Goal: Transaction & Acquisition: Purchase product/service

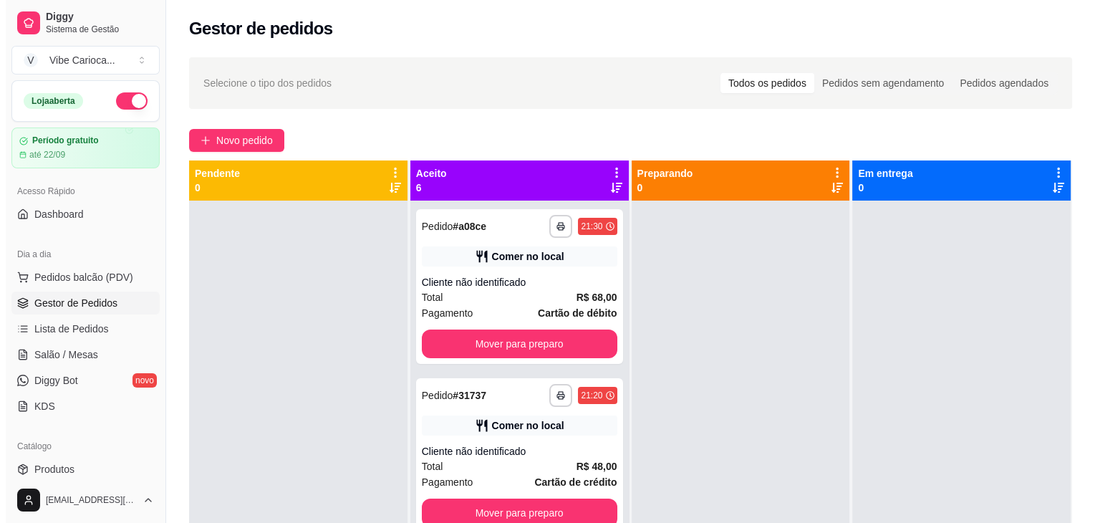
scroll to position [506, 0]
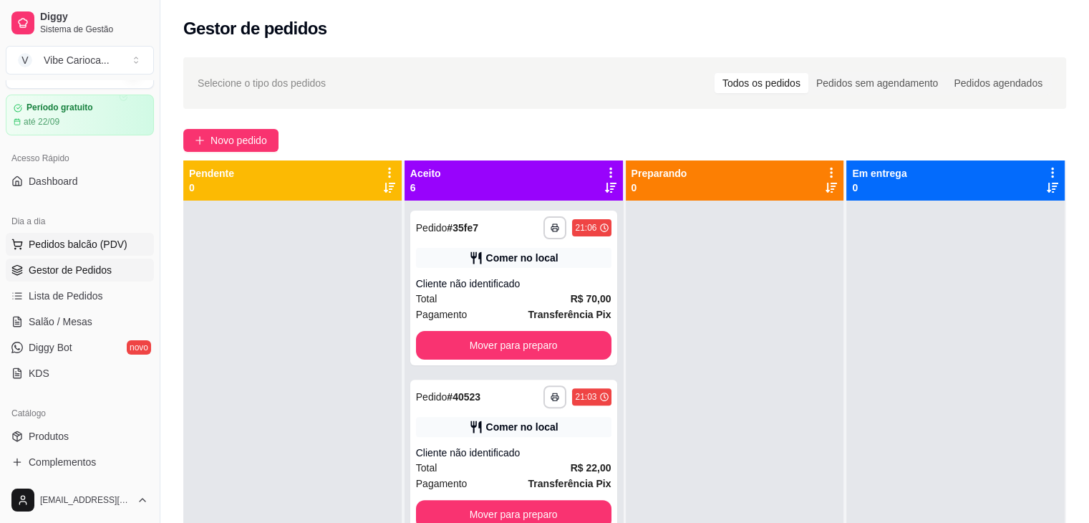
click at [77, 247] on span "Pedidos balcão (PDV)" at bounding box center [78, 244] width 99 height 14
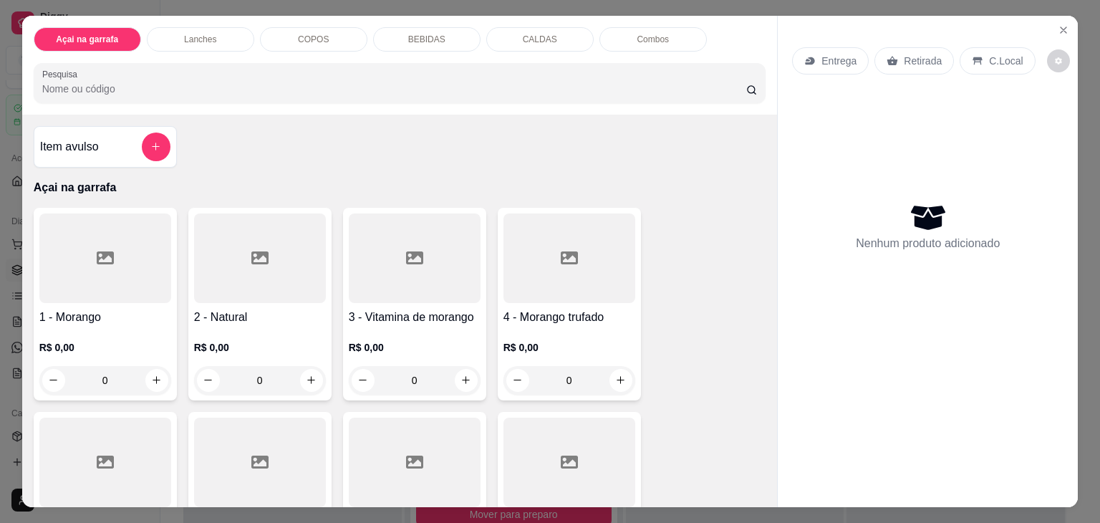
click at [276, 38] on div "COPOS" at bounding box center [313, 39] width 107 height 24
click at [208, 34] on p "Lanches" at bounding box center [200, 39] width 32 height 11
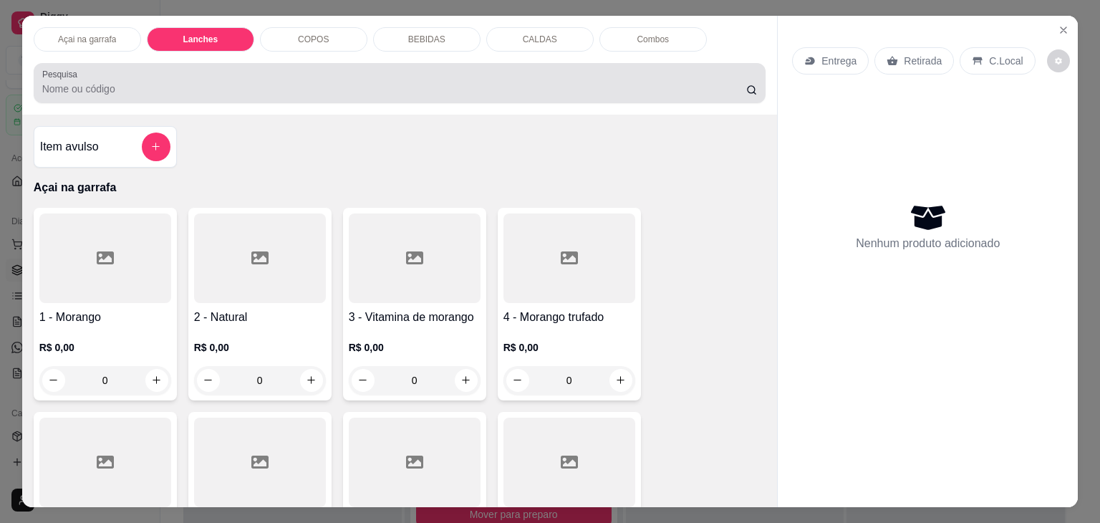
scroll to position [35, 0]
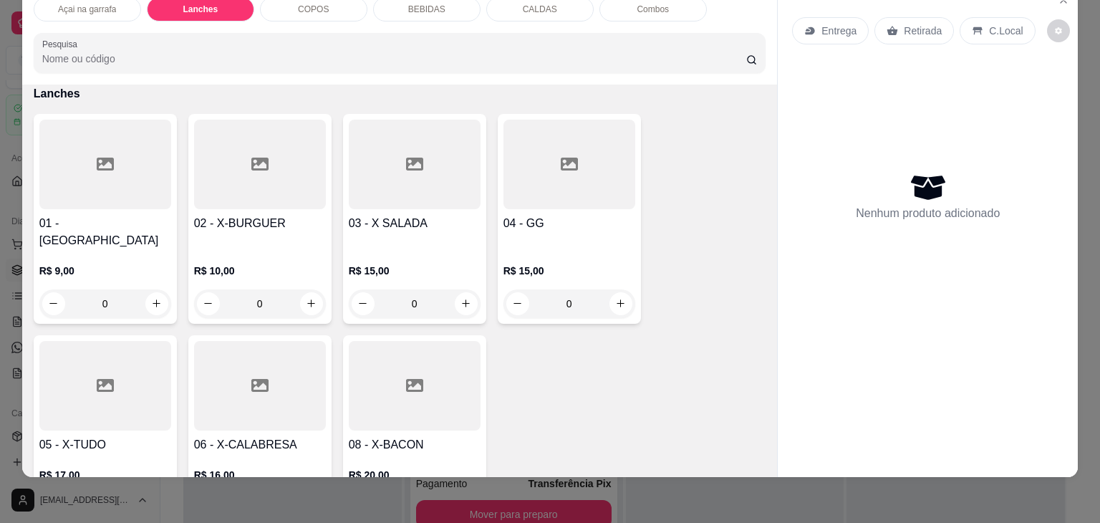
click at [63, 398] on div at bounding box center [105, 386] width 132 height 90
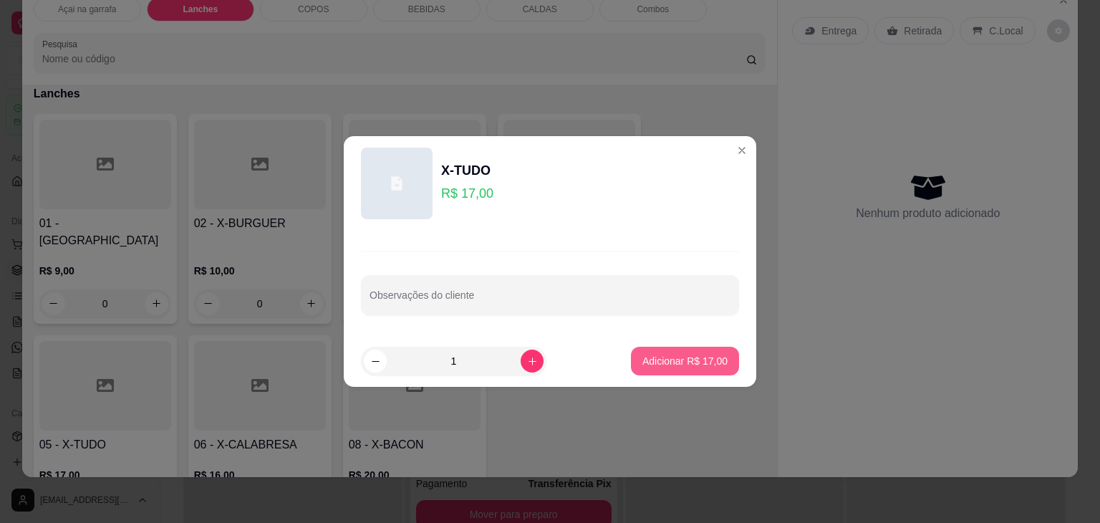
click at [668, 377] on footer "1 Adicionar R$ 17,00" at bounding box center [550, 361] width 412 height 52
click at [666, 370] on button "Adicionar R$ 17,00" at bounding box center [684, 361] width 105 height 28
type input "1"
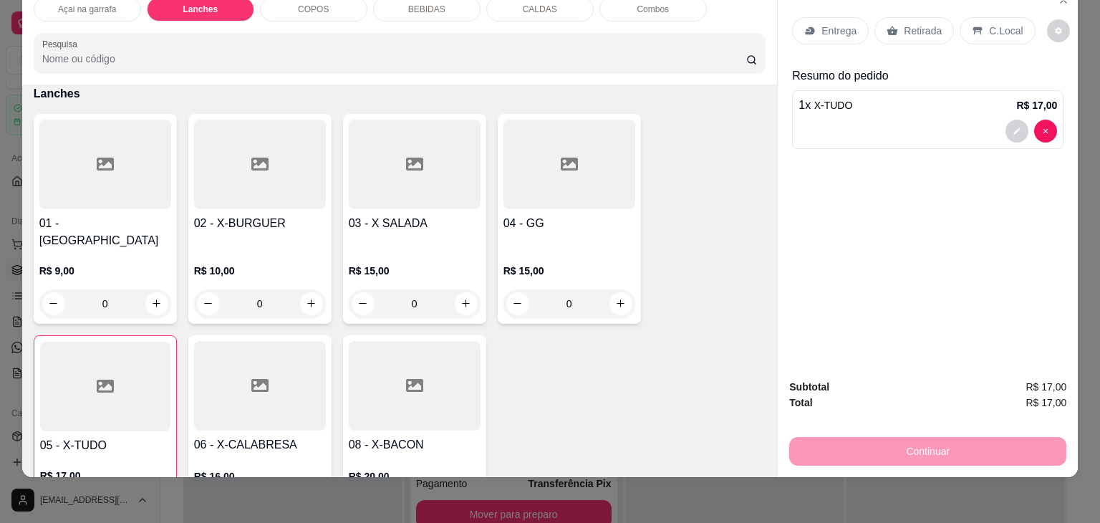
click at [995, 24] on p "C.Local" at bounding box center [1006, 31] width 34 height 14
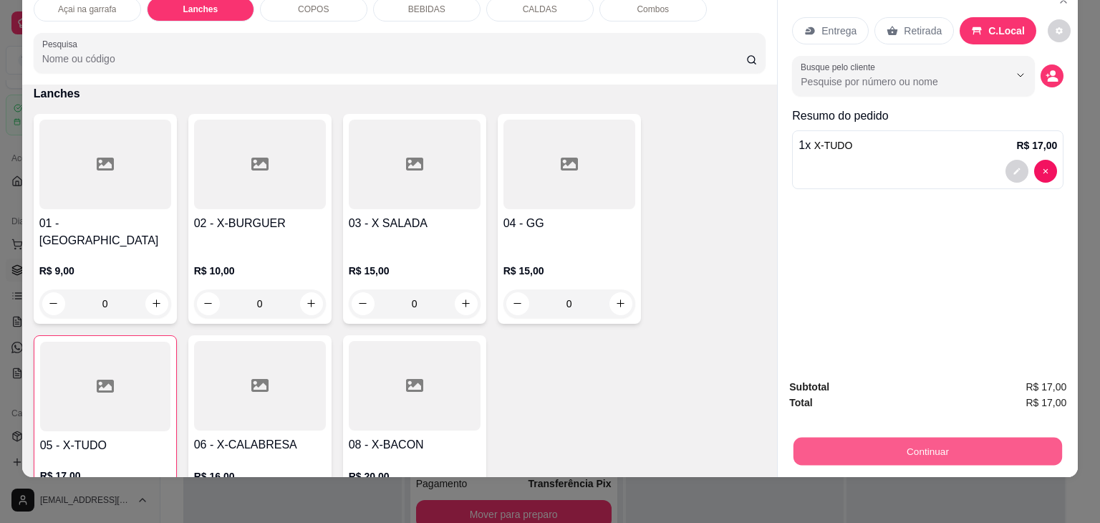
click at [879, 437] on button "Continuar" at bounding box center [927, 451] width 269 height 28
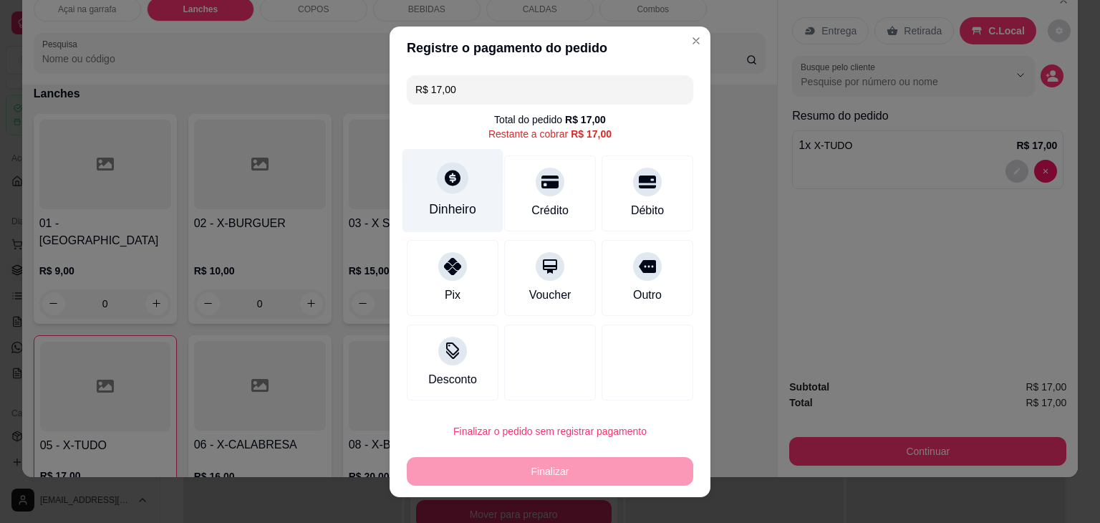
click at [449, 193] on div "Dinheiro" at bounding box center [452, 190] width 101 height 84
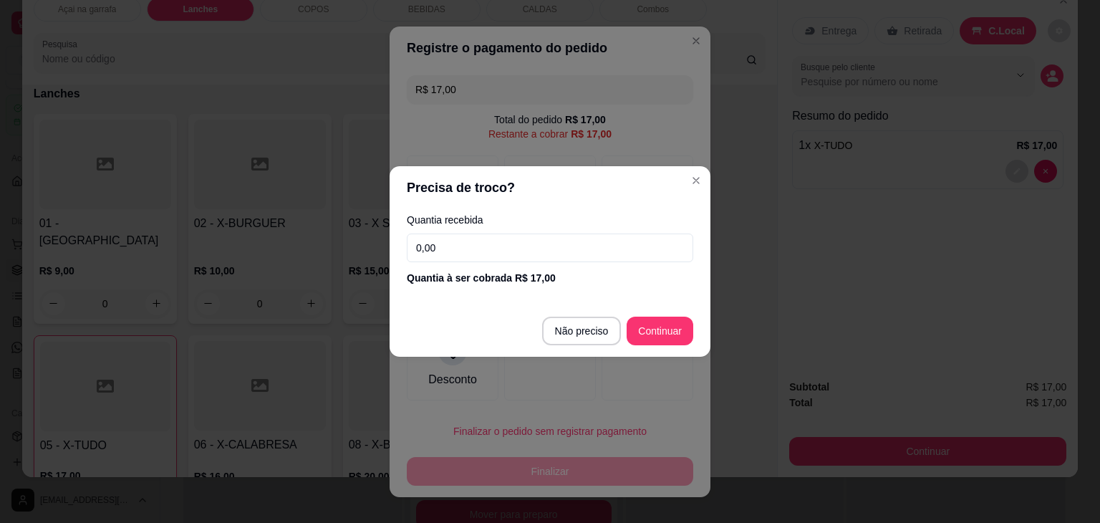
click at [576, 248] on input "0,00" at bounding box center [550, 247] width 286 height 29
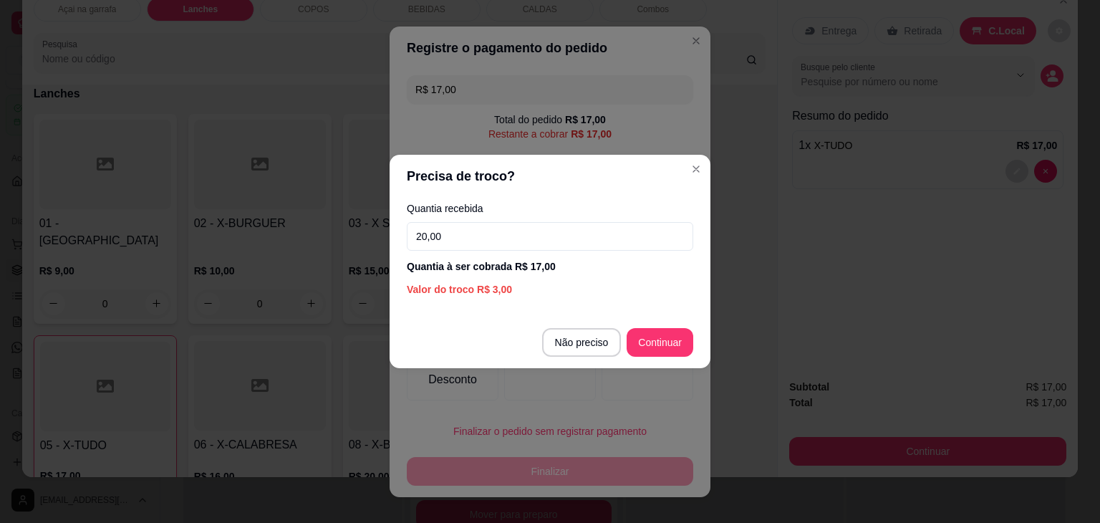
type input "20,00"
type input "R$ 0,00"
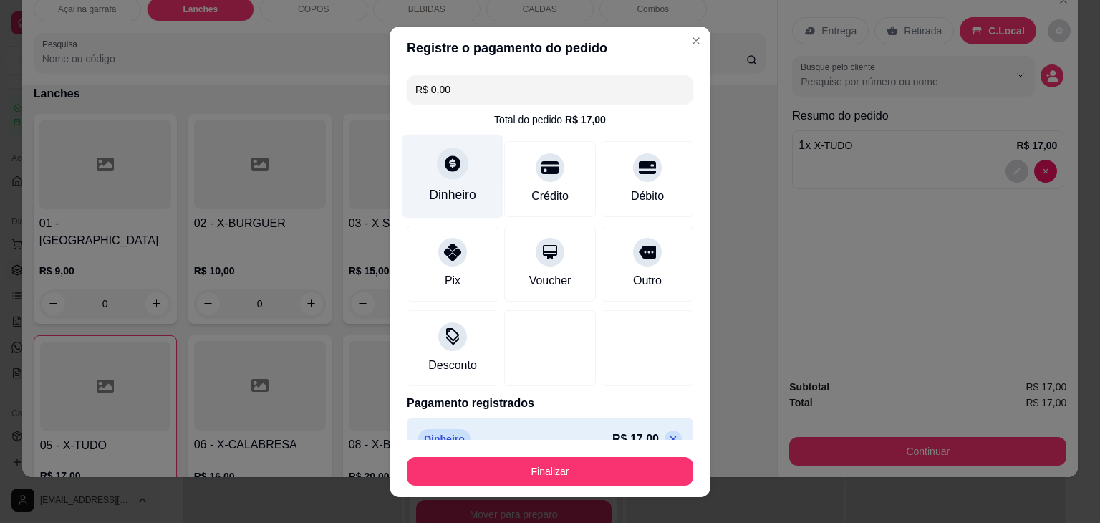
click at [447, 193] on div "Dinheiro" at bounding box center [452, 194] width 47 height 19
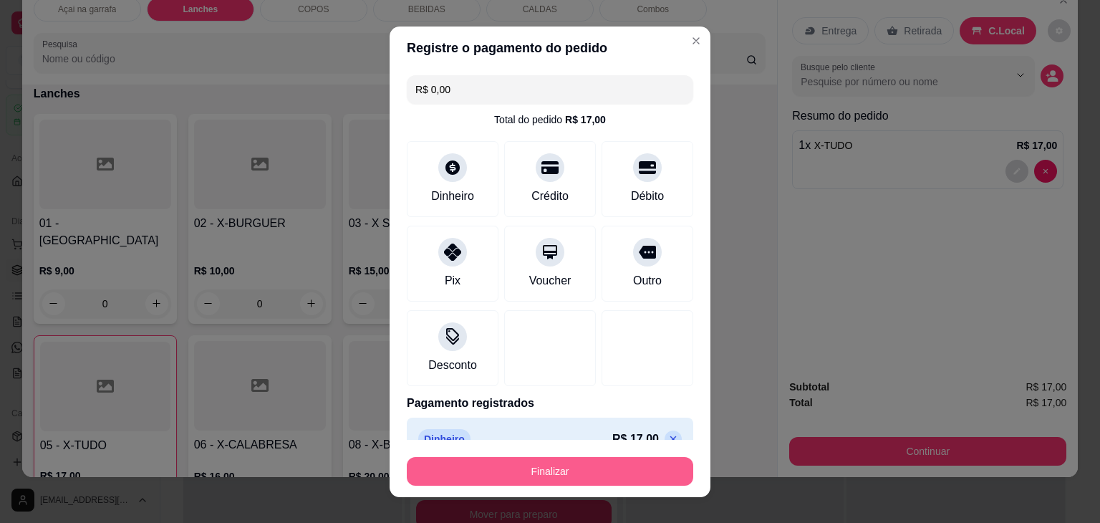
click at [550, 478] on button "Finalizar" at bounding box center [550, 471] width 286 height 29
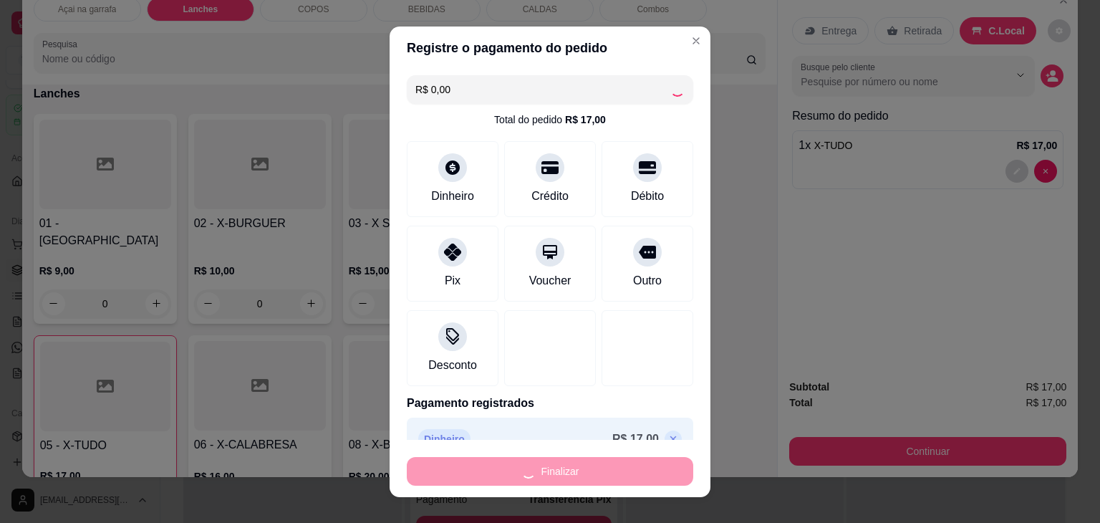
type input "0"
type input "-R$ 17,00"
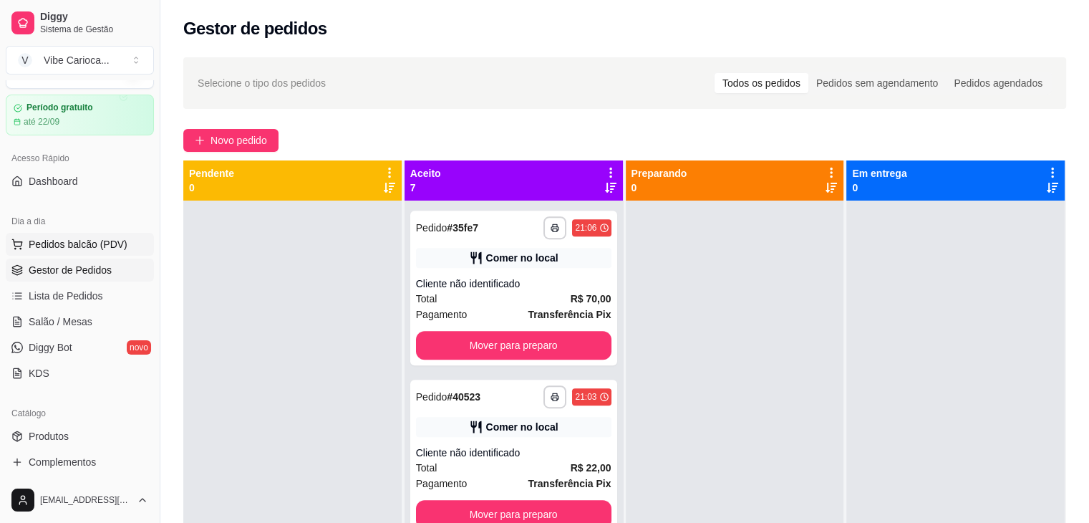
click at [64, 251] on button "Pedidos balcão (PDV)" at bounding box center [80, 244] width 148 height 23
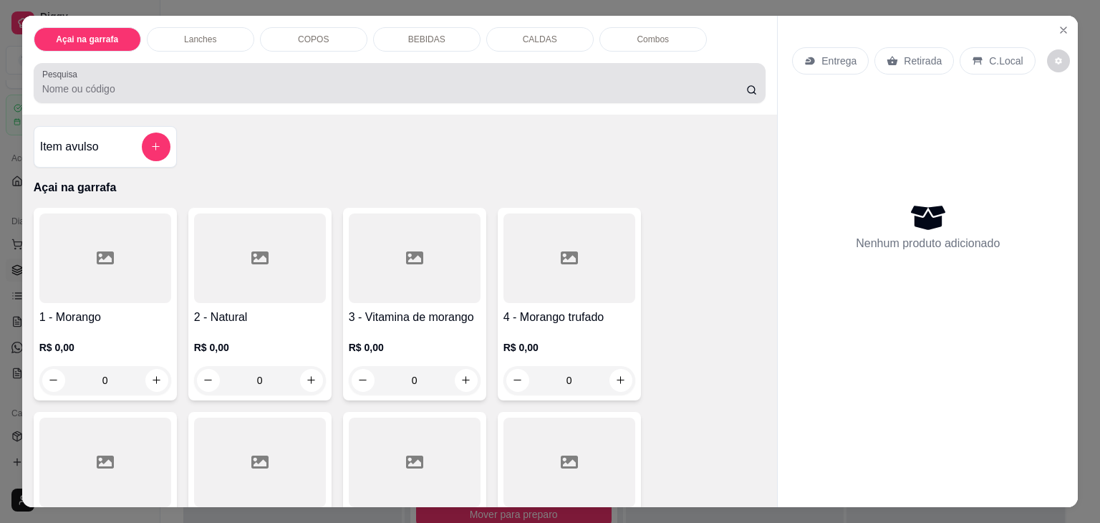
click at [140, 87] on input "Pesquisa" at bounding box center [394, 89] width 704 height 14
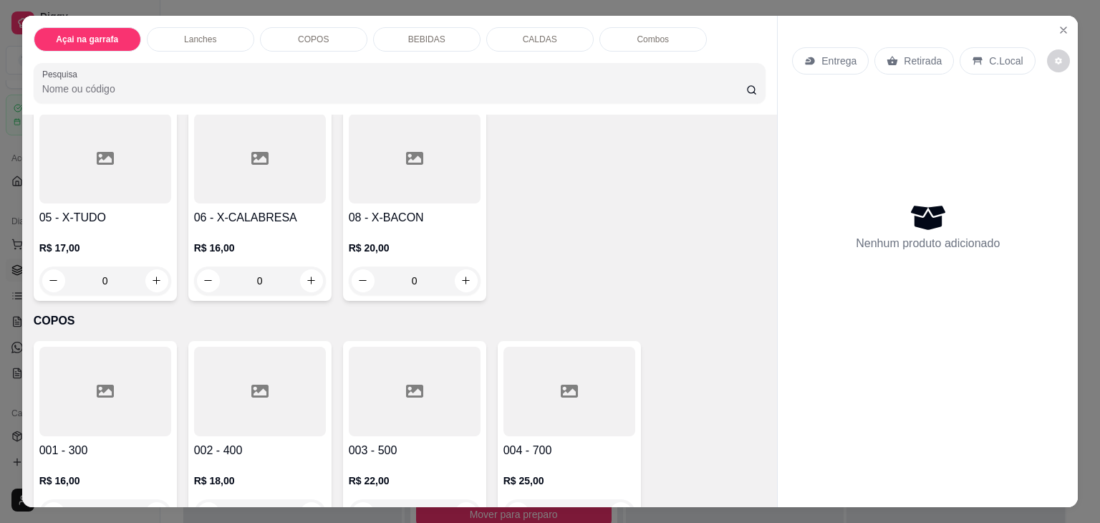
scroll to position [1217, 0]
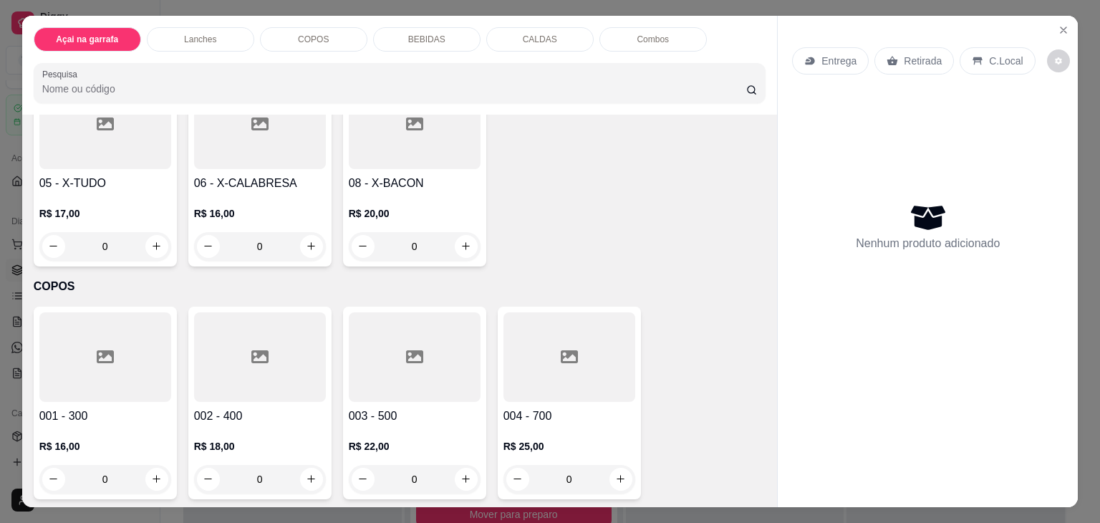
click at [102, 138] on div at bounding box center [105, 124] width 132 height 90
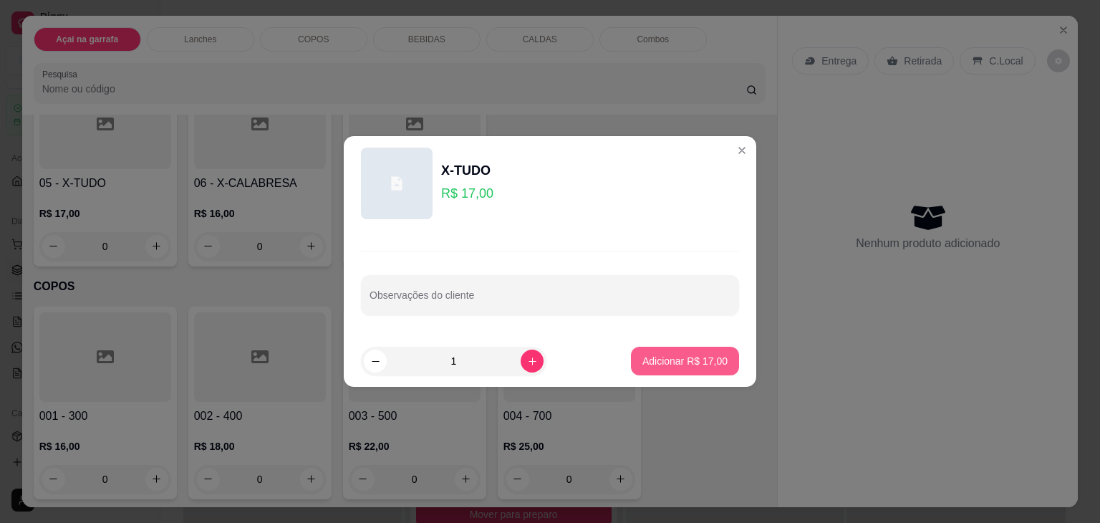
click at [643, 354] on p "Adicionar R$ 17,00" at bounding box center [684, 361] width 85 height 14
type input "1"
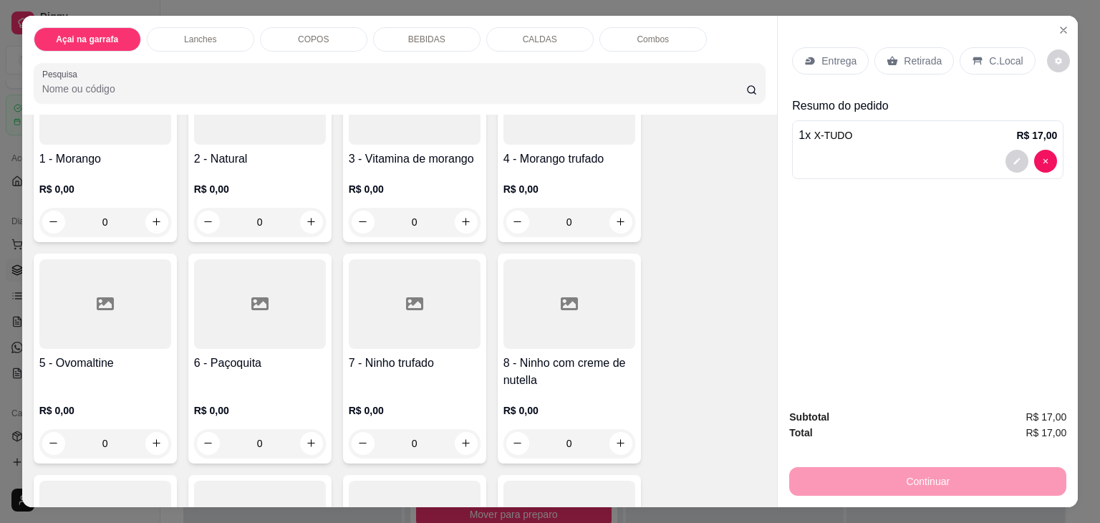
scroll to position [0, 0]
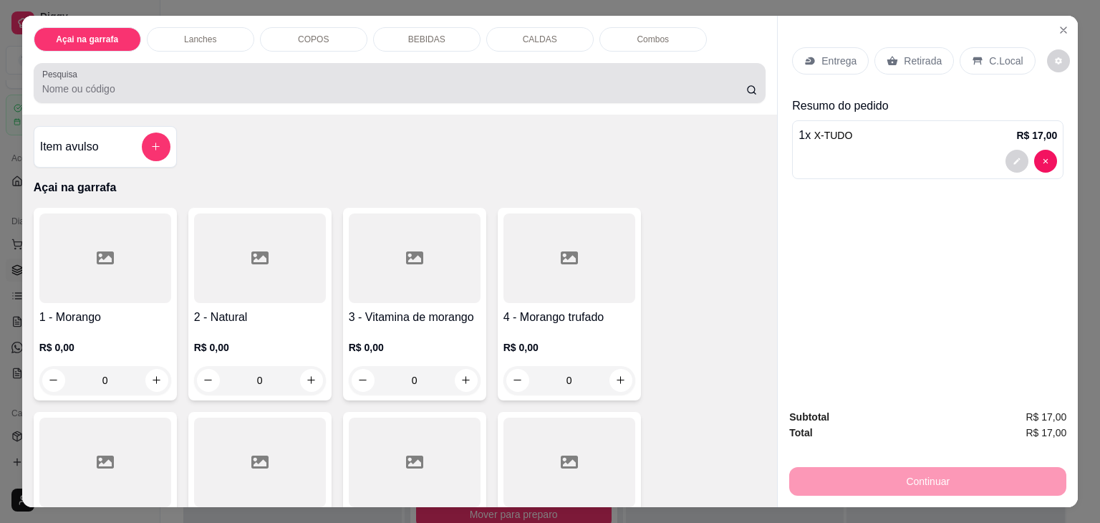
click at [150, 71] on div at bounding box center [399, 83] width 715 height 29
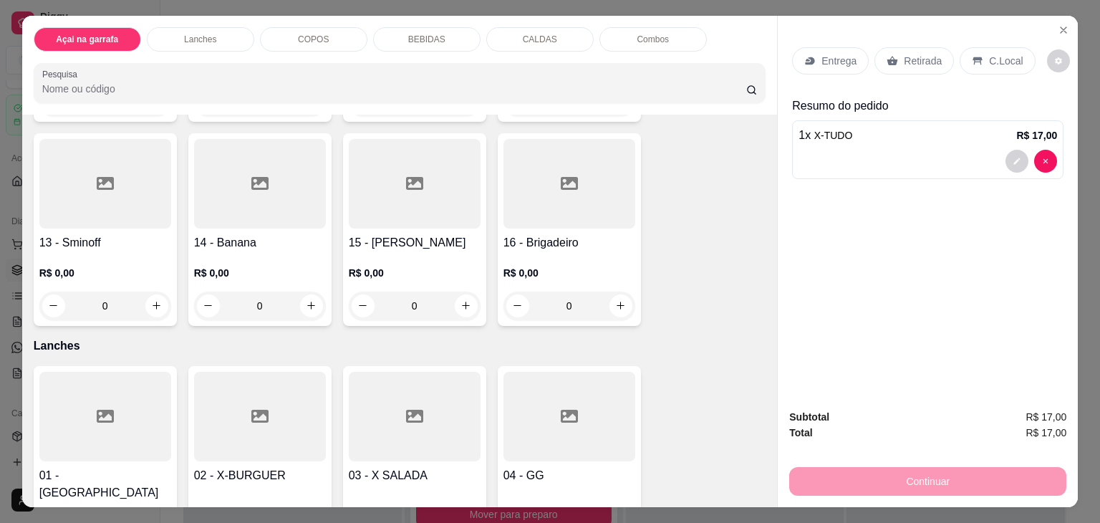
scroll to position [788, 0]
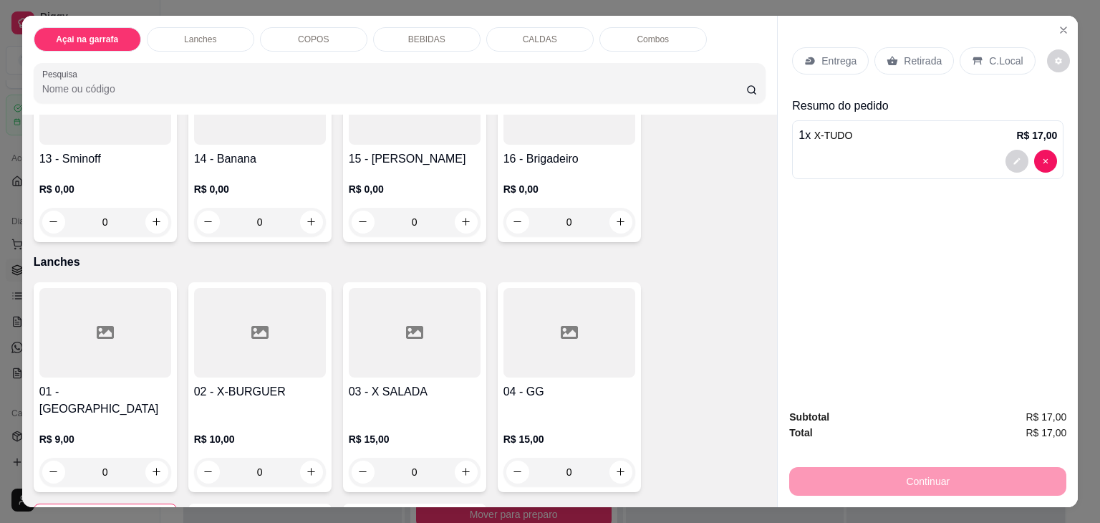
click at [392, 132] on div at bounding box center [415, 100] width 132 height 90
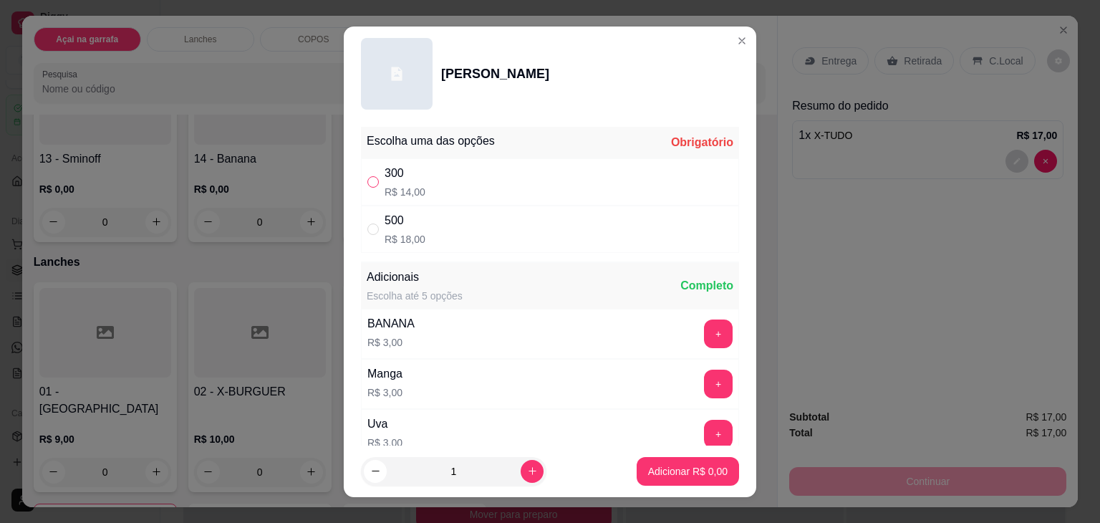
click at [369, 185] on input "" at bounding box center [372, 181] width 11 height 11
radio input "true"
click at [657, 475] on p "Adicionar R$ 14,00" at bounding box center [684, 471] width 85 height 14
type input "1"
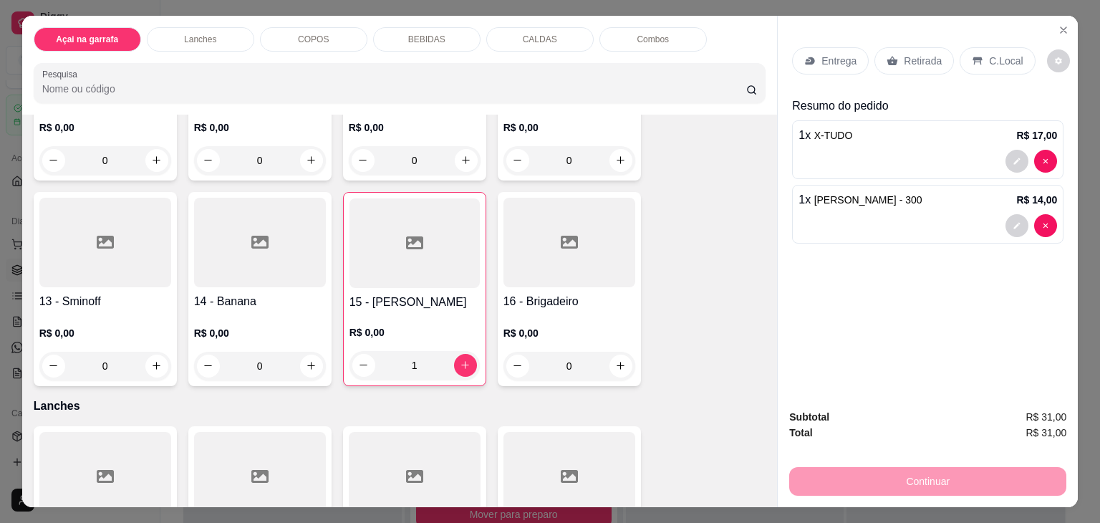
scroll to position [644, 0]
click at [972, 58] on icon at bounding box center [977, 60] width 11 height 11
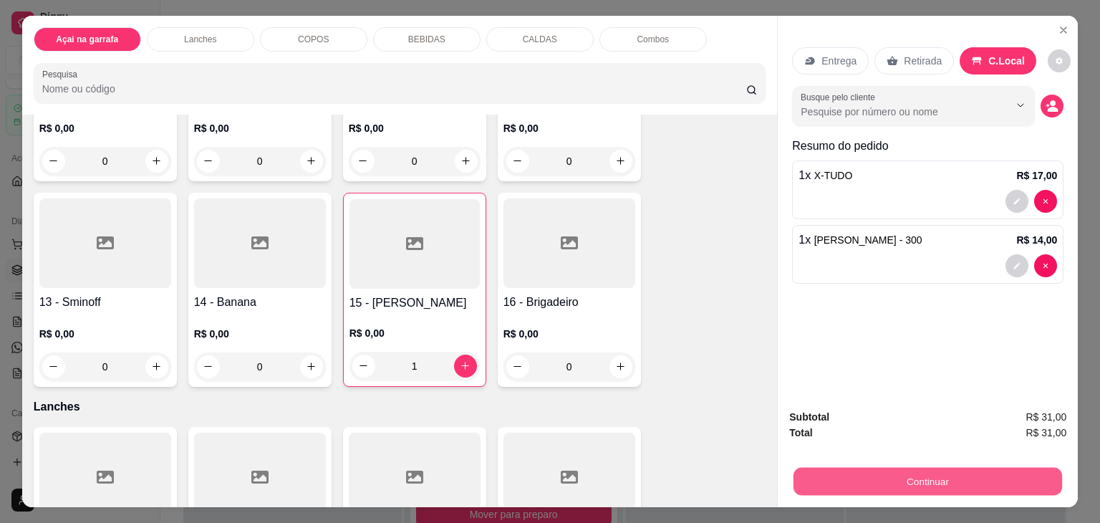
click at [881, 468] on button "Continuar" at bounding box center [927, 482] width 269 height 28
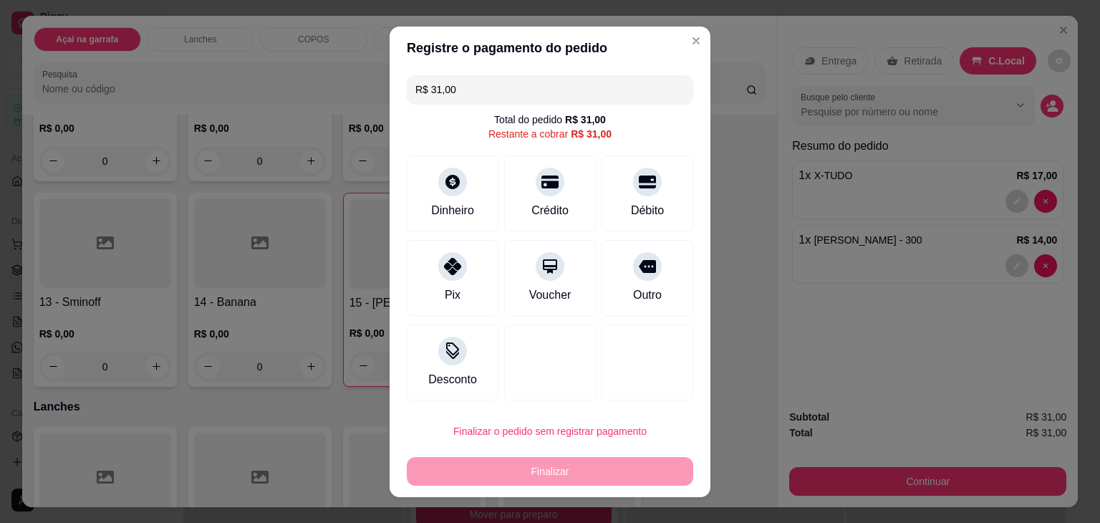
drag, startPoint x: 461, startPoint y: 224, endPoint x: 762, endPoint y: 325, distance: 317.2
click at [576, 193] on div "R$ 31,00 Total do pedido R$ 31,00 Restante a cobrar R$ 31,00 Dinheiro Crédito D…" at bounding box center [550, 237] width 321 height 336
click at [543, 200] on div "Crédito" at bounding box center [550, 209] width 41 height 19
type input "R$ 0,00"
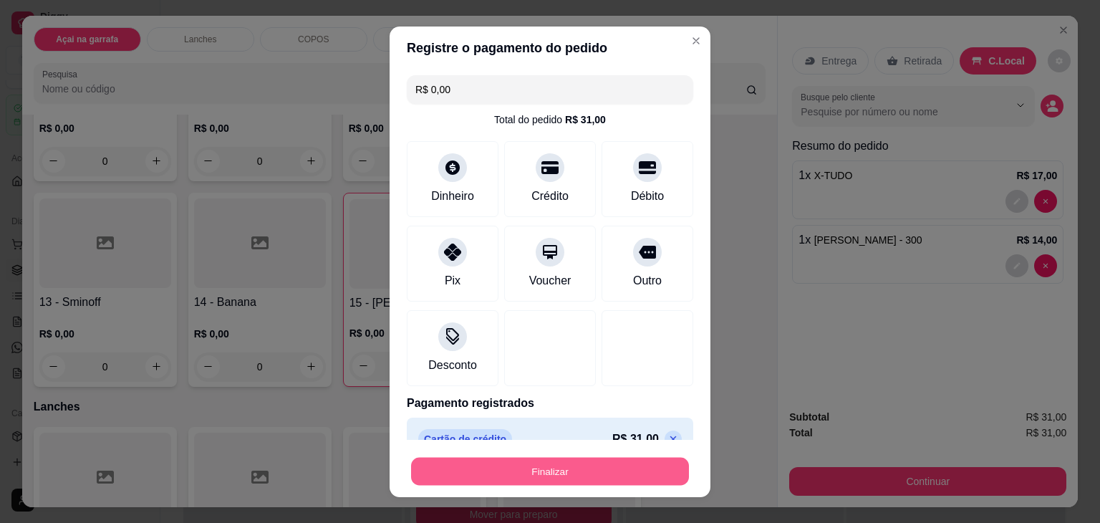
click at [501, 468] on button "Finalizar" at bounding box center [550, 471] width 278 height 28
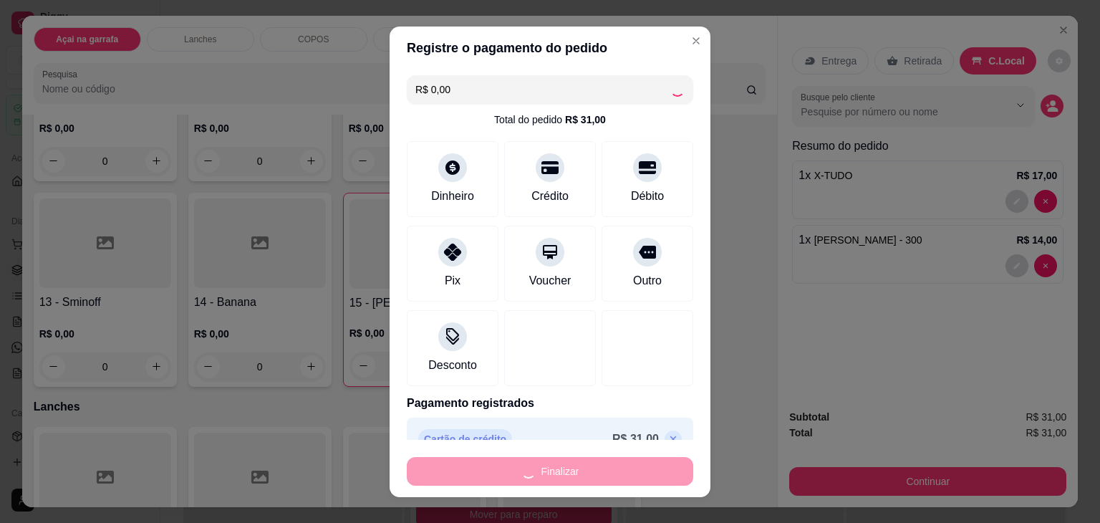
type input "0"
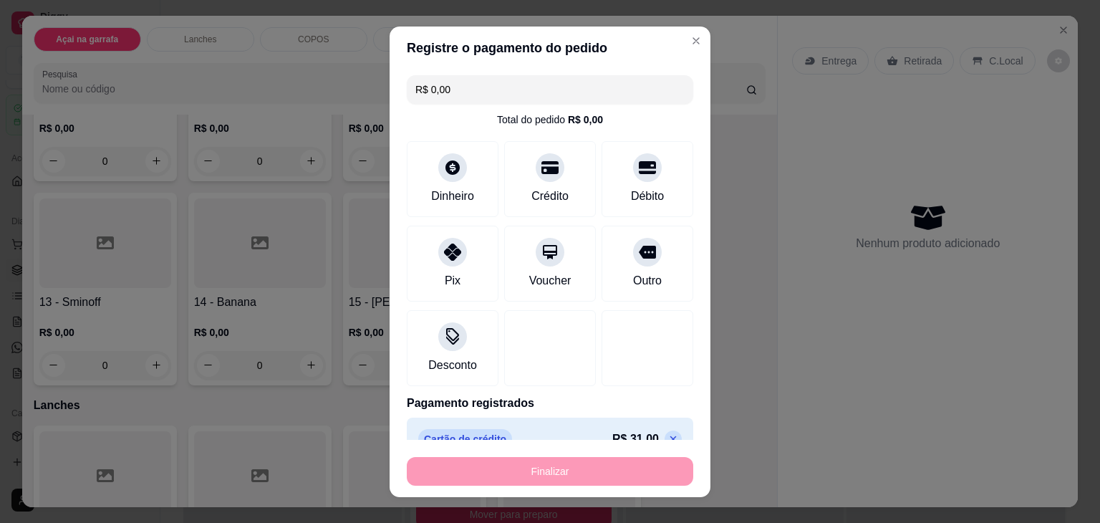
type input "-R$ 31,00"
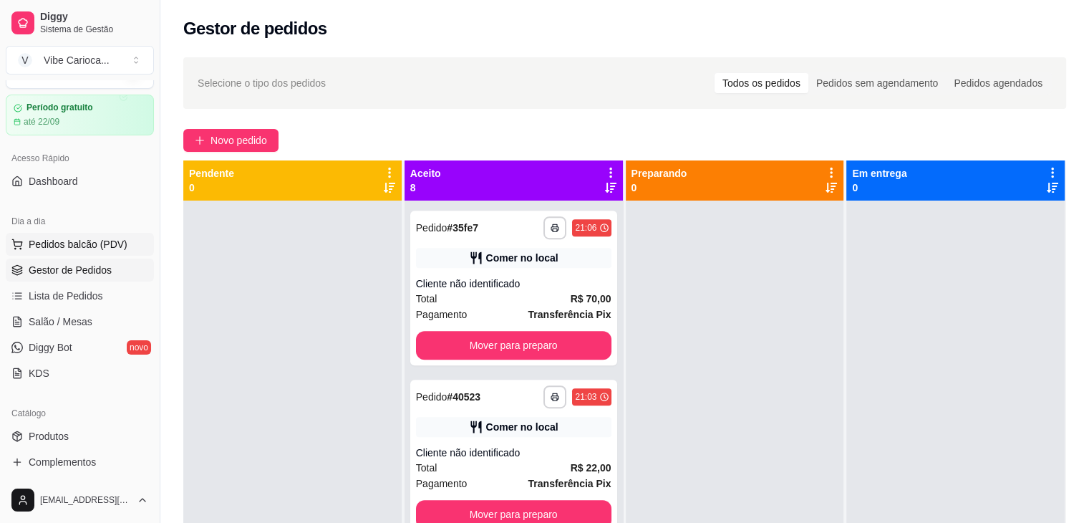
click at [115, 237] on span "Pedidos balcão (PDV)" at bounding box center [78, 244] width 99 height 14
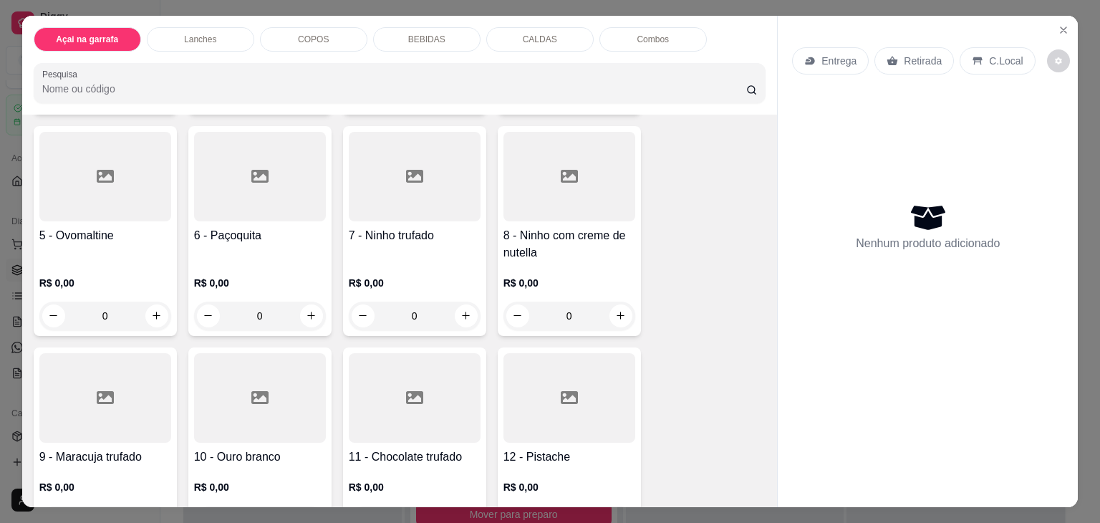
scroll to position [286, 0]
click at [546, 187] on div at bounding box center [569, 176] width 132 height 90
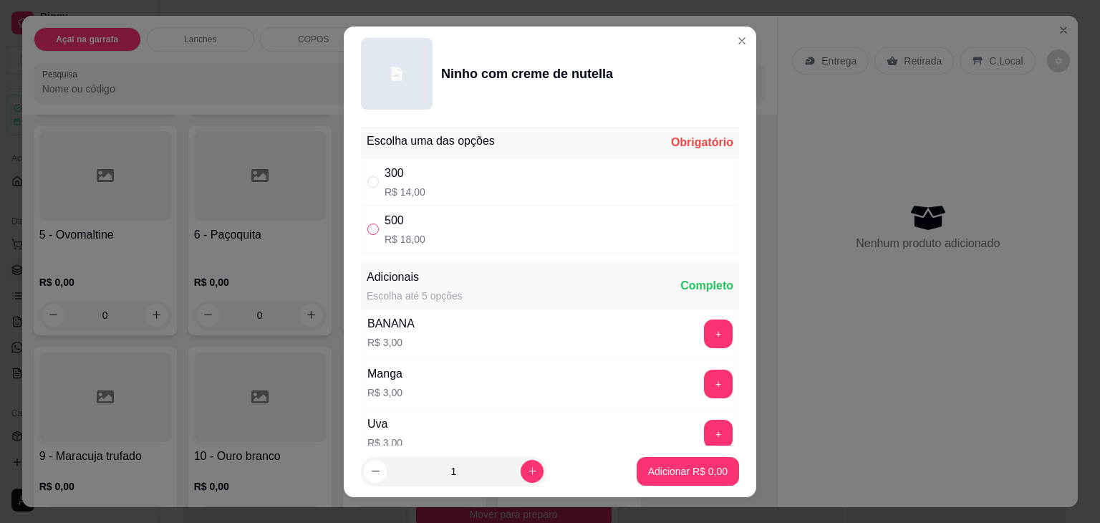
click at [367, 224] on input "" at bounding box center [372, 228] width 11 height 11
radio input "true"
click at [652, 465] on p "Adicionar R$ 18,00" at bounding box center [684, 471] width 85 height 14
type input "1"
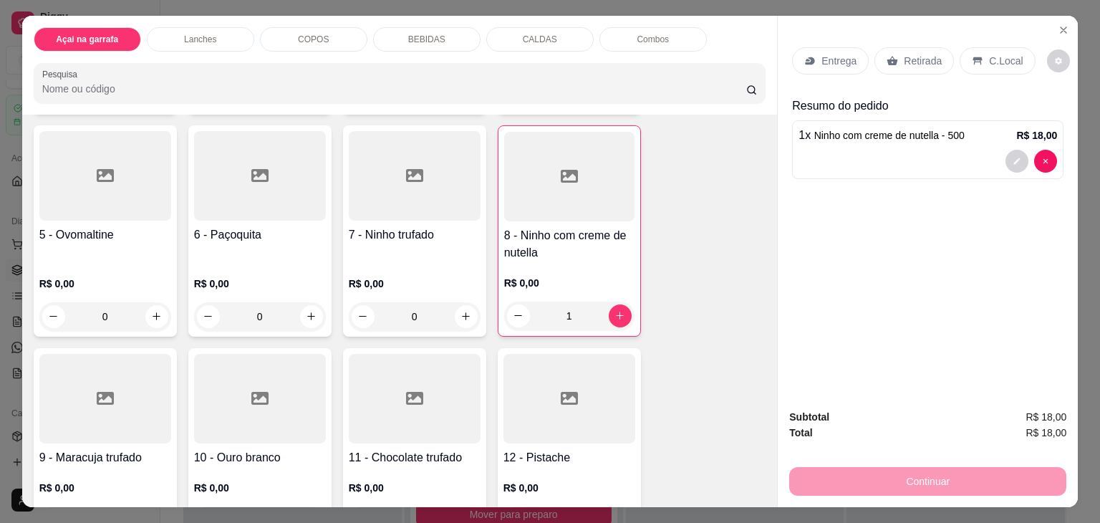
click at [977, 52] on div "C.Local" at bounding box center [996, 60] width 75 height 27
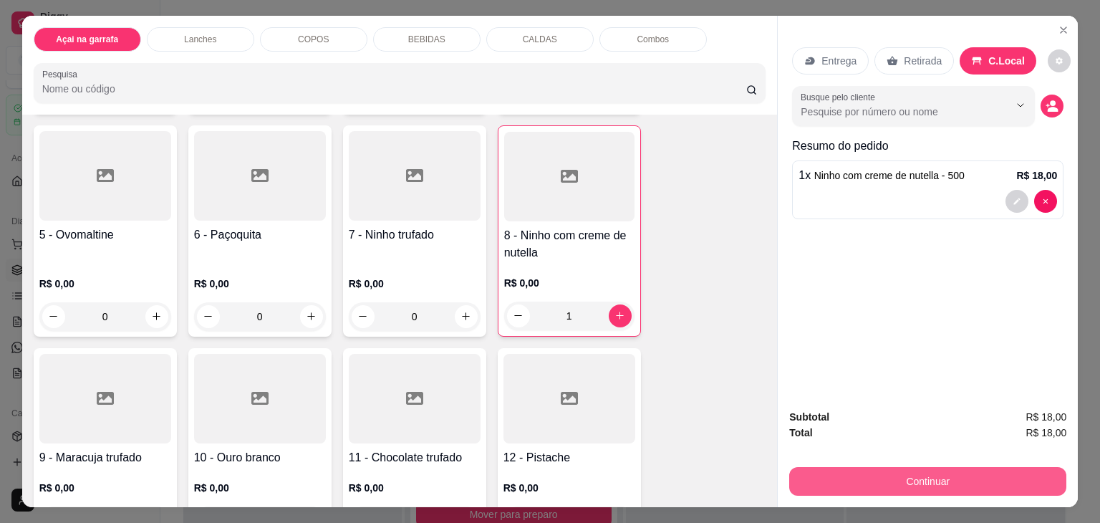
click at [821, 477] on button "Continuar" at bounding box center [927, 481] width 277 height 29
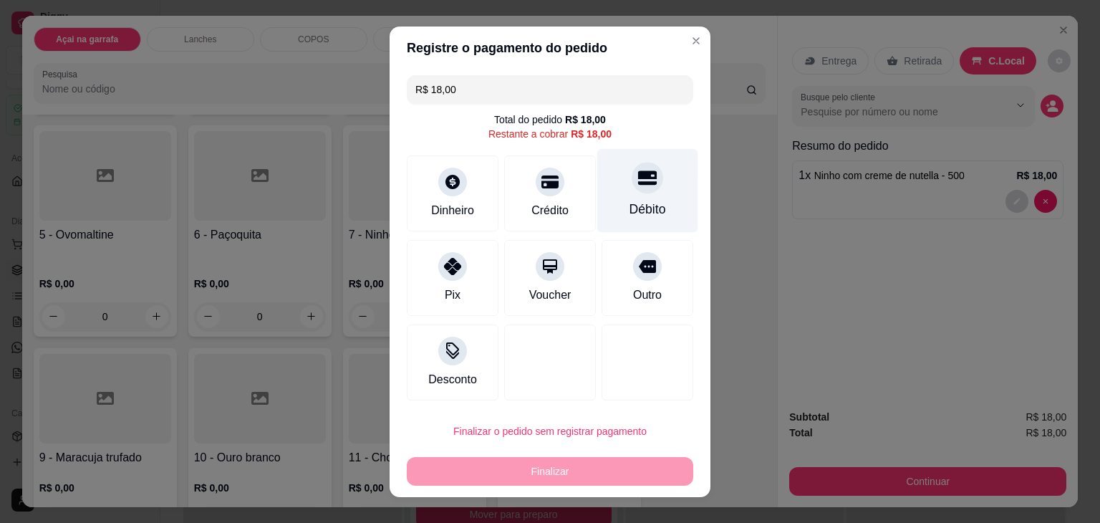
click at [646, 200] on div "Débito" at bounding box center [647, 209] width 37 height 19
type input "R$ 0,00"
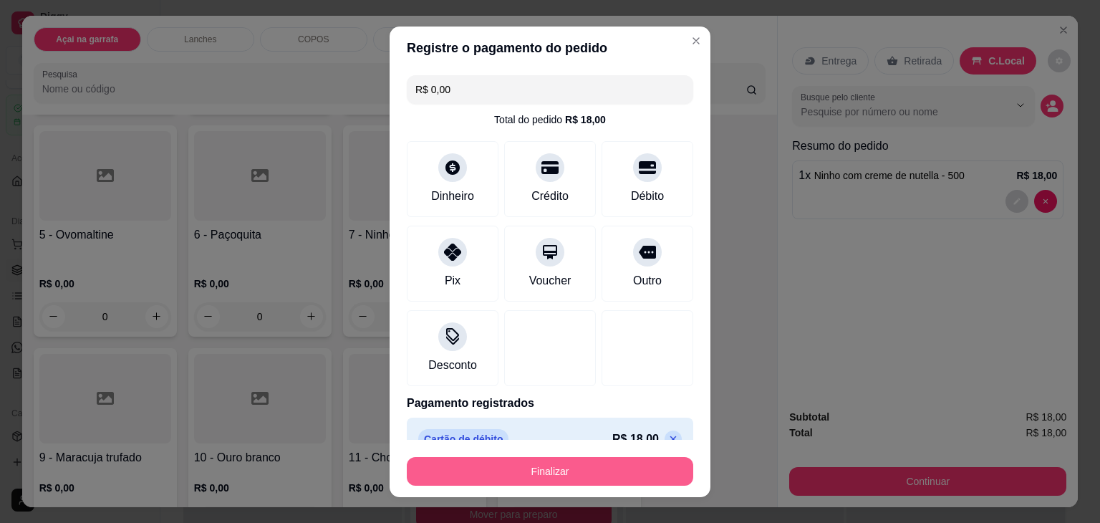
click at [521, 463] on button "Finalizar" at bounding box center [550, 471] width 286 height 29
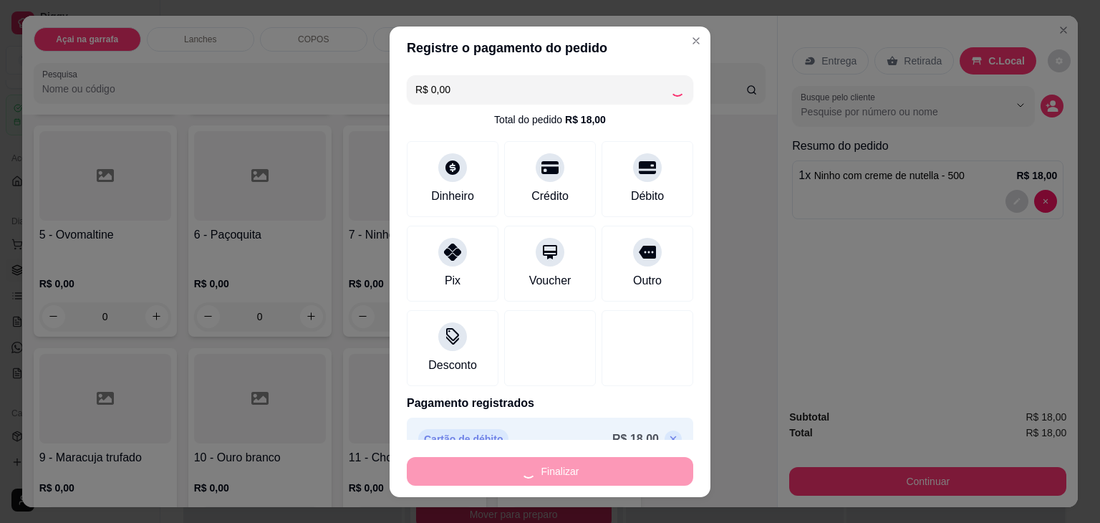
type input "0"
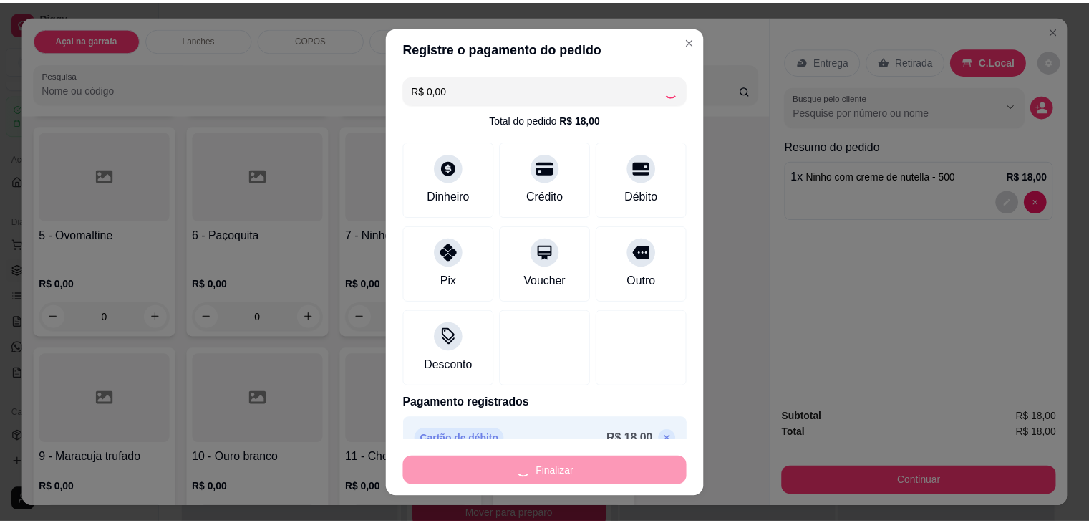
scroll to position [1028, 0]
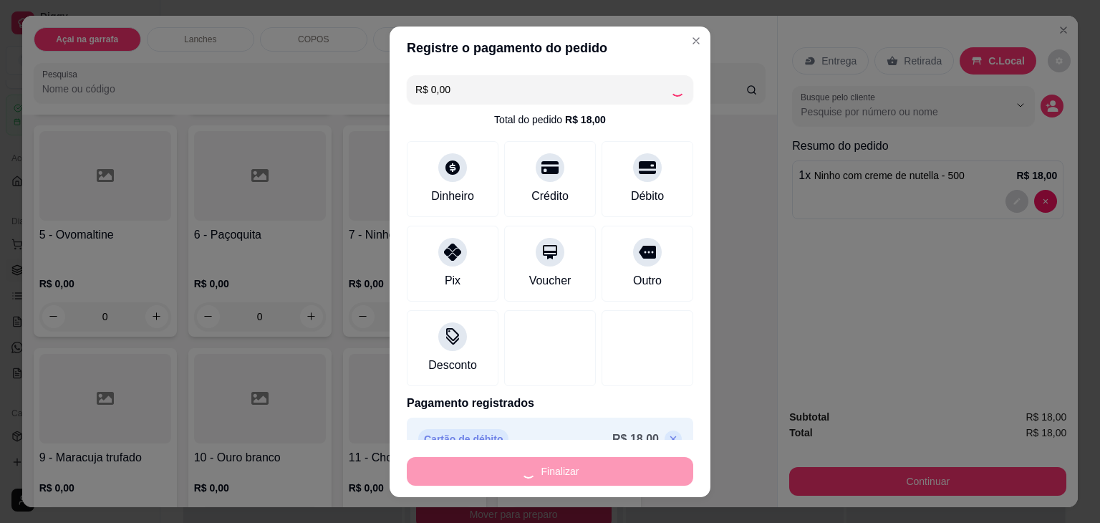
type input "-R$ 18,00"
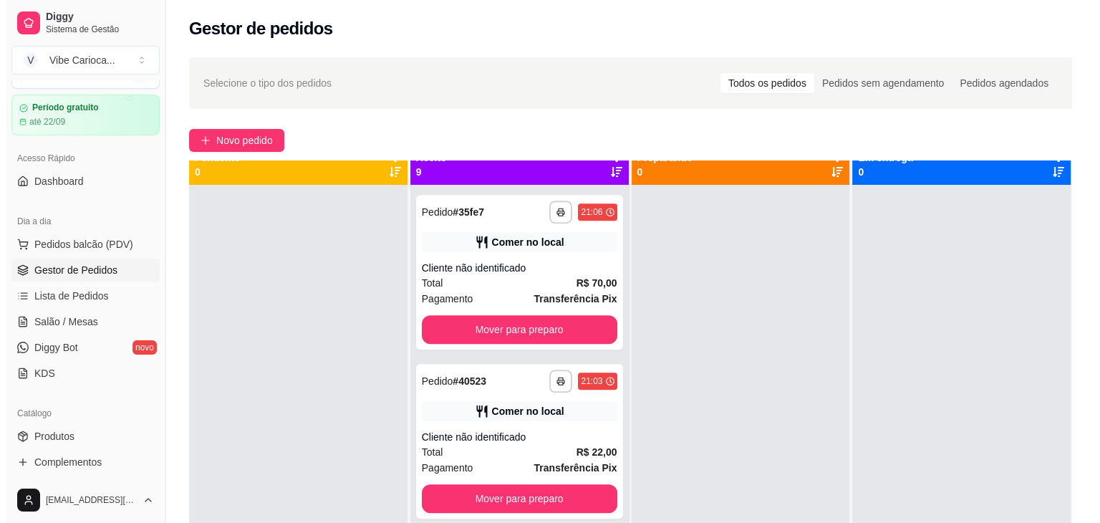
scroll to position [40, 0]
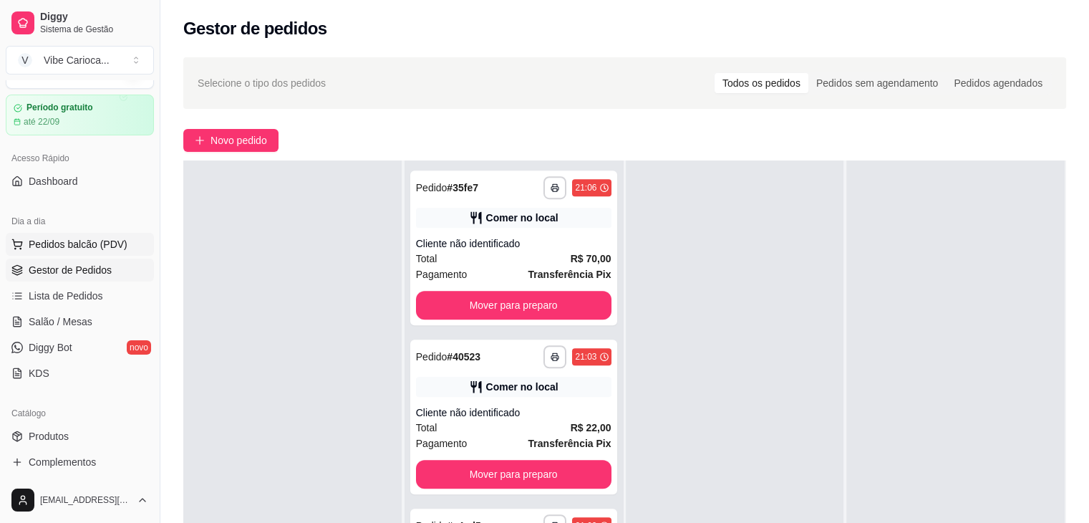
click at [74, 241] on span "Pedidos balcão (PDV)" at bounding box center [78, 244] width 99 height 14
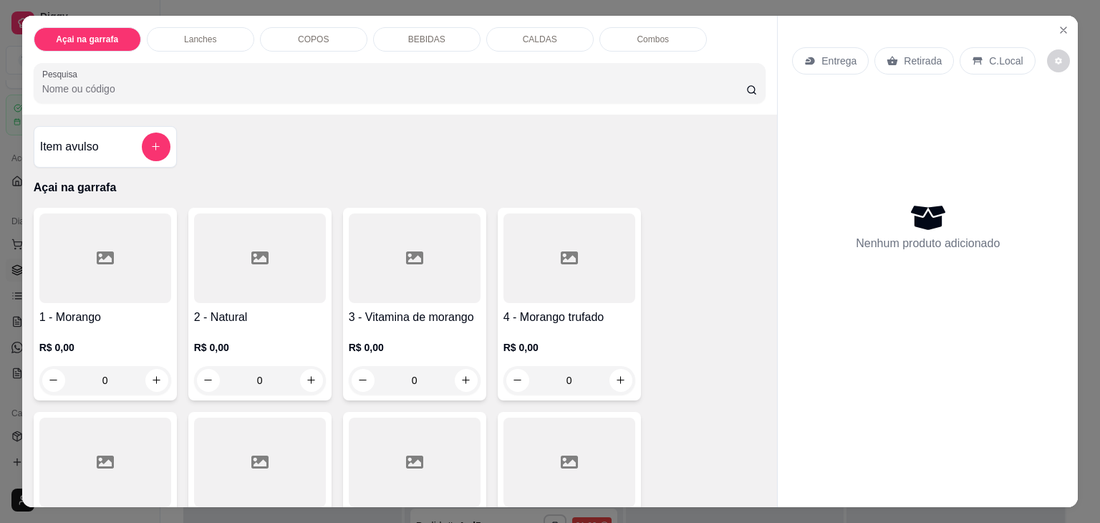
click at [319, 34] on p "COPOS" at bounding box center [313, 39] width 31 height 11
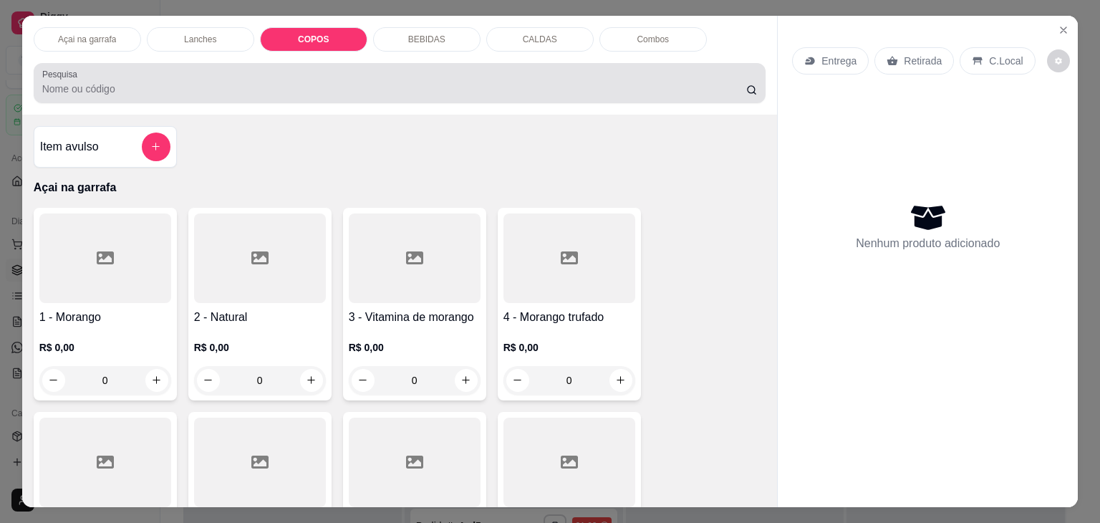
scroll to position [35, 0]
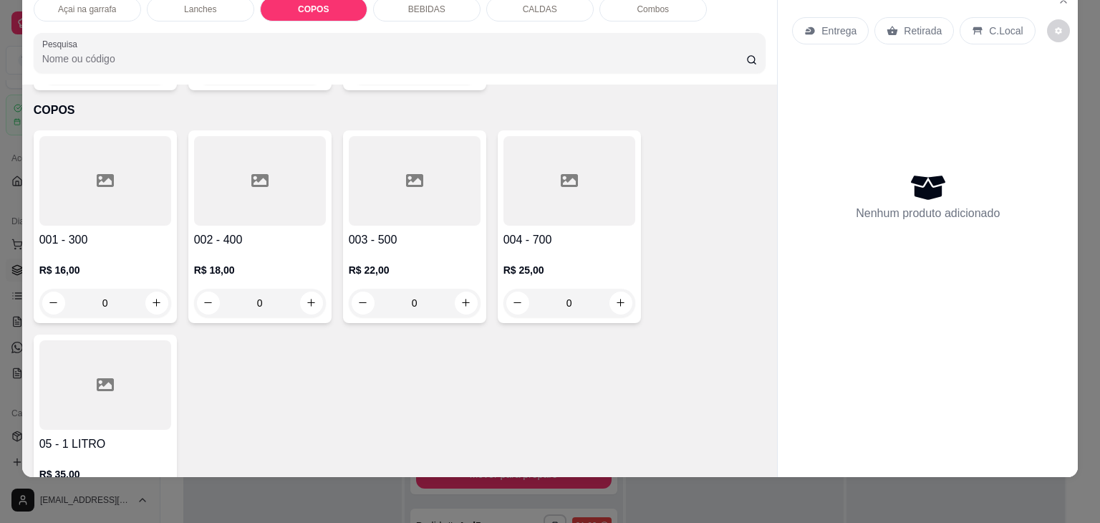
click at [237, 162] on div at bounding box center [260, 181] width 132 height 90
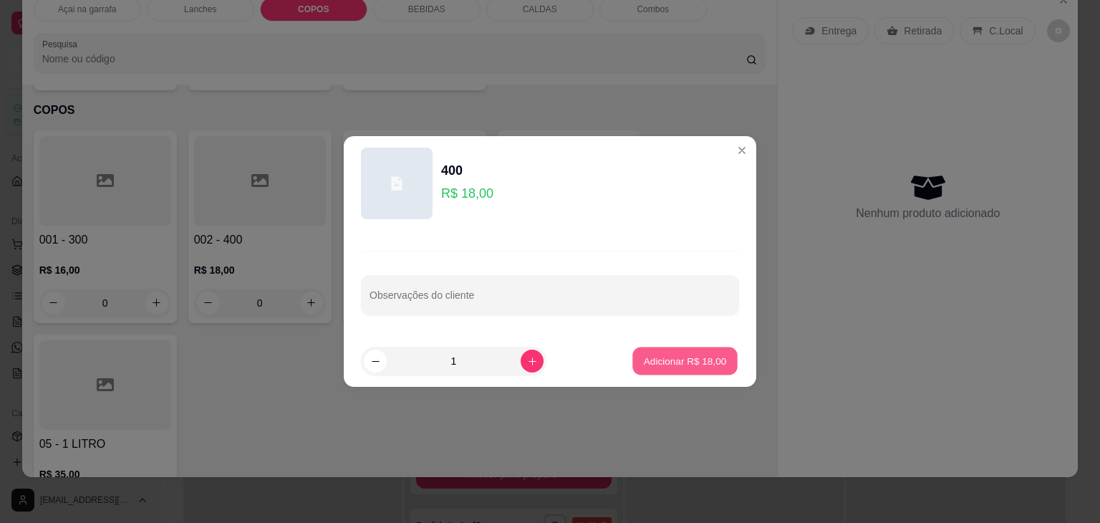
click at [673, 364] on p "Adicionar R$ 18,00" at bounding box center [685, 361] width 83 height 14
type input "1"
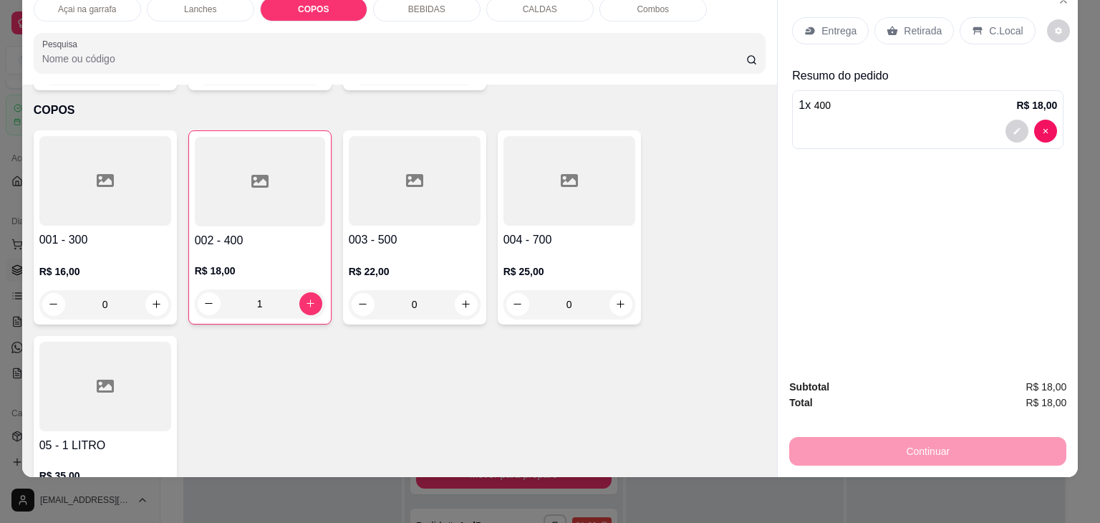
click at [973, 27] on icon at bounding box center [977, 31] width 9 height 8
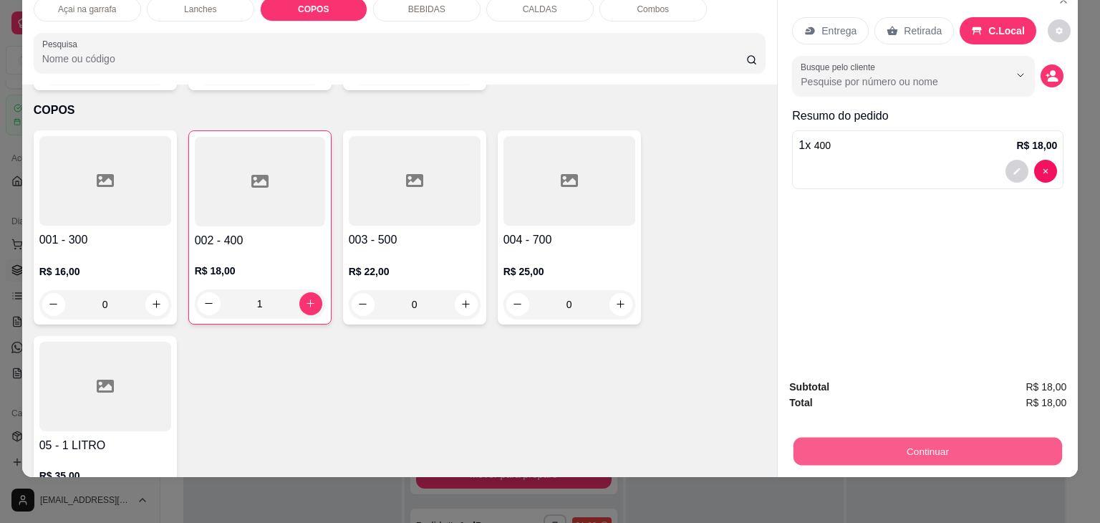
click at [876, 442] on button "Continuar" at bounding box center [927, 451] width 269 height 28
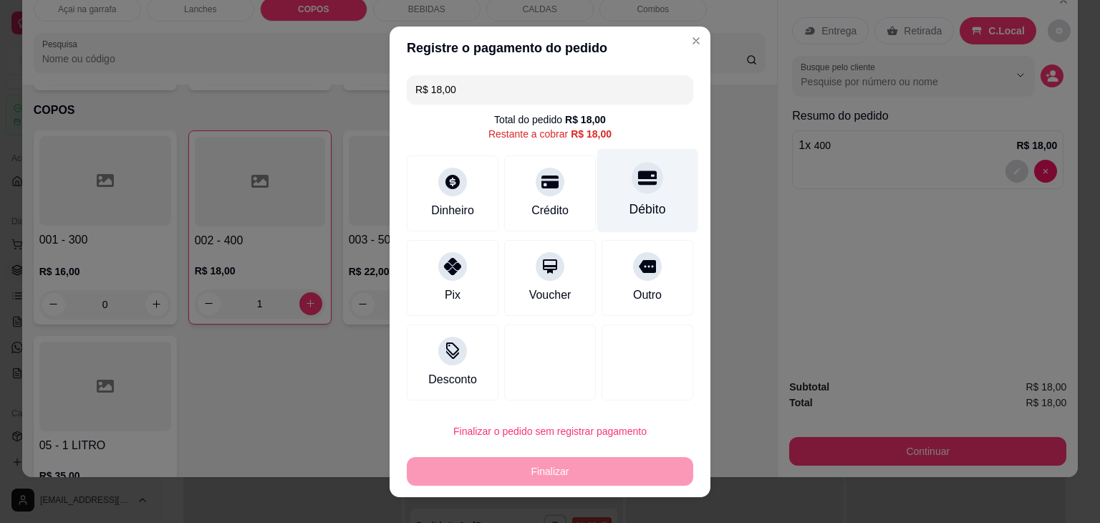
click at [632, 178] on div at bounding box center [648, 178] width 32 height 32
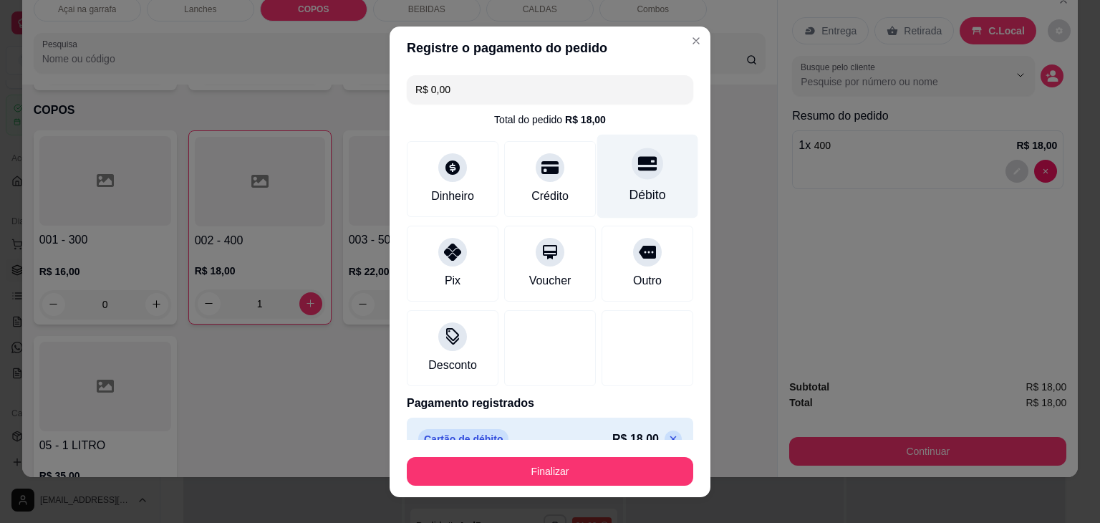
type input "R$ 0,00"
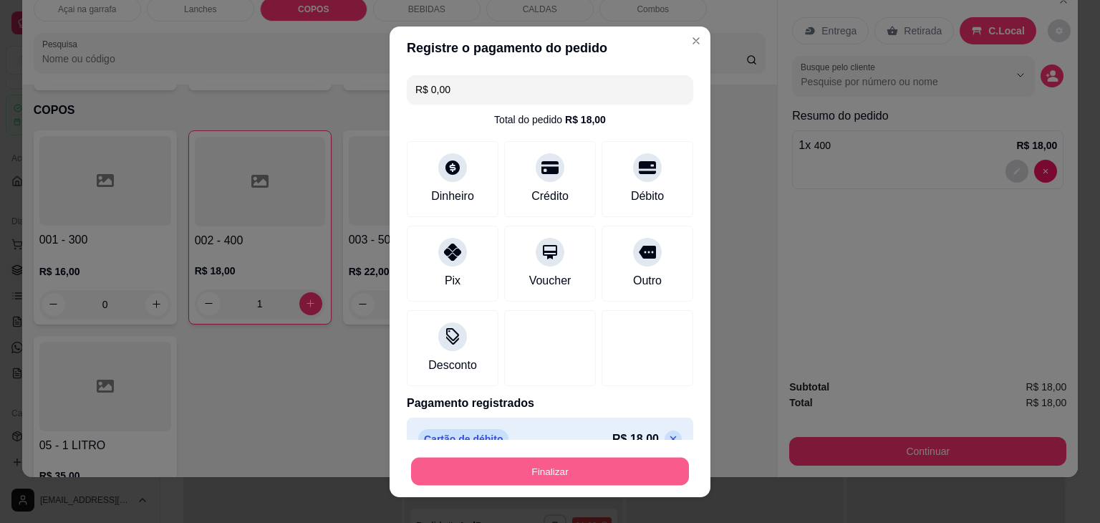
click at [501, 466] on button "Finalizar" at bounding box center [550, 471] width 278 height 28
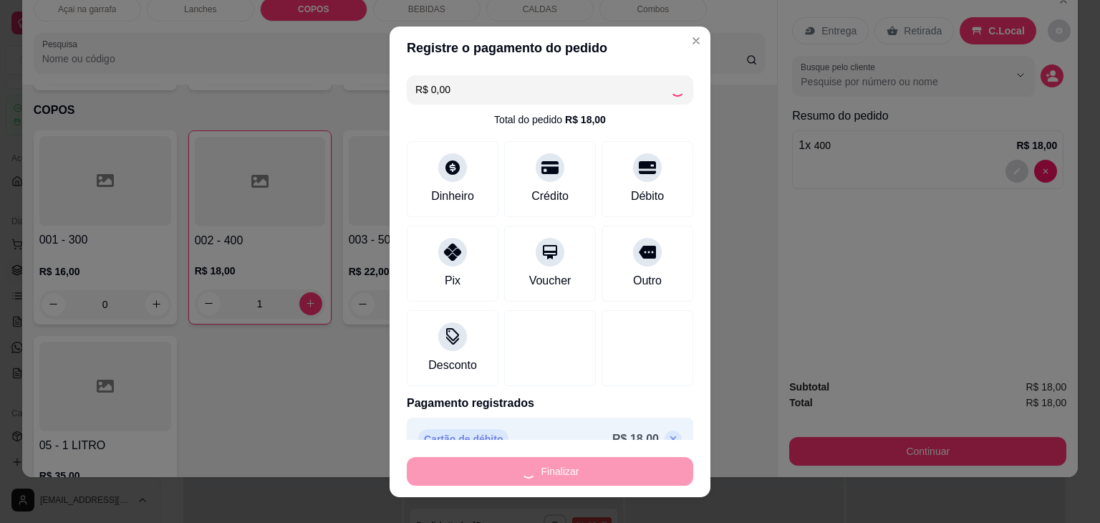
type input "0"
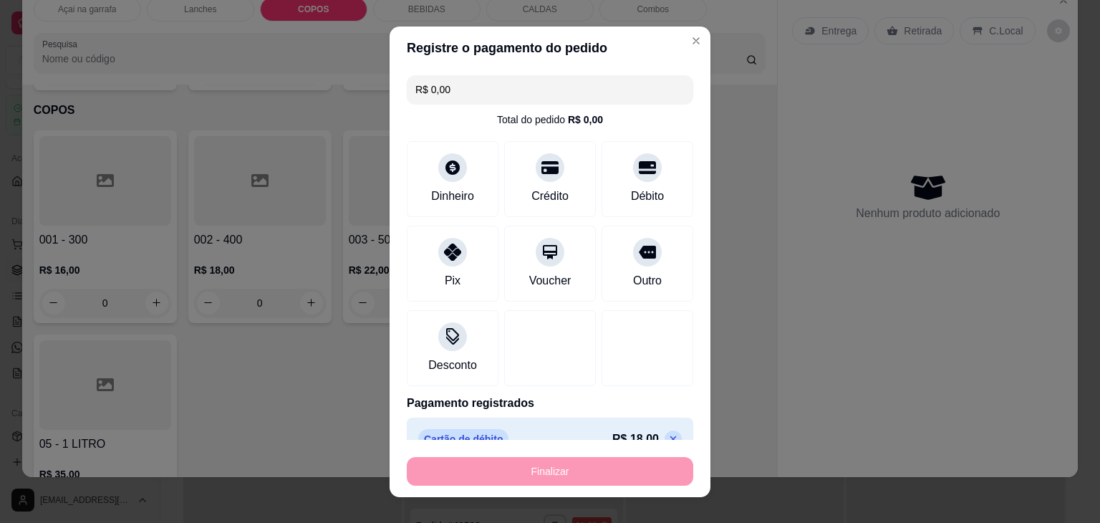
type input "-R$ 18,00"
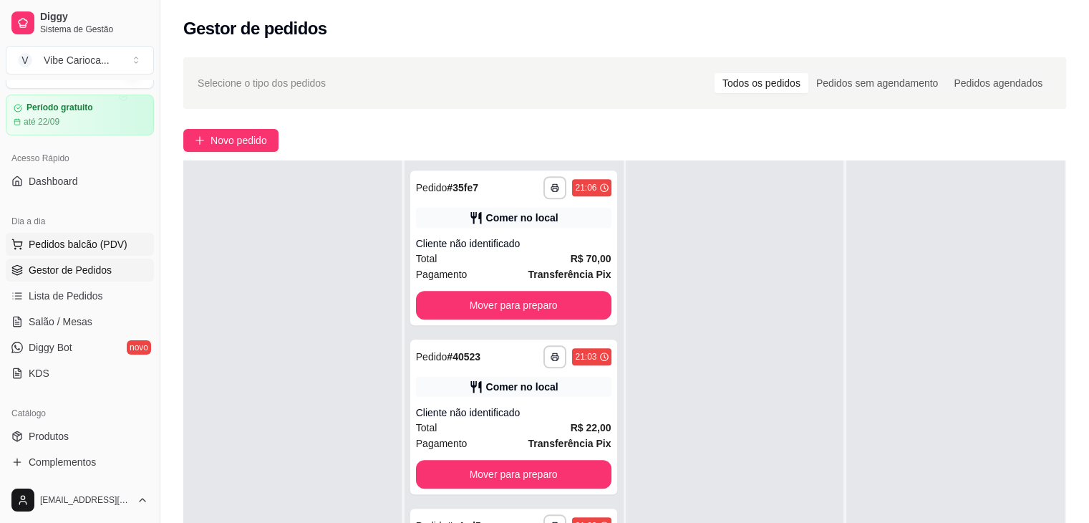
click at [82, 241] on span "Pedidos balcão (PDV)" at bounding box center [78, 244] width 99 height 14
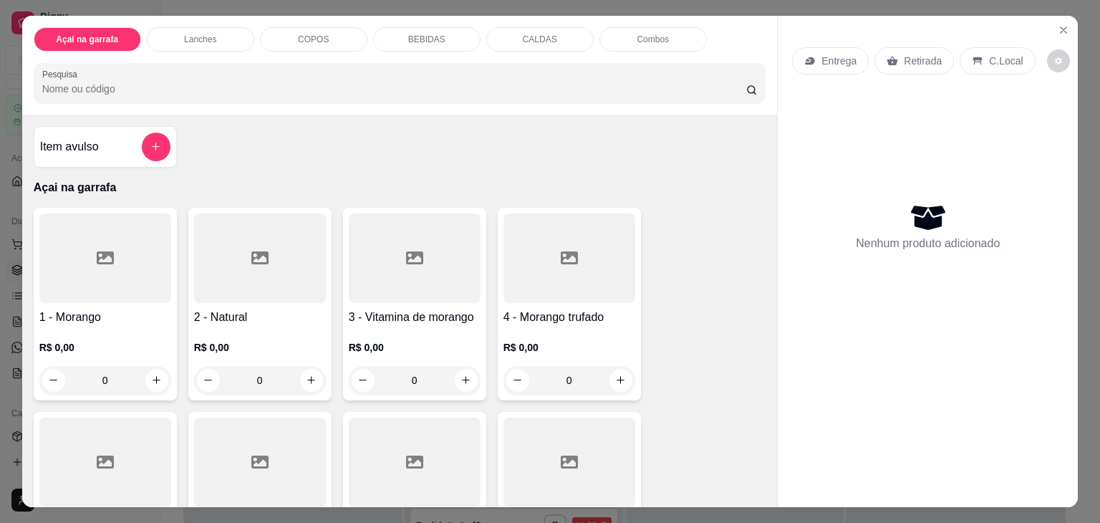
click at [304, 27] on div "COPOS" at bounding box center [313, 39] width 107 height 24
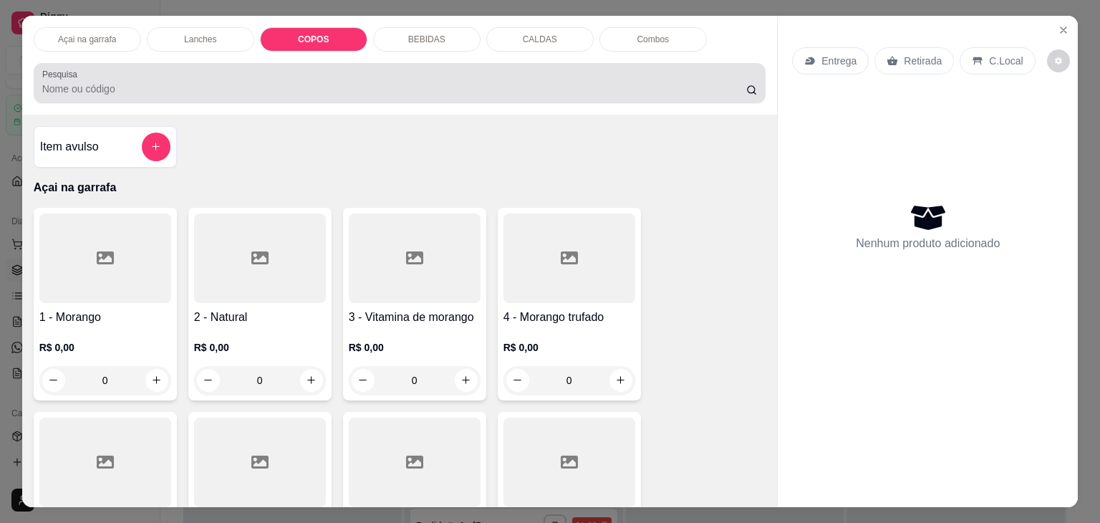
scroll to position [35, 0]
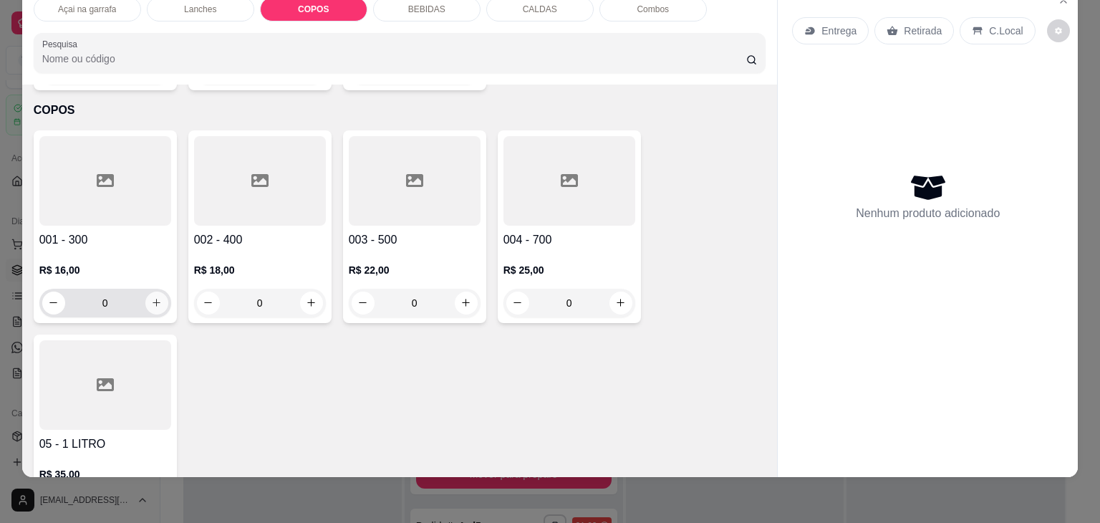
click at [152, 297] on icon "increase-product-quantity" at bounding box center [156, 302] width 11 height 11
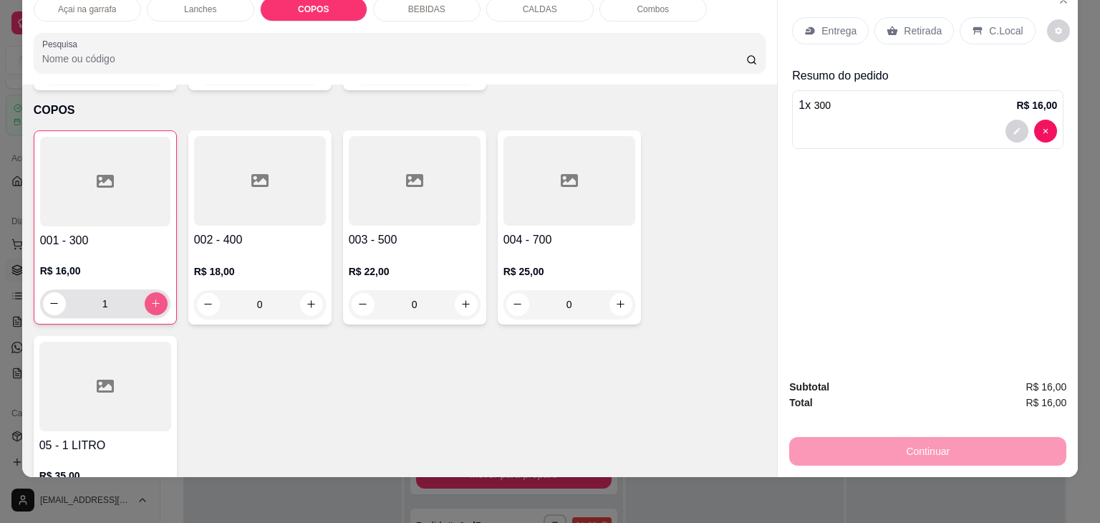
click at [152, 298] on icon "increase-product-quantity" at bounding box center [155, 303] width 11 height 11
type input "2"
click at [1000, 24] on p "C.Local" at bounding box center [1006, 31] width 34 height 14
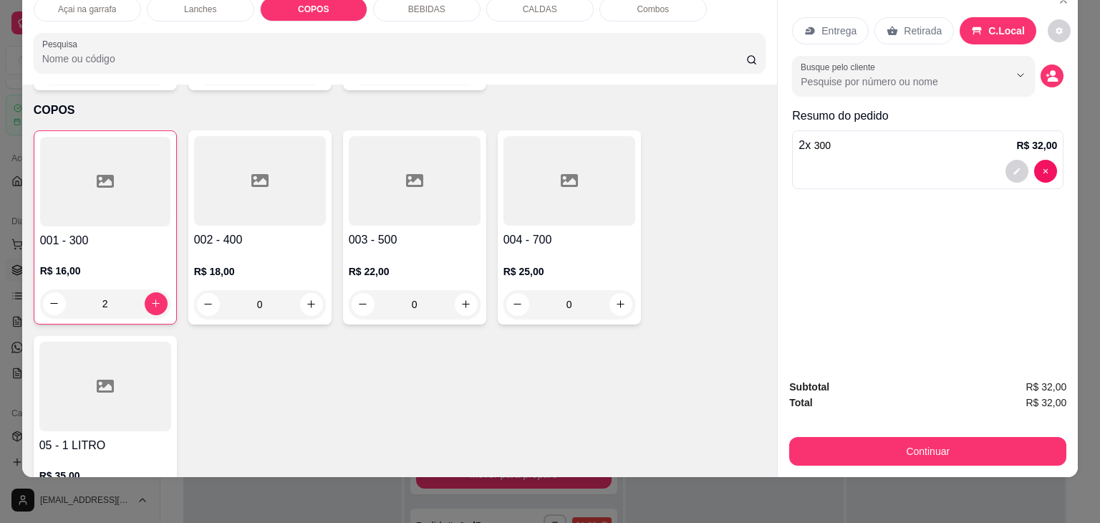
click at [850, 450] on button "Continuar" at bounding box center [927, 451] width 277 height 29
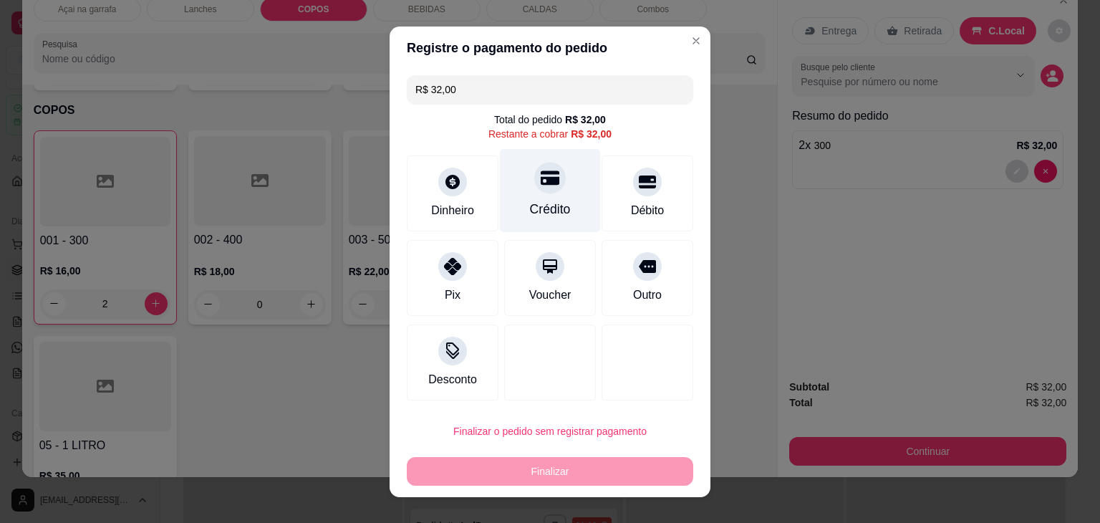
click at [534, 189] on div at bounding box center [550, 178] width 32 height 32
type input "R$ 0,00"
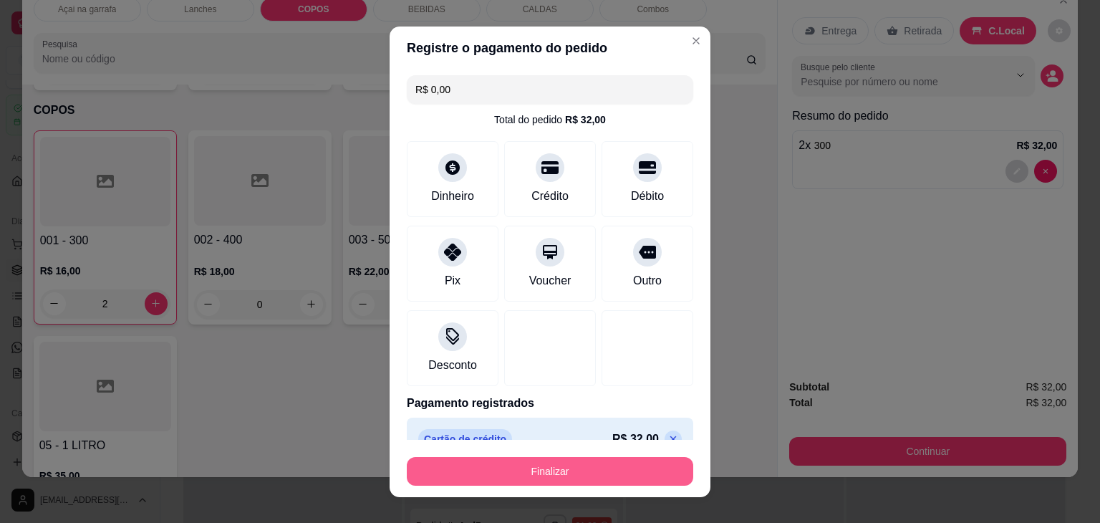
click at [501, 474] on button "Finalizar" at bounding box center [550, 471] width 286 height 29
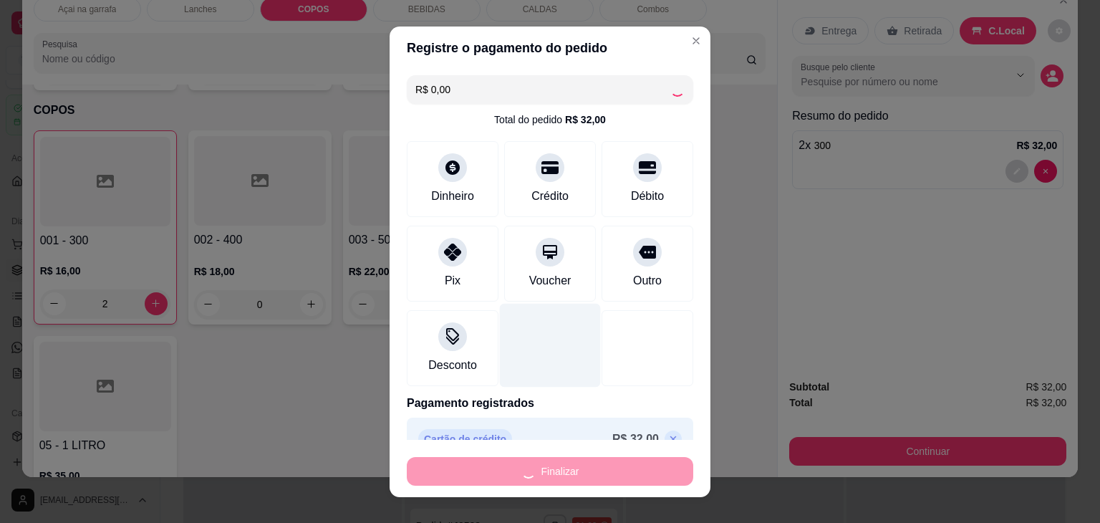
type input "0"
type input "-R$ 32,00"
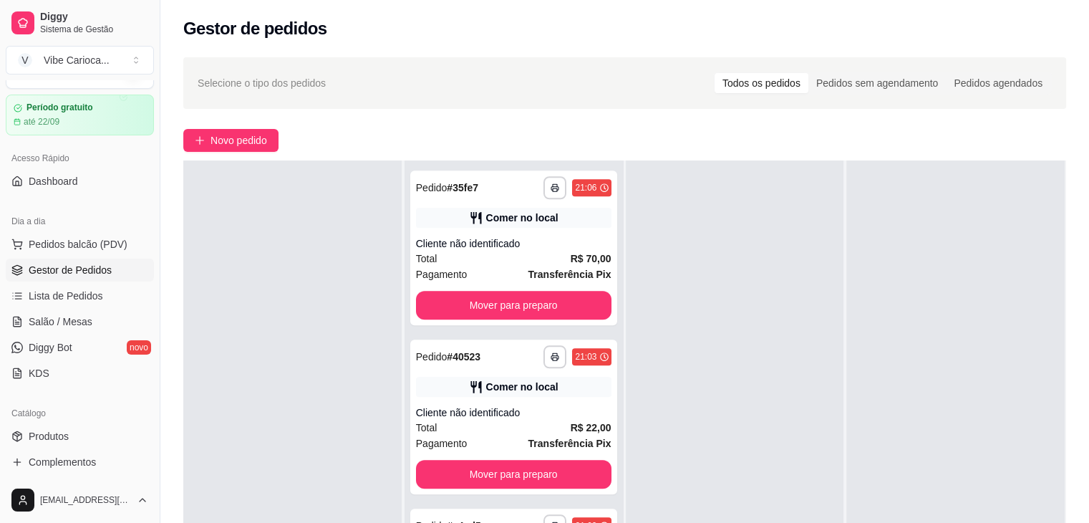
drag, startPoint x: 108, startPoint y: 207, endPoint x: 109, endPoint y: 264, distance: 57.3
click at [101, 243] on span "Pedidos balcão (PDV)" at bounding box center [78, 244] width 99 height 14
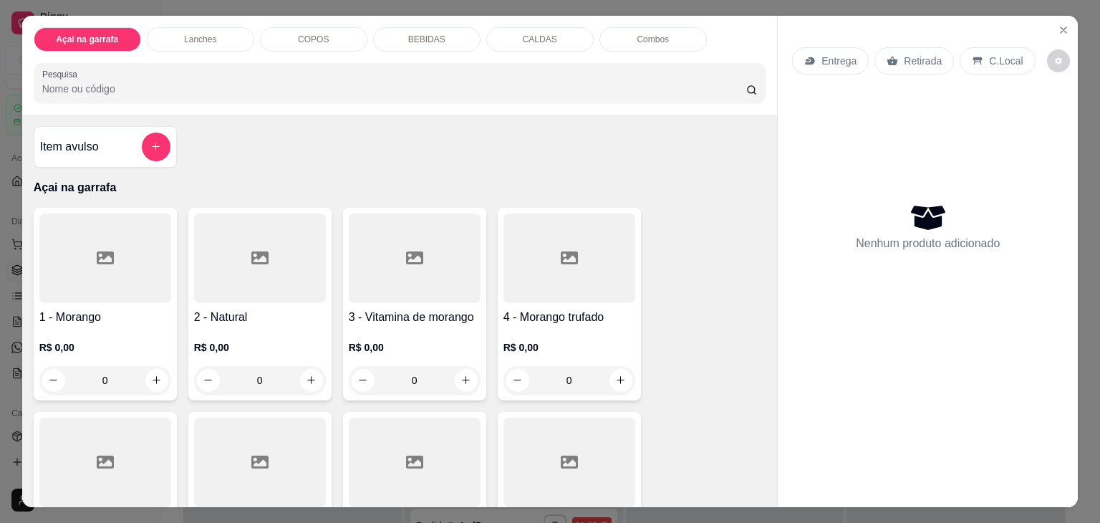
drag, startPoint x: 122, startPoint y: 249, endPoint x: 132, endPoint y: 256, distance: 12.3
click at [132, 256] on div at bounding box center [105, 258] width 132 height 90
click at [1063, 27] on icon "Close" at bounding box center [1063, 29] width 11 height 11
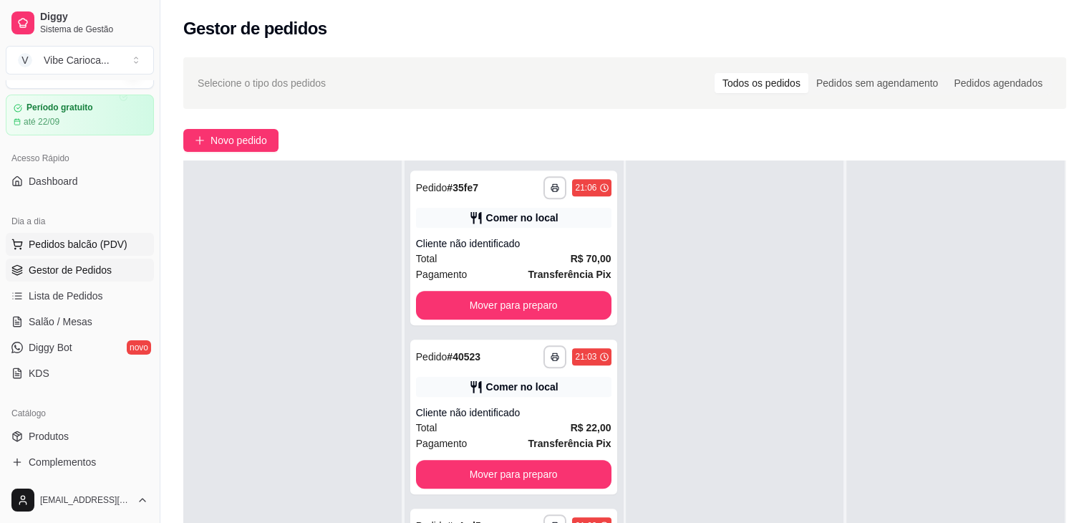
click at [32, 248] on span "Pedidos balcão (PDV)" at bounding box center [78, 244] width 99 height 14
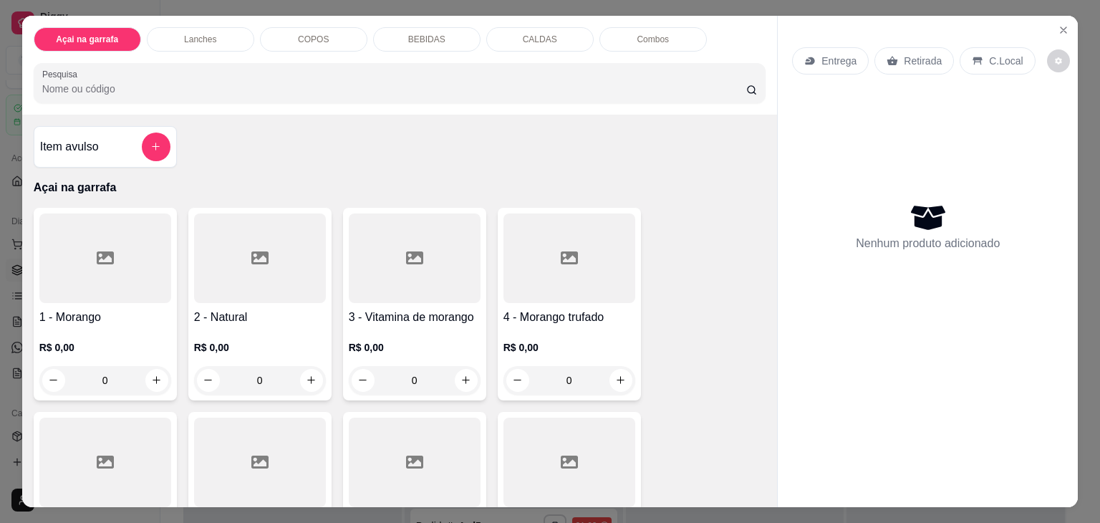
click at [293, 27] on div "COPOS" at bounding box center [313, 39] width 107 height 24
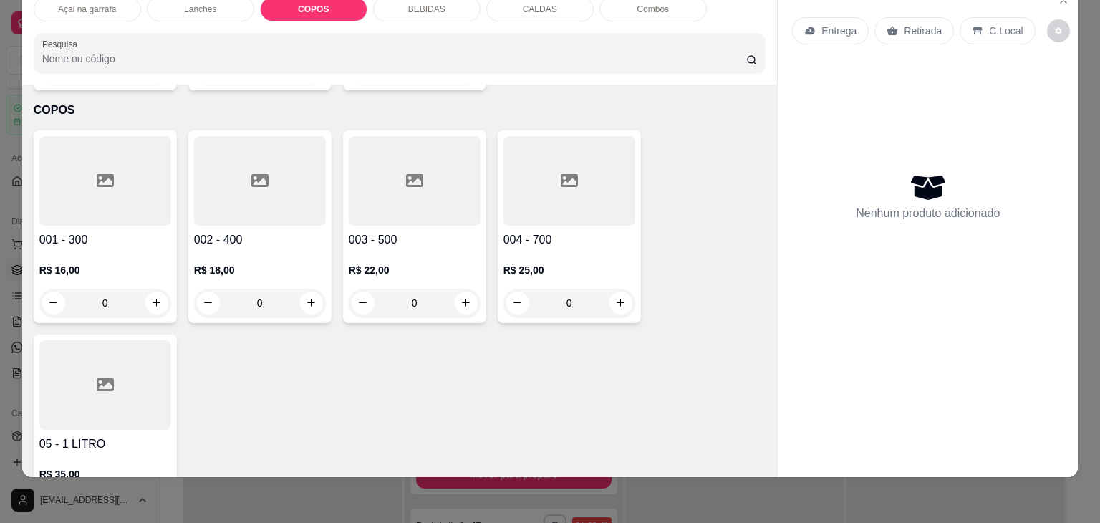
click at [63, 193] on div at bounding box center [105, 181] width 132 height 90
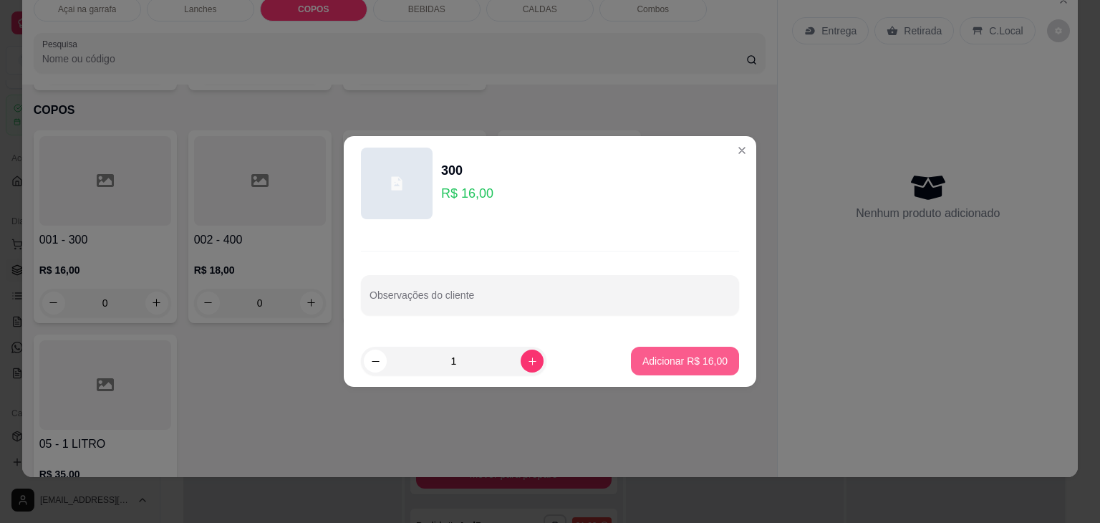
click at [642, 360] on p "Adicionar R$ 16,00" at bounding box center [684, 361] width 85 height 14
type input "1"
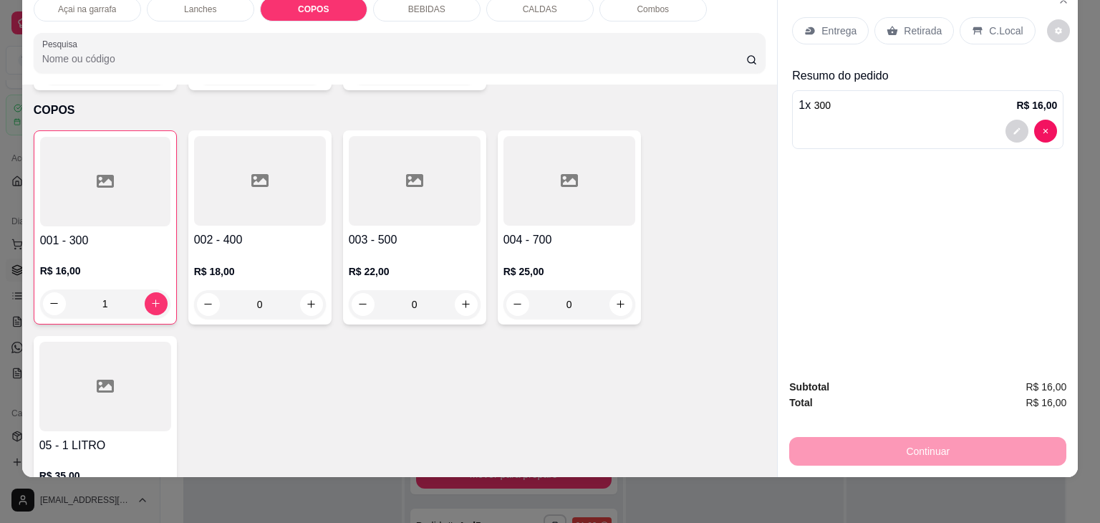
click at [979, 21] on div "C.Local" at bounding box center [996, 30] width 75 height 27
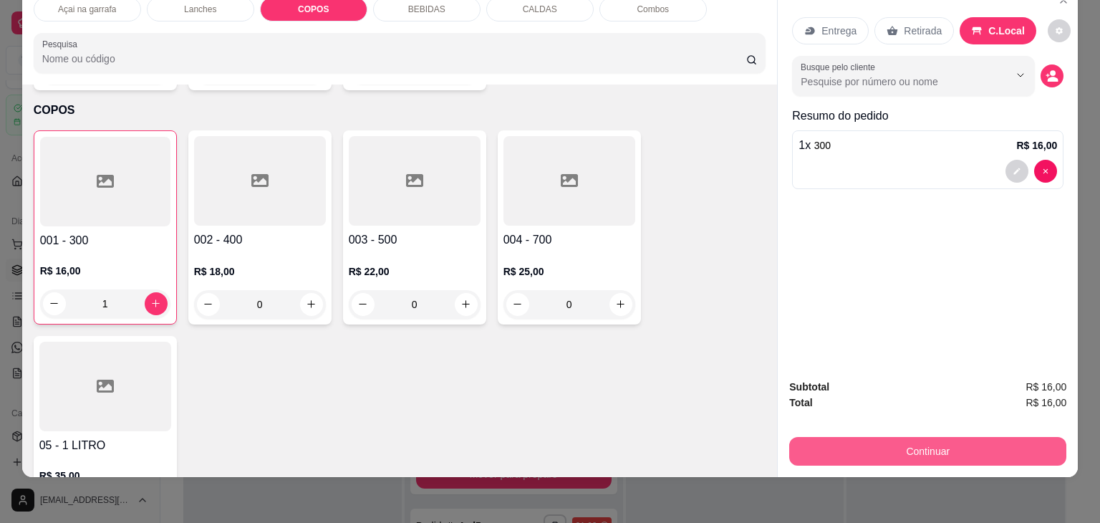
click at [875, 440] on button "Continuar" at bounding box center [927, 451] width 277 height 29
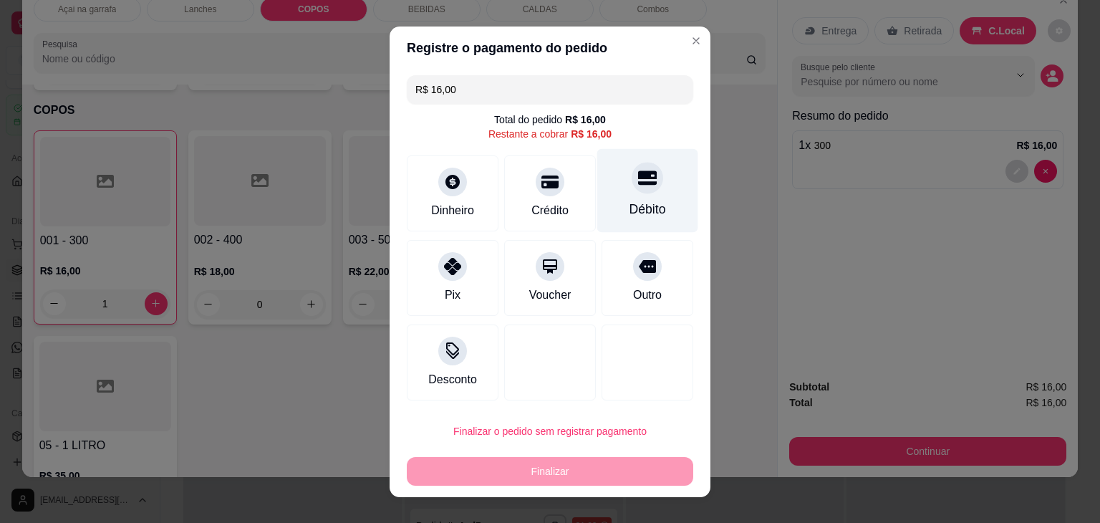
click at [650, 185] on div "Débito" at bounding box center [647, 190] width 101 height 84
type input "R$ 0,00"
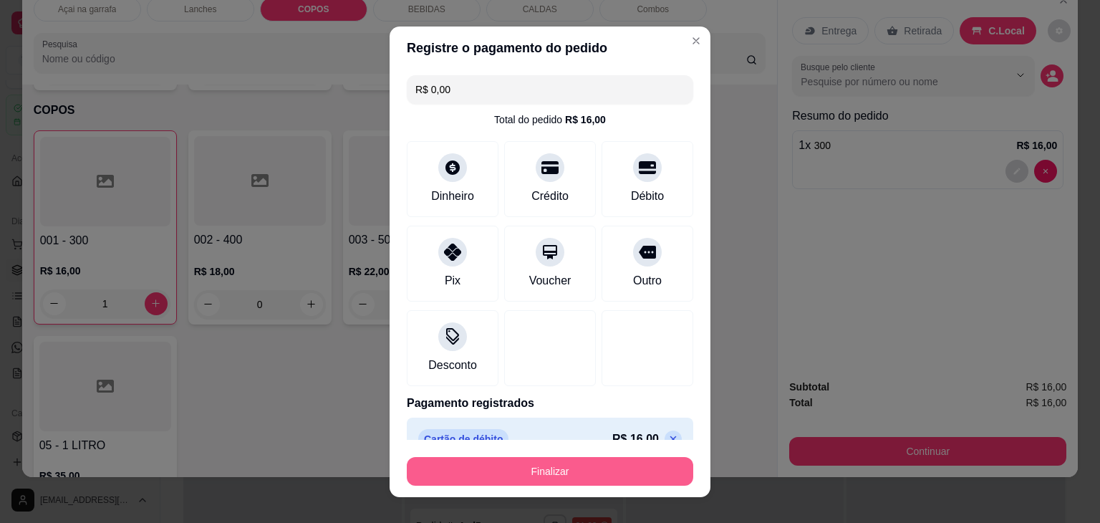
click at [587, 477] on button "Finalizar" at bounding box center [550, 471] width 286 height 29
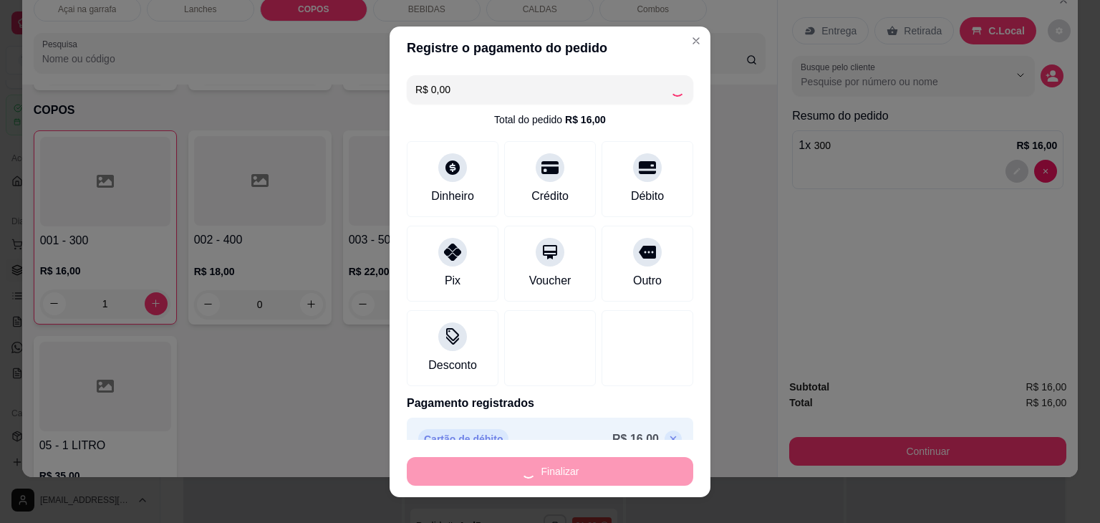
type input "0"
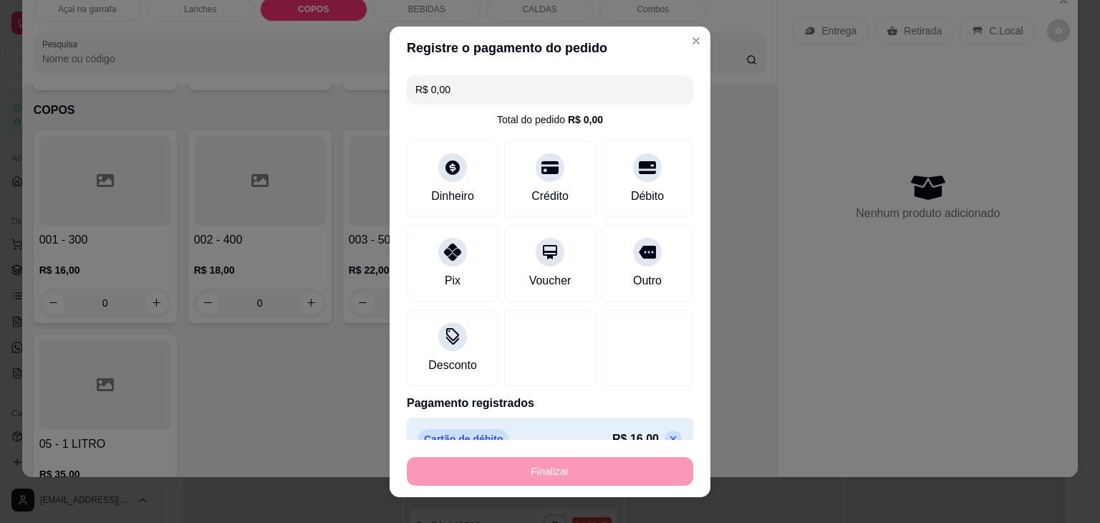
type input "-R$ 16,00"
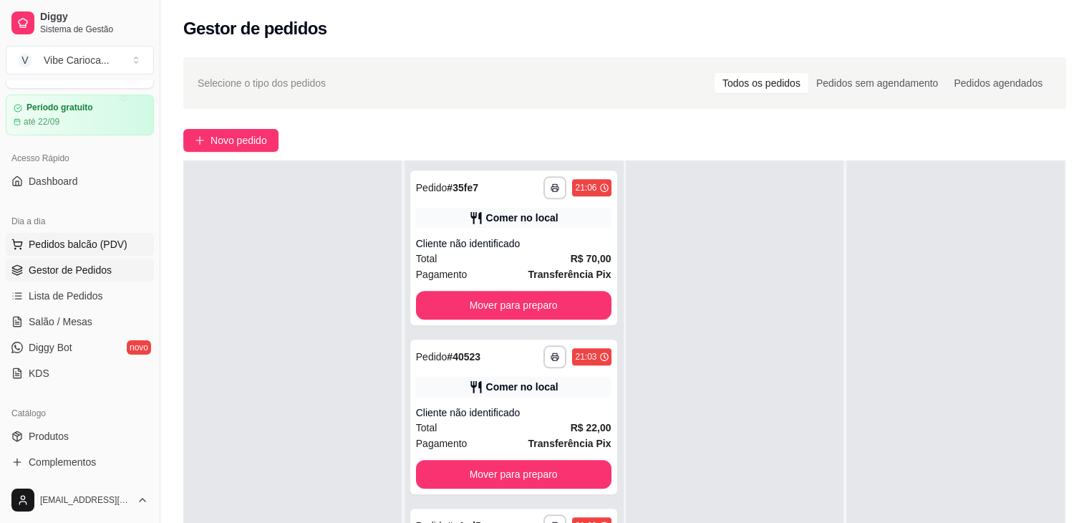
click at [60, 243] on span "Pedidos balcão (PDV)" at bounding box center [78, 244] width 99 height 14
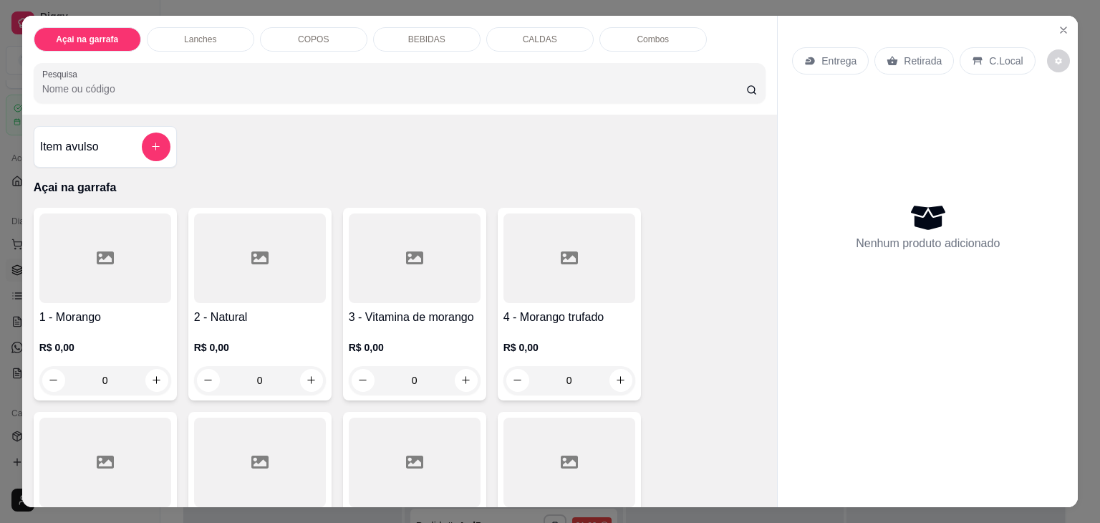
click at [298, 34] on p "COPOS" at bounding box center [313, 39] width 31 height 11
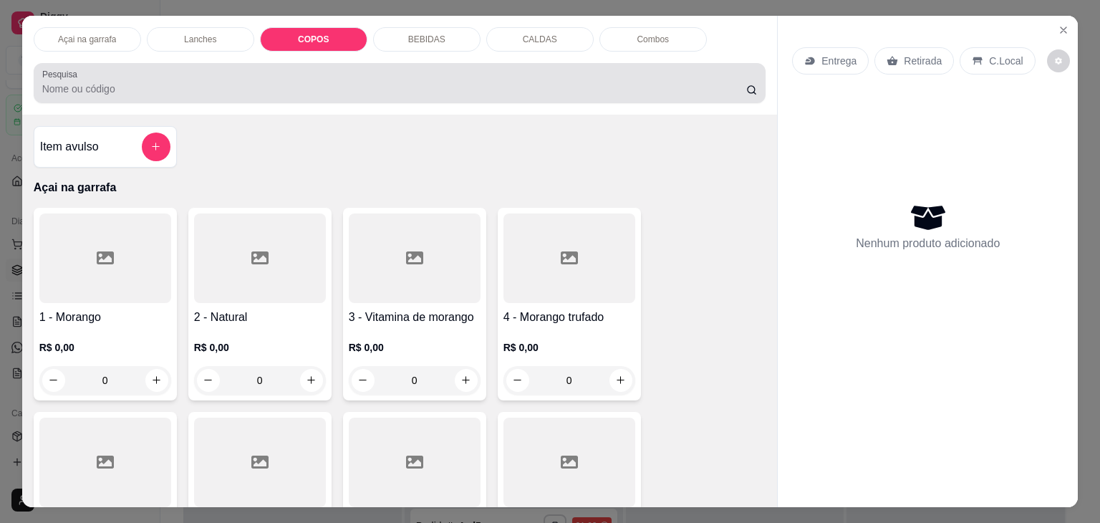
scroll to position [35, 0]
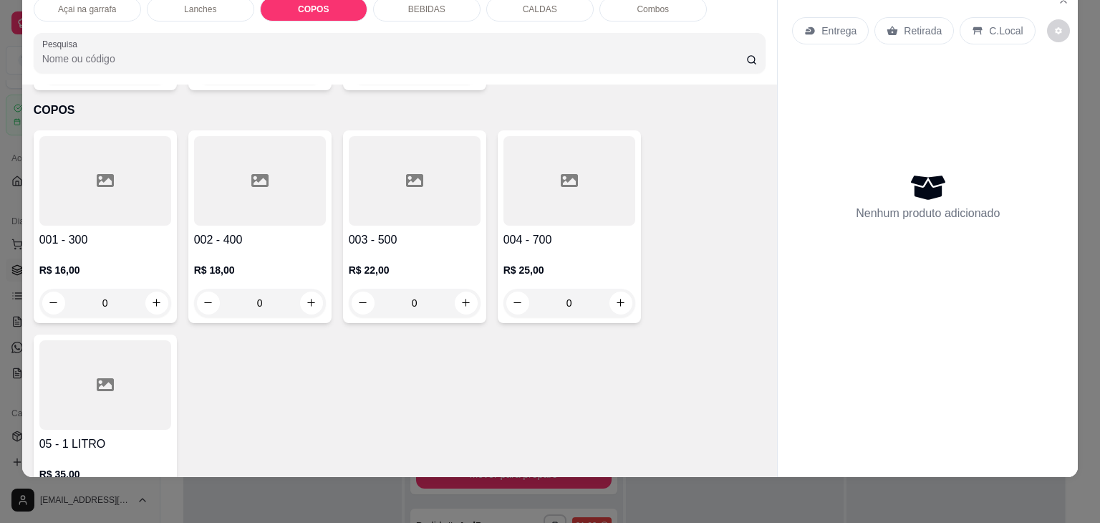
click at [104, 165] on div at bounding box center [105, 181] width 132 height 90
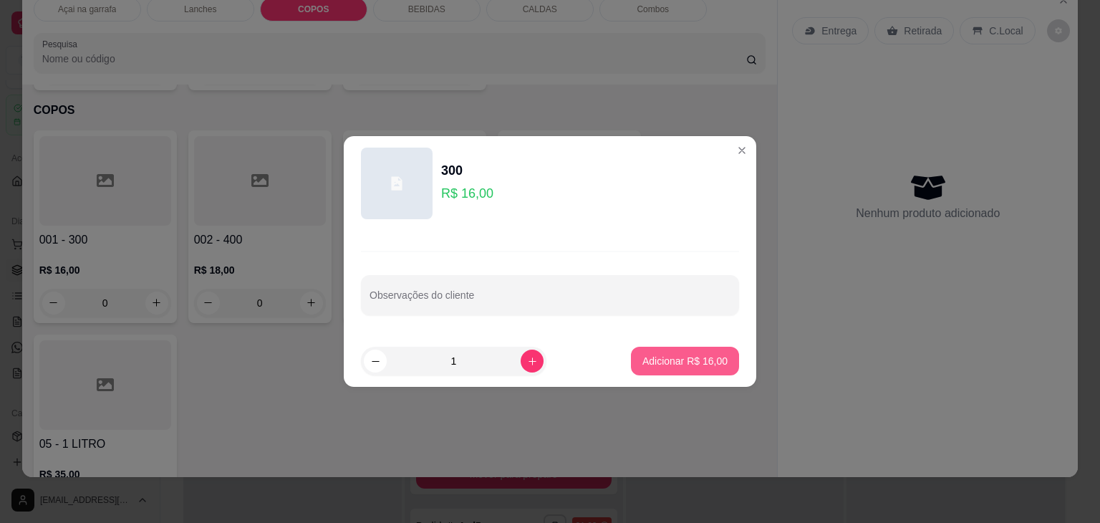
click at [699, 361] on p "Adicionar R$ 16,00" at bounding box center [684, 361] width 85 height 14
type input "1"
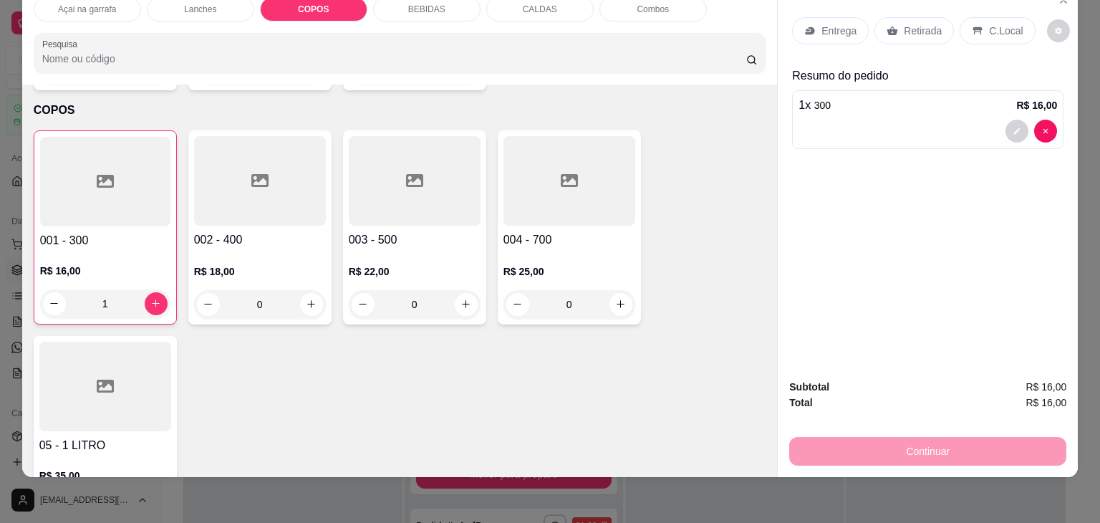
click at [992, 17] on div "C.Local" at bounding box center [996, 30] width 75 height 27
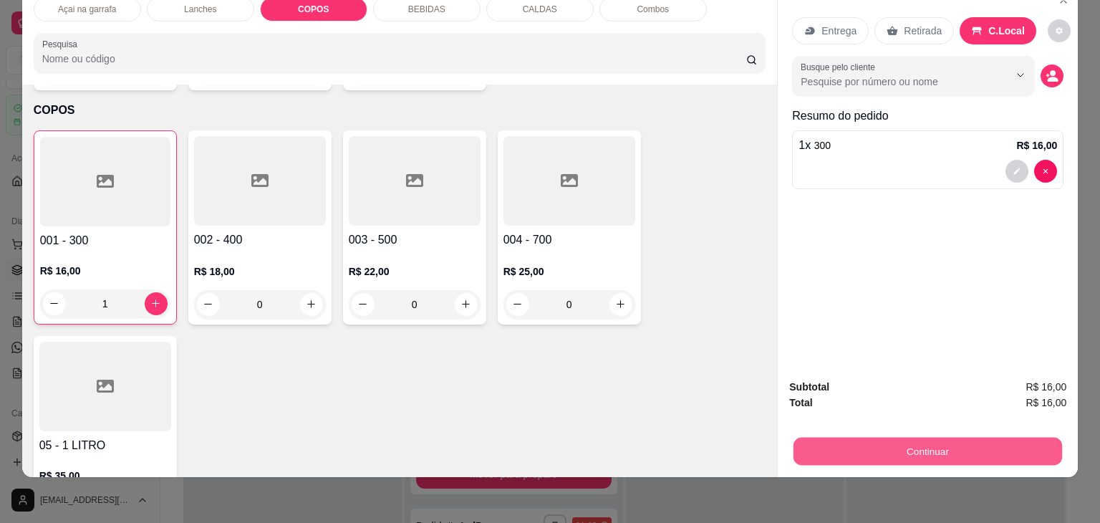
click at [841, 438] on button "Continuar" at bounding box center [927, 451] width 269 height 28
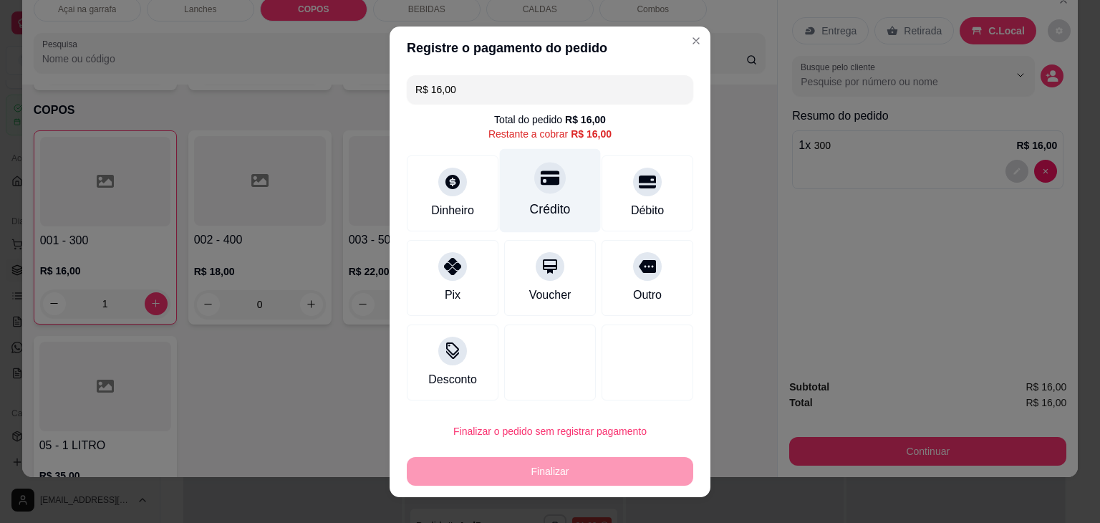
click at [533, 208] on div "Crédito" at bounding box center [550, 209] width 41 height 19
type input "R$ 0,00"
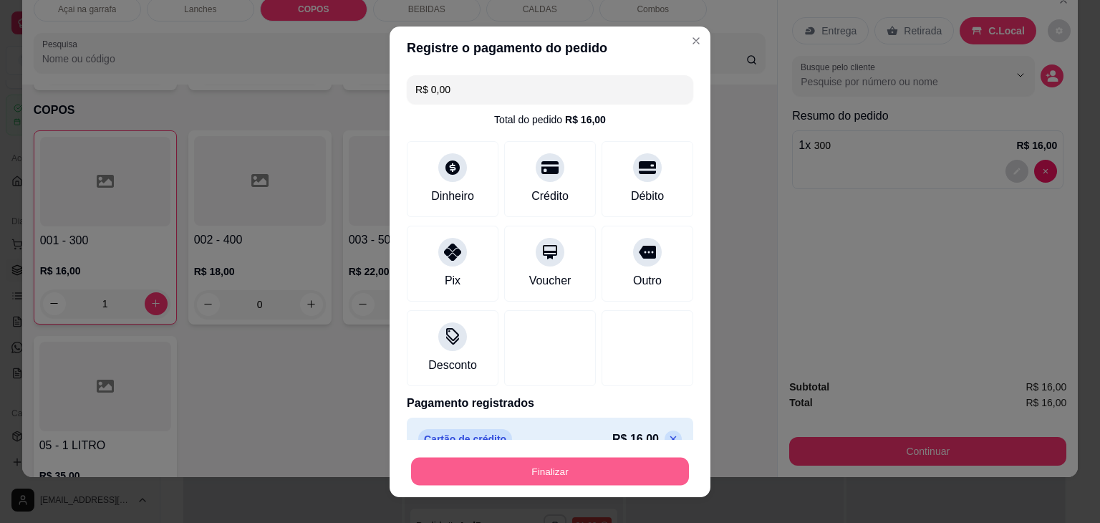
click at [508, 458] on button "Finalizar" at bounding box center [550, 471] width 278 height 28
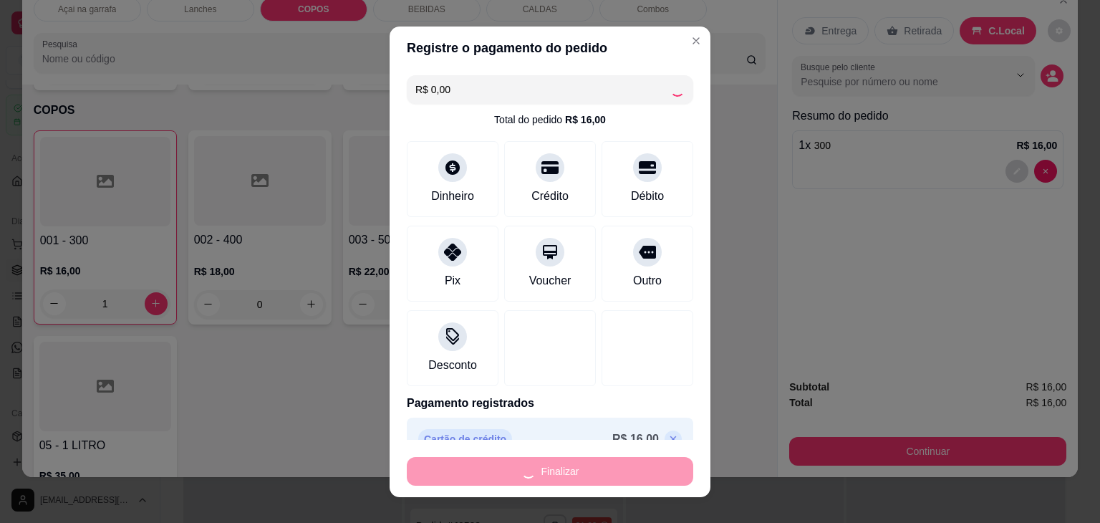
scroll to position [1704, 0]
type input "0"
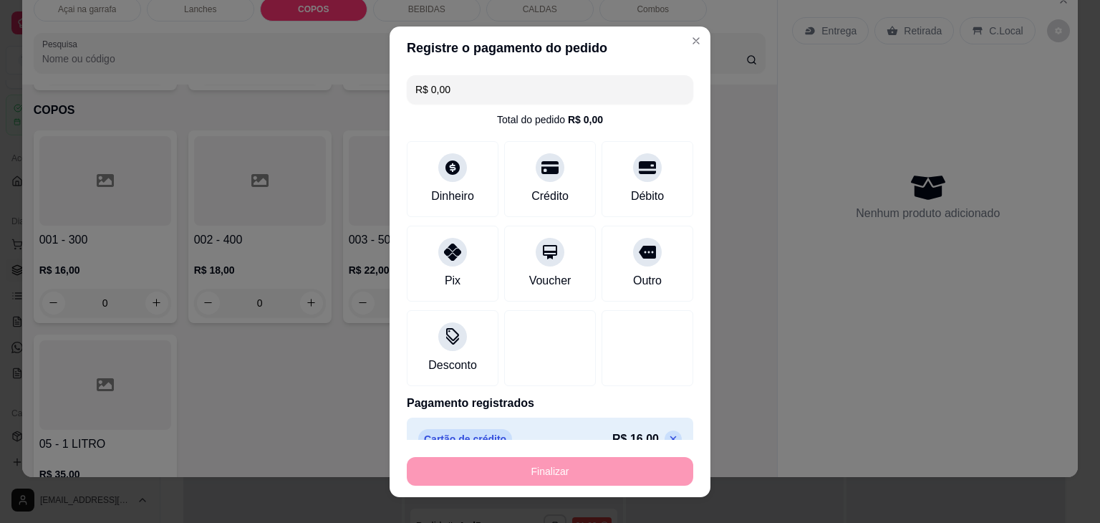
type input "-R$ 16,00"
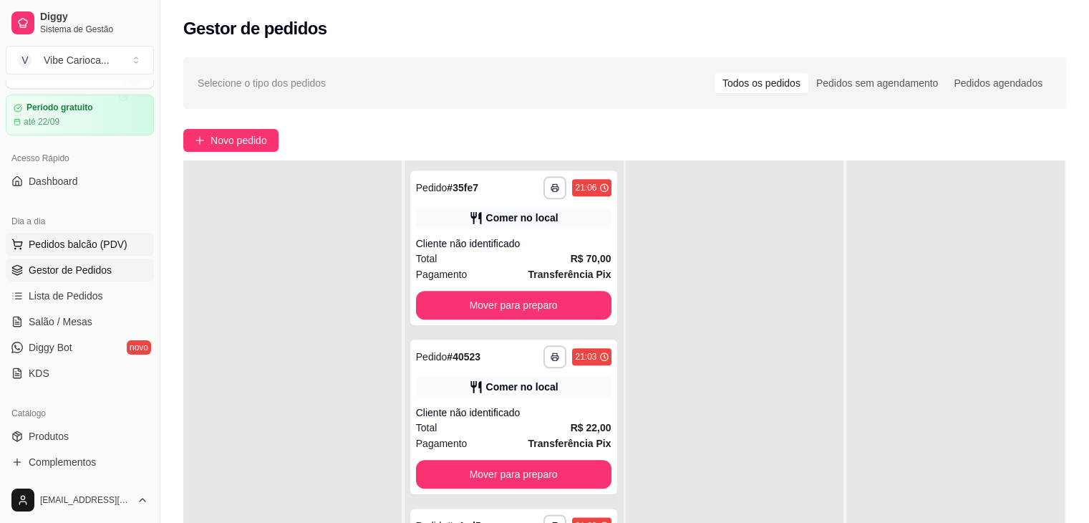
click at [68, 246] on span "Pedidos balcão (PDV)" at bounding box center [78, 244] width 99 height 14
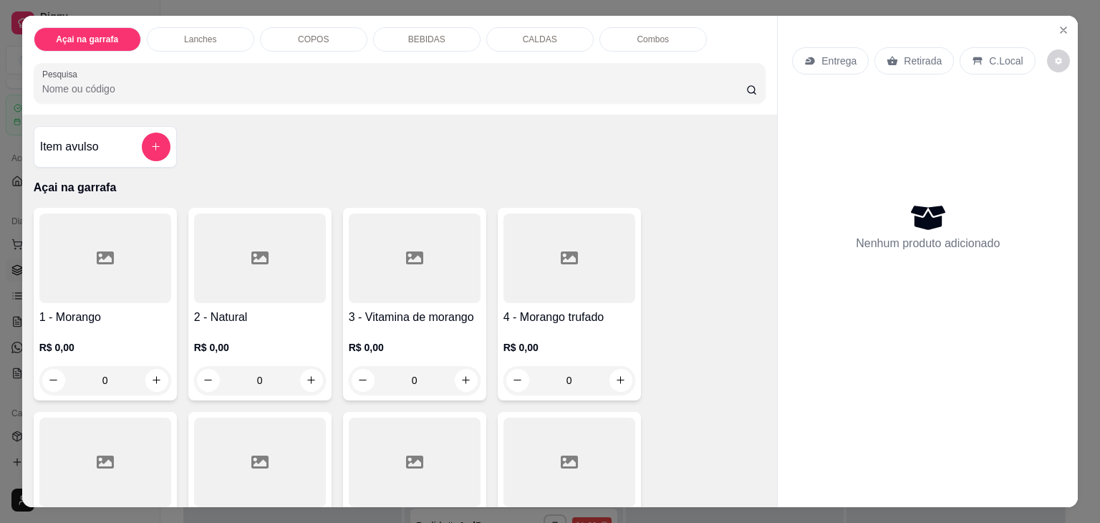
click at [286, 32] on div "COPOS" at bounding box center [313, 39] width 107 height 24
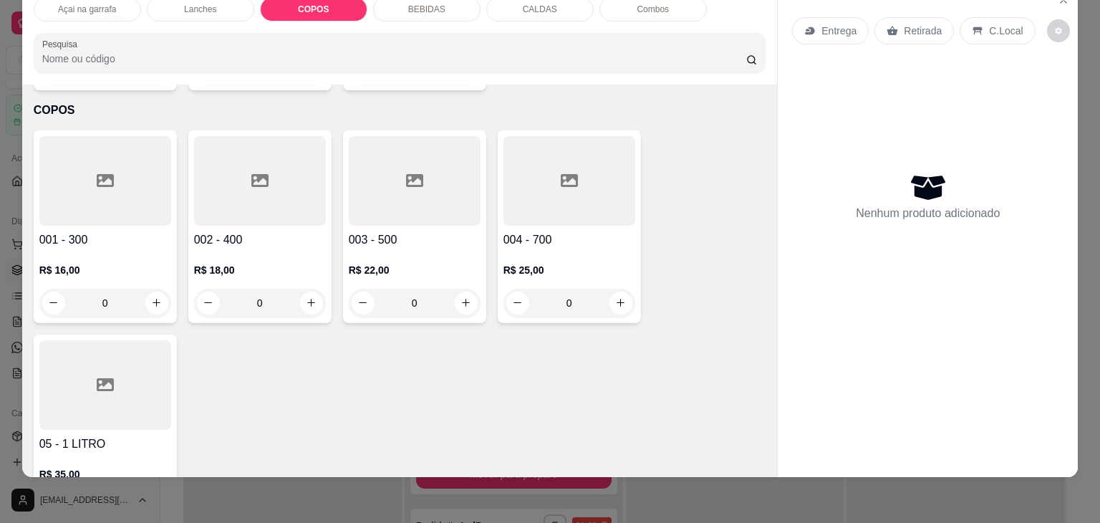
click at [250, 170] on div at bounding box center [260, 181] width 132 height 90
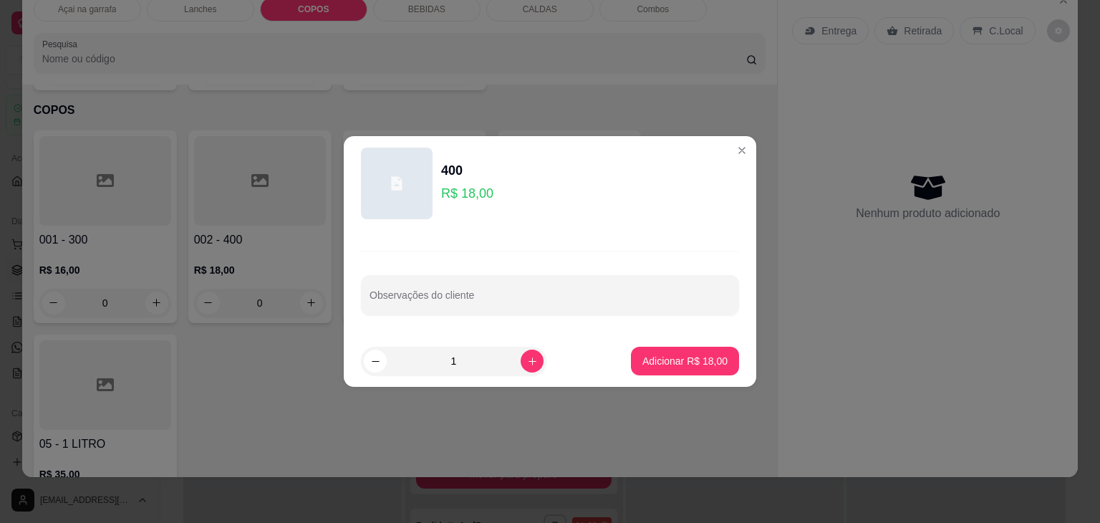
click at [633, 357] on button "Adicionar R$ 18,00" at bounding box center [685, 361] width 108 height 29
type input "1"
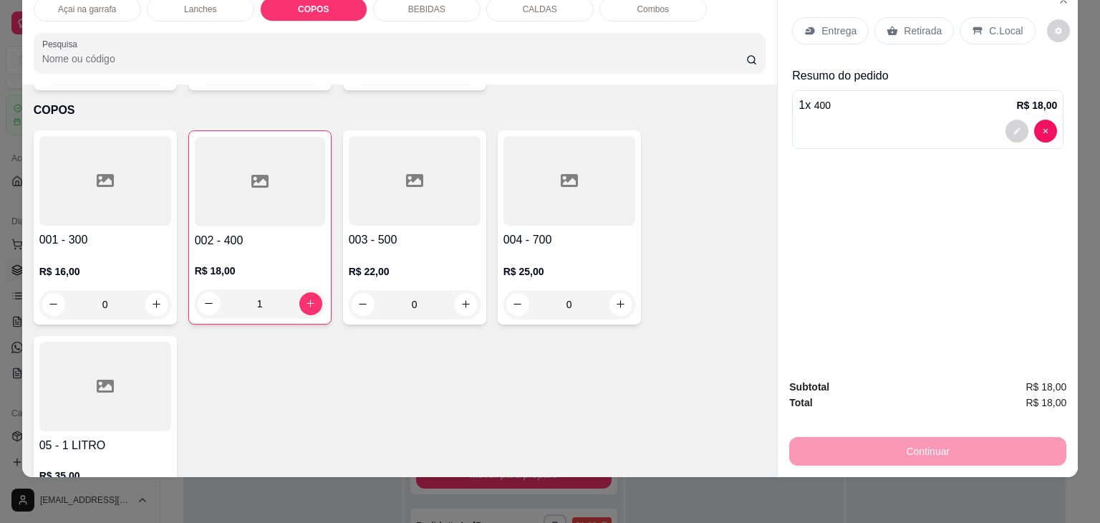
click at [420, 165] on div at bounding box center [415, 181] width 132 height 90
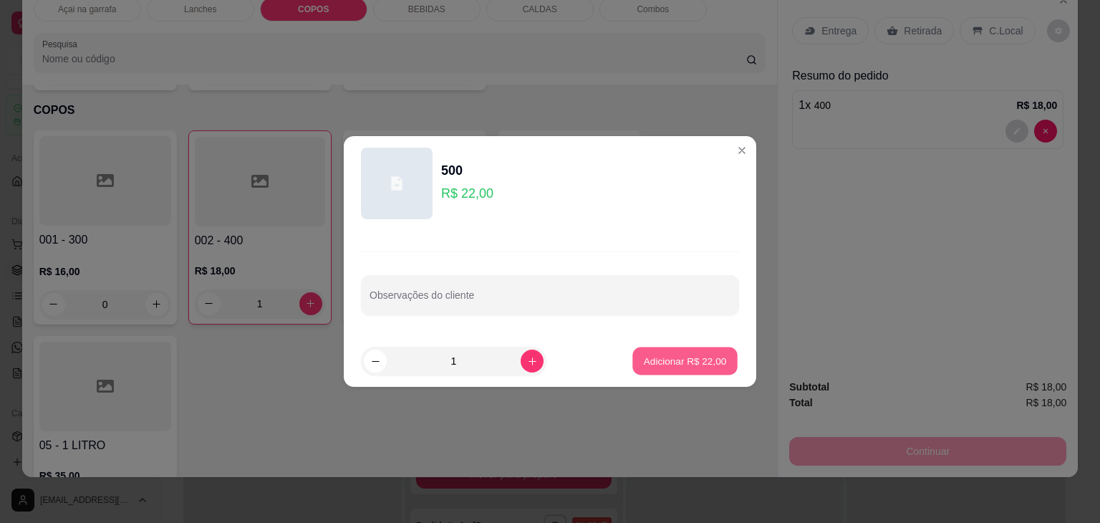
click at [683, 354] on p "Adicionar R$ 22,00" at bounding box center [685, 361] width 83 height 14
type input "1"
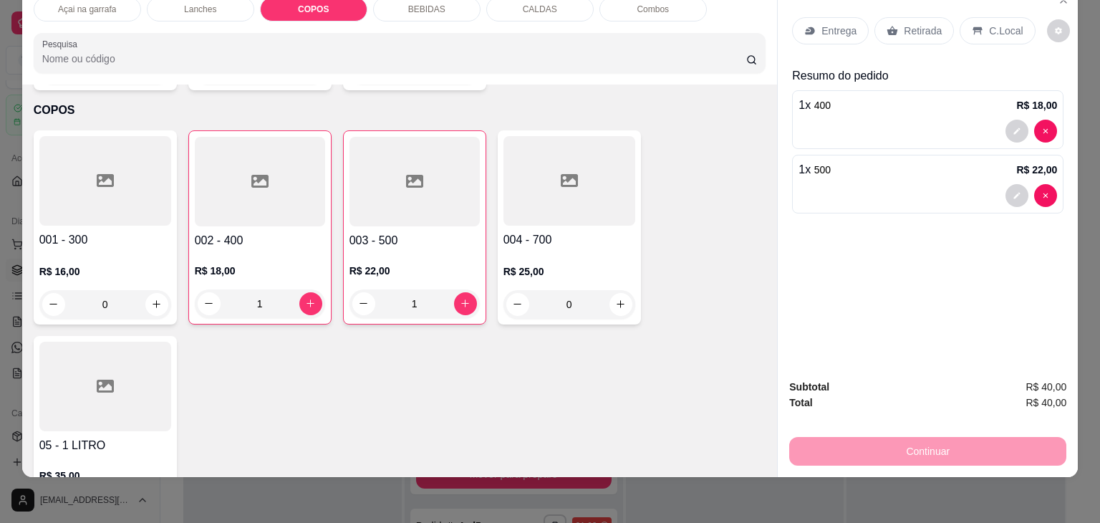
click at [989, 25] on p "C.Local" at bounding box center [1006, 31] width 34 height 14
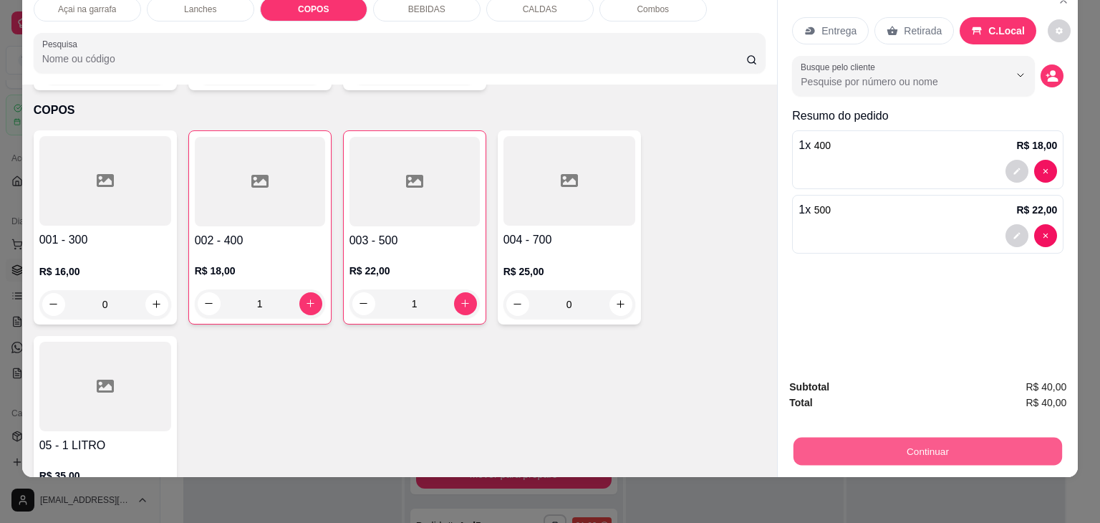
click at [919, 442] on button "Continuar" at bounding box center [927, 451] width 269 height 28
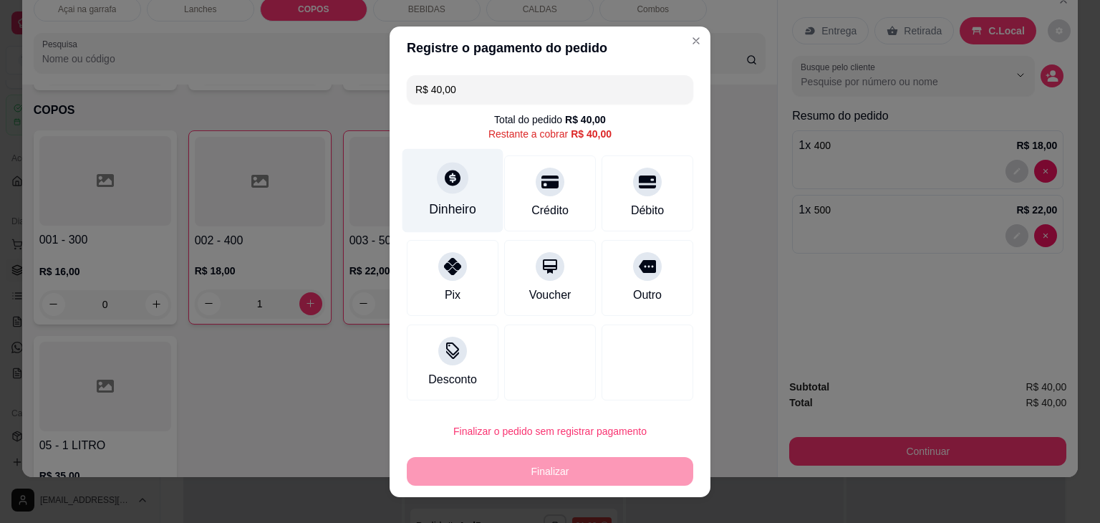
click at [441, 190] on div at bounding box center [453, 178] width 32 height 32
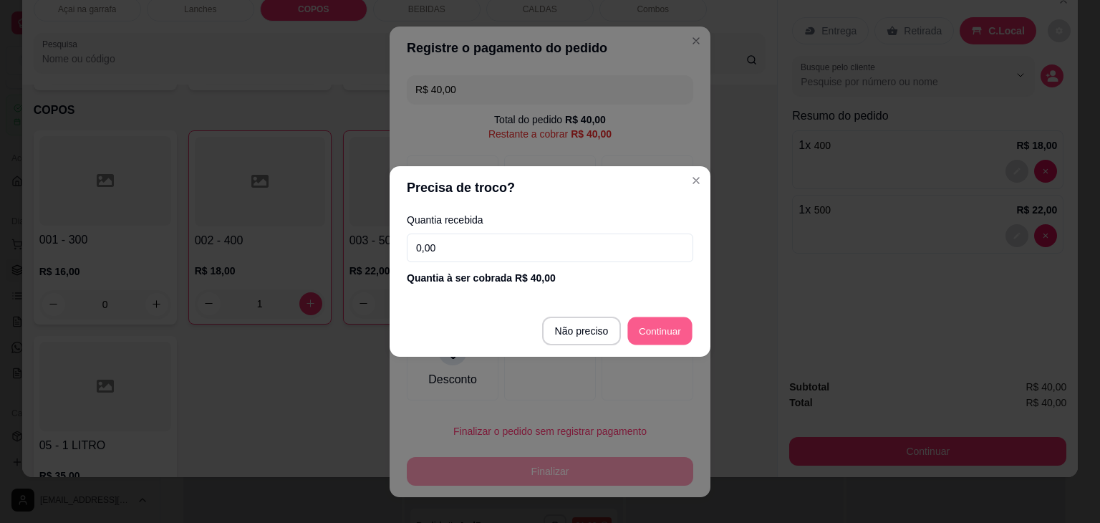
type input "R$ 0,00"
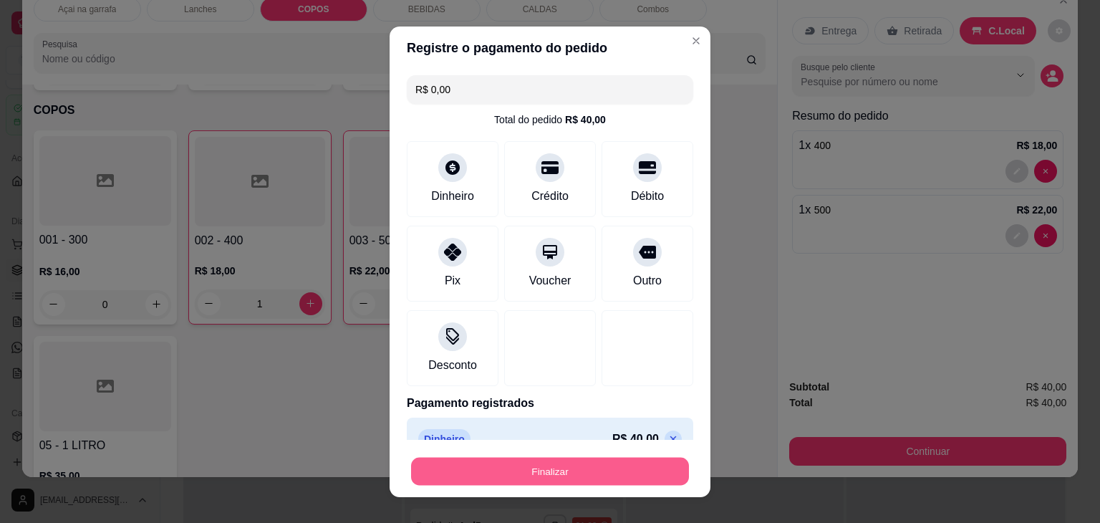
click at [590, 459] on button "Finalizar" at bounding box center [550, 471] width 278 height 28
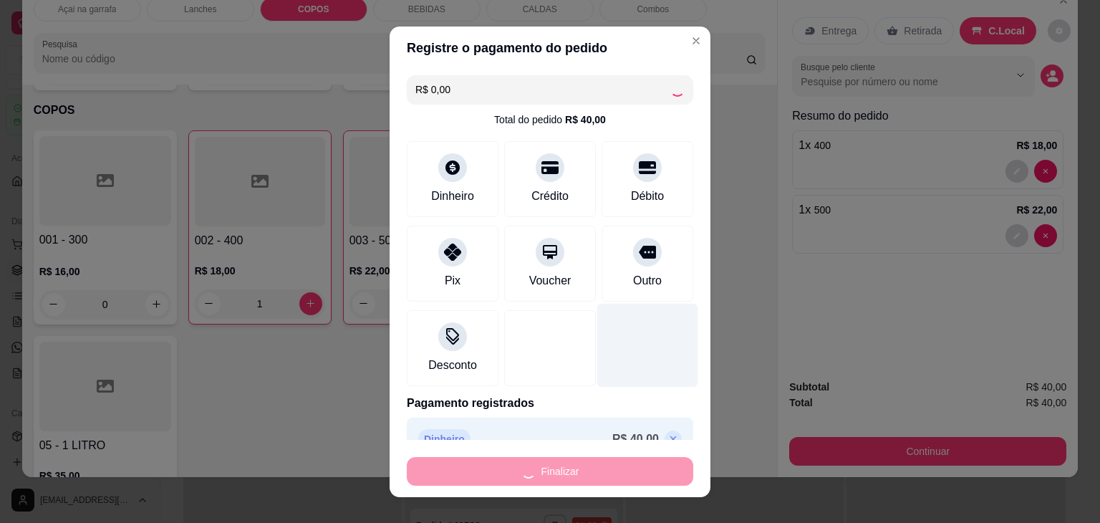
type input "0"
type input "-R$ 40,00"
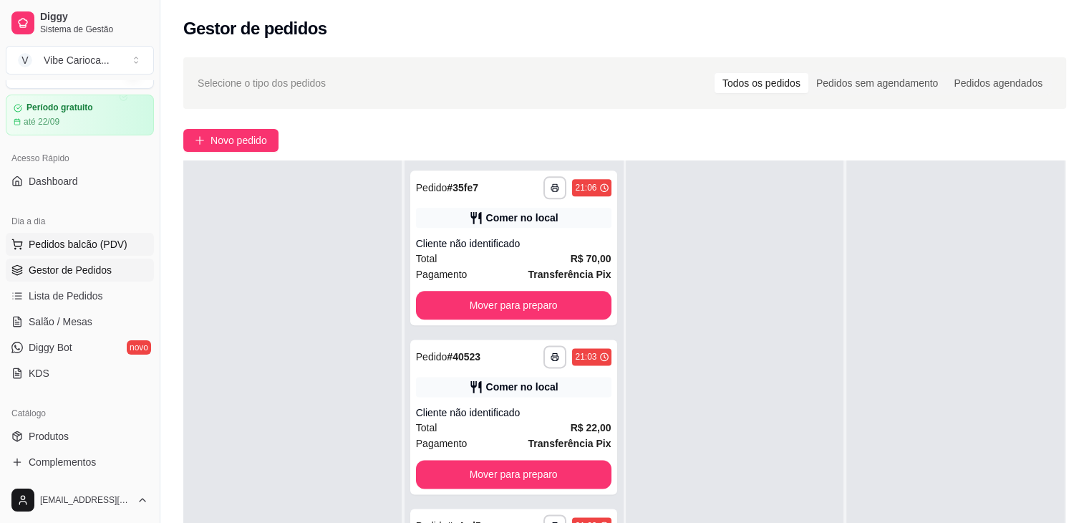
click at [52, 250] on button "Pedidos balcão (PDV)" at bounding box center [80, 244] width 148 height 23
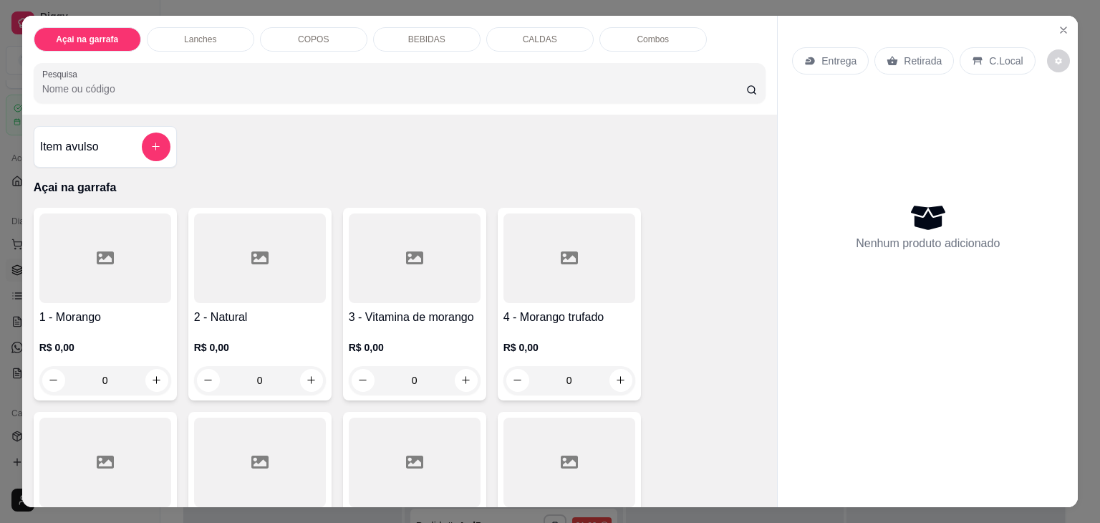
click at [323, 32] on div "COPOS" at bounding box center [313, 39] width 107 height 24
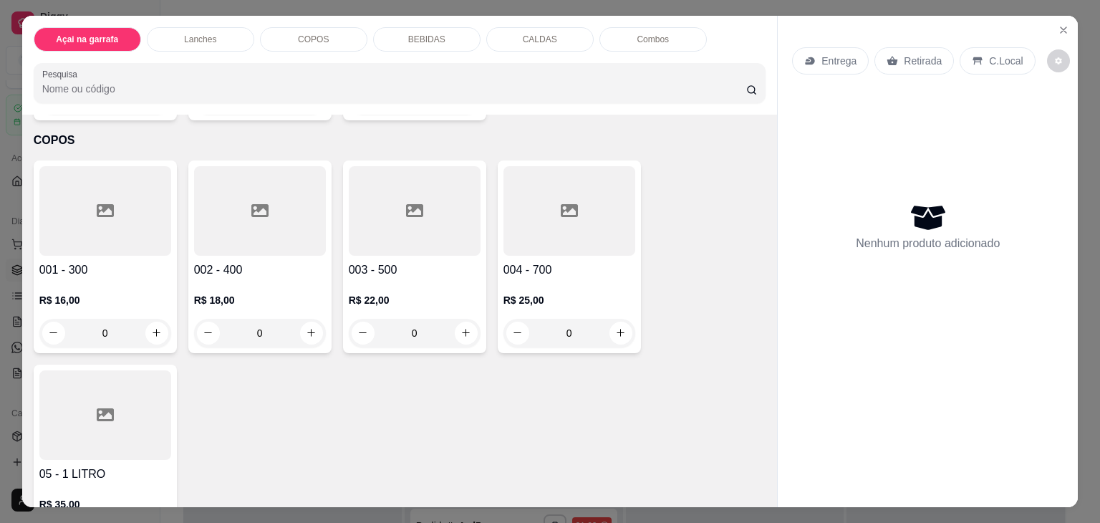
scroll to position [35, 0]
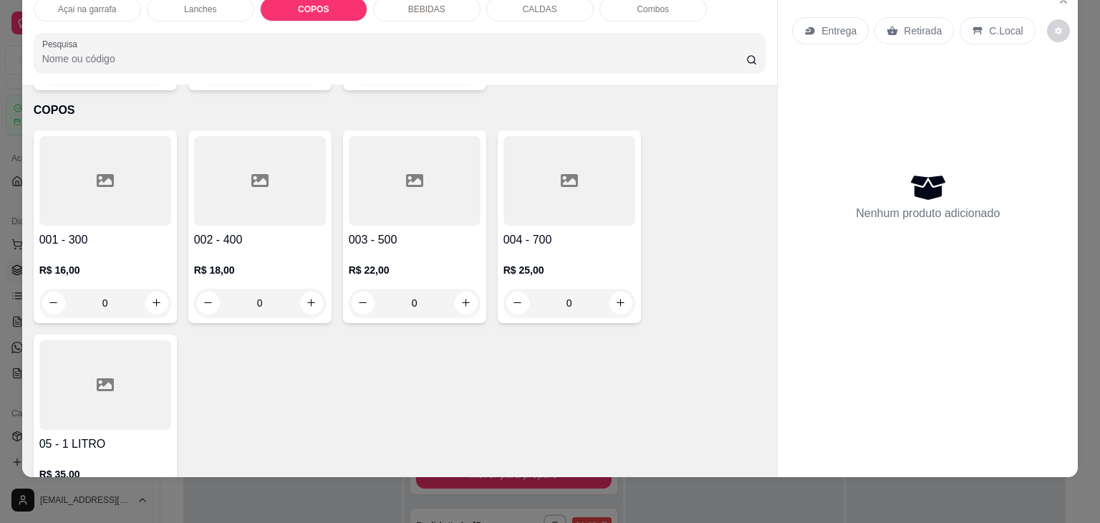
click at [390, 169] on div at bounding box center [415, 181] width 132 height 90
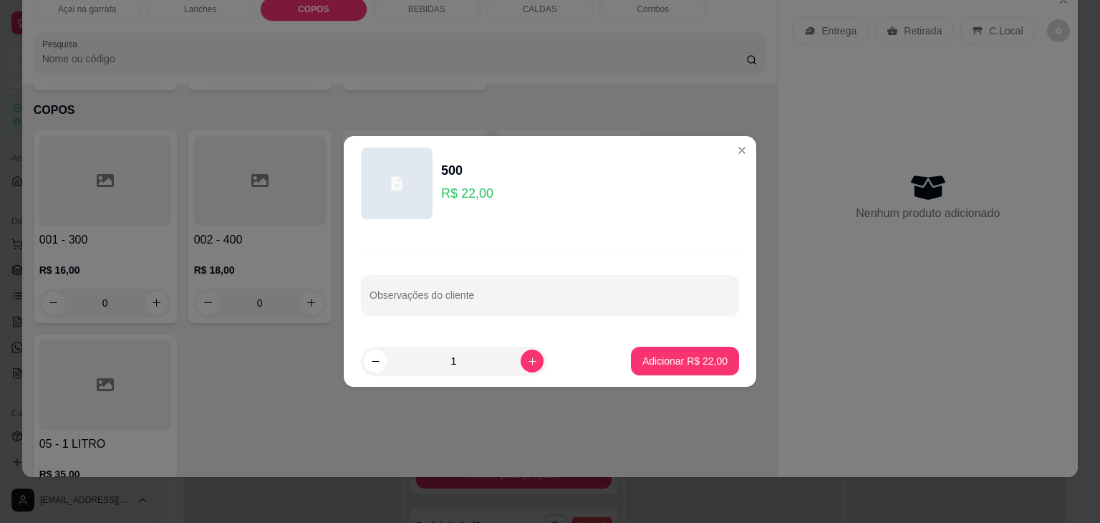
click at [680, 375] on footer "1 Adicionar R$ 22,00" at bounding box center [550, 361] width 412 height 52
click at [663, 367] on p "Adicionar R$ 22,00" at bounding box center [684, 361] width 85 height 14
type input "1"
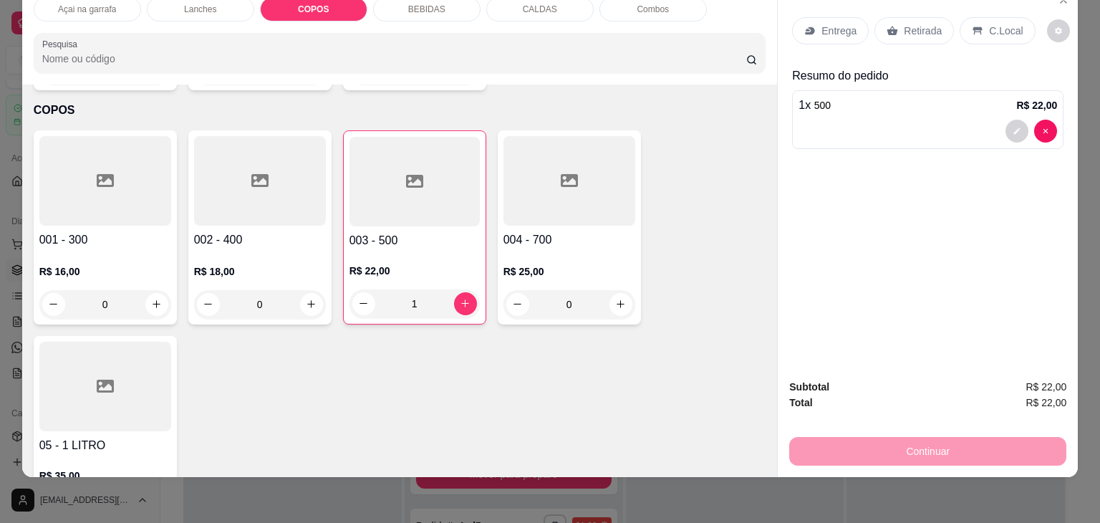
click at [291, 158] on div at bounding box center [260, 181] width 132 height 90
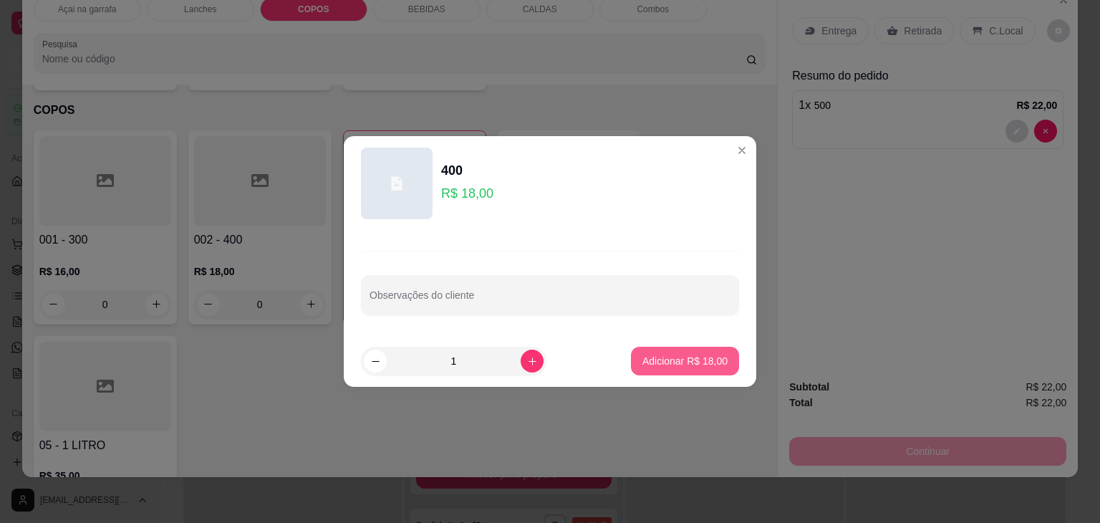
click at [685, 362] on p "Adicionar R$ 18,00" at bounding box center [684, 361] width 85 height 14
type input "1"
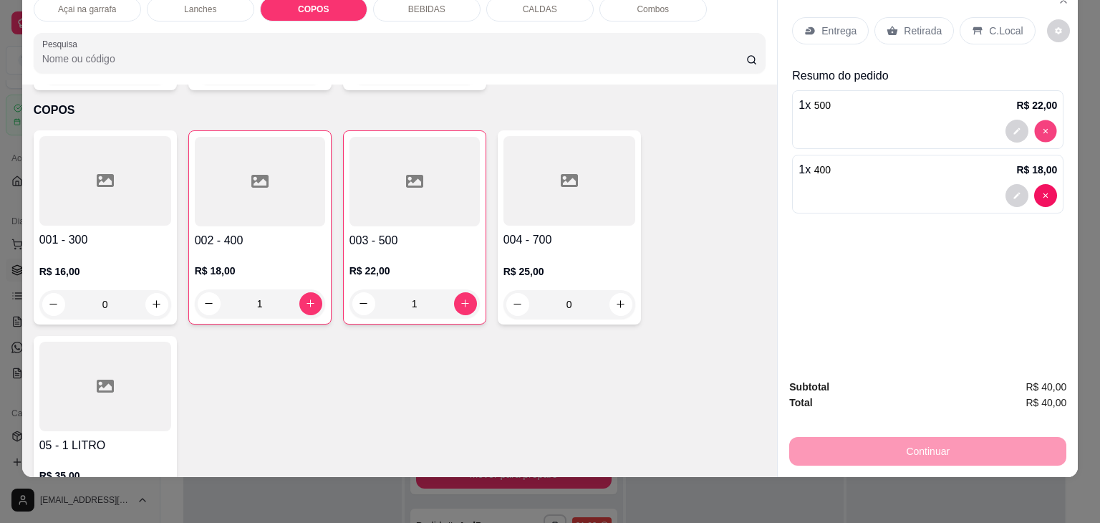
type input "0"
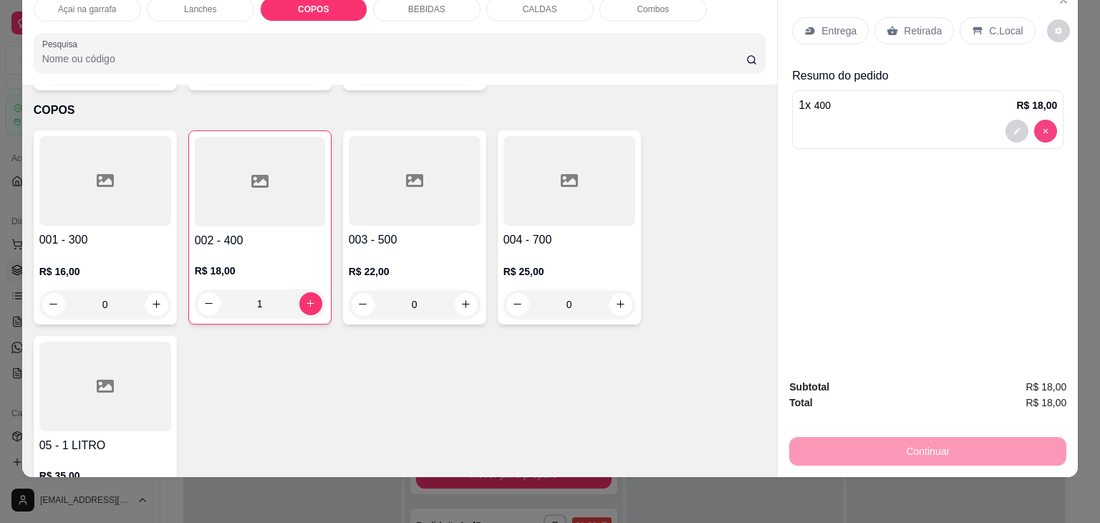
type input "0"
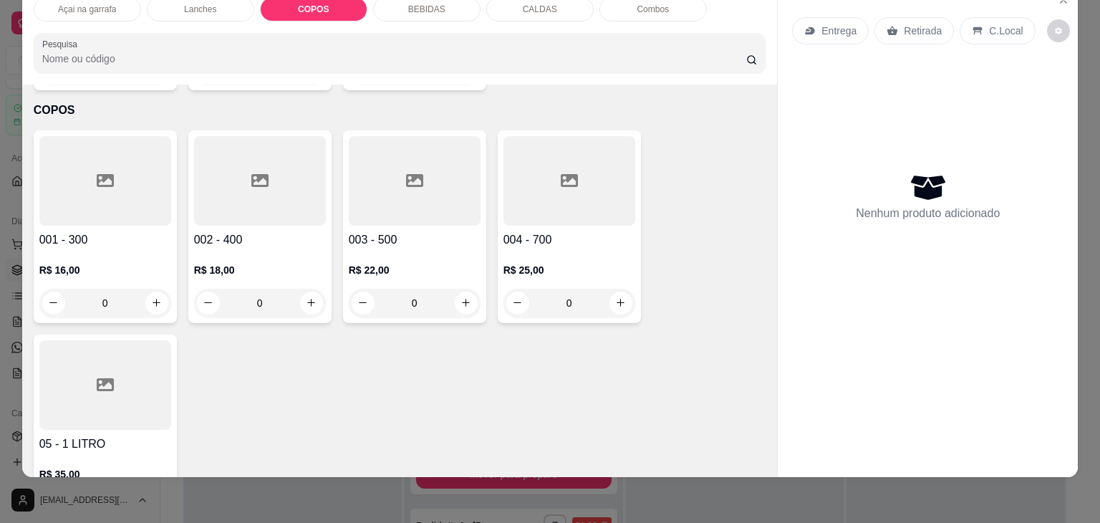
click at [523, 165] on div at bounding box center [569, 181] width 132 height 90
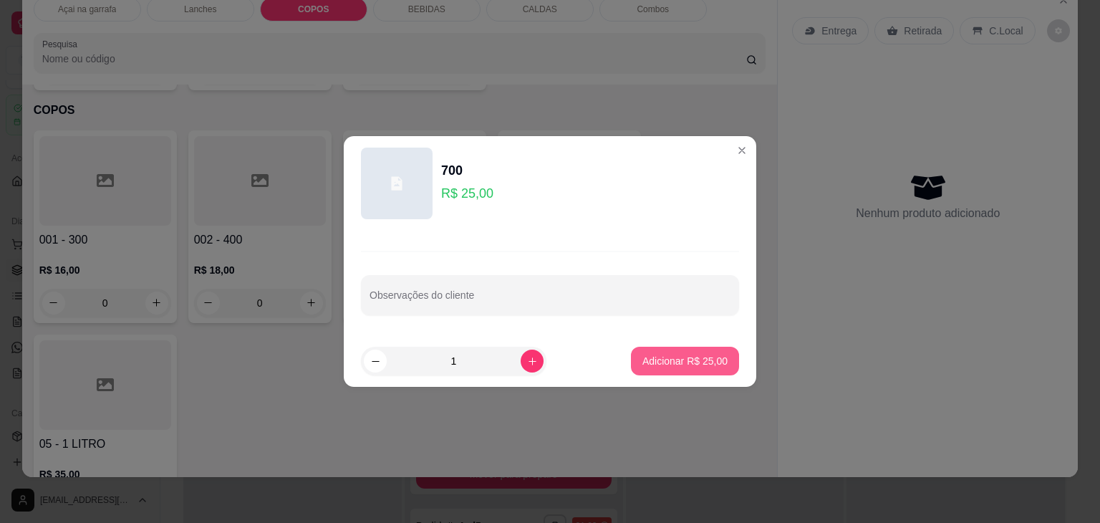
click at [669, 369] on button "Adicionar R$ 25,00" at bounding box center [685, 361] width 108 height 29
type input "1"
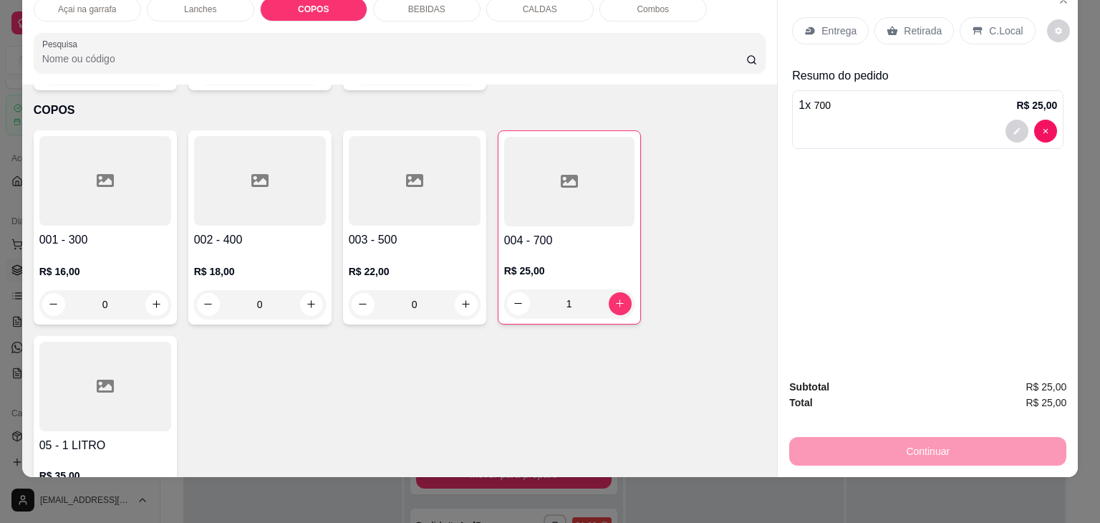
click at [370, 155] on div at bounding box center [415, 181] width 132 height 90
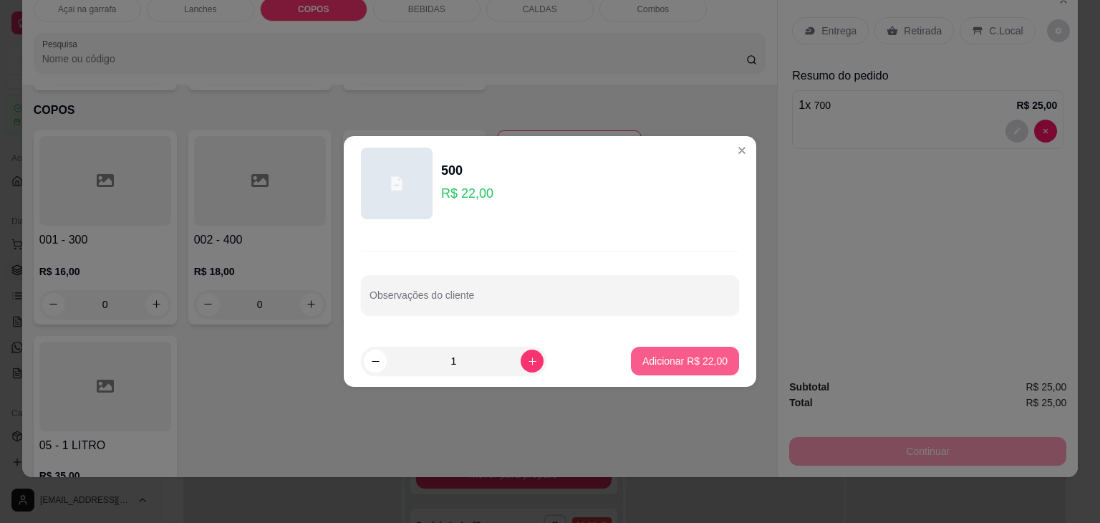
click at [667, 360] on p "Adicionar R$ 22,00" at bounding box center [684, 361] width 85 height 14
type input "1"
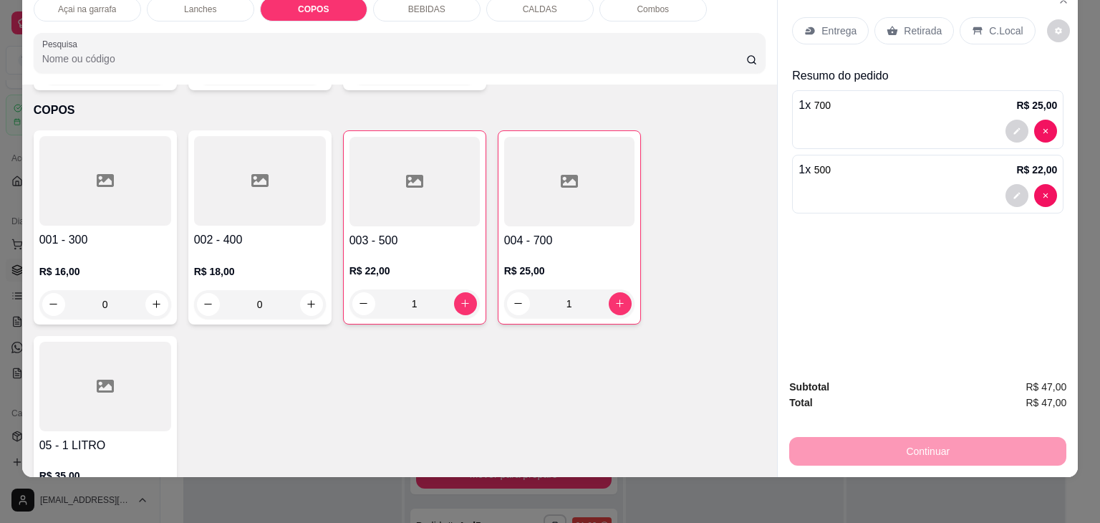
click at [992, 24] on p "C.Local" at bounding box center [1006, 31] width 34 height 14
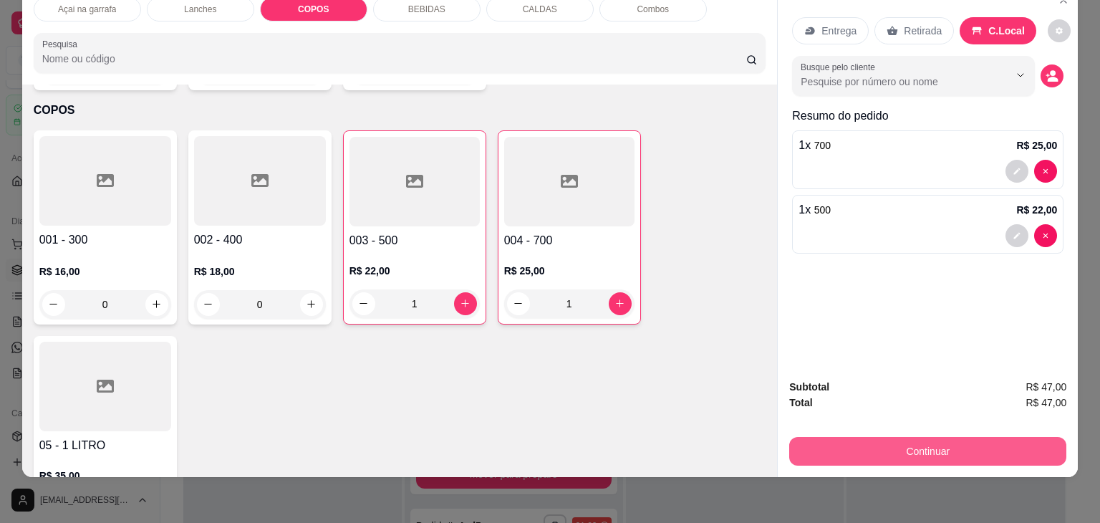
click at [899, 451] on button "Continuar" at bounding box center [927, 451] width 277 height 29
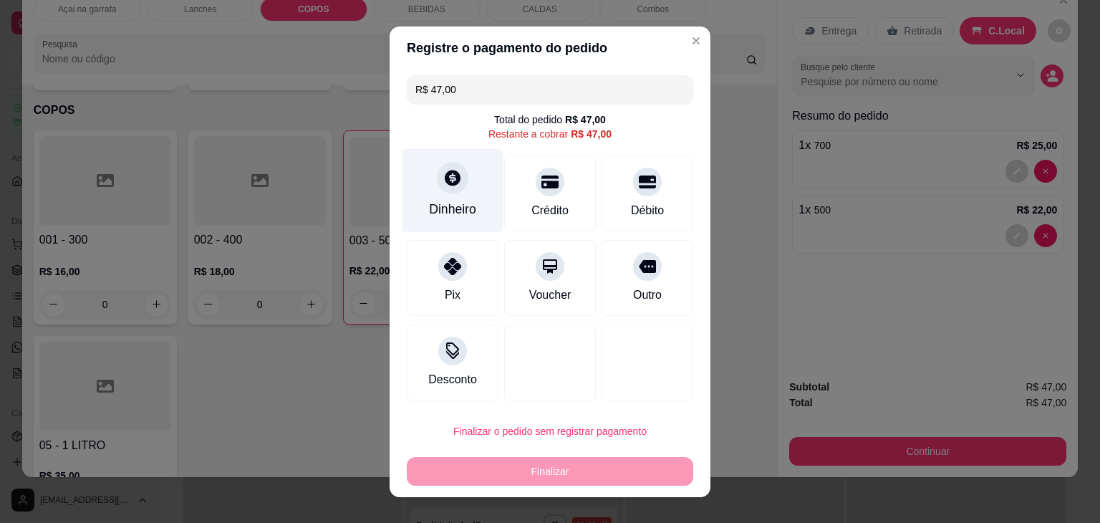
click at [438, 198] on div "Dinheiro" at bounding box center [452, 190] width 101 height 84
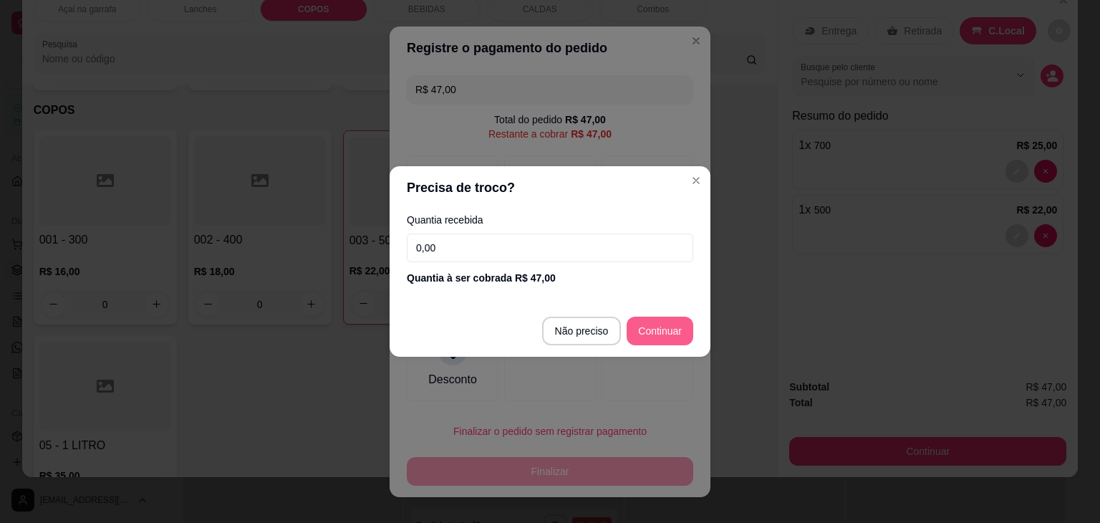
type input "R$ 0,00"
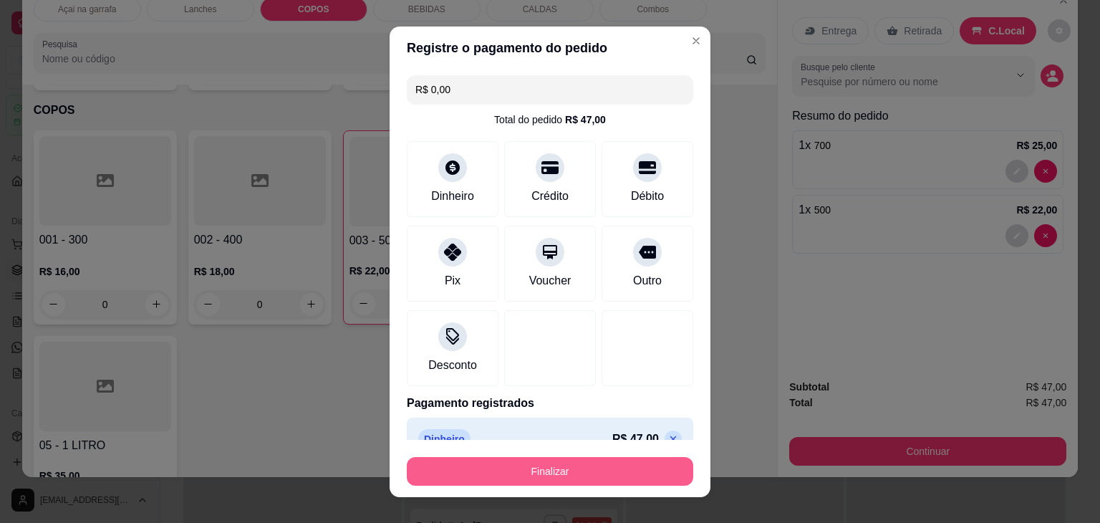
click at [578, 470] on button "Finalizar" at bounding box center [550, 471] width 286 height 29
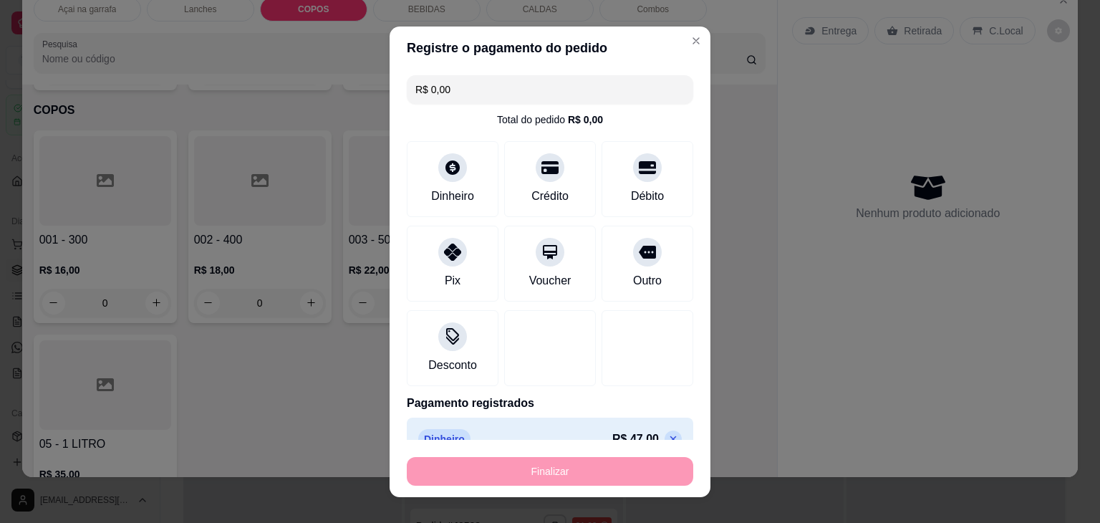
type input "0"
type input "-R$ 47,00"
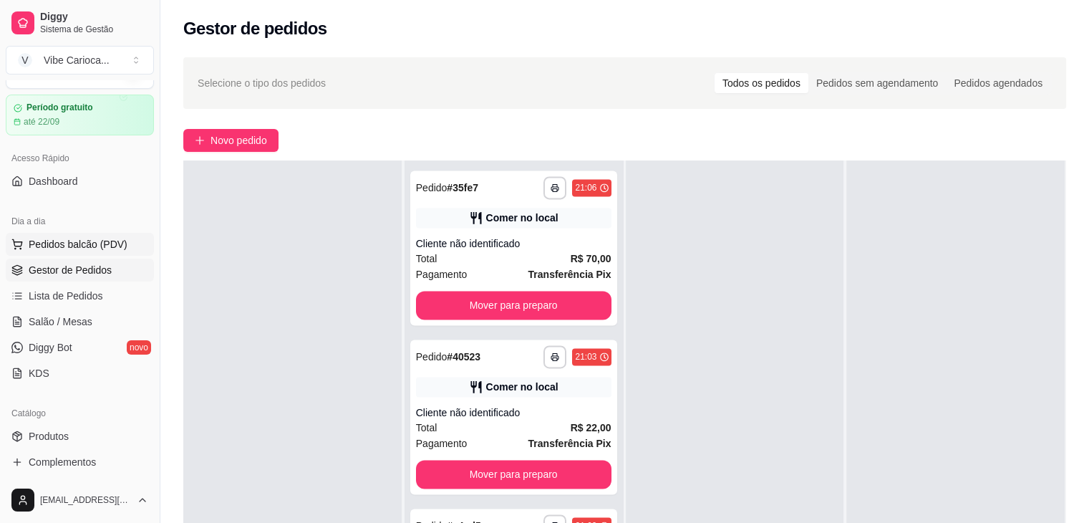
click at [115, 244] on span "Pedidos balcão (PDV)" at bounding box center [78, 244] width 99 height 14
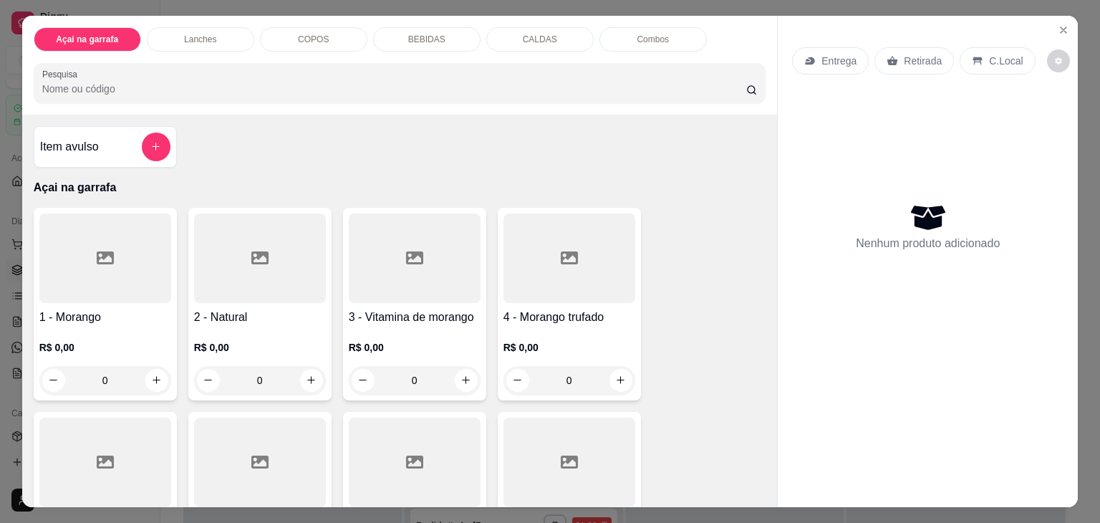
click at [303, 34] on p "COPOS" at bounding box center [313, 39] width 31 height 11
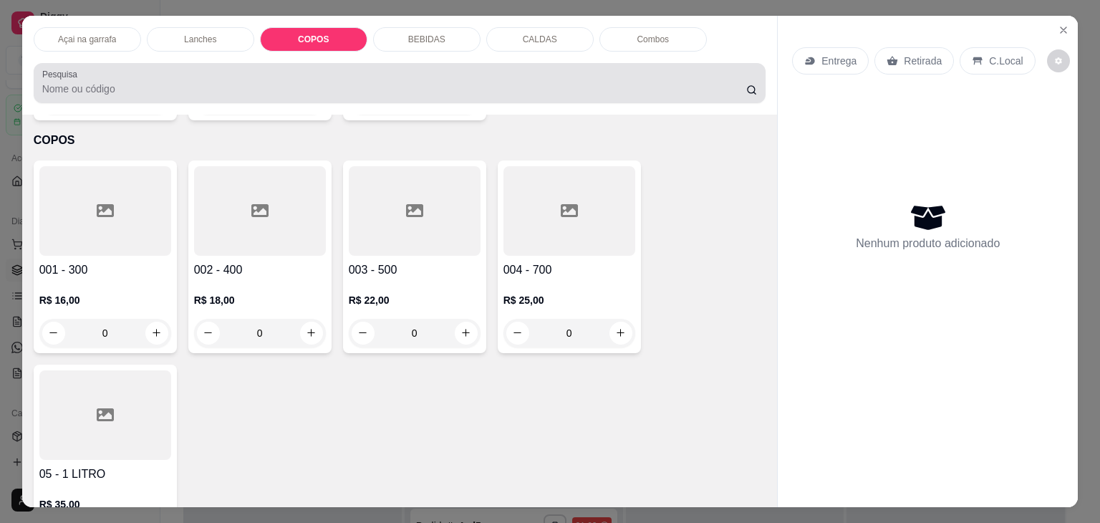
scroll to position [35, 0]
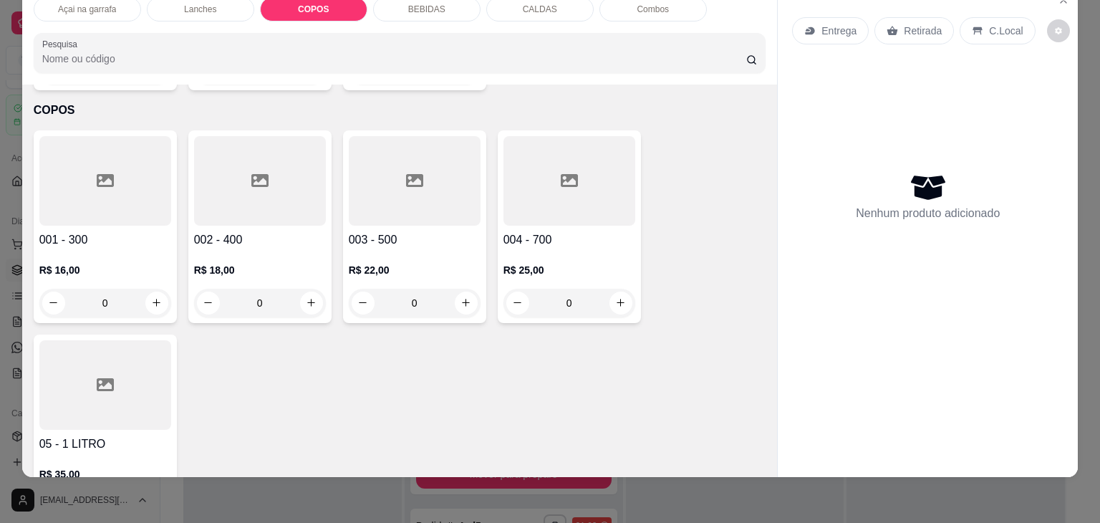
click at [194, 174] on div at bounding box center [260, 181] width 132 height 90
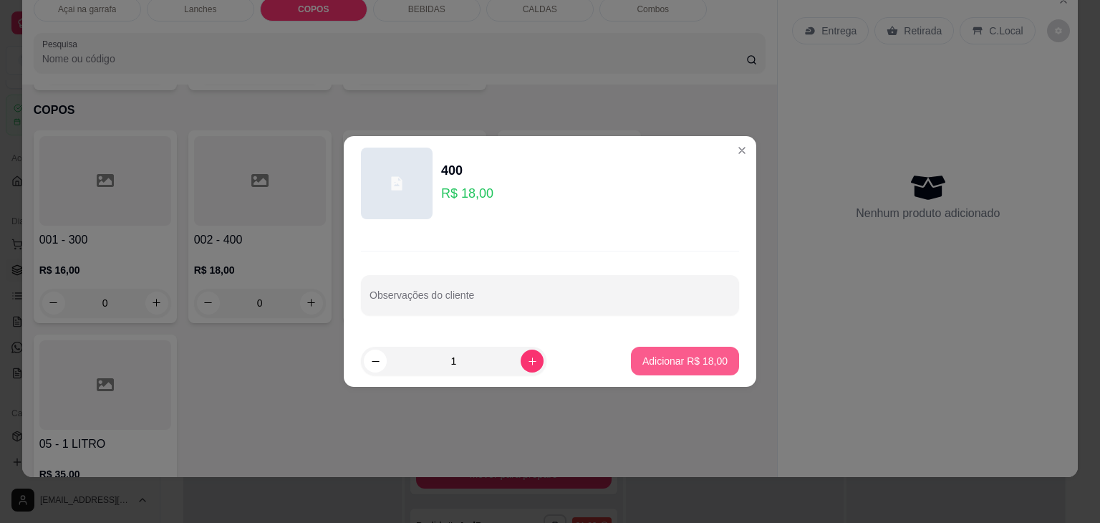
click at [645, 364] on p "Adicionar R$ 18,00" at bounding box center [684, 361] width 85 height 14
type input "1"
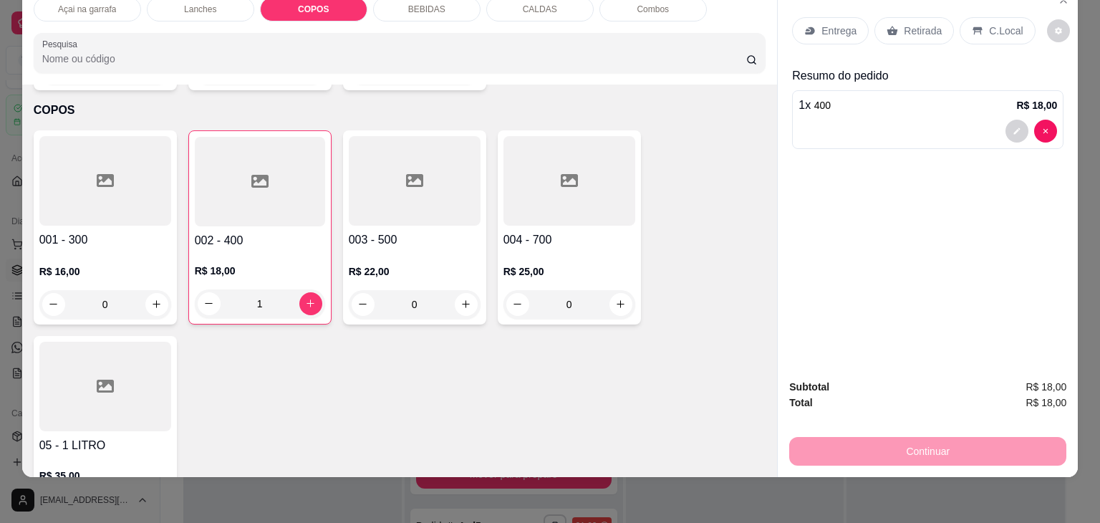
click at [972, 25] on icon at bounding box center [977, 30] width 11 height 11
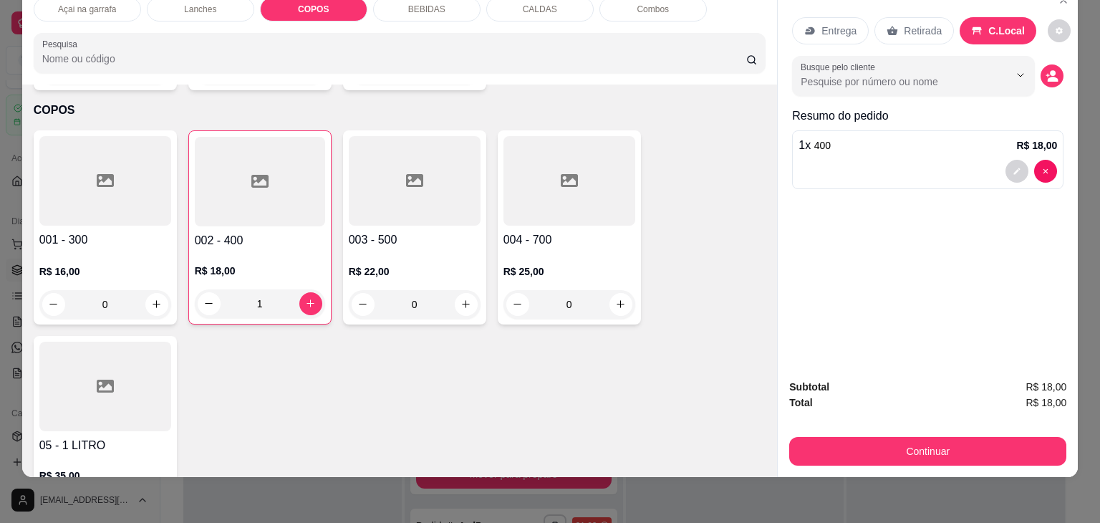
click at [886, 465] on div "Subtotal R$ 18,00 Total R$ 18,00 Continuar" at bounding box center [928, 422] width 300 height 110
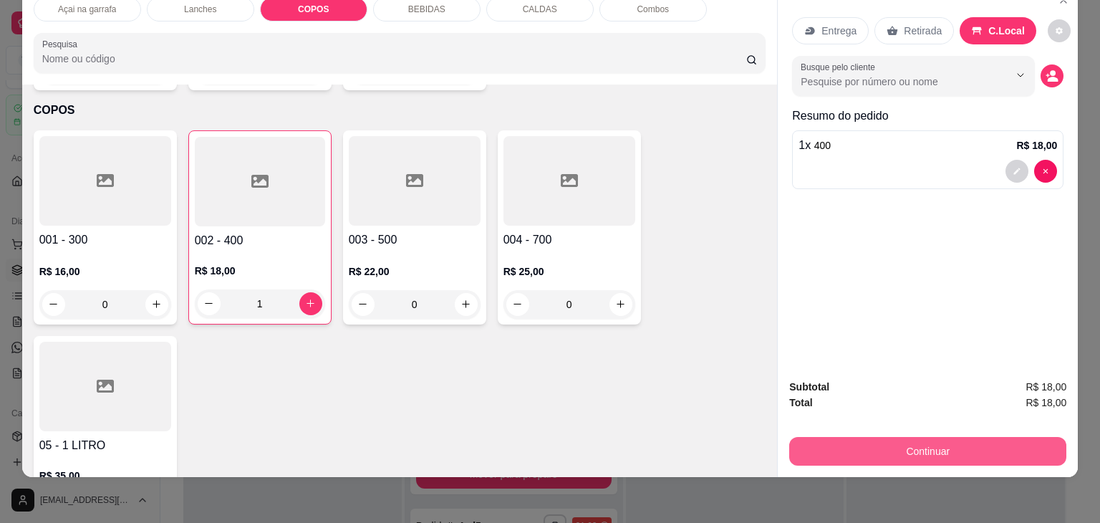
click at [879, 441] on button "Continuar" at bounding box center [927, 451] width 277 height 29
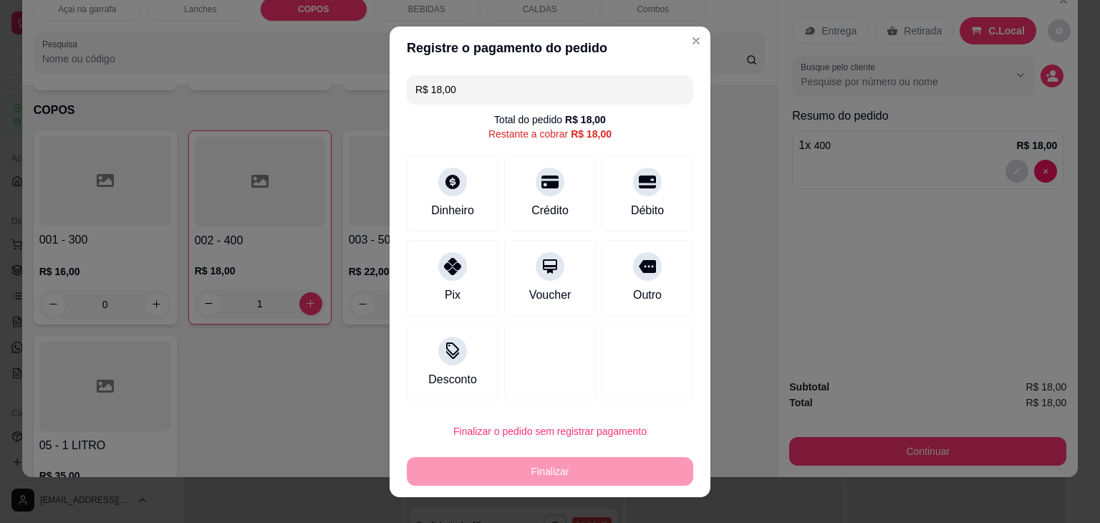
scroll to position [0, 0]
click at [457, 191] on div "Dinheiro" at bounding box center [452, 190] width 101 height 84
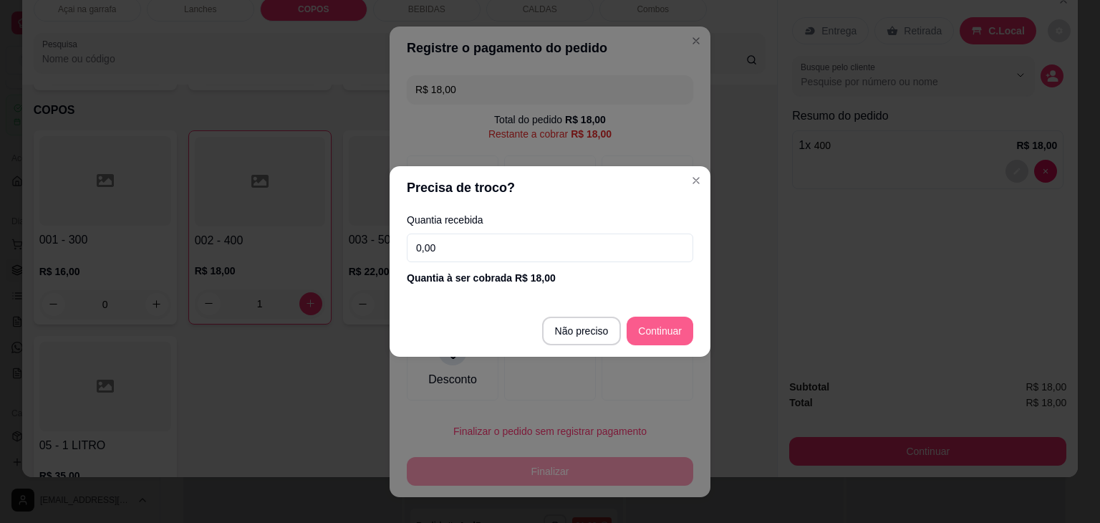
type input "R$ 0,00"
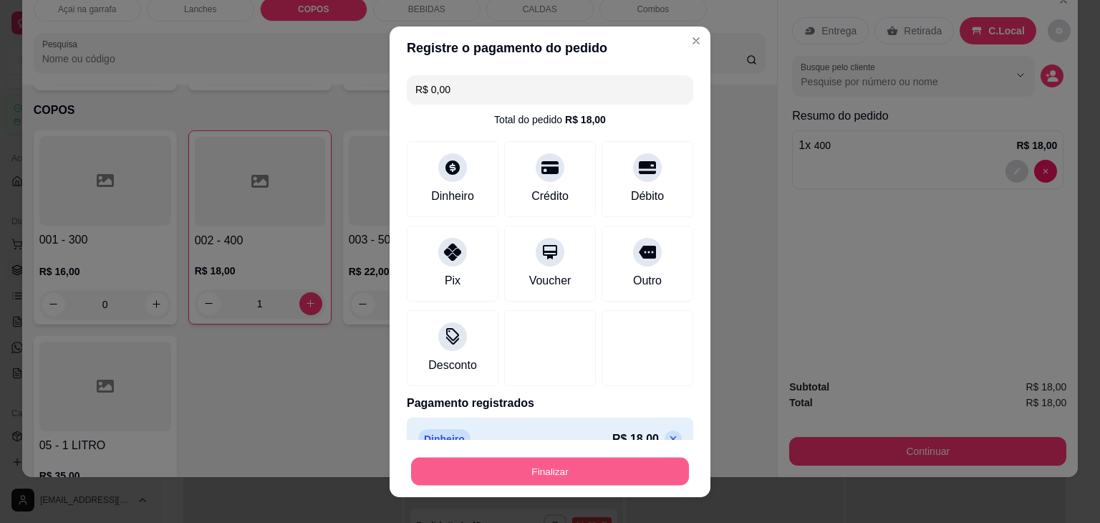
click at [547, 468] on button "Finalizar" at bounding box center [550, 471] width 278 height 28
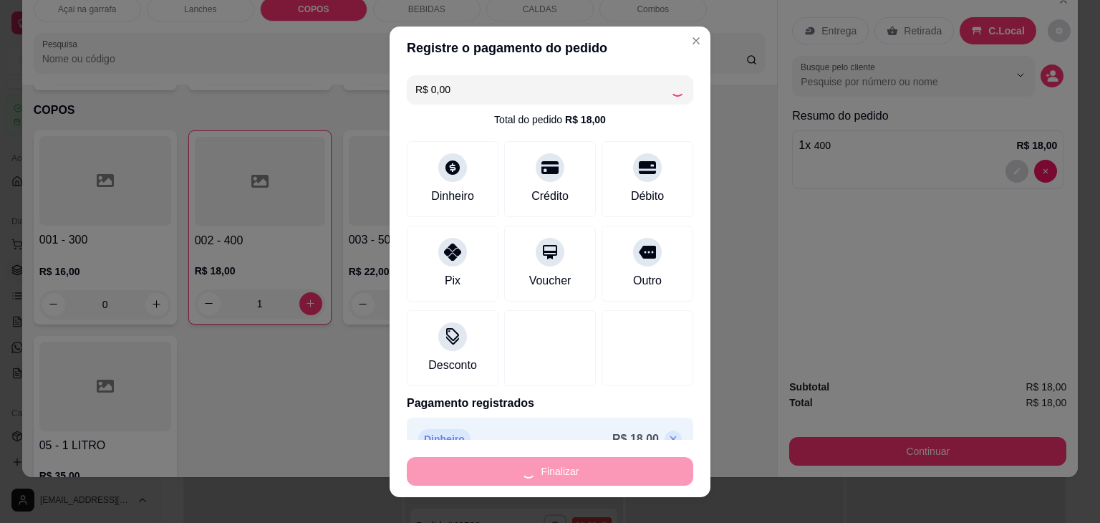
type input "0"
type input "-R$ 18,00"
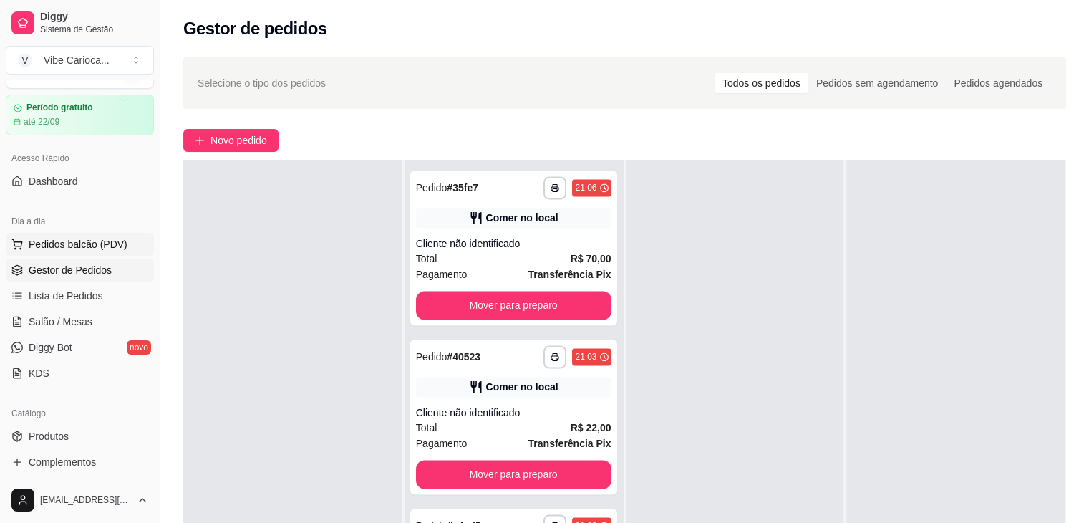
click at [103, 237] on span "Pedidos balcão (PDV)" at bounding box center [78, 244] width 99 height 14
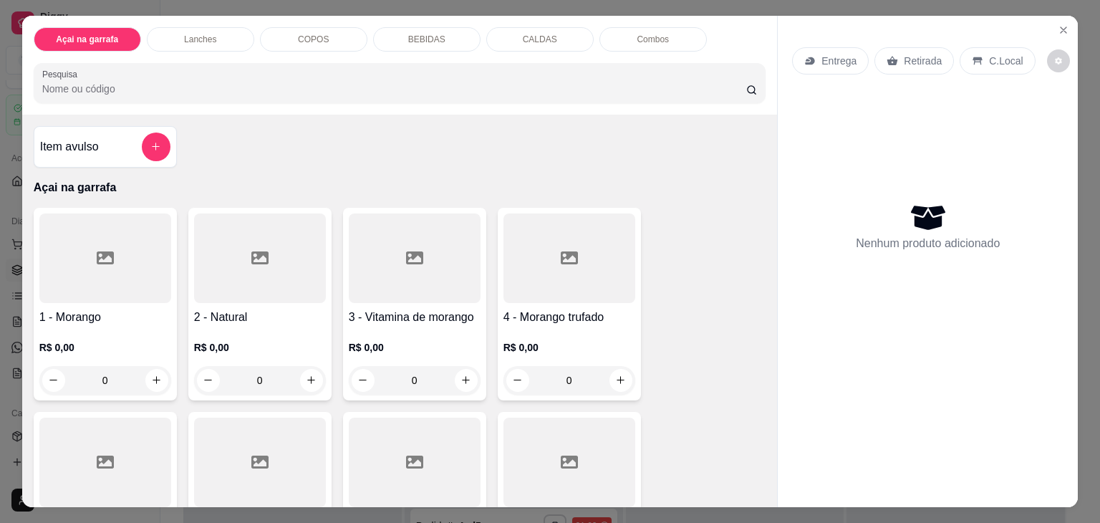
click at [311, 37] on p "COPOS" at bounding box center [313, 39] width 31 height 11
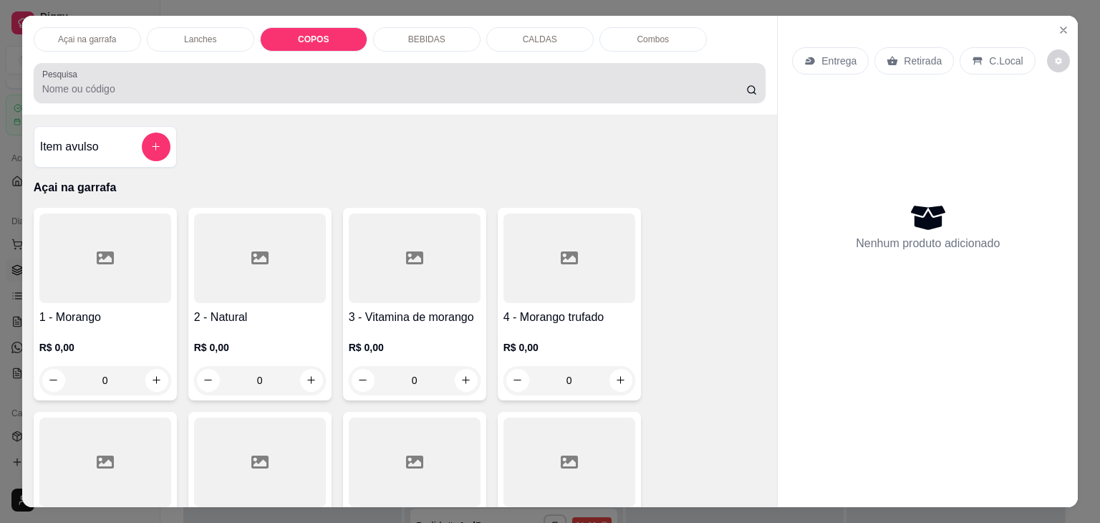
scroll to position [35, 0]
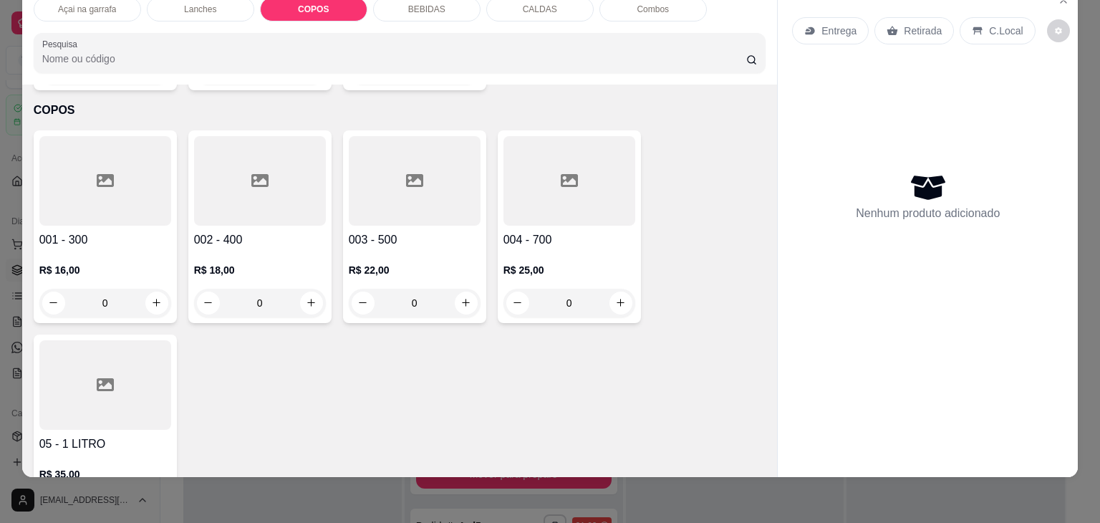
click at [97, 174] on icon at bounding box center [105, 180] width 17 height 13
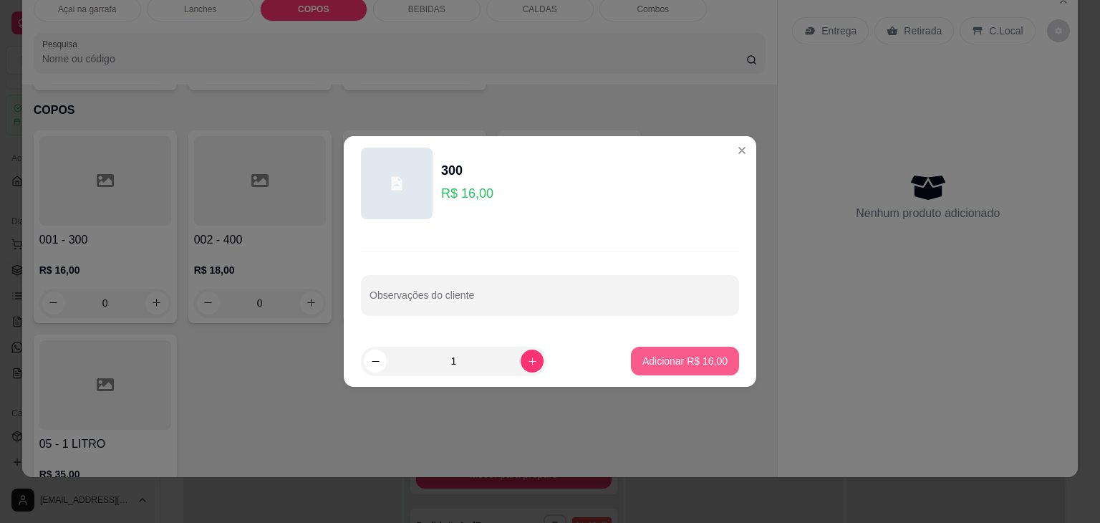
click at [654, 359] on p "Adicionar R$ 16,00" at bounding box center [684, 361] width 85 height 14
type input "1"
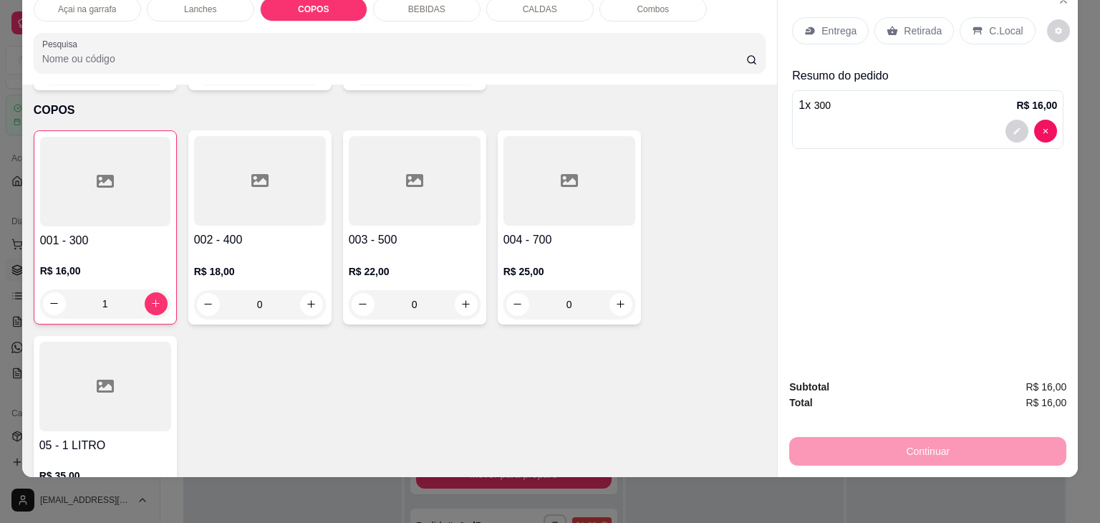
click at [291, 165] on div at bounding box center [260, 181] width 132 height 90
click at [677, 354] on p "Adicionar R$ 18,00" at bounding box center [684, 361] width 85 height 14
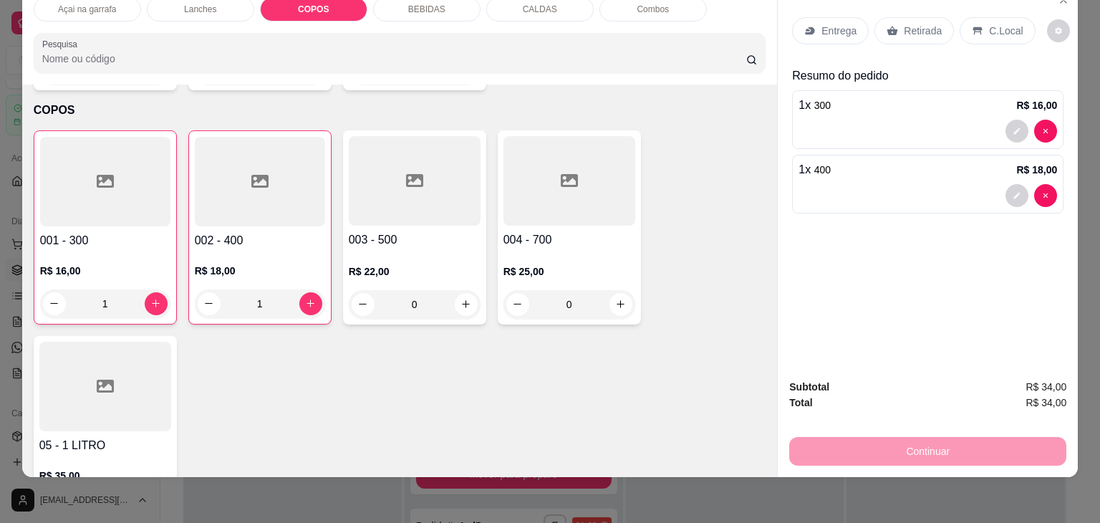
type input "1"
click at [972, 25] on icon at bounding box center [977, 30] width 11 height 11
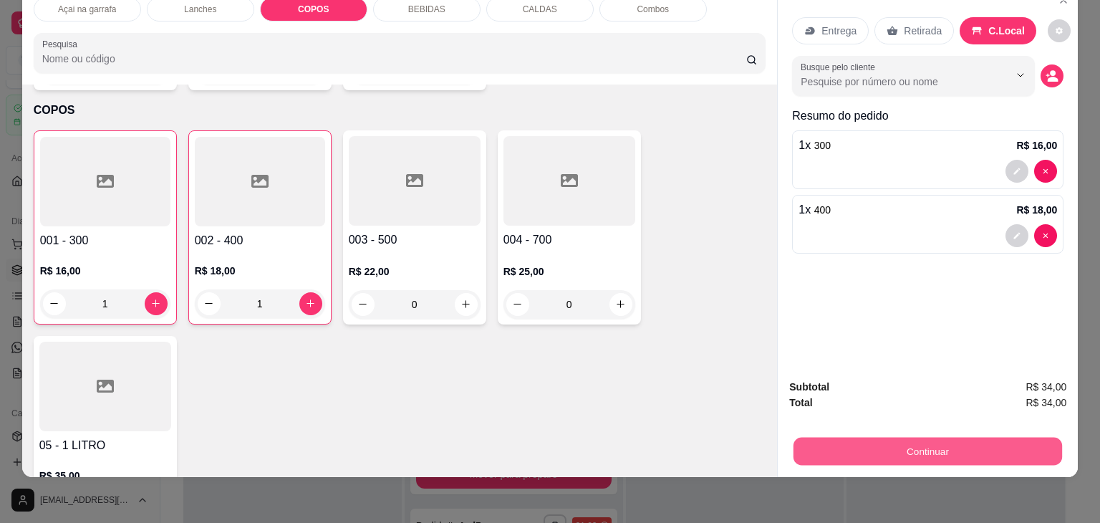
click at [912, 437] on button "Continuar" at bounding box center [927, 451] width 269 height 28
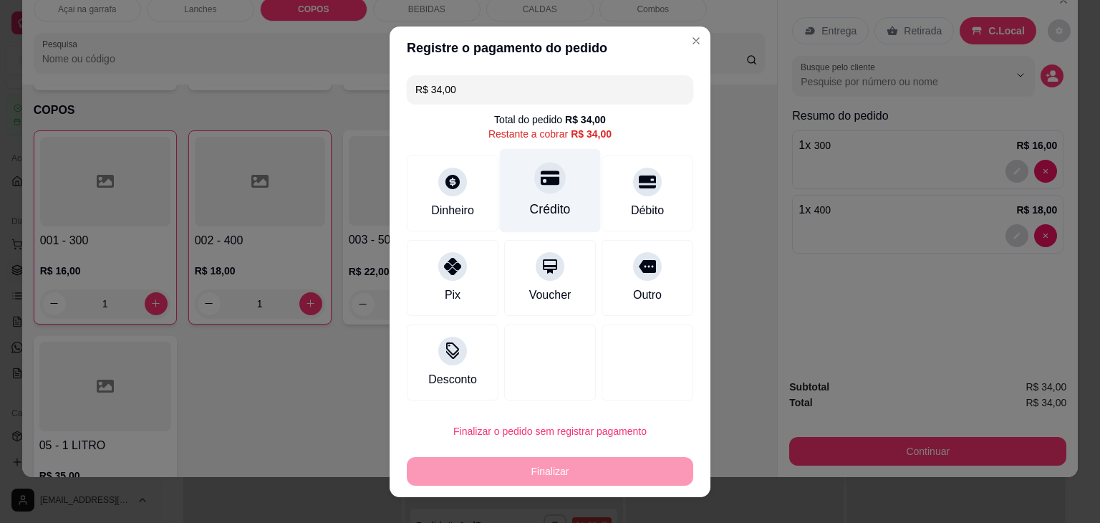
click at [535, 198] on div "Crédito" at bounding box center [550, 190] width 101 height 84
type input "R$ 0,00"
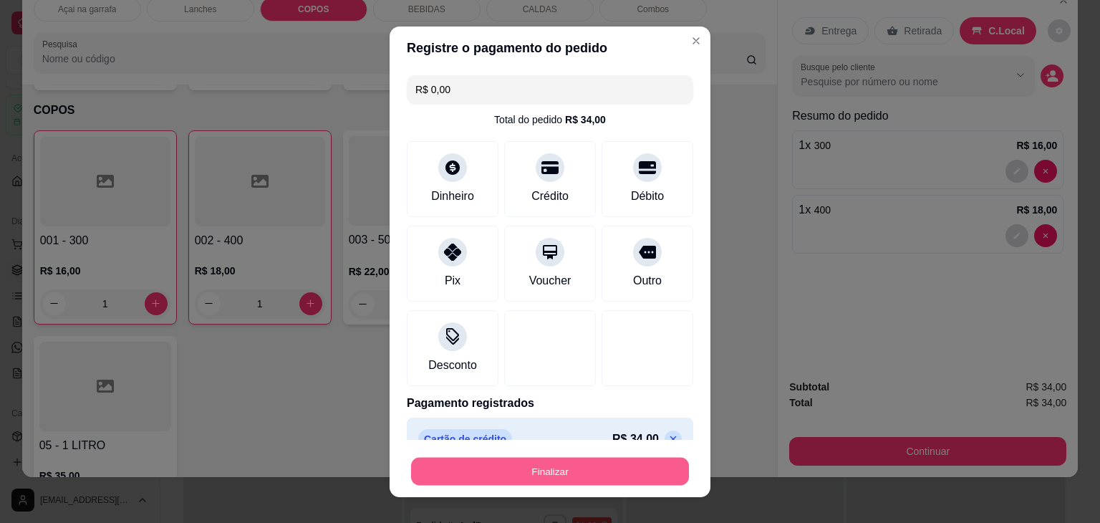
click at [583, 465] on button "Finalizar" at bounding box center [550, 471] width 278 height 28
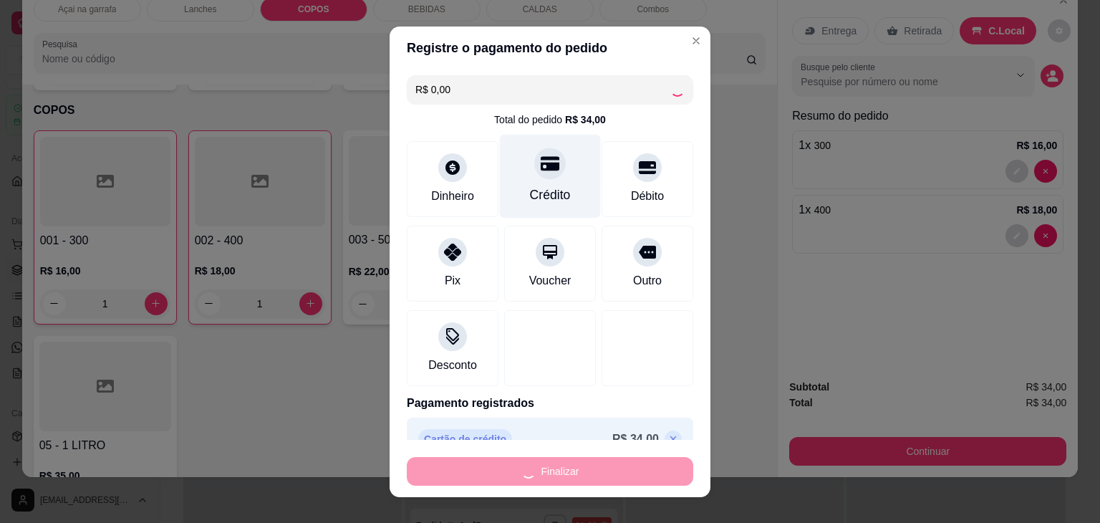
type input "0"
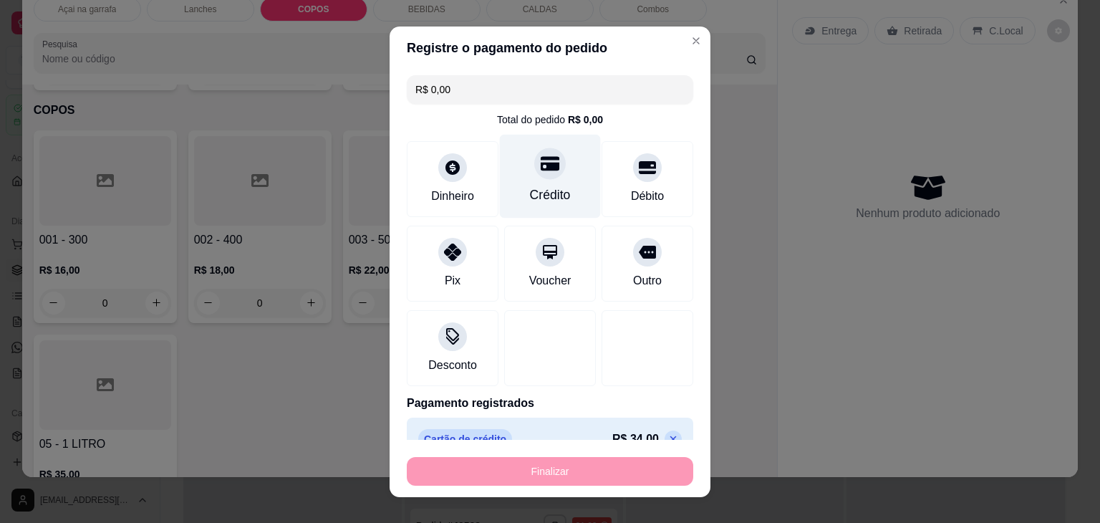
type input "-R$ 34,00"
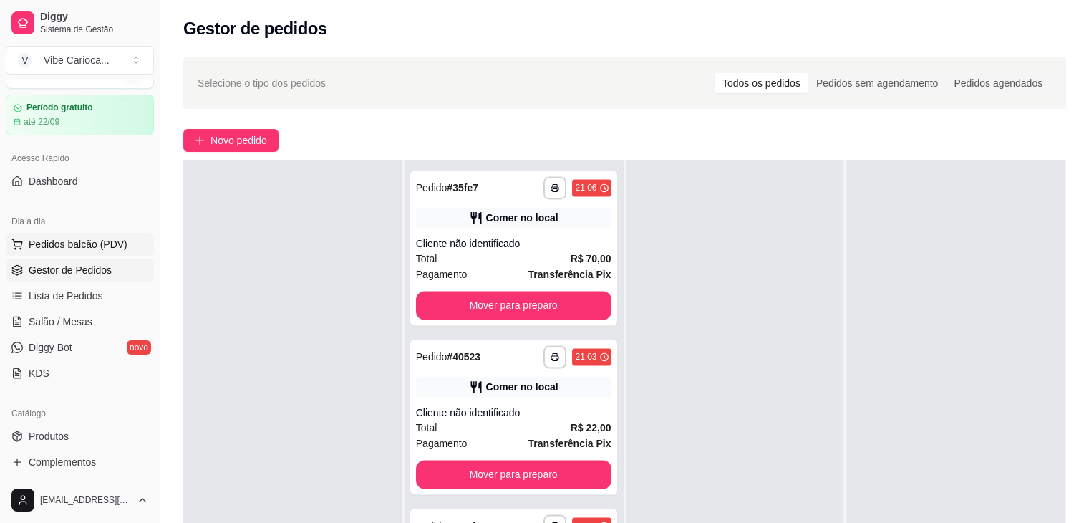
click at [86, 237] on span "Pedidos balcão (PDV)" at bounding box center [78, 244] width 99 height 14
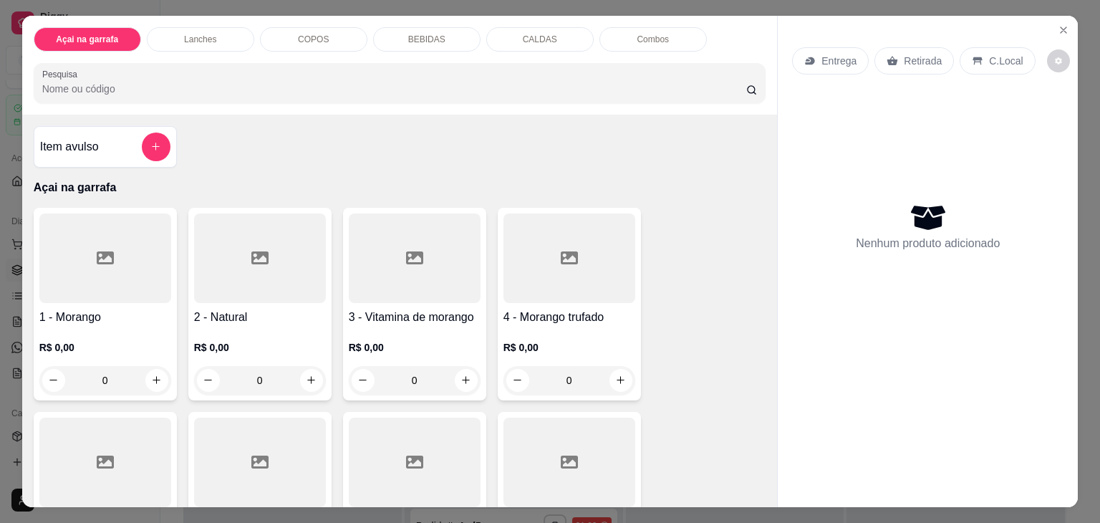
click at [292, 39] on div "COPOS" at bounding box center [313, 39] width 107 height 24
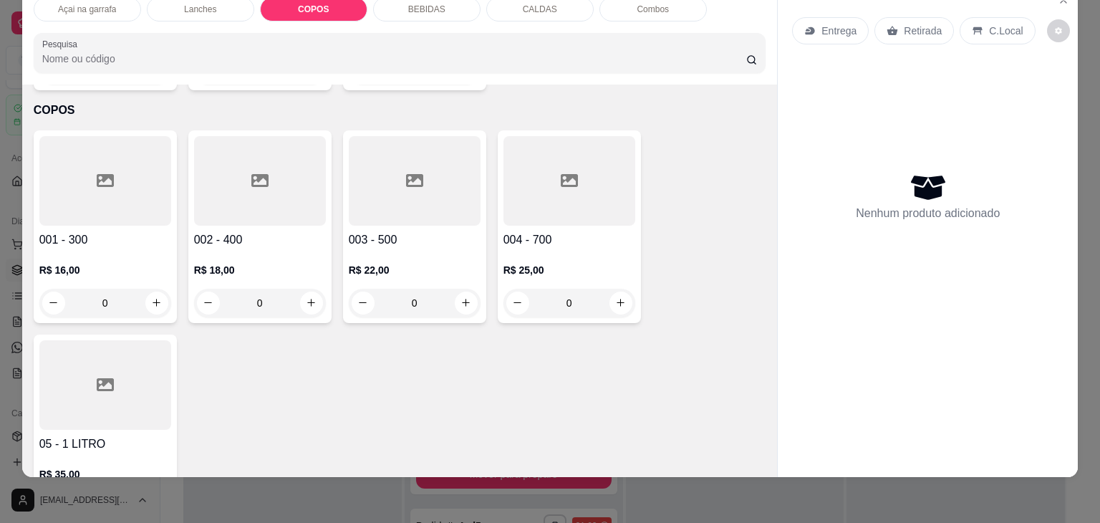
click at [251, 172] on icon at bounding box center [259, 180] width 17 height 17
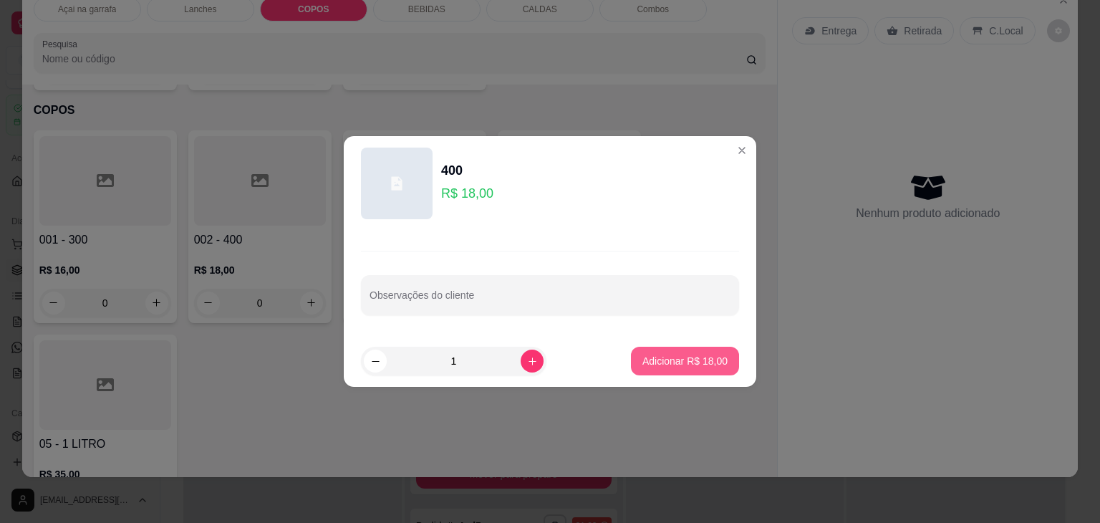
click at [631, 359] on button "Adicionar R$ 18,00" at bounding box center [685, 361] width 108 height 29
type input "1"
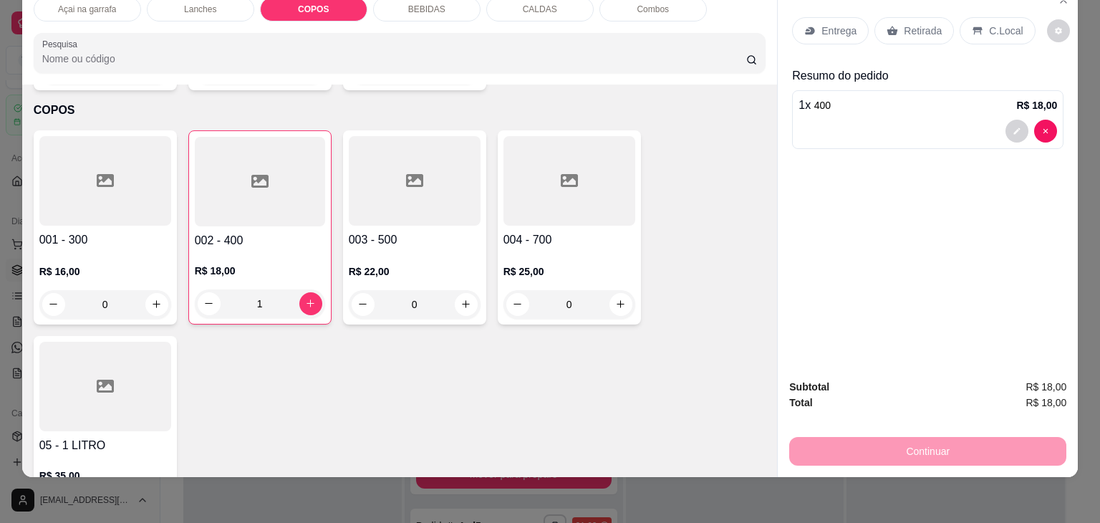
click at [407, 174] on icon at bounding box center [414, 180] width 17 height 13
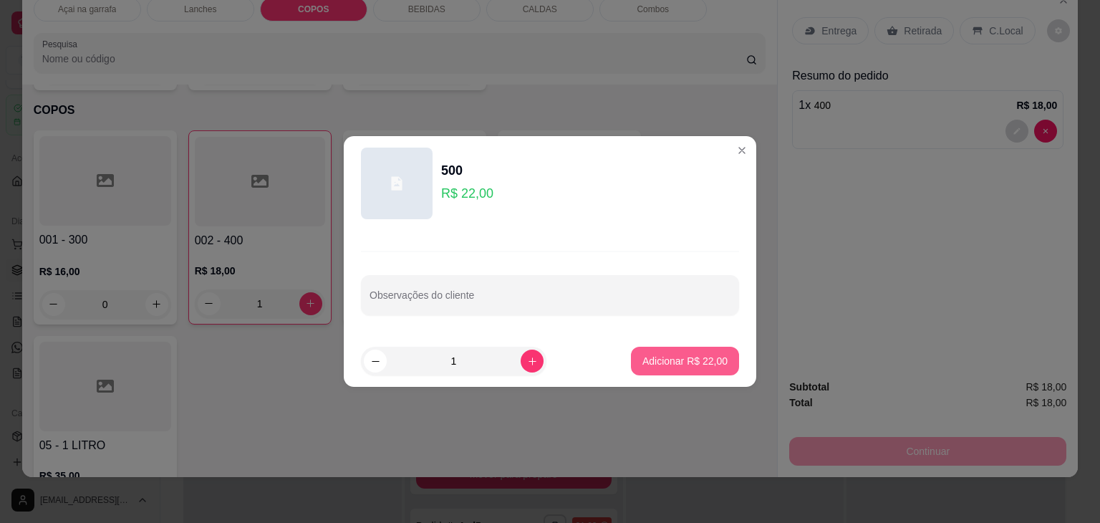
click at [664, 367] on p "Adicionar R$ 22,00" at bounding box center [684, 361] width 85 height 14
type input "1"
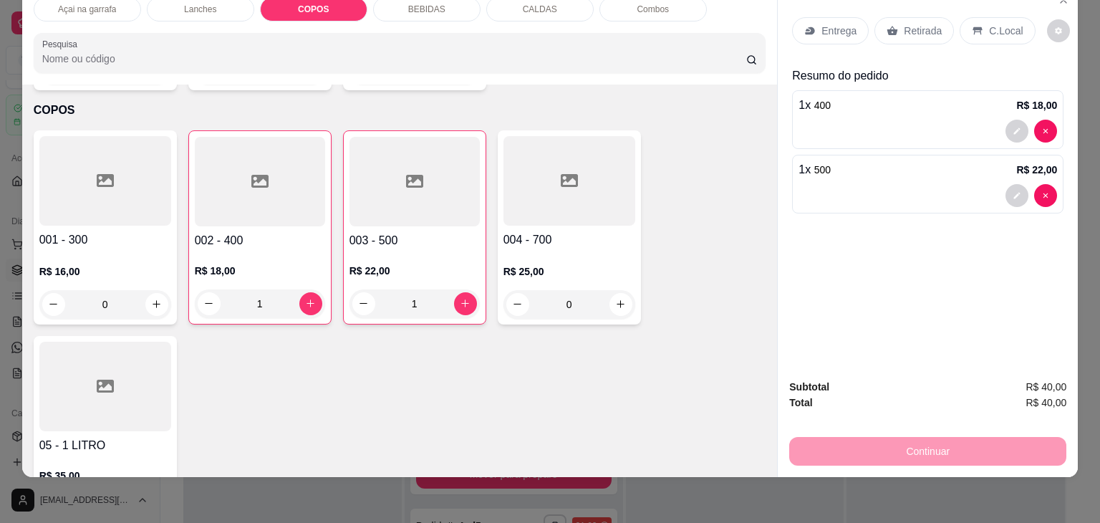
click at [1000, 26] on div "C.Local" at bounding box center [996, 30] width 75 height 27
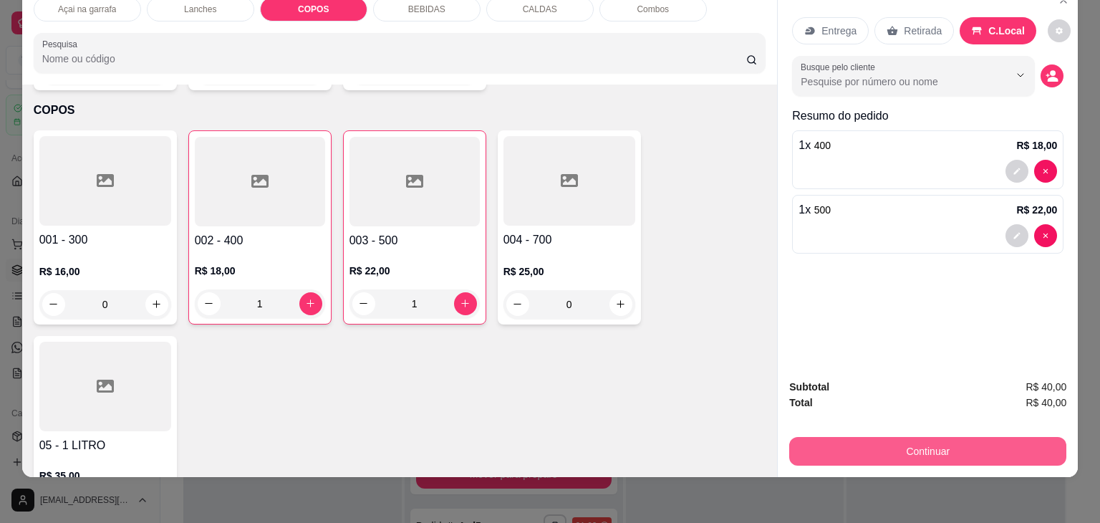
click at [905, 440] on button "Continuar" at bounding box center [927, 451] width 277 height 29
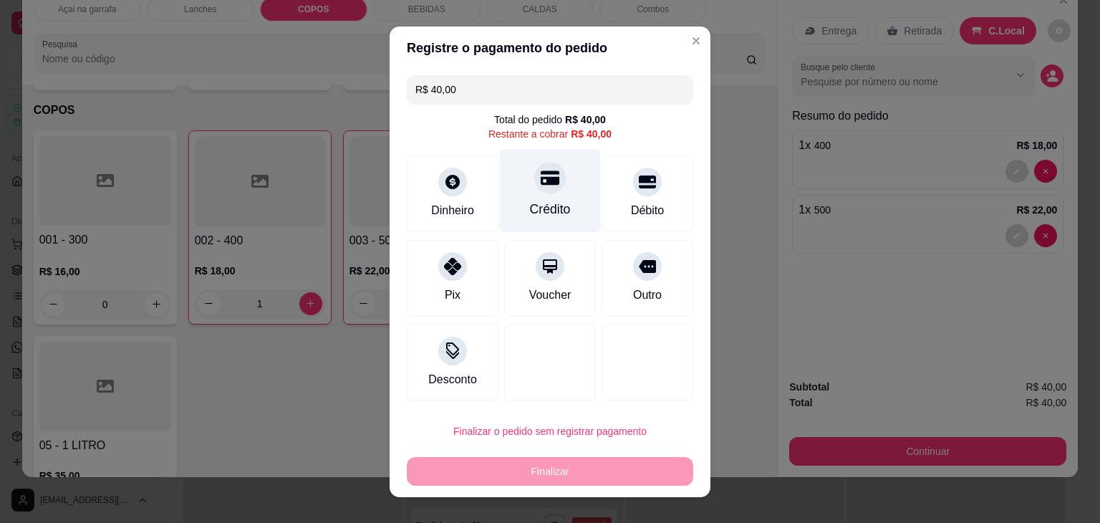
click at [518, 178] on div "Crédito" at bounding box center [550, 190] width 101 height 84
type input "R$ 0,00"
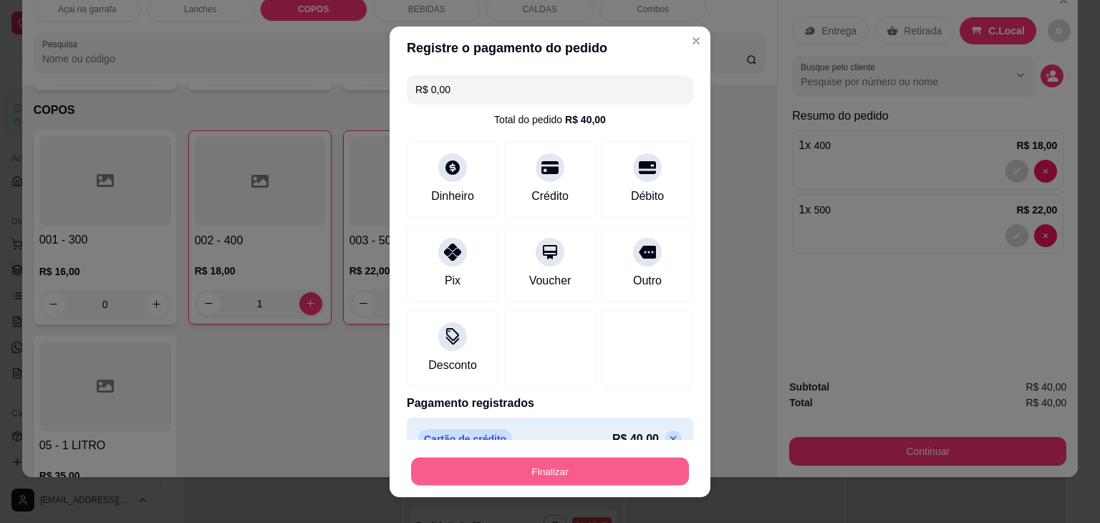
click at [514, 468] on button "Finalizar" at bounding box center [550, 471] width 278 height 28
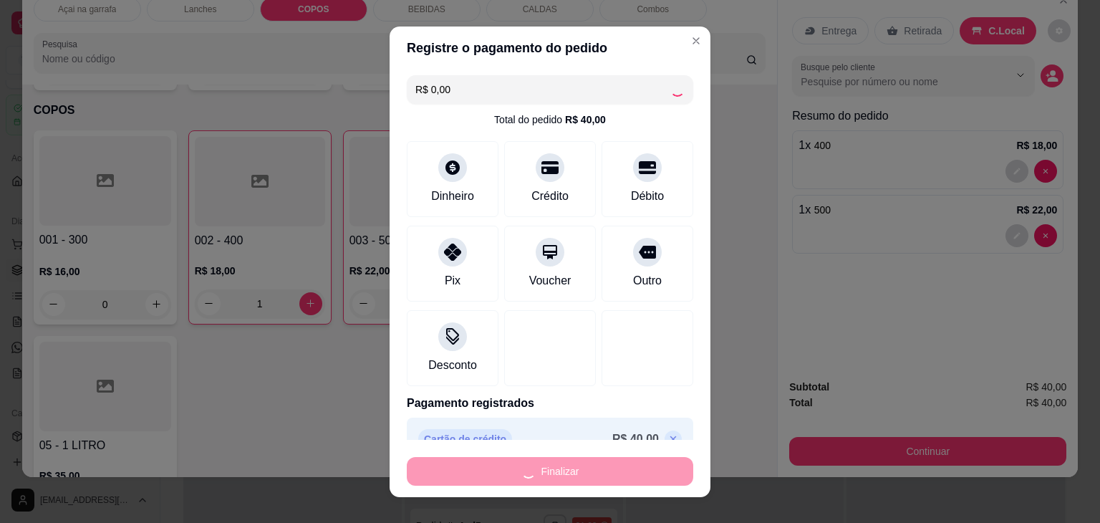
type input "0"
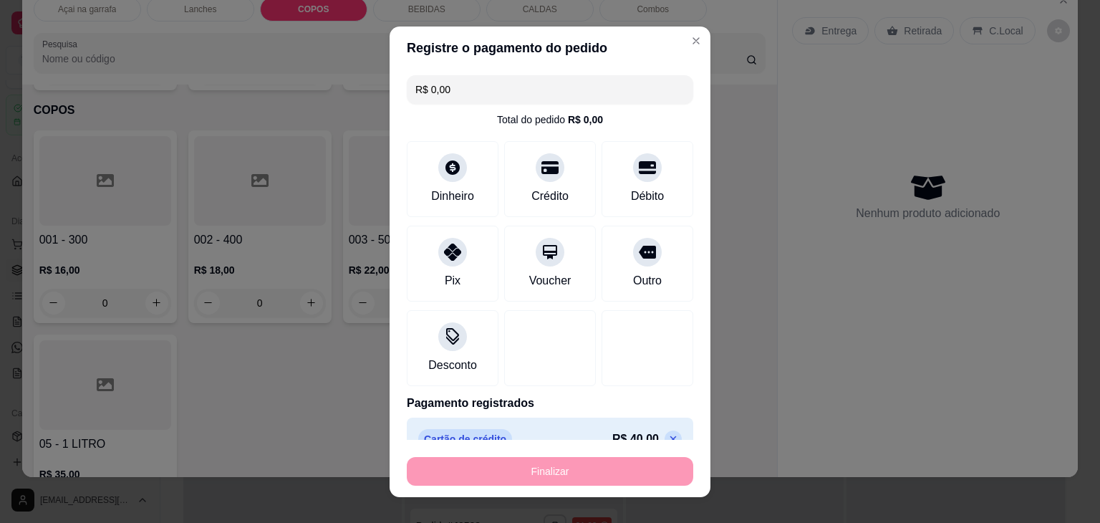
type input "-R$ 40,00"
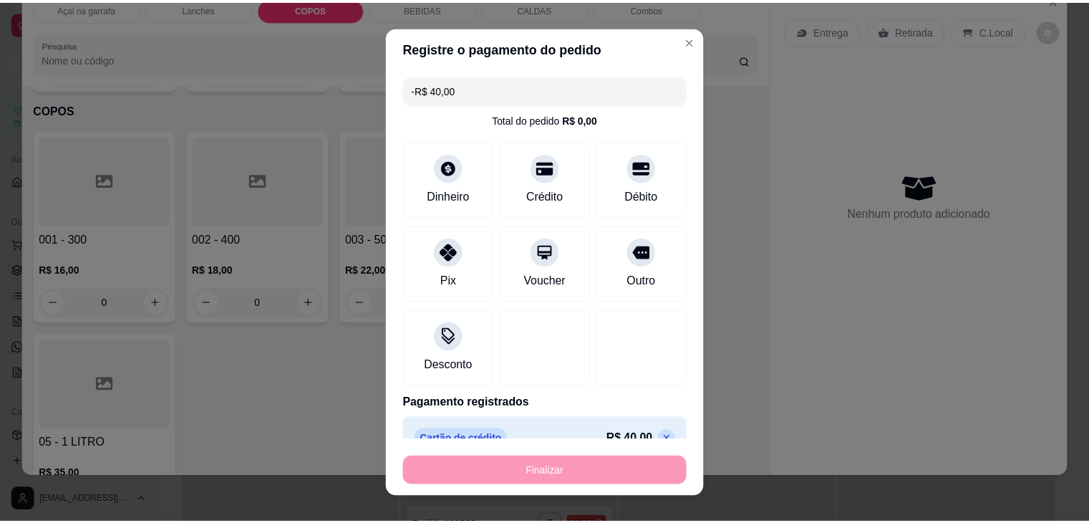
scroll to position [2549, 0]
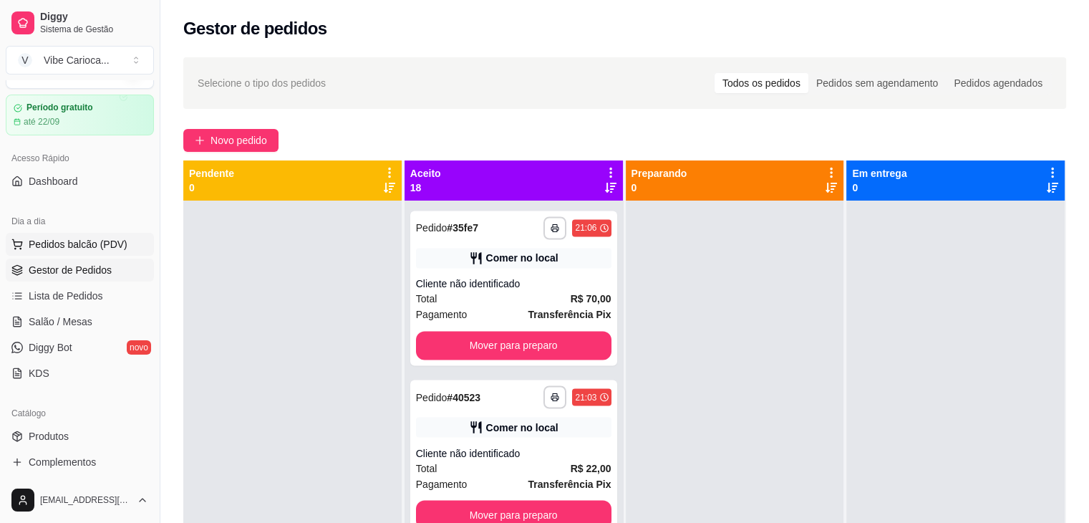
click at [88, 248] on span "Pedidos balcão (PDV)" at bounding box center [78, 244] width 99 height 14
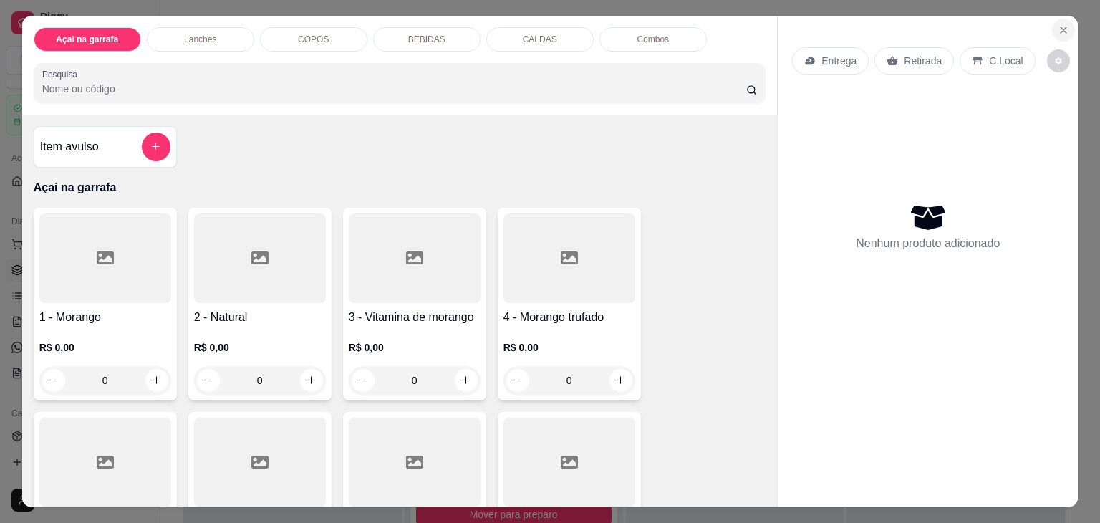
click at [1060, 24] on icon "Close" at bounding box center [1063, 29] width 11 height 11
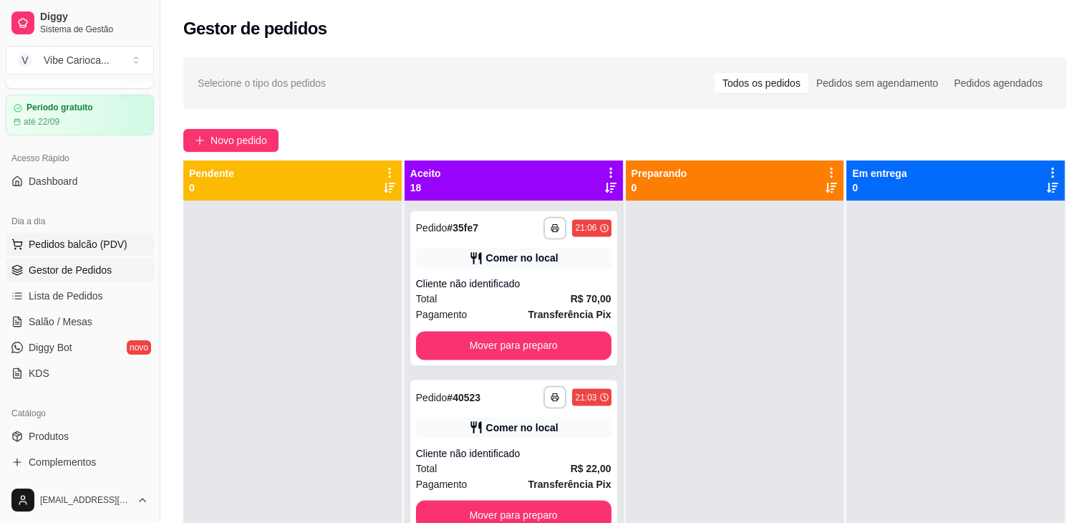
click at [66, 242] on span "Pedidos balcão (PDV)" at bounding box center [78, 244] width 99 height 14
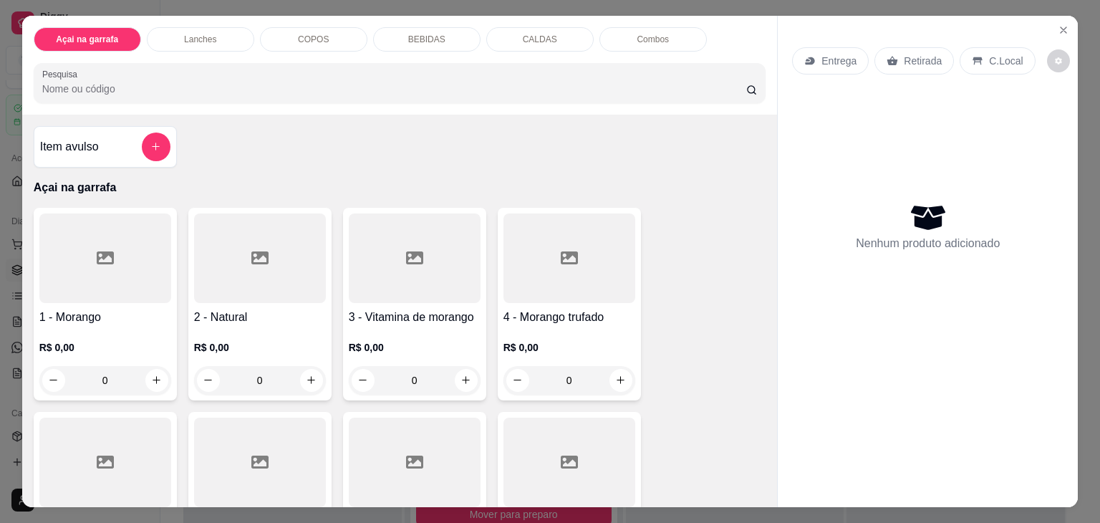
click at [311, 34] on p "COPOS" at bounding box center [313, 39] width 31 height 11
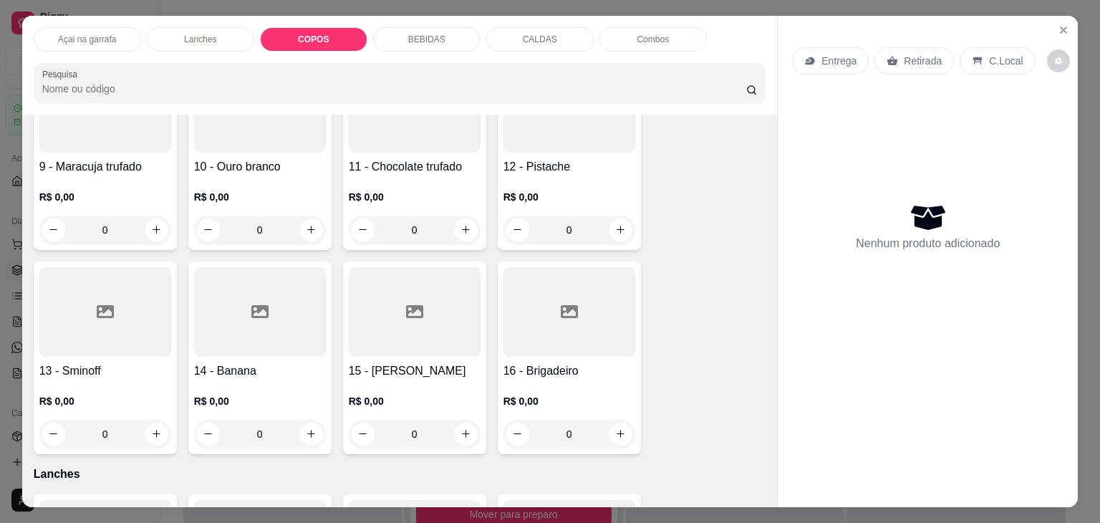
click at [90, 38] on p "Açai na garrafa" at bounding box center [87, 39] width 58 height 11
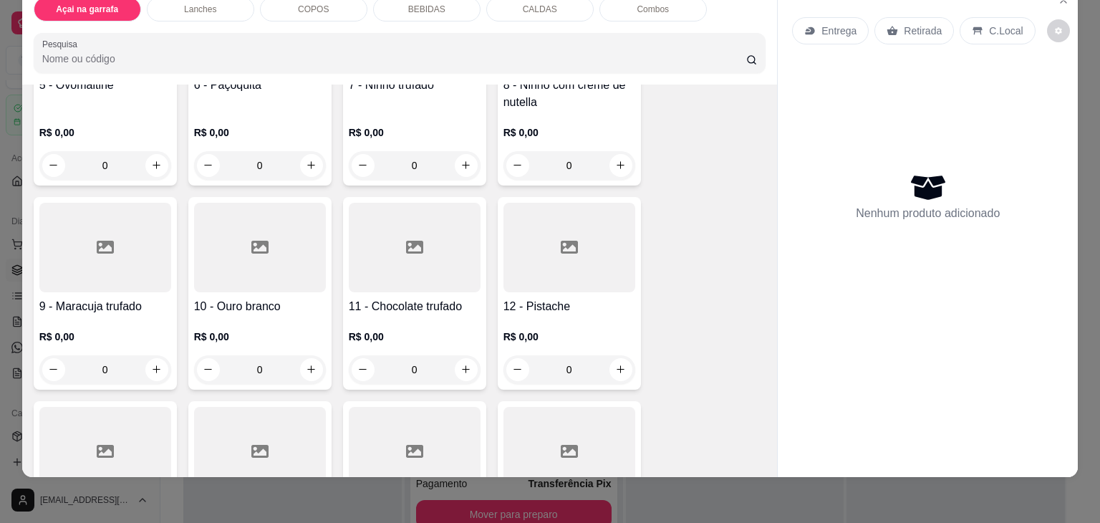
scroll to position [422, 0]
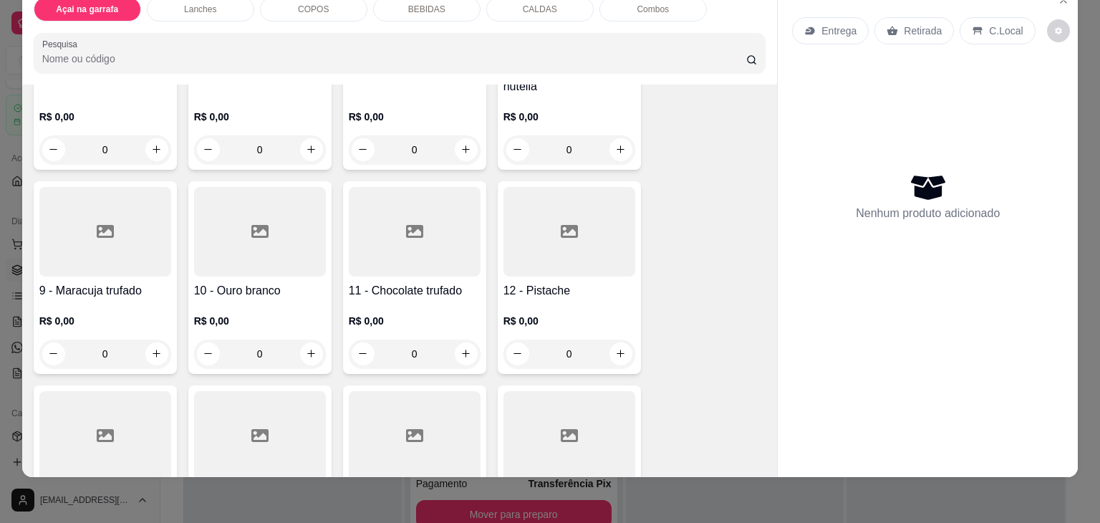
click at [97, 225] on icon at bounding box center [105, 231] width 17 height 13
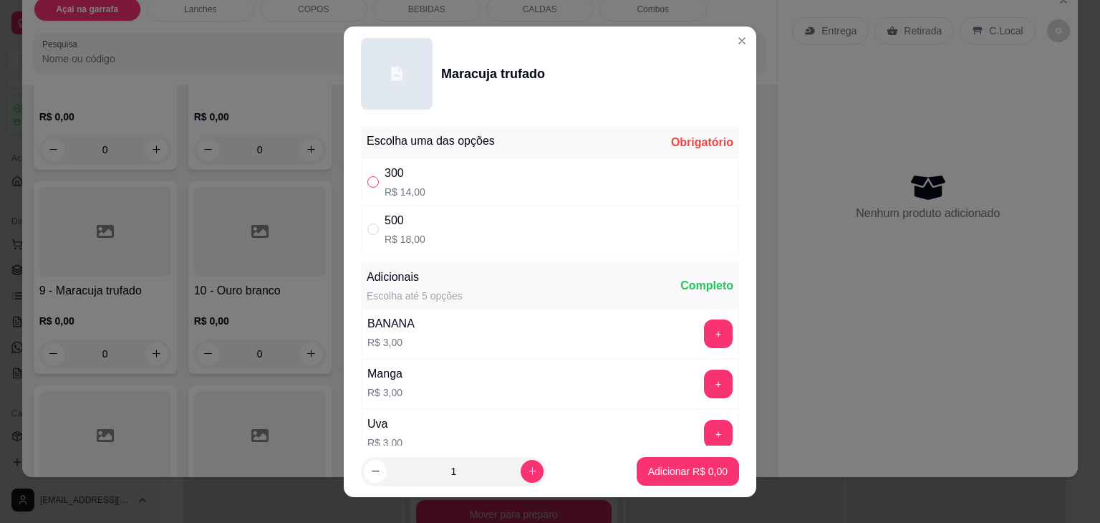
click at [367, 187] on input "" at bounding box center [372, 181] width 11 height 11
radio input "true"
click at [651, 464] on p "Adicionar R$ 14,00" at bounding box center [685, 471] width 83 height 14
type input "1"
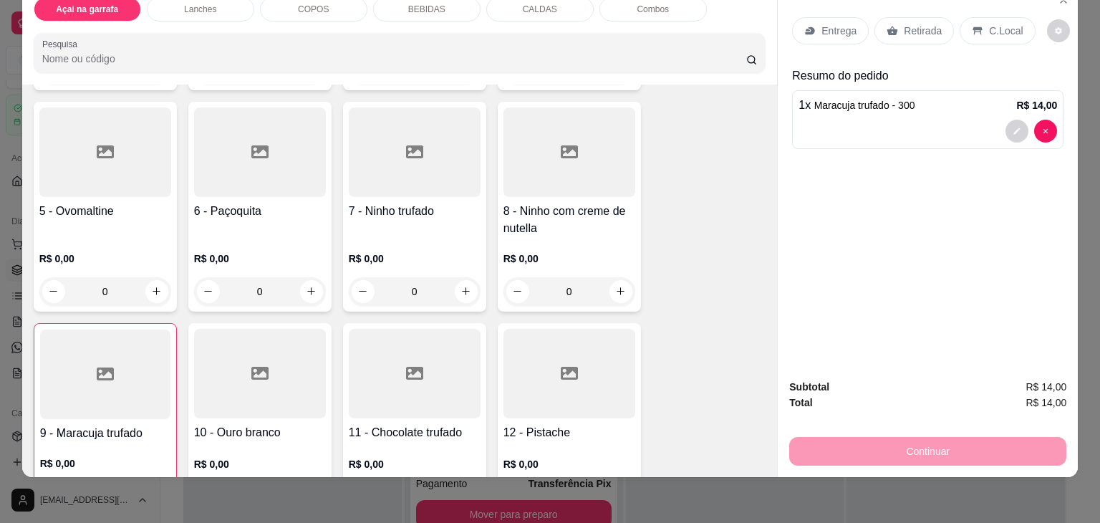
scroll to position [279, 0]
click at [378, 164] on div at bounding box center [415, 154] width 132 height 90
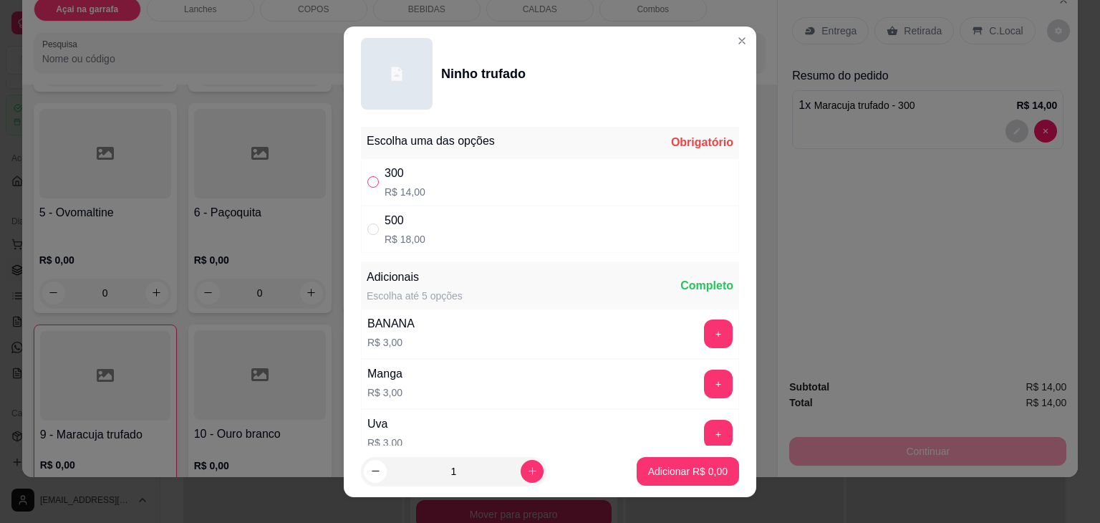
click at [371, 183] on input "" at bounding box center [372, 181] width 11 height 11
radio input "true"
click at [642, 468] on p "Adicionar R$ 14,00" at bounding box center [684, 471] width 85 height 14
type input "1"
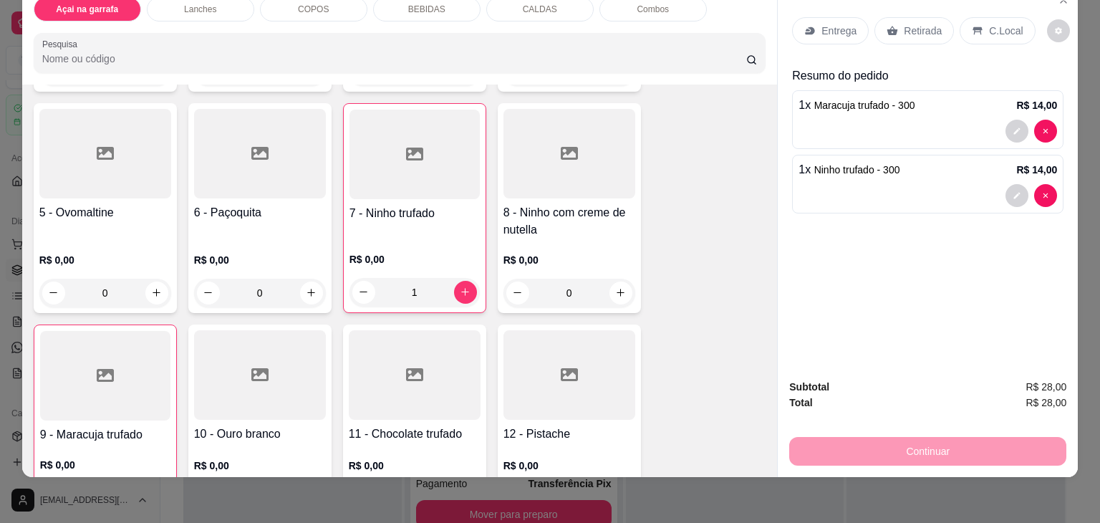
click at [1012, 17] on div "C.Local" at bounding box center [996, 30] width 75 height 27
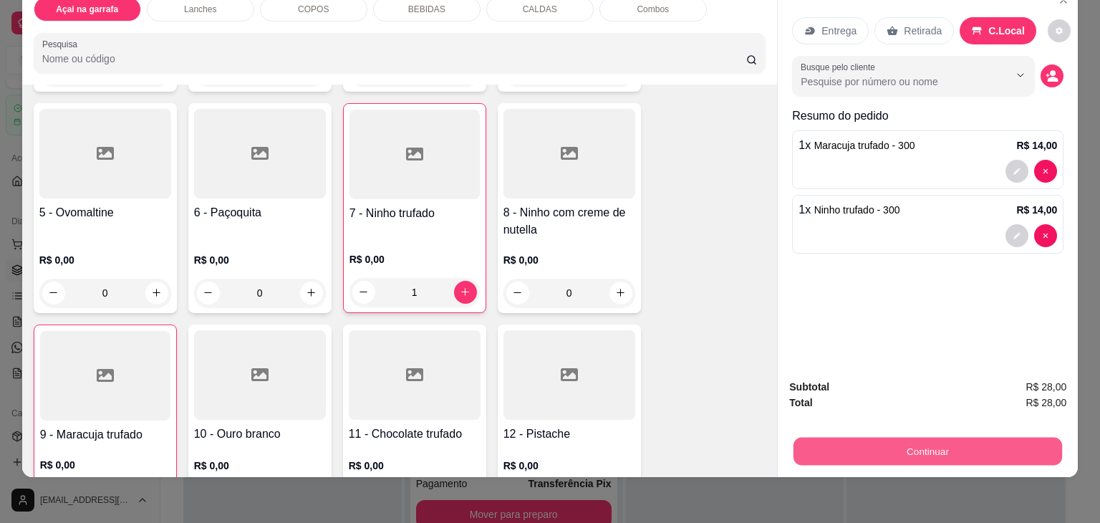
click at [954, 437] on button "Continuar" at bounding box center [927, 451] width 269 height 28
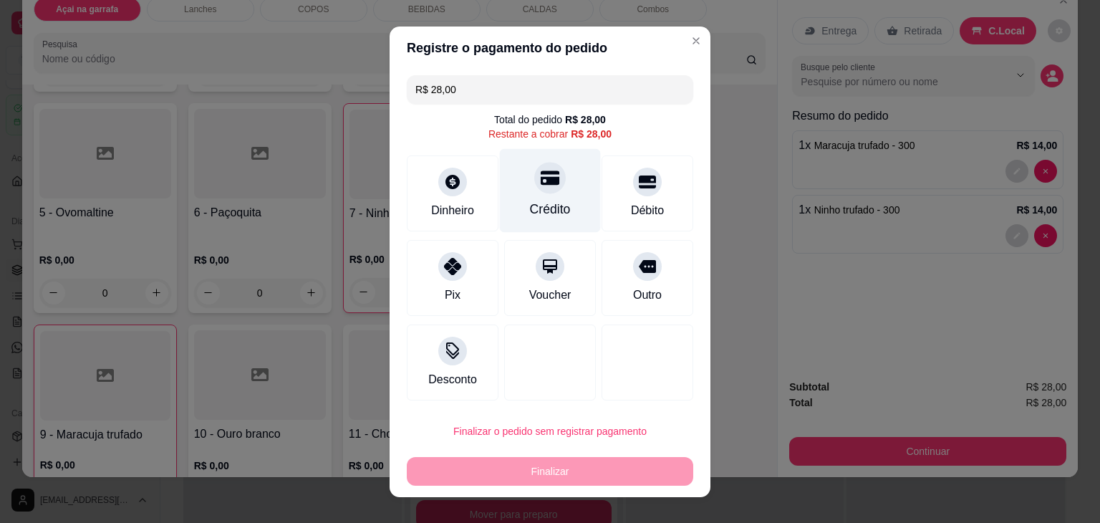
click at [542, 194] on div "Crédito" at bounding box center [550, 190] width 101 height 84
type input "R$ 0,00"
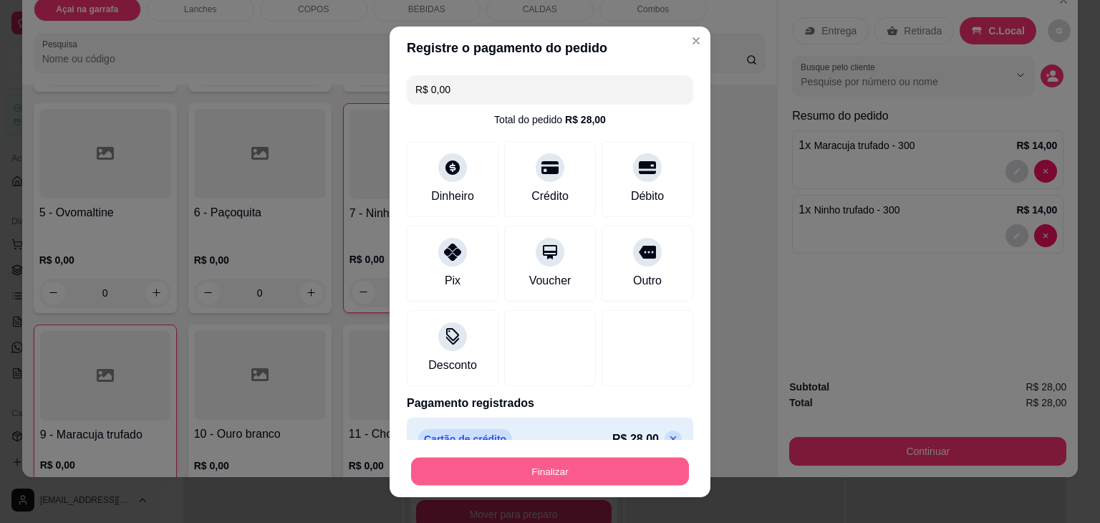
click at [558, 471] on button "Finalizar" at bounding box center [550, 471] width 278 height 28
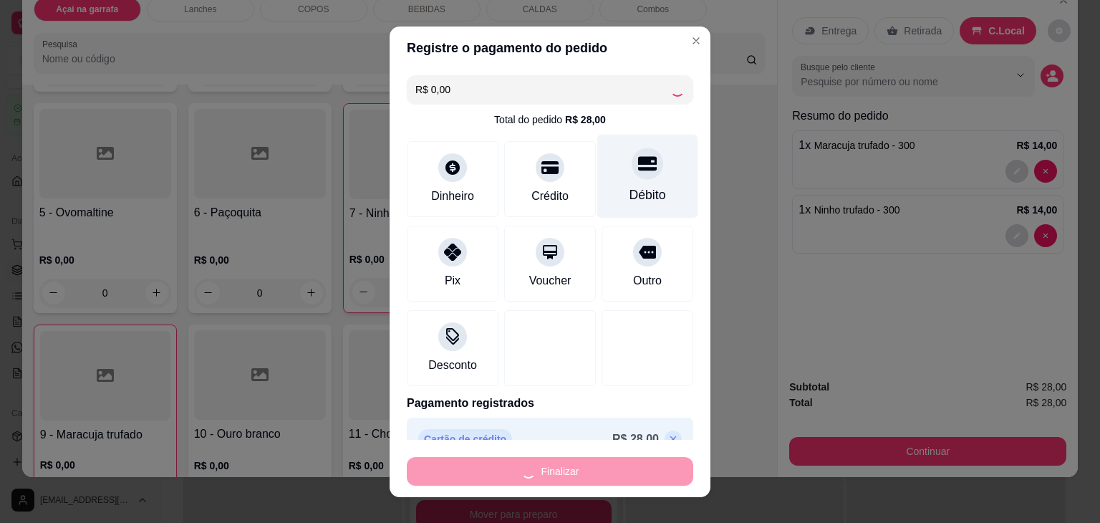
type input "0"
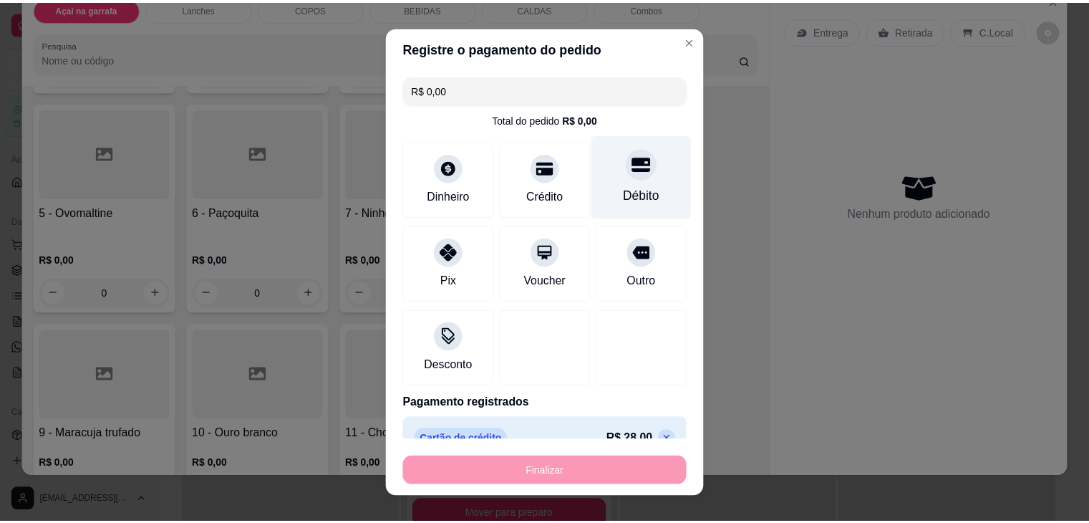
scroll to position [2718, 0]
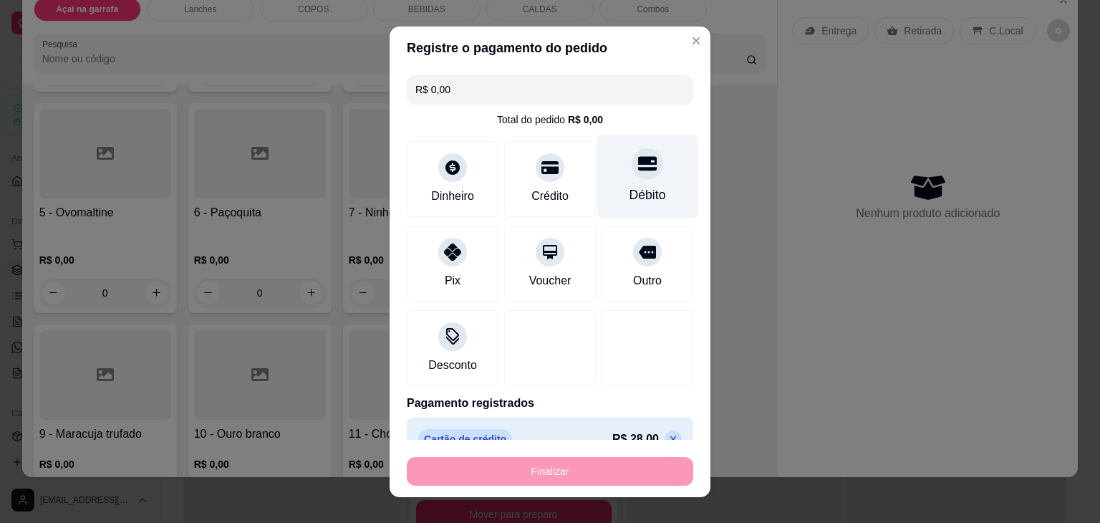
type input "-R$ 28,00"
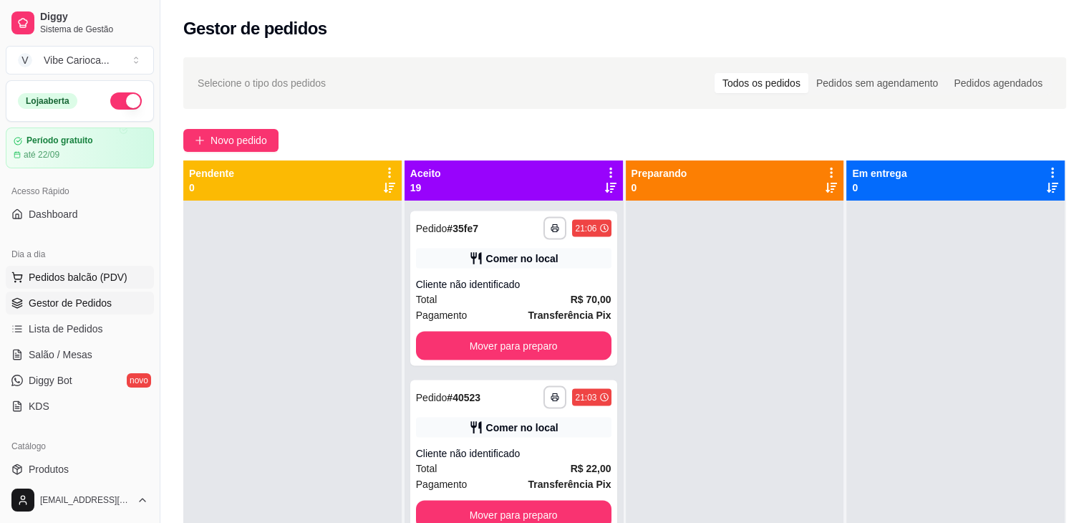
click at [54, 266] on button "Pedidos balcão (PDV)" at bounding box center [80, 277] width 148 height 23
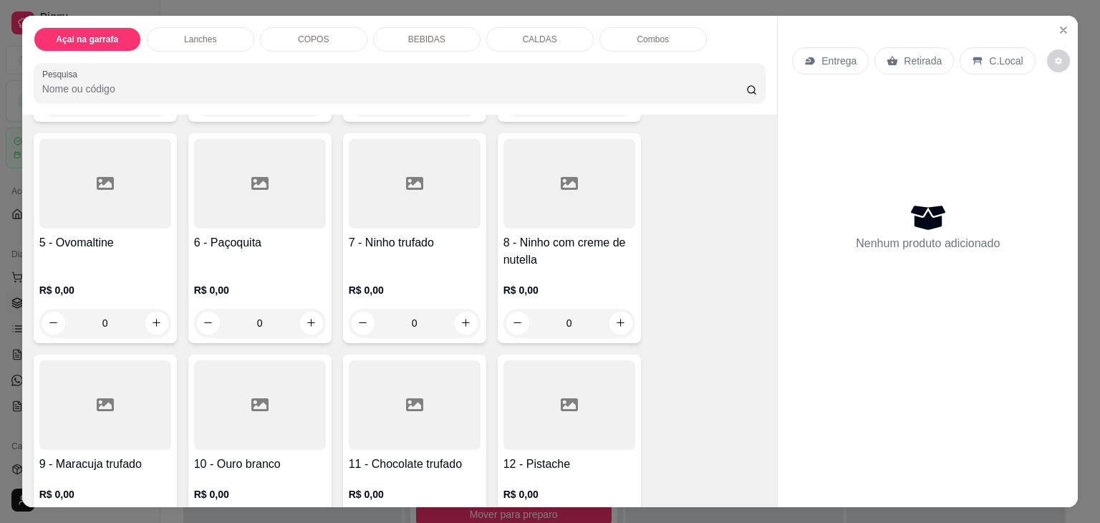
scroll to position [284, 0]
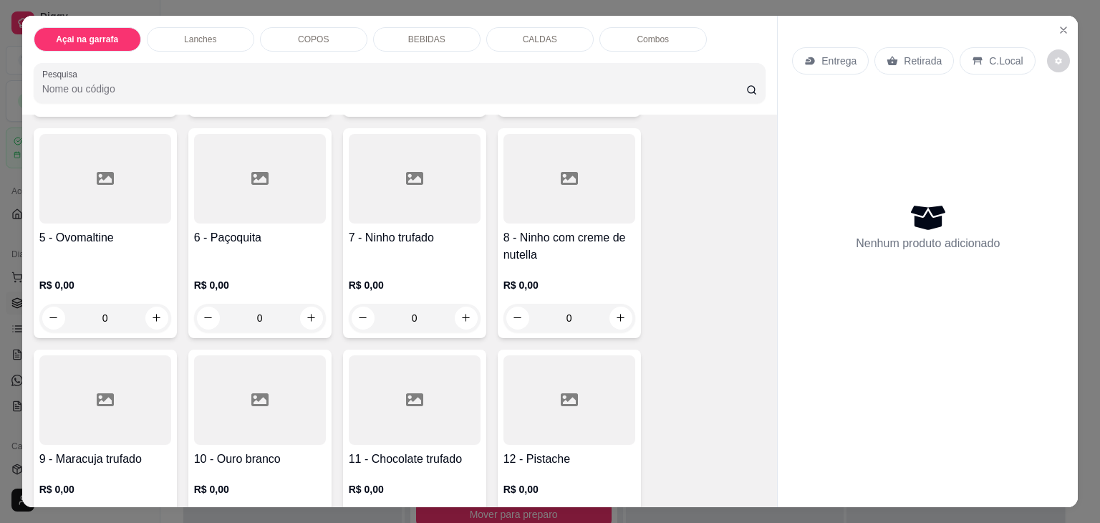
click at [165, 450] on h4 "9 - Maracuja trufado" at bounding box center [105, 458] width 132 height 17
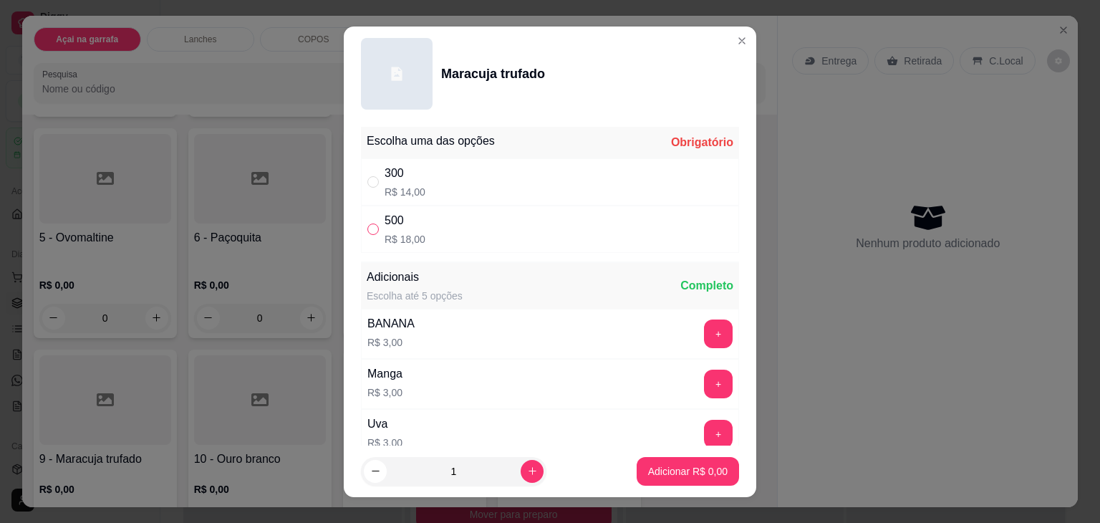
click at [372, 232] on input "" at bounding box center [372, 228] width 11 height 11
radio input "true"
click at [670, 462] on button "Adicionar R$ 18,00" at bounding box center [685, 471] width 108 height 29
type input "1"
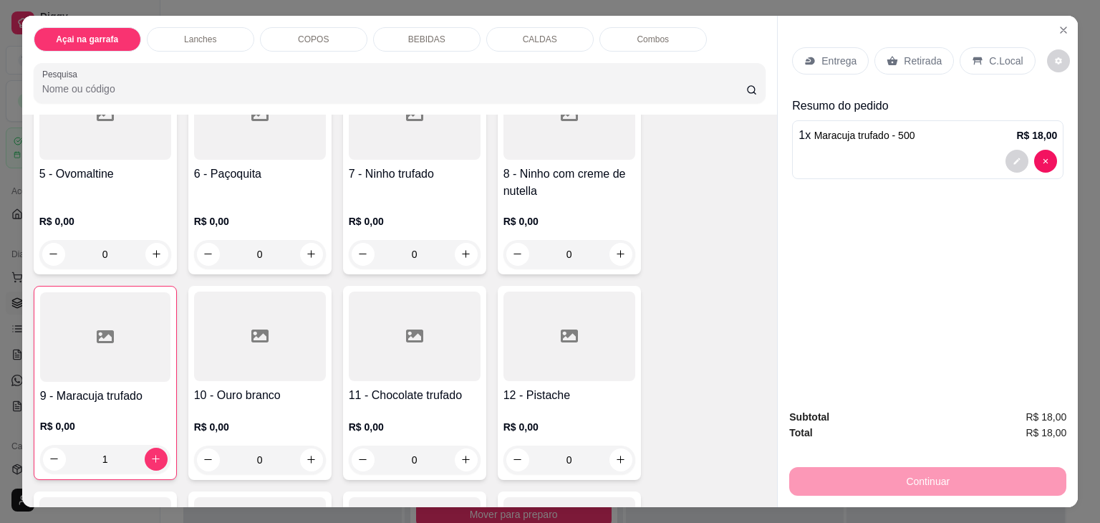
scroll to position [377, 0]
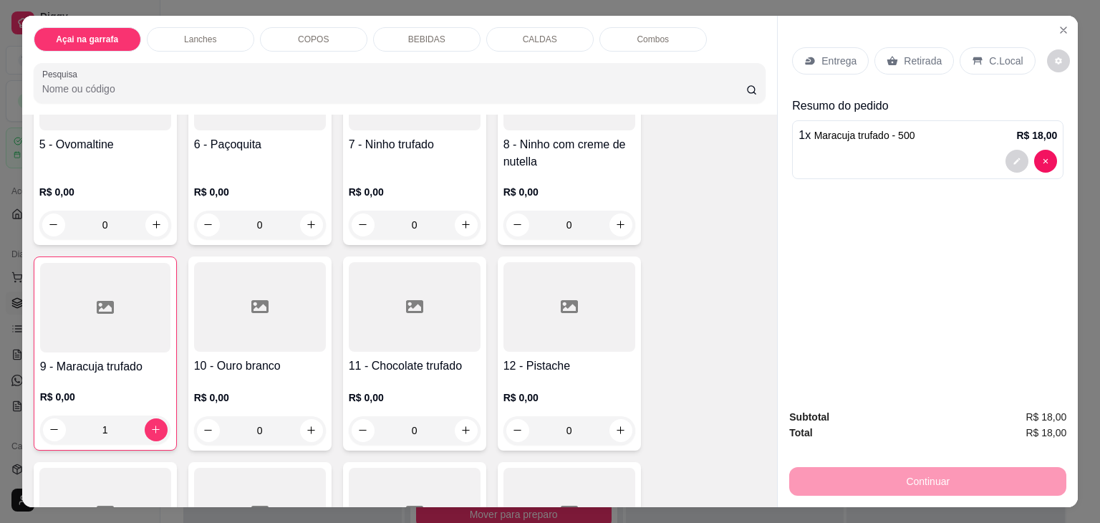
click at [379, 364] on h4 "11 - Chocolate trufado" at bounding box center [415, 365] width 132 height 17
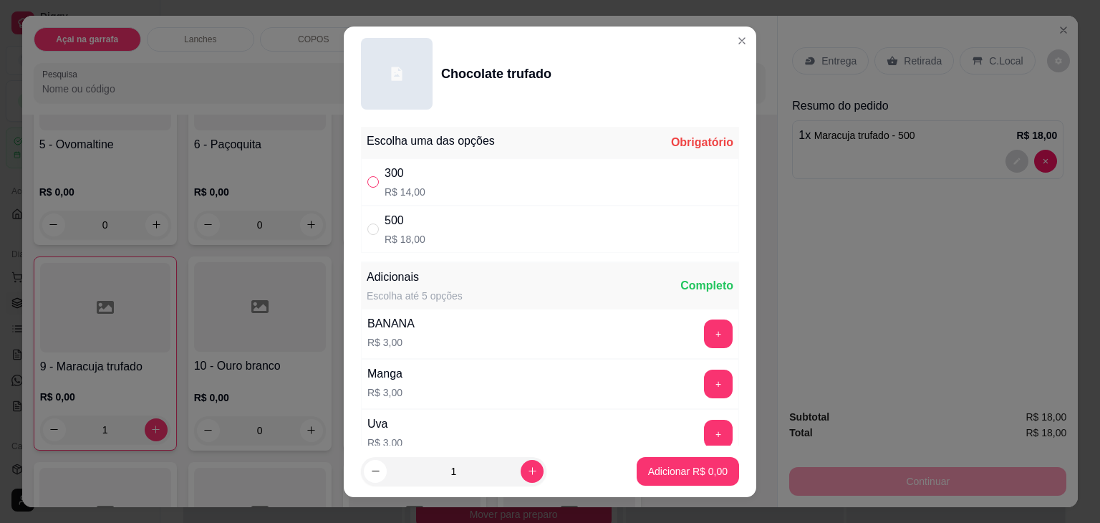
click at [369, 177] on input "" at bounding box center [372, 181] width 11 height 11
radio input "true"
click at [644, 474] on p "Adicionar R$ 14,00" at bounding box center [685, 471] width 83 height 14
type input "1"
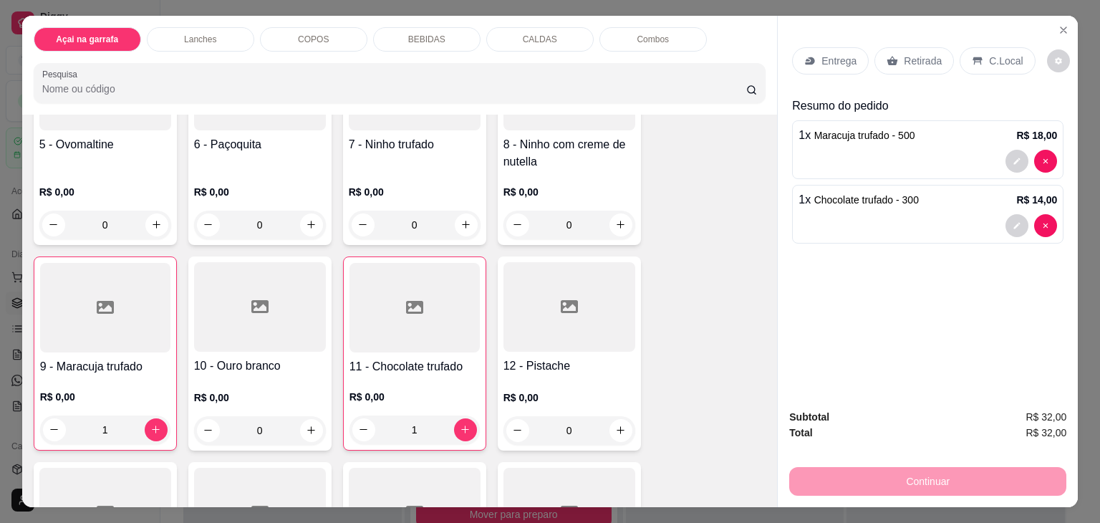
click at [995, 56] on p "C.Local" at bounding box center [1006, 61] width 34 height 14
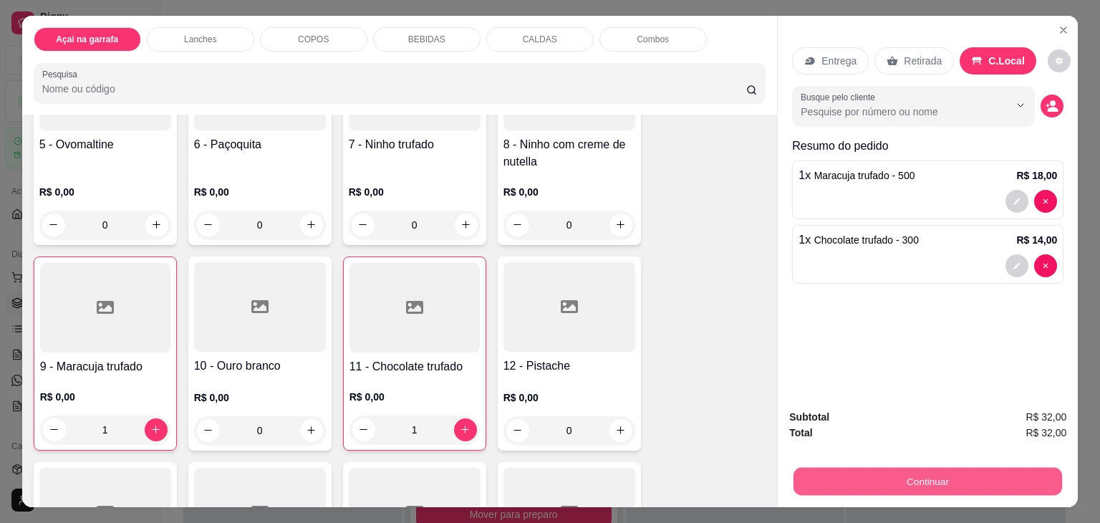
click at [834, 468] on button "Continuar" at bounding box center [927, 482] width 269 height 28
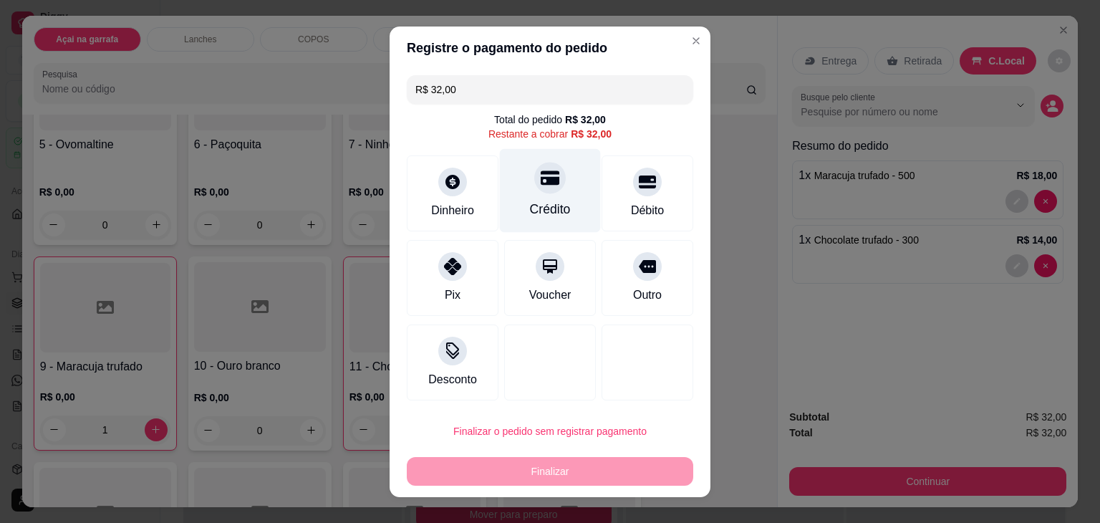
click at [536, 200] on div "Crédito" at bounding box center [550, 209] width 41 height 19
type input "R$ 0,00"
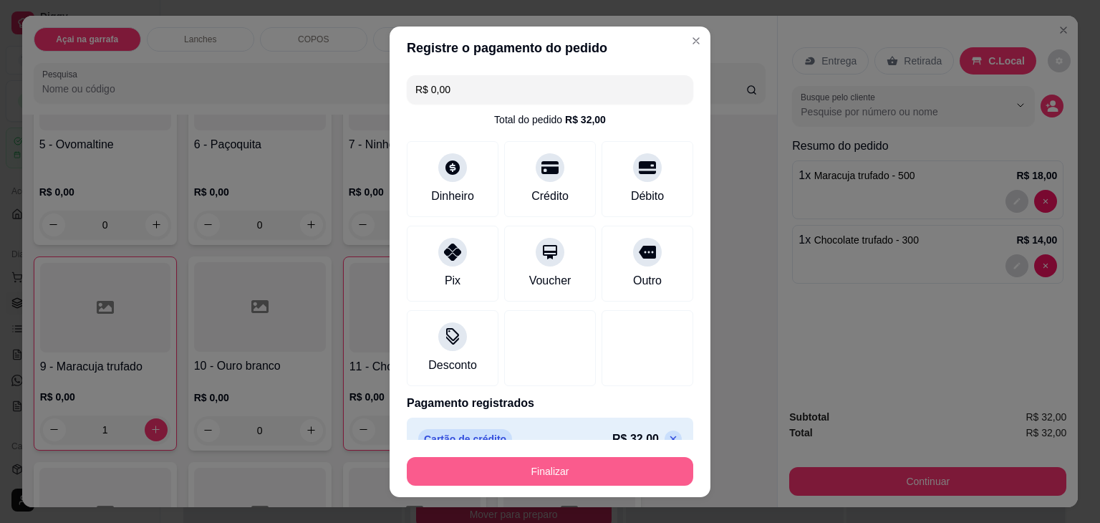
click at [499, 469] on button "Finalizar" at bounding box center [550, 471] width 286 height 29
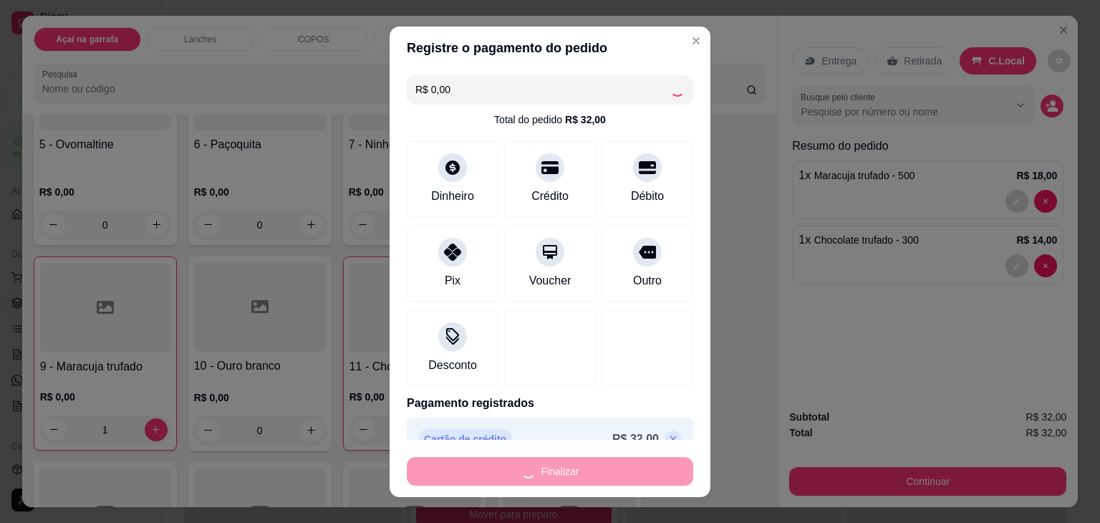
type input "0"
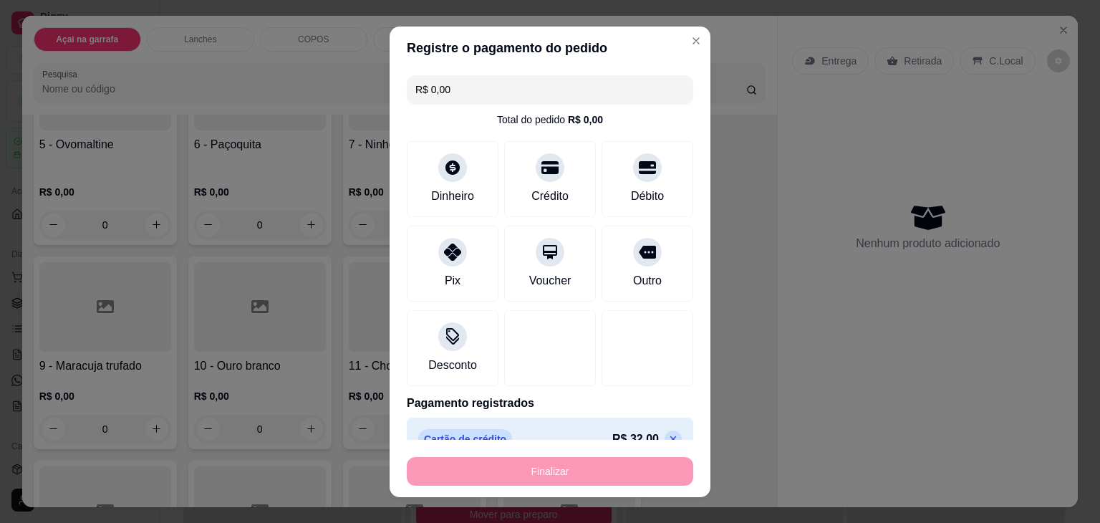
type input "-R$ 32,00"
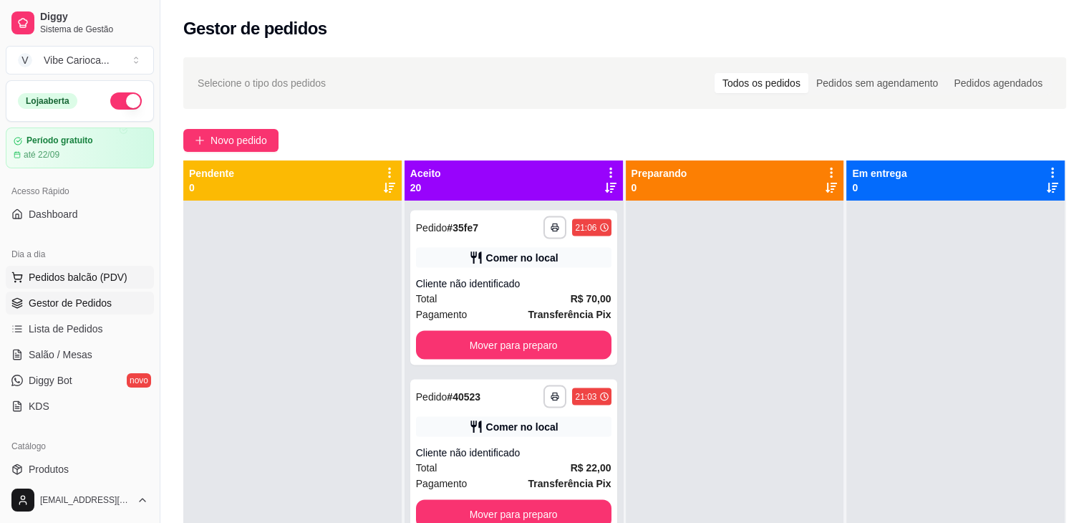
click at [90, 276] on span "Pedidos balcão (PDV)" at bounding box center [78, 277] width 99 height 14
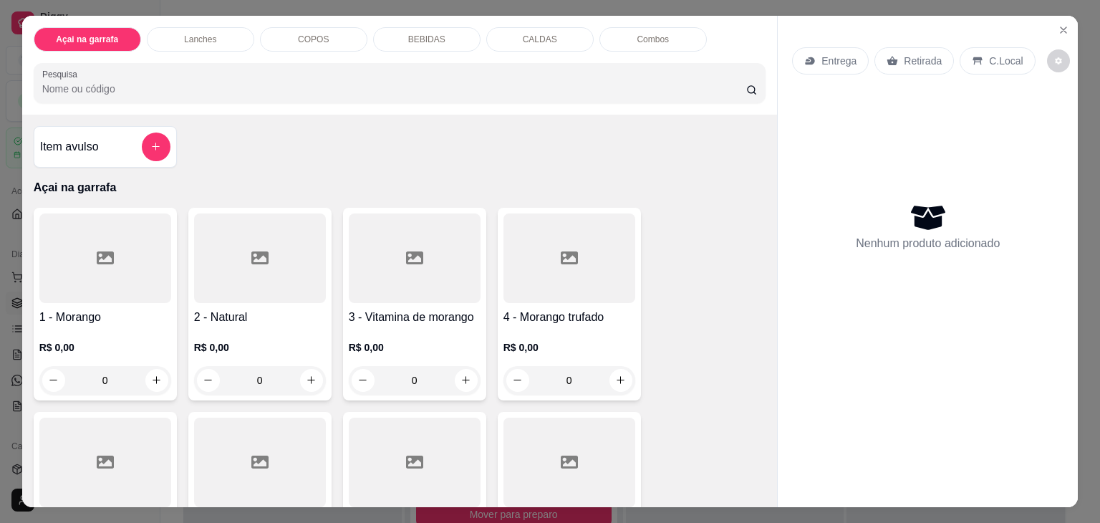
click at [299, 34] on p "COPOS" at bounding box center [313, 39] width 31 height 11
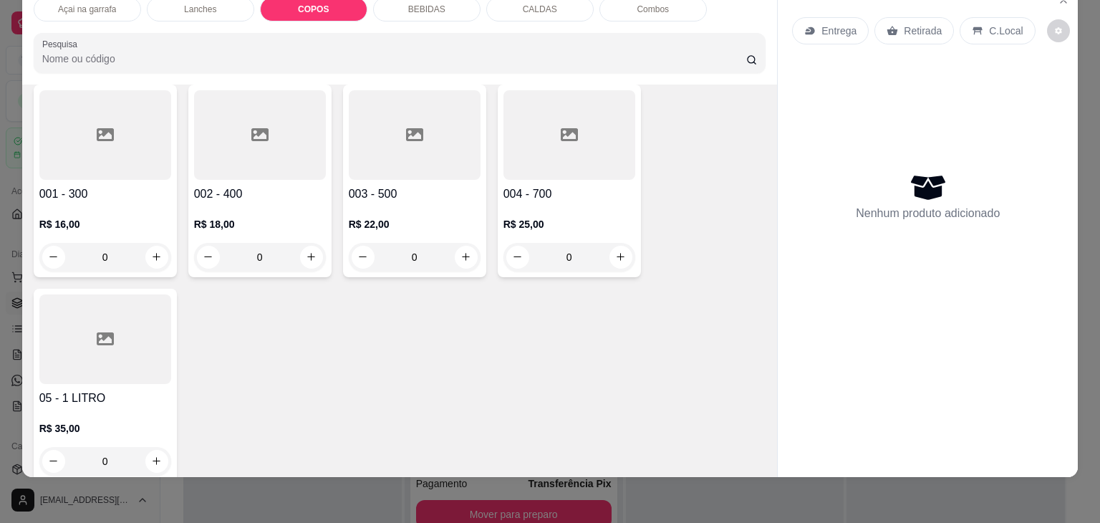
scroll to position [1350, 0]
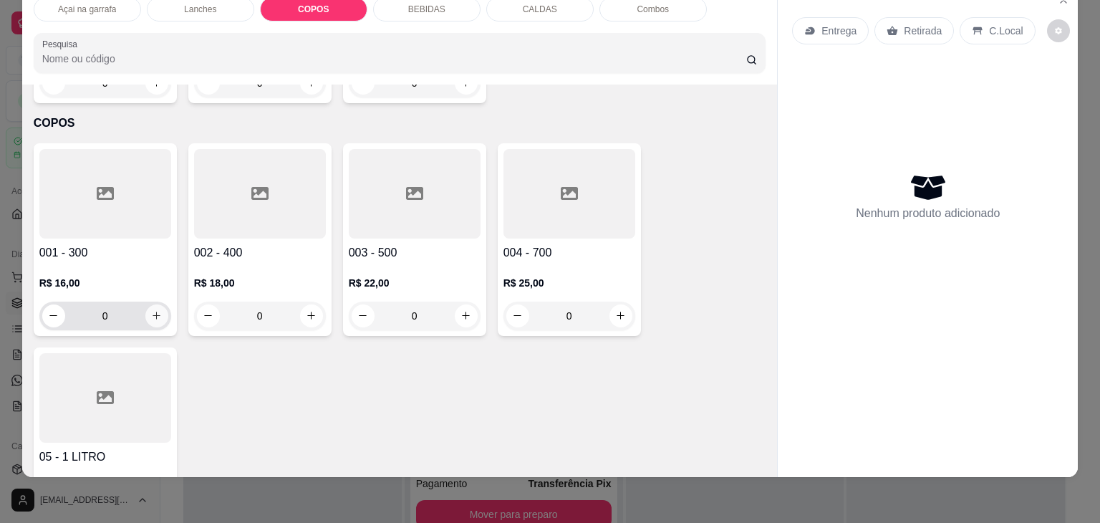
click at [151, 310] on icon "increase-product-quantity" at bounding box center [156, 315] width 11 height 11
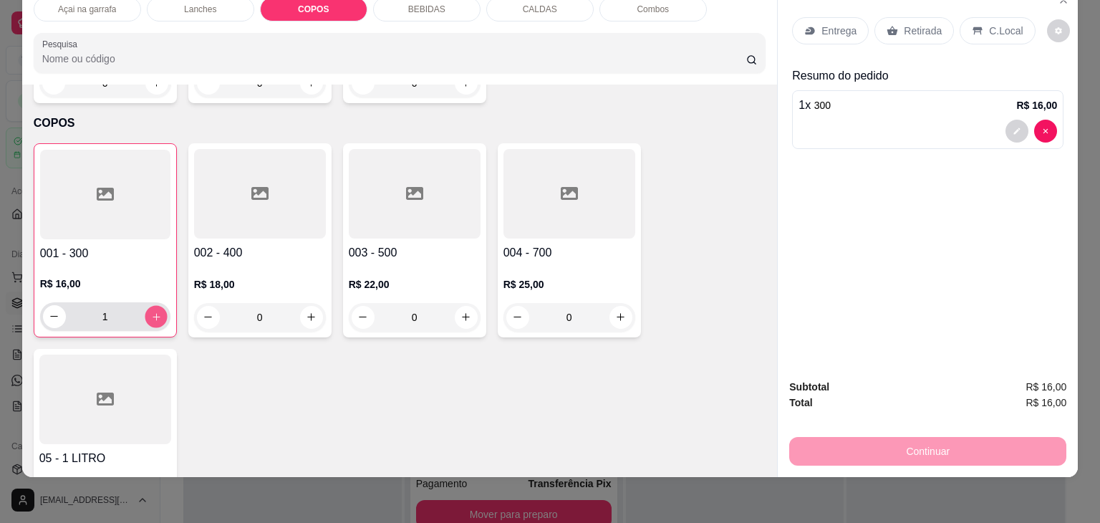
click at [150, 311] on icon "increase-product-quantity" at bounding box center [155, 316] width 11 height 11
type input "4"
click at [989, 24] on p "C.Local" at bounding box center [1006, 31] width 34 height 14
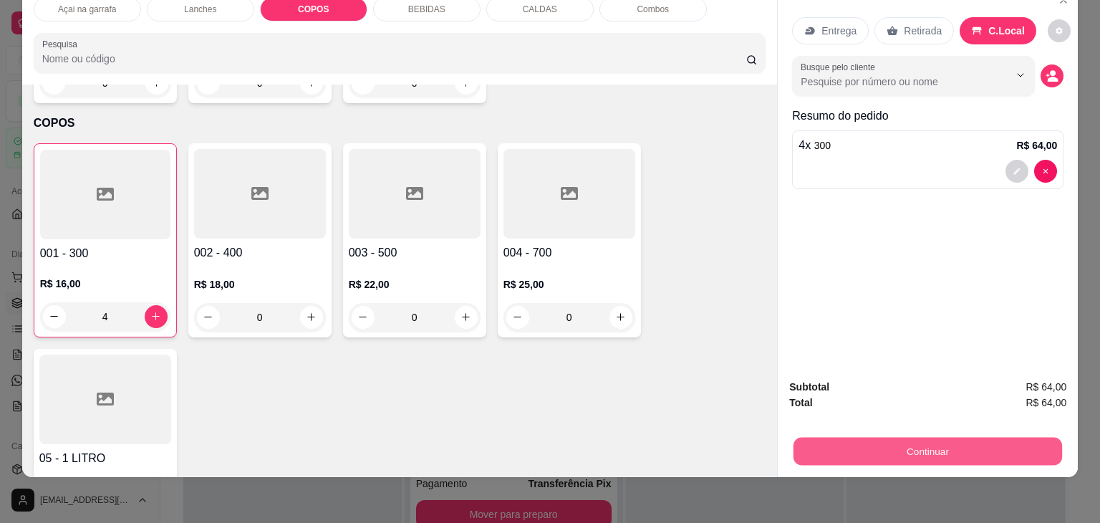
click at [969, 437] on button "Continuar" at bounding box center [927, 451] width 269 height 28
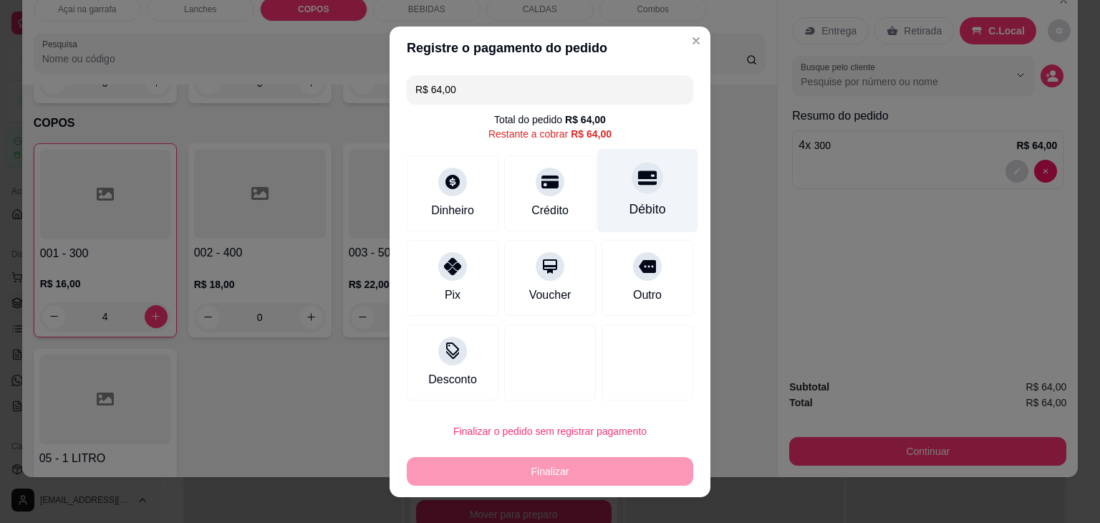
click at [633, 196] on div "Débito" at bounding box center [647, 190] width 101 height 84
type input "R$ 0,00"
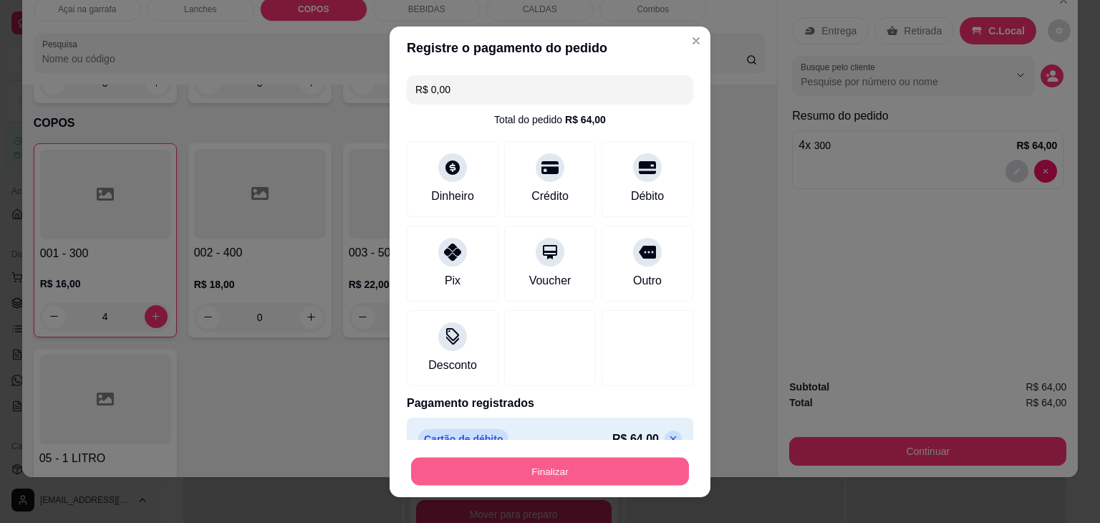
click at [573, 459] on button "Finalizar" at bounding box center [550, 471] width 278 height 28
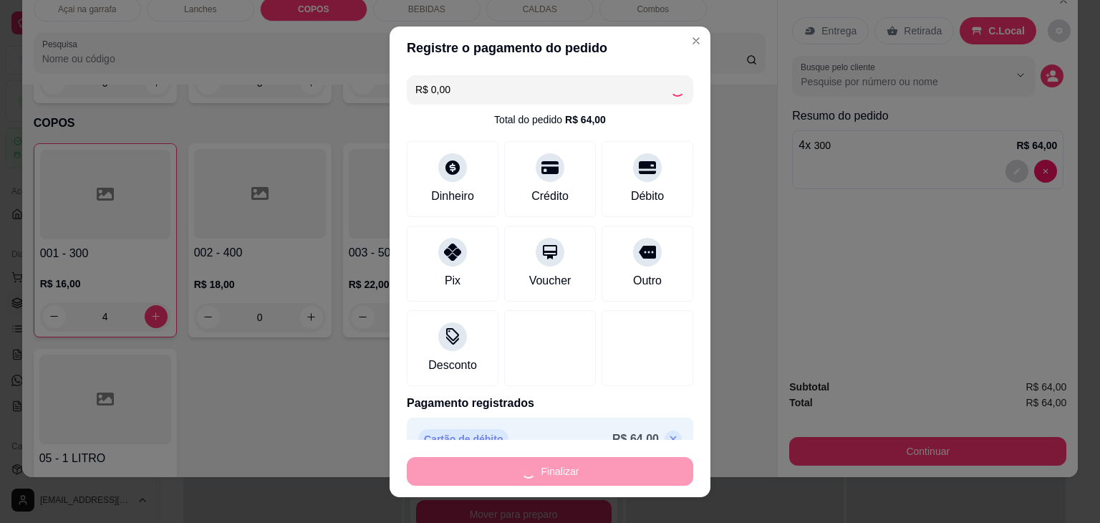
type input "0"
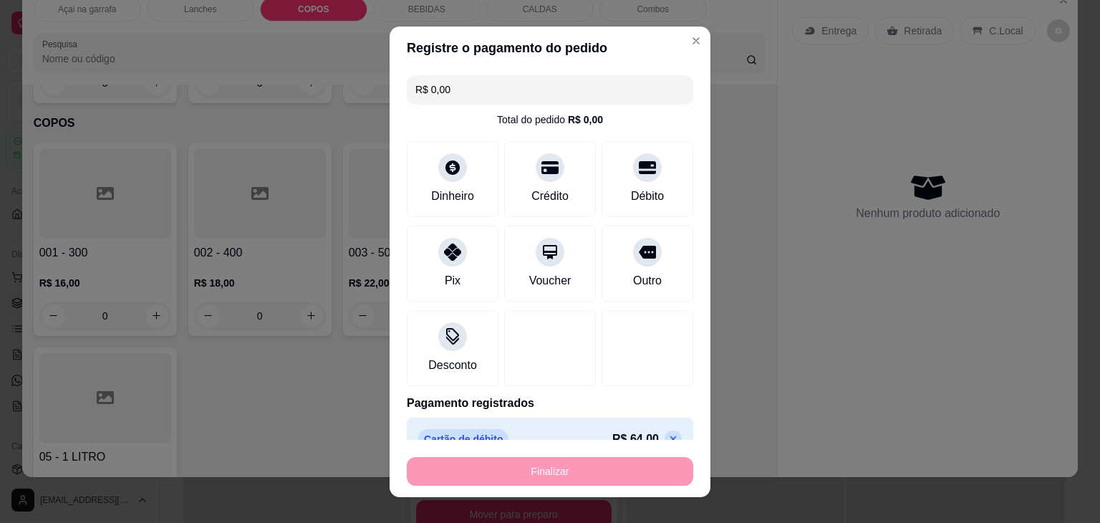
type input "-R$ 64,00"
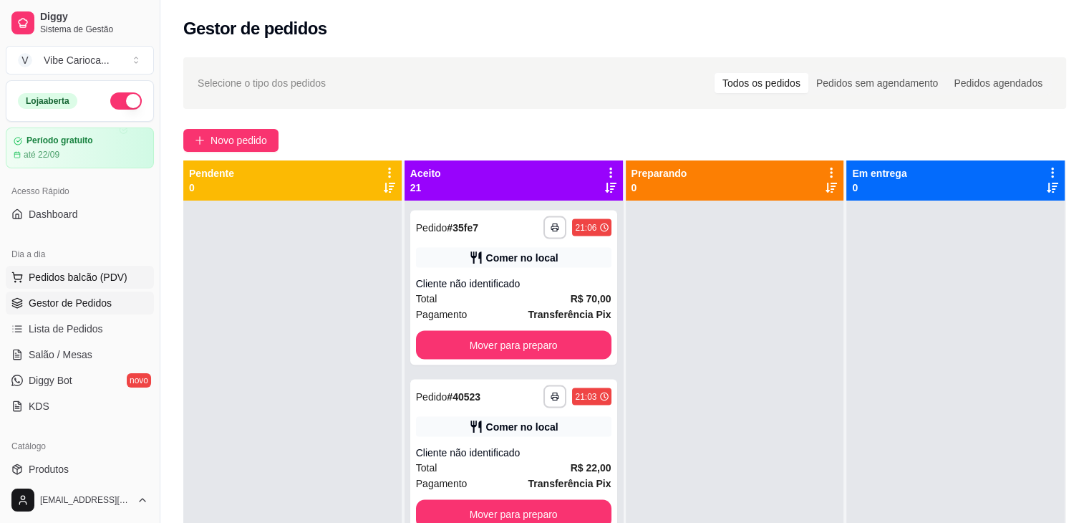
click at [21, 267] on button "Pedidos balcão (PDV)" at bounding box center [80, 277] width 148 height 23
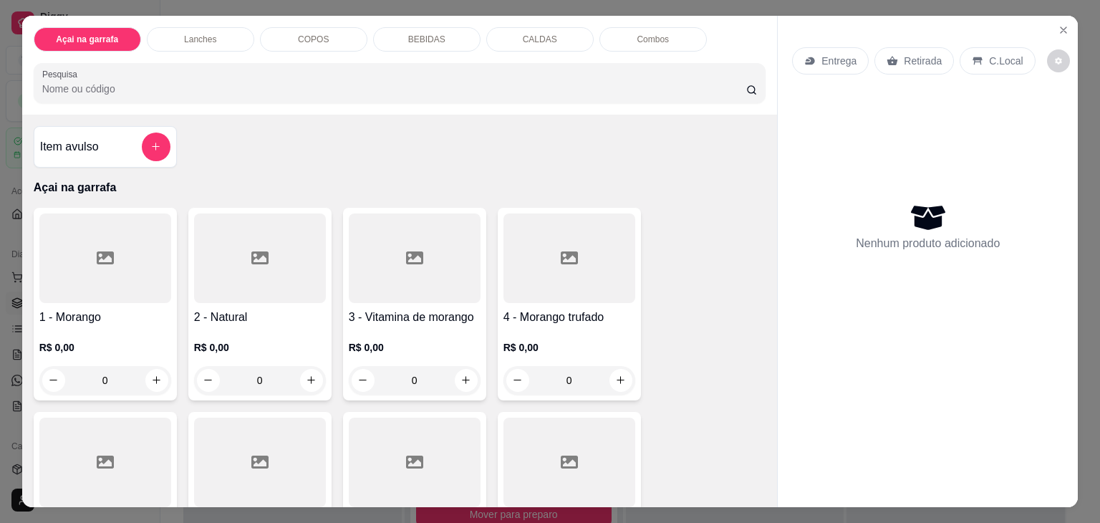
click at [341, 32] on div "COPOS" at bounding box center [313, 39] width 107 height 24
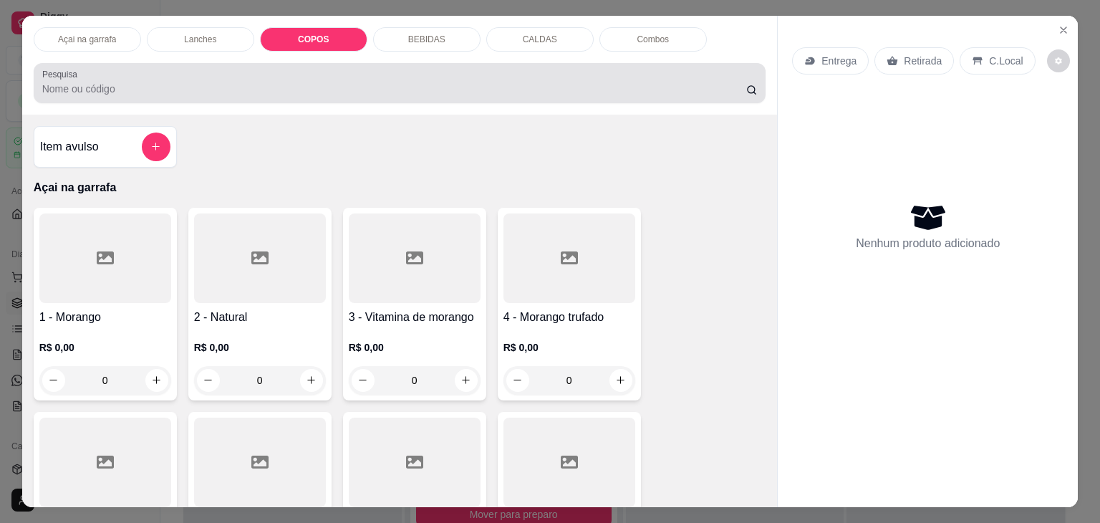
scroll to position [35, 0]
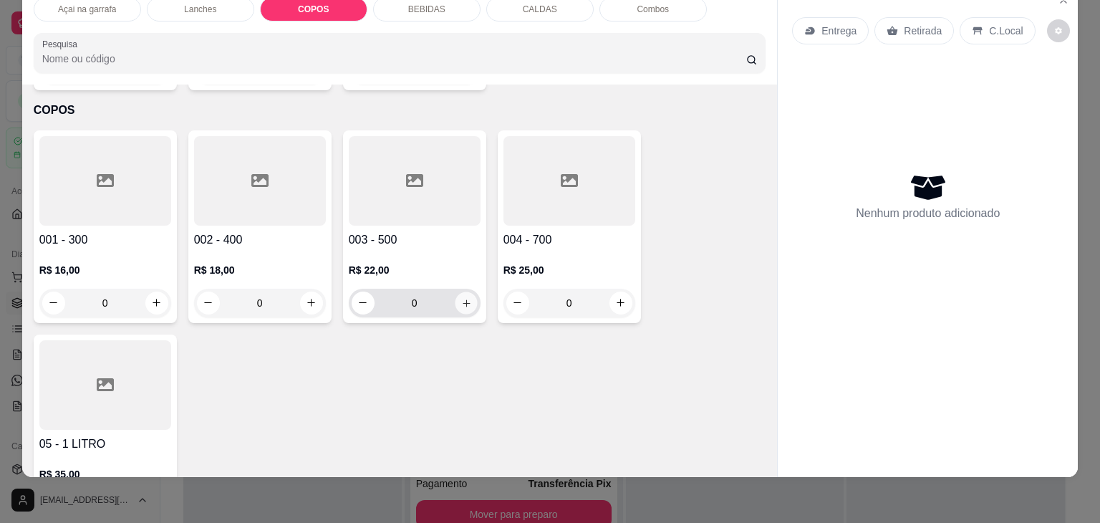
click at [460, 298] on icon "increase-product-quantity" at bounding box center [465, 303] width 11 height 11
type input "1"
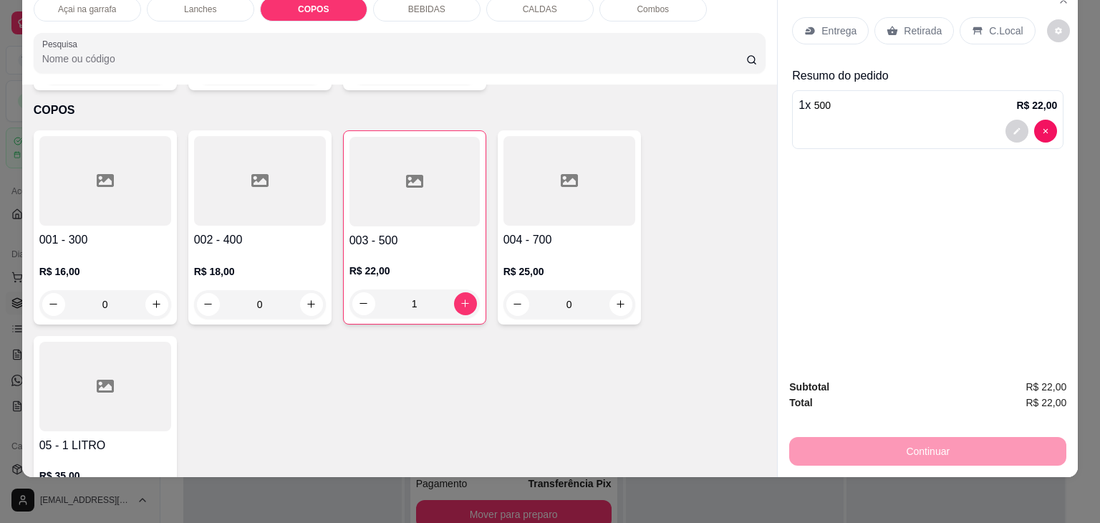
click at [988, 17] on div "C.Local" at bounding box center [996, 30] width 75 height 27
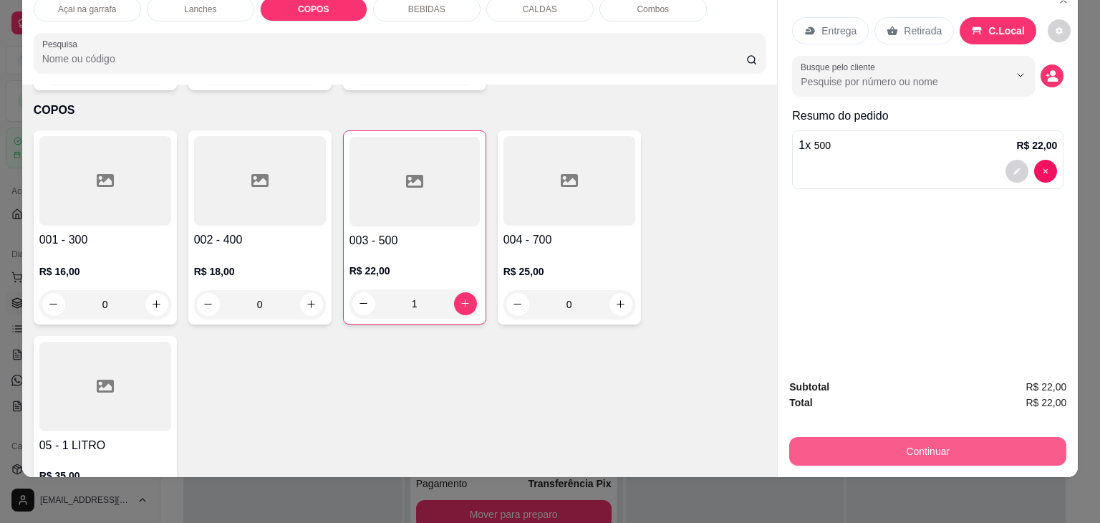
click at [905, 439] on button "Continuar" at bounding box center [927, 451] width 277 height 29
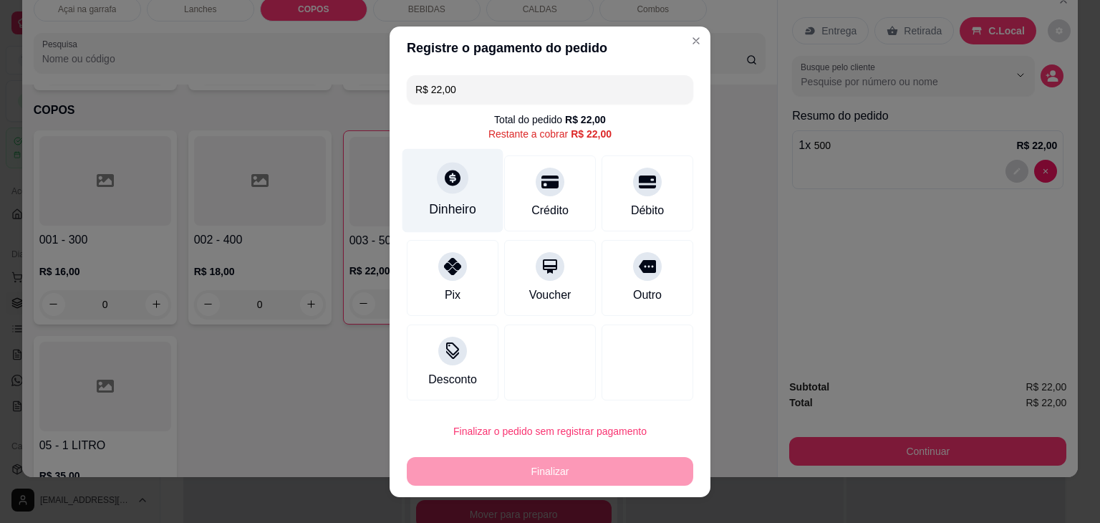
click at [442, 202] on div "Dinheiro" at bounding box center [452, 209] width 47 height 19
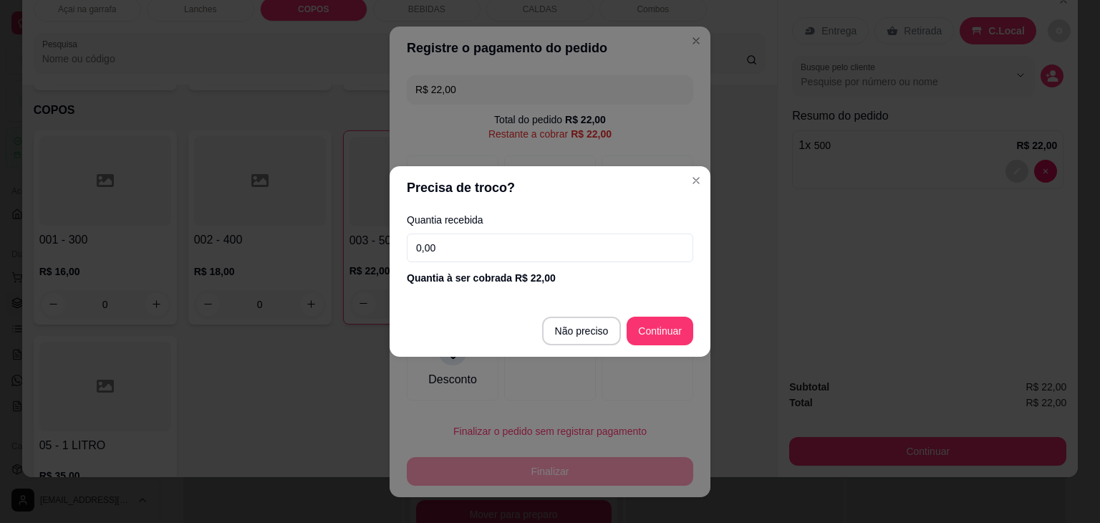
click at [484, 247] on input "0,00" at bounding box center [550, 247] width 286 height 29
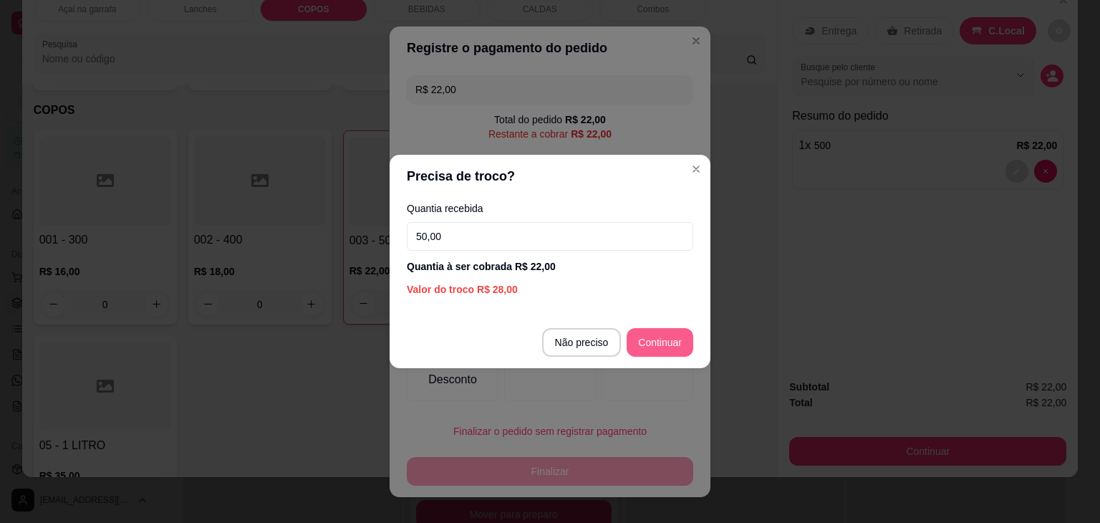
type input "50,00"
type input "R$ 0,00"
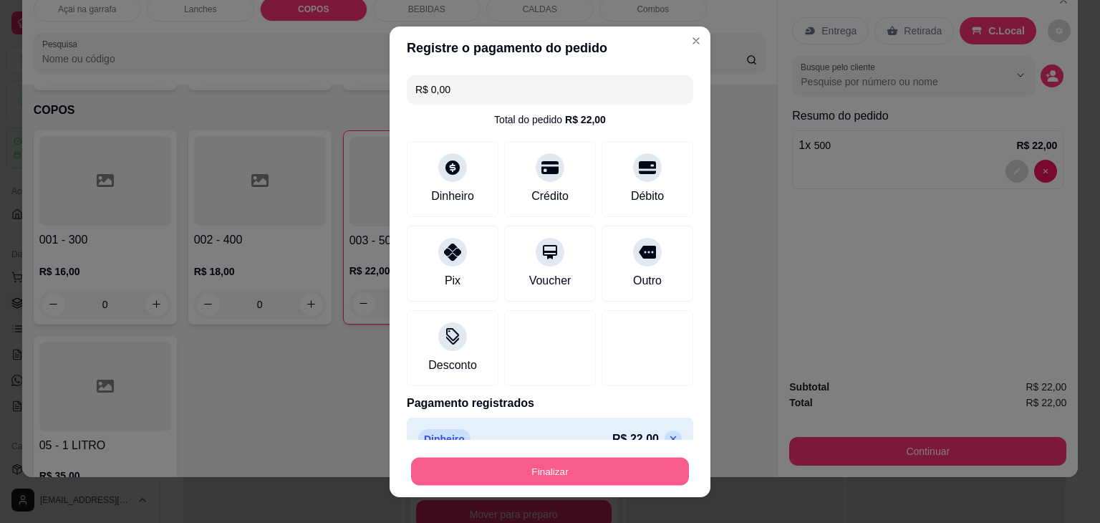
click at [564, 467] on button "Finalizar" at bounding box center [550, 471] width 278 height 28
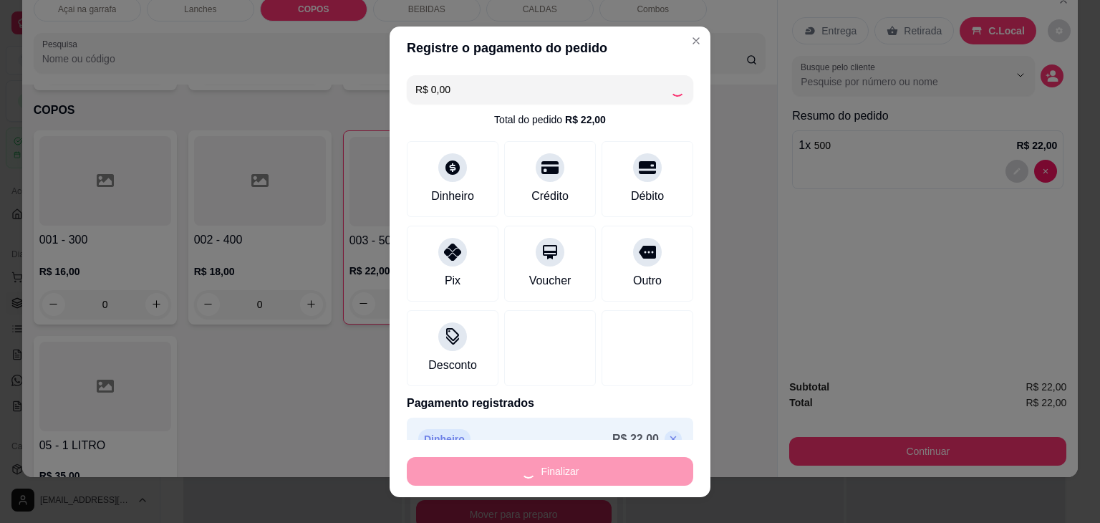
type input "0"
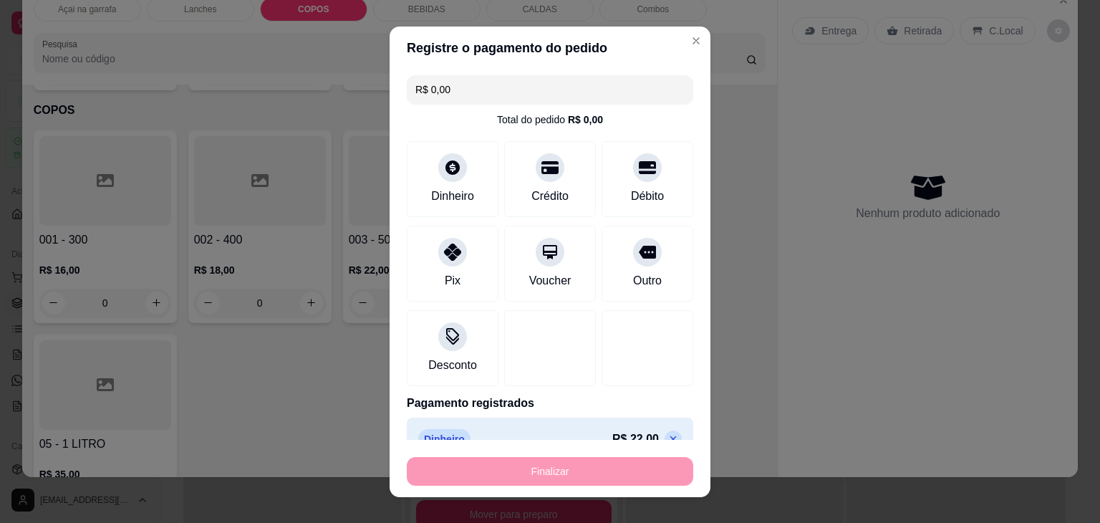
type input "-R$ 22,00"
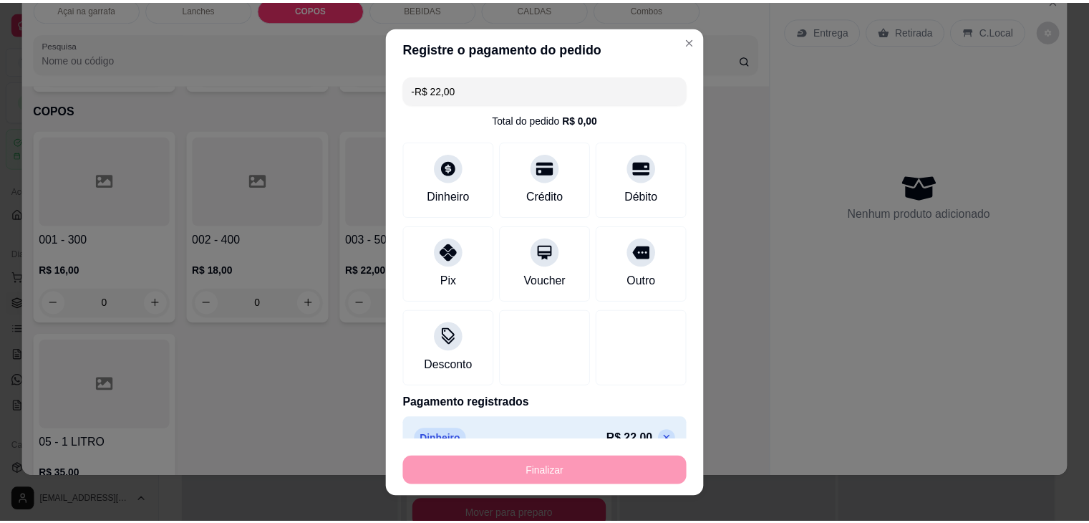
scroll to position [3225, 0]
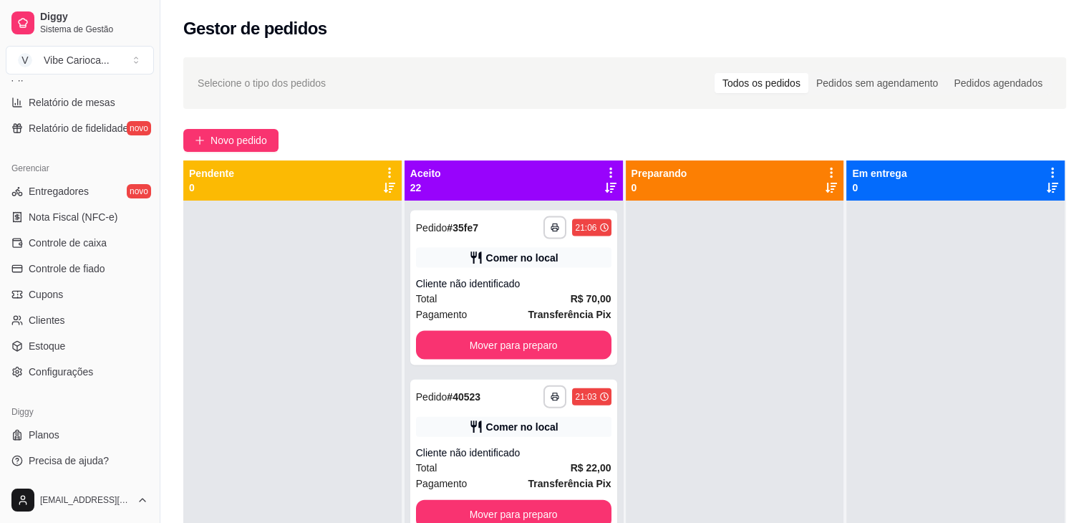
scroll to position [385, 0]
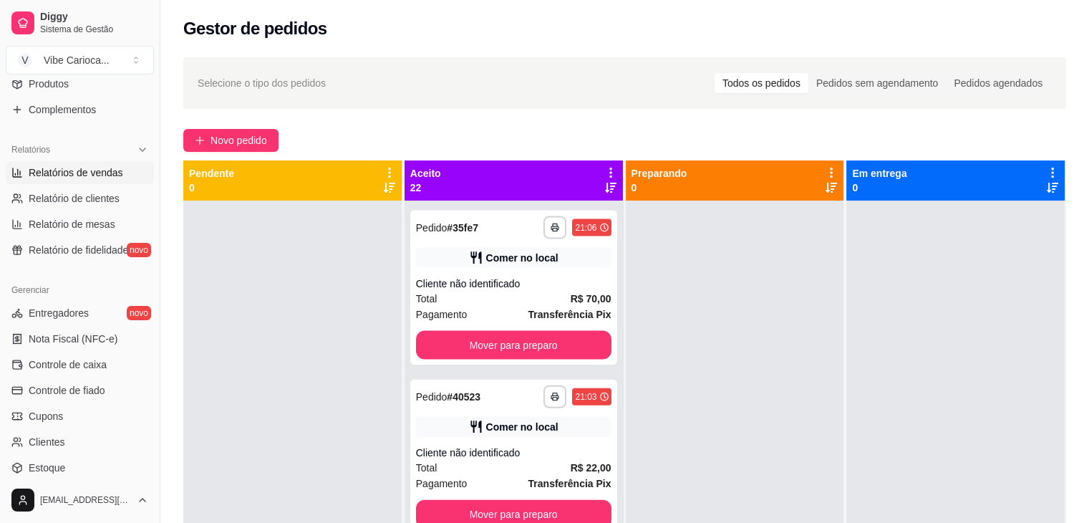
click at [82, 178] on span "Relatórios de vendas" at bounding box center [76, 172] width 95 height 14
select select "ALL"
select select "0"
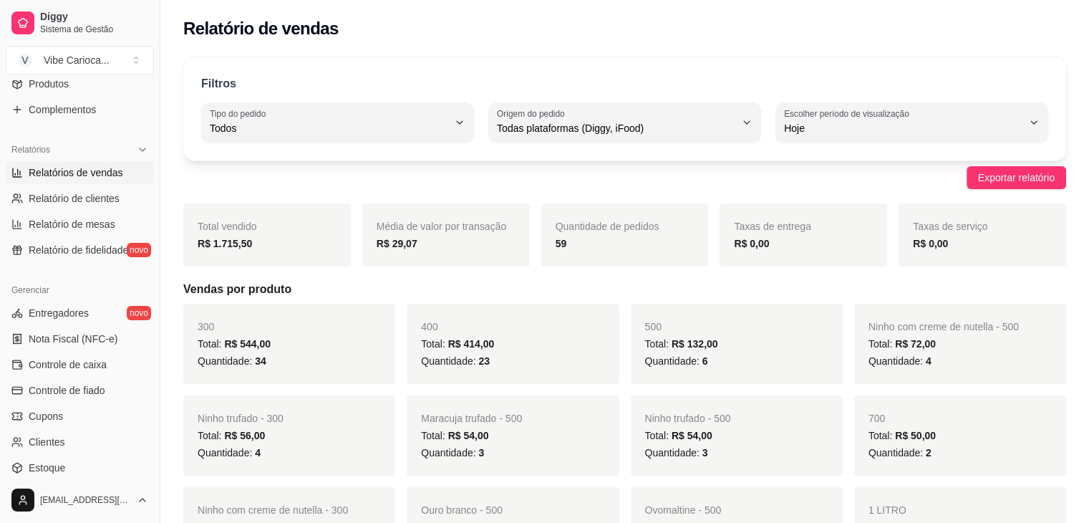
click at [82, 178] on span "Relatórios de vendas" at bounding box center [76, 172] width 95 height 14
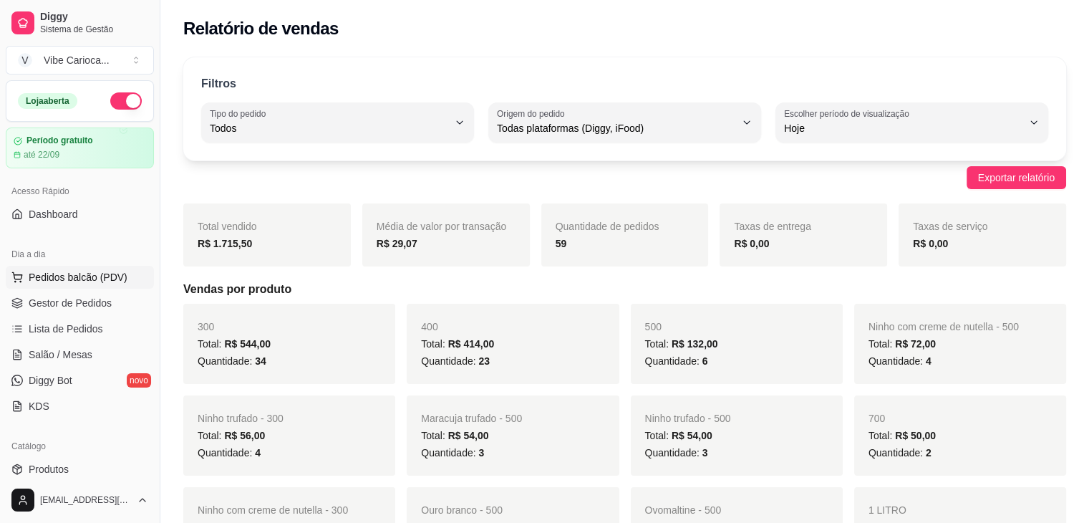
click at [57, 279] on span "Pedidos balcão (PDV)" at bounding box center [78, 277] width 99 height 14
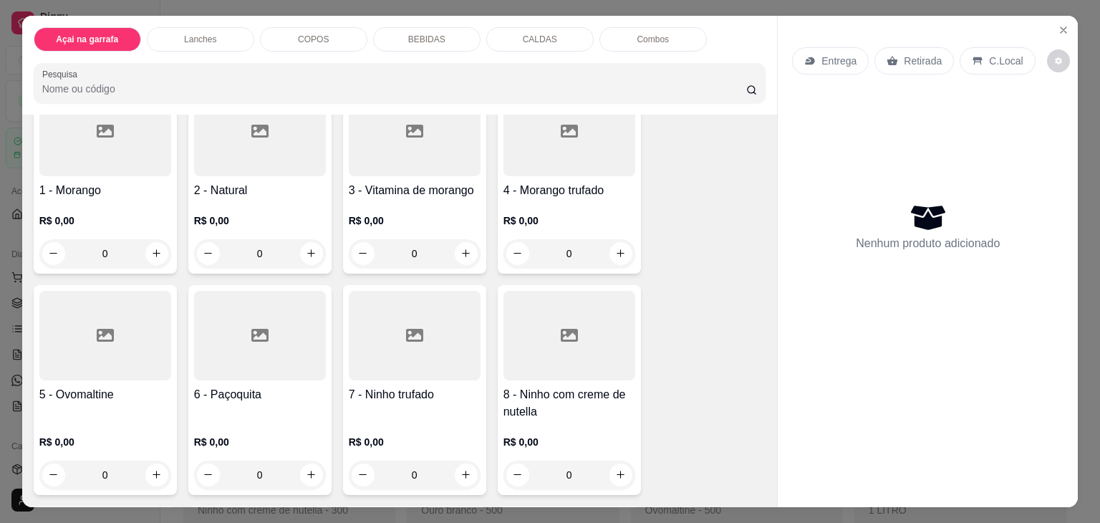
scroll to position [117, 0]
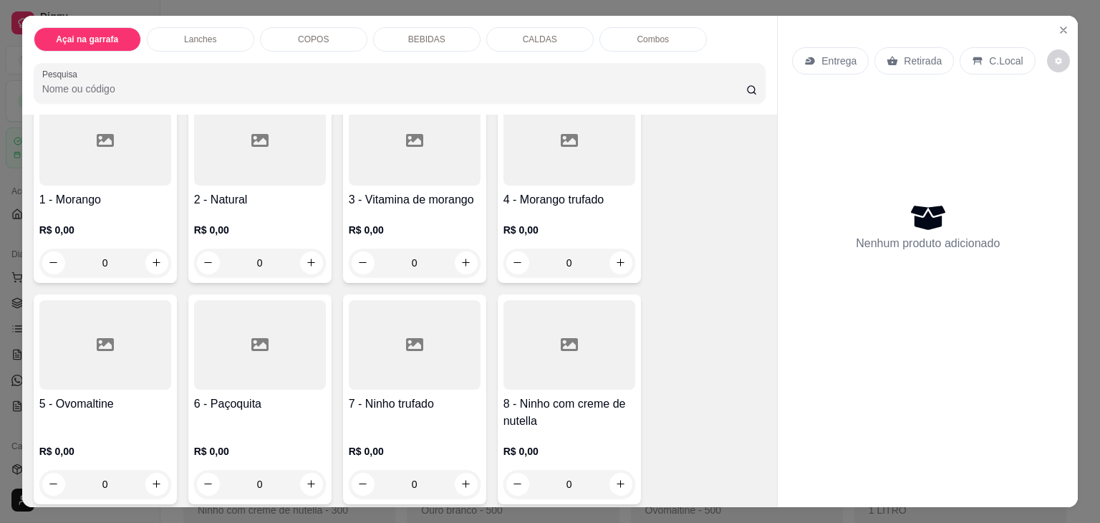
click at [589, 193] on h4 "4 - Morango trufado" at bounding box center [569, 199] width 132 height 17
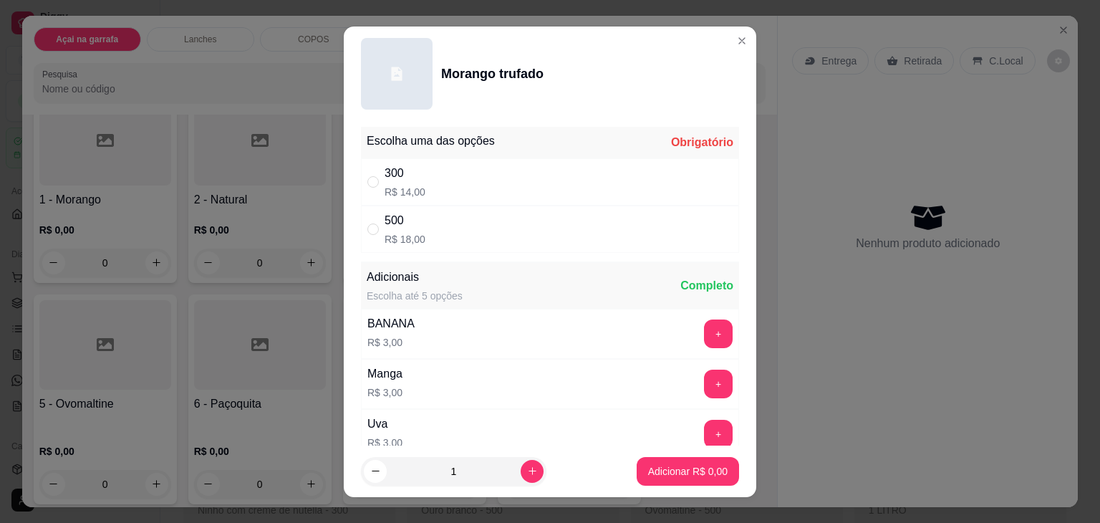
click at [361, 233] on div "500 R$ 18,00" at bounding box center [550, 228] width 378 height 47
click at [367, 231] on input "" at bounding box center [372, 228] width 11 height 11
click at [364, 220] on div "500 R$ 18,00" at bounding box center [550, 228] width 378 height 47
radio input "true"
click at [528, 470] on icon "increase-product-quantity" at bounding box center [531, 470] width 7 height 7
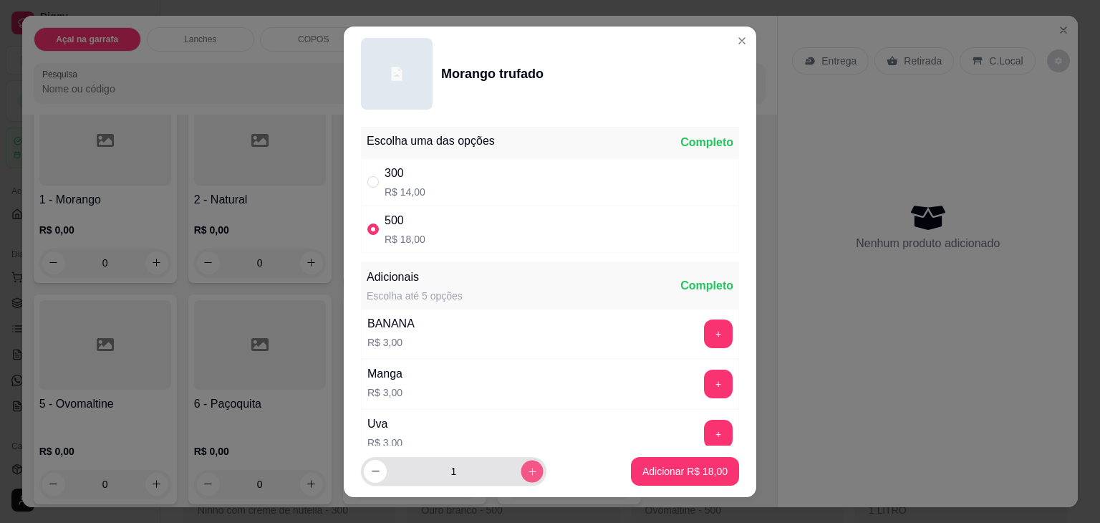
type input "2"
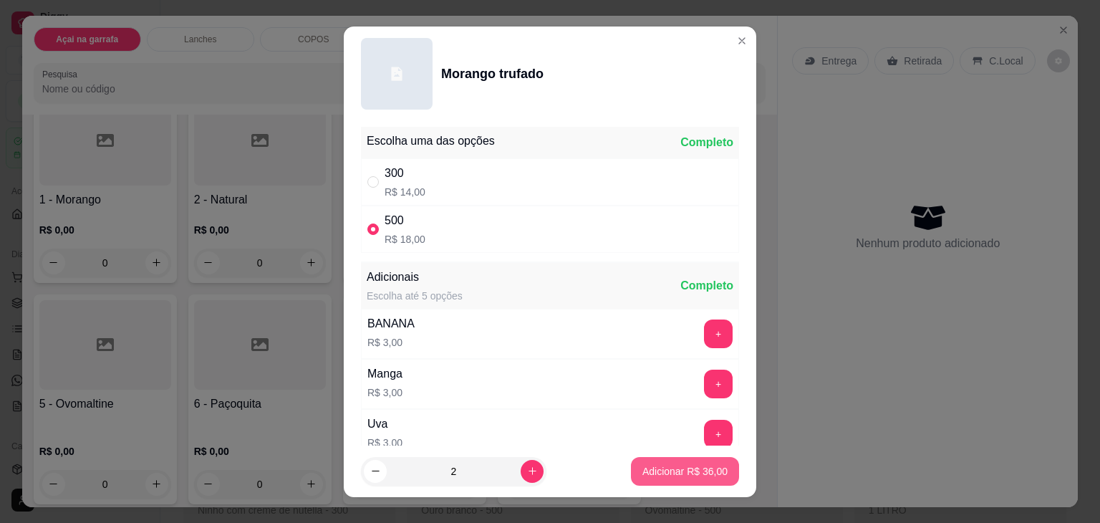
click at [673, 472] on p "Adicionar R$ 36,00" at bounding box center [684, 471] width 85 height 14
type input "2"
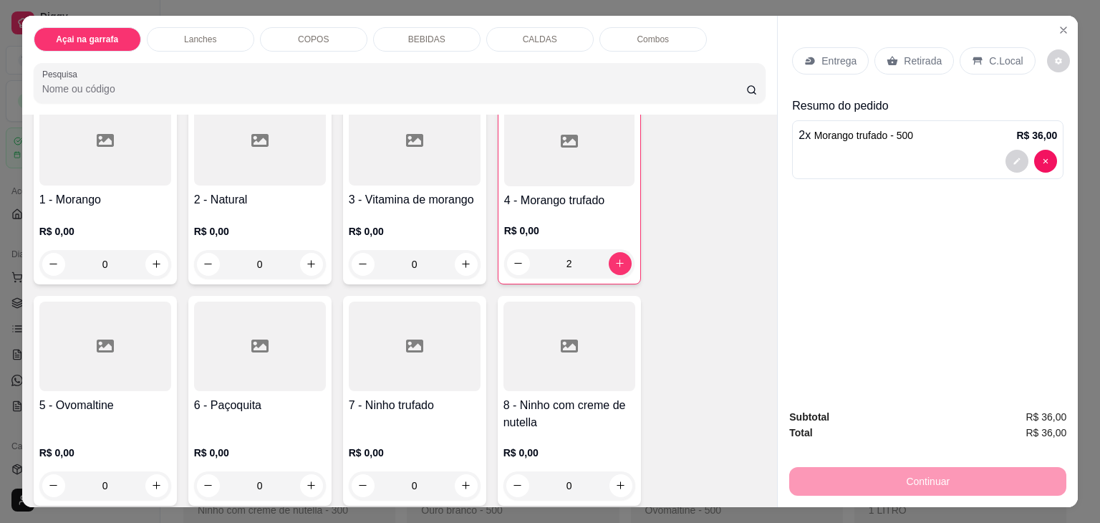
click at [952, 150] on div at bounding box center [927, 161] width 258 height 23
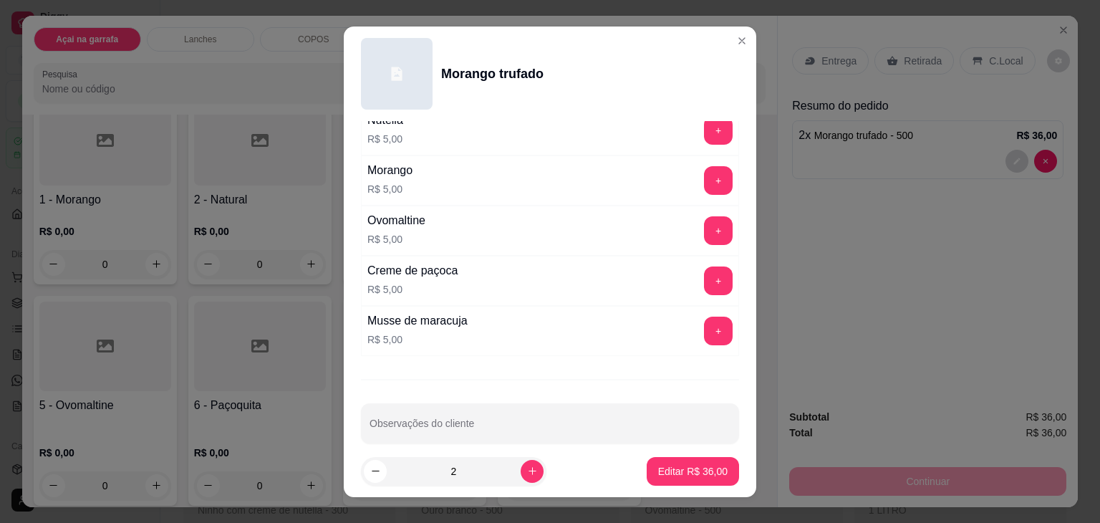
scroll to position [617, 0]
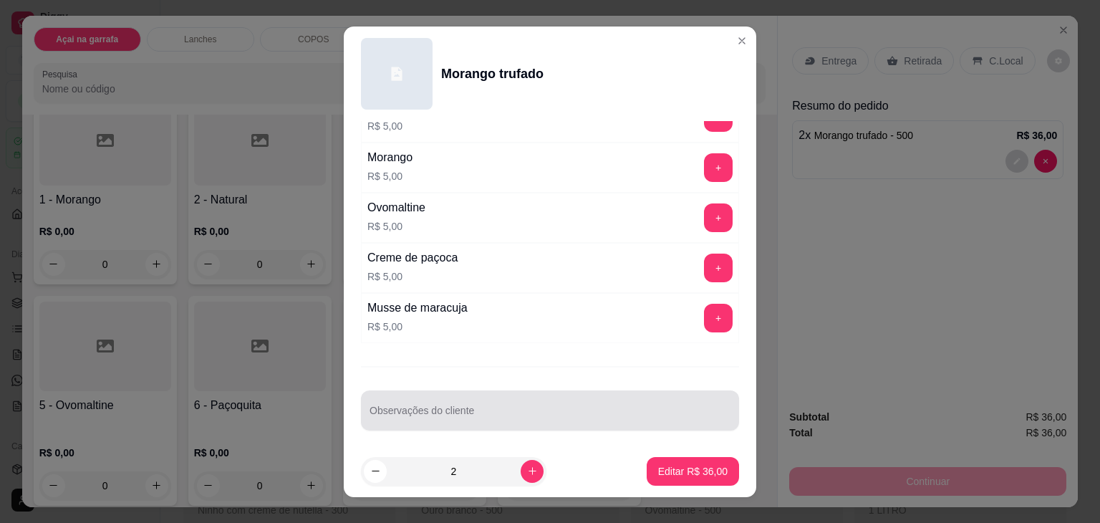
click at [575, 396] on div at bounding box center [549, 410] width 361 height 29
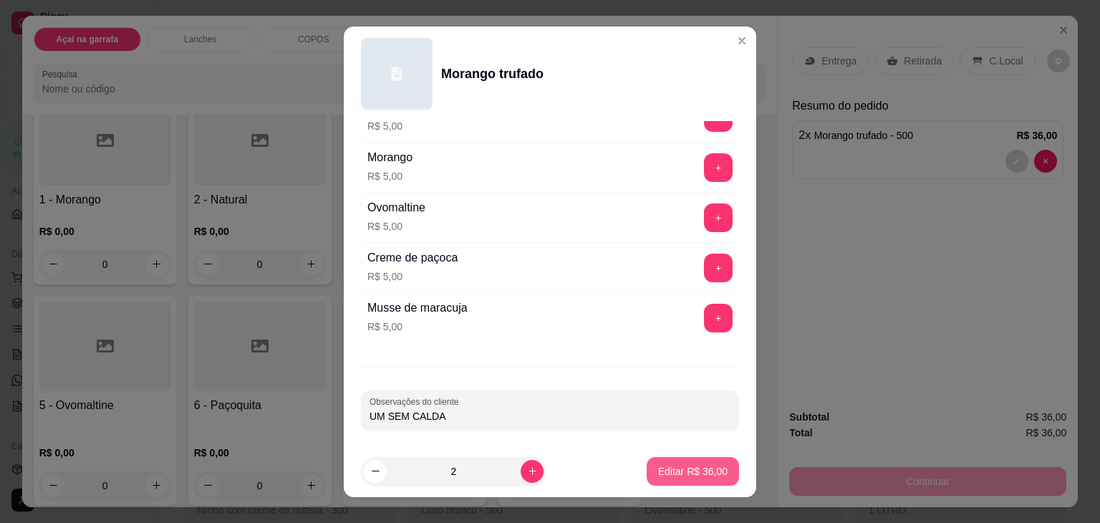
type input "UM SEM CALDA"
click at [687, 466] on p "Editar R$ 36,00" at bounding box center [692, 471] width 67 height 14
type input "0"
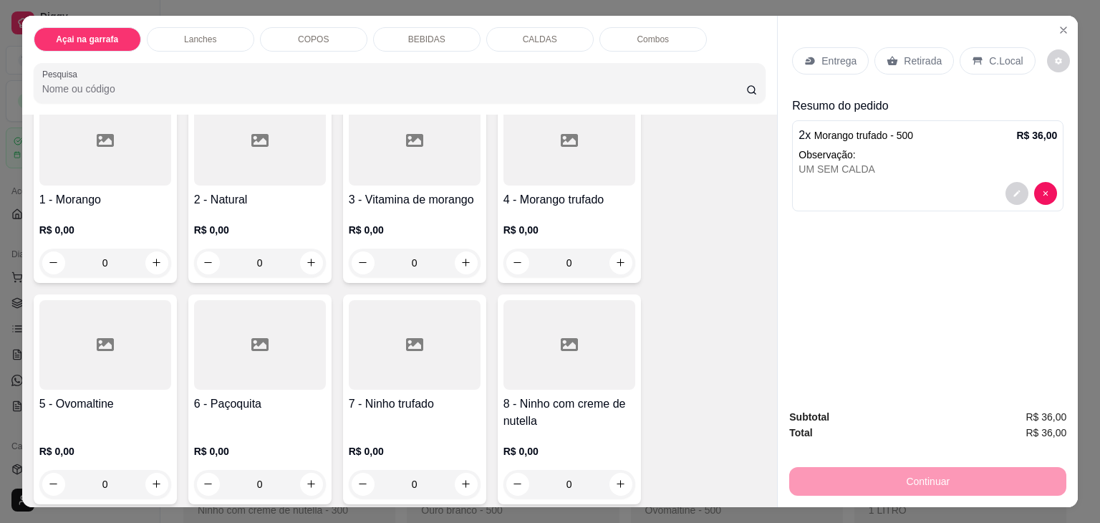
click at [977, 49] on div "C.Local" at bounding box center [996, 60] width 75 height 27
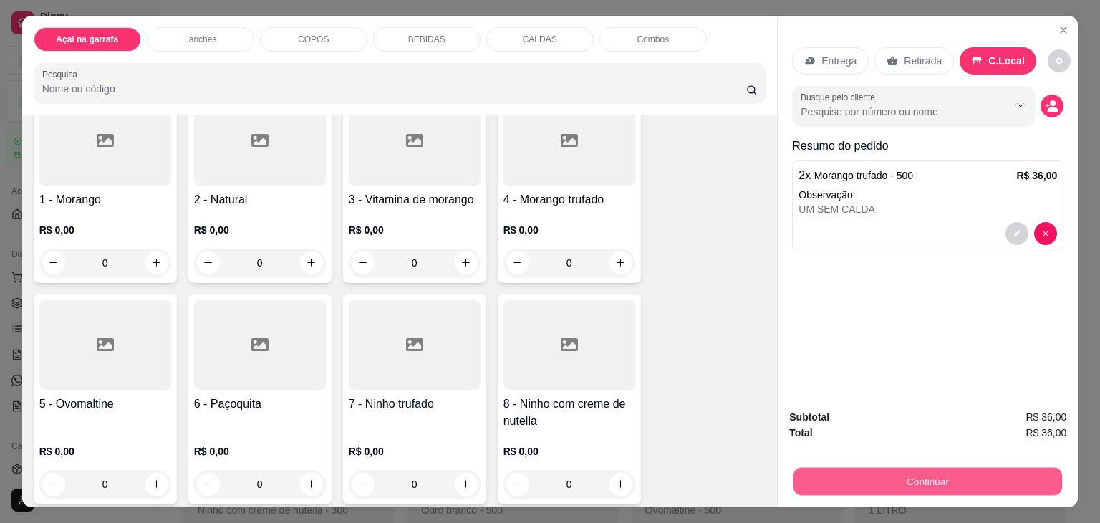
click at [951, 482] on button "Continuar" at bounding box center [927, 482] width 269 height 28
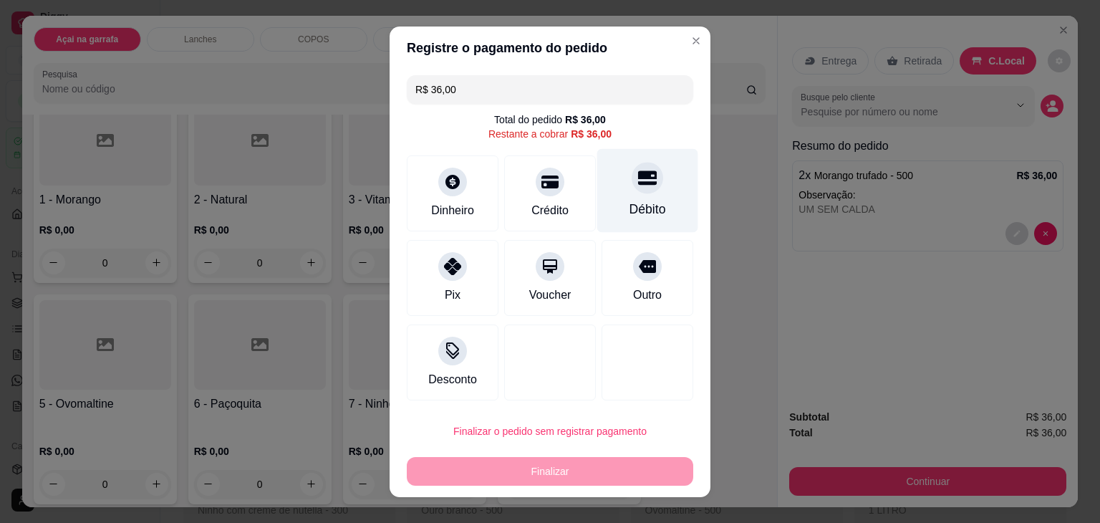
click at [626, 193] on div "Débito" at bounding box center [647, 190] width 101 height 84
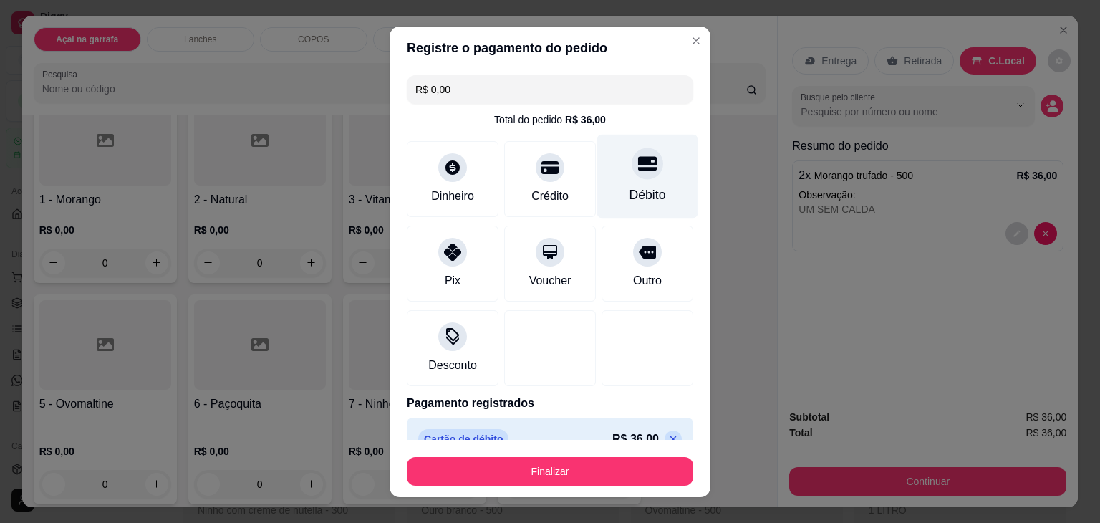
click at [630, 193] on div "Débito" at bounding box center [647, 194] width 37 height 19
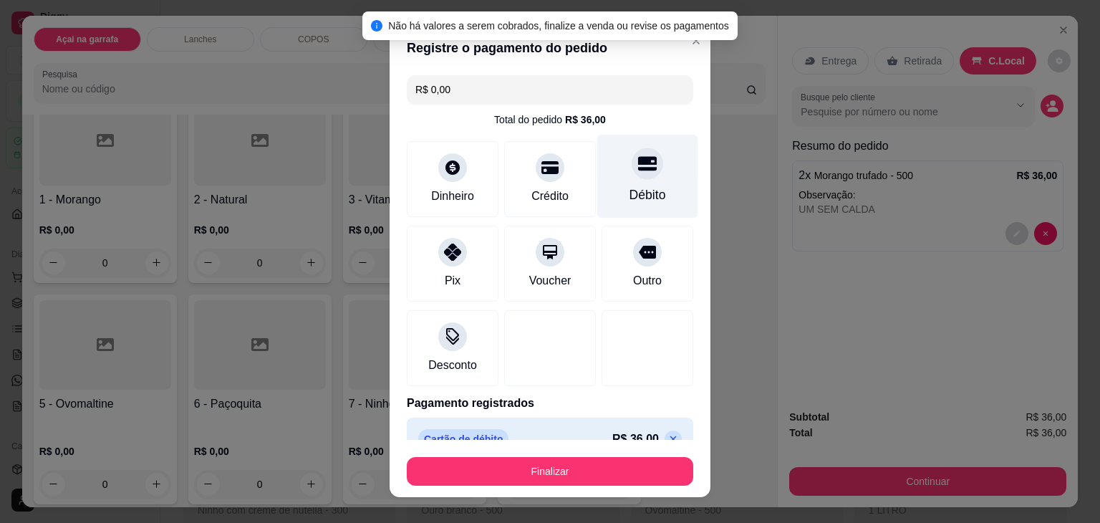
click at [613, 181] on div "Débito" at bounding box center [647, 176] width 101 height 84
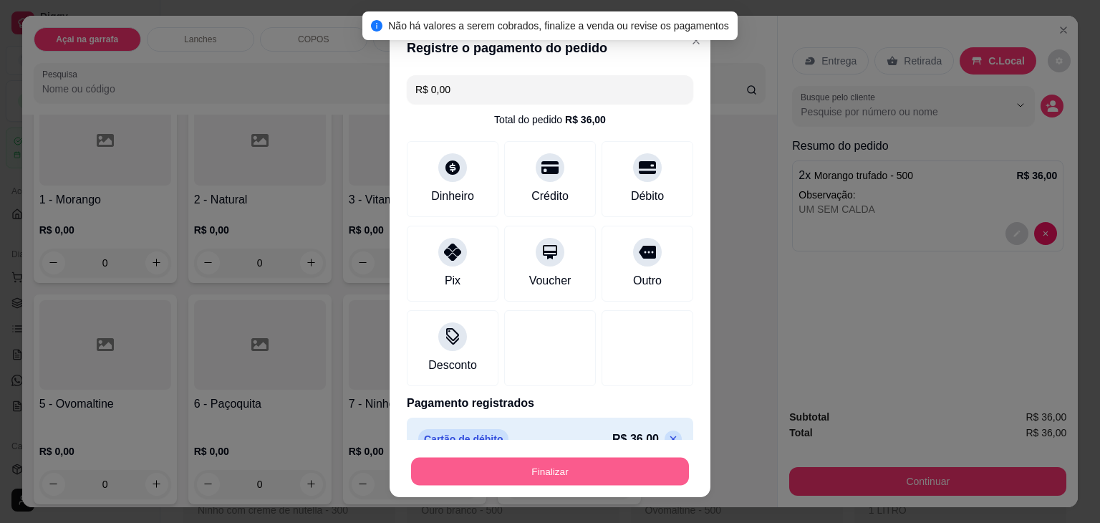
click at [569, 466] on button "Finalizar" at bounding box center [550, 471] width 278 height 28
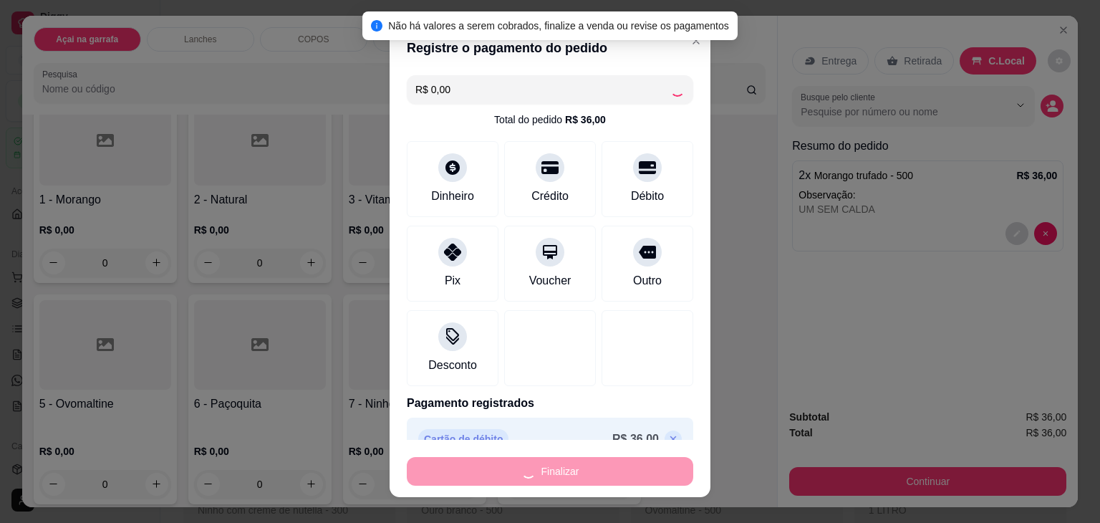
type input "-R$ 36,00"
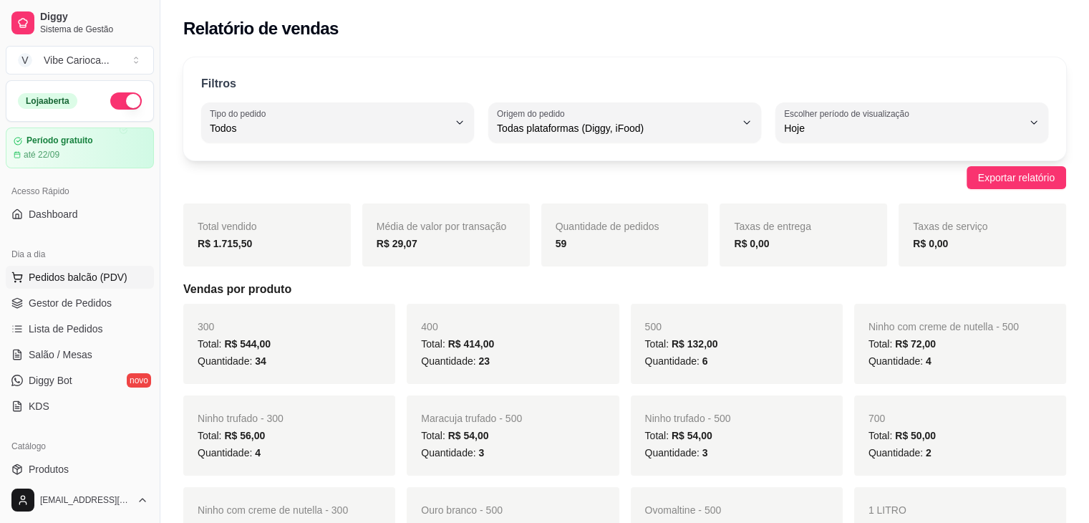
click at [67, 276] on span "Pedidos balcão (PDV)" at bounding box center [78, 277] width 99 height 14
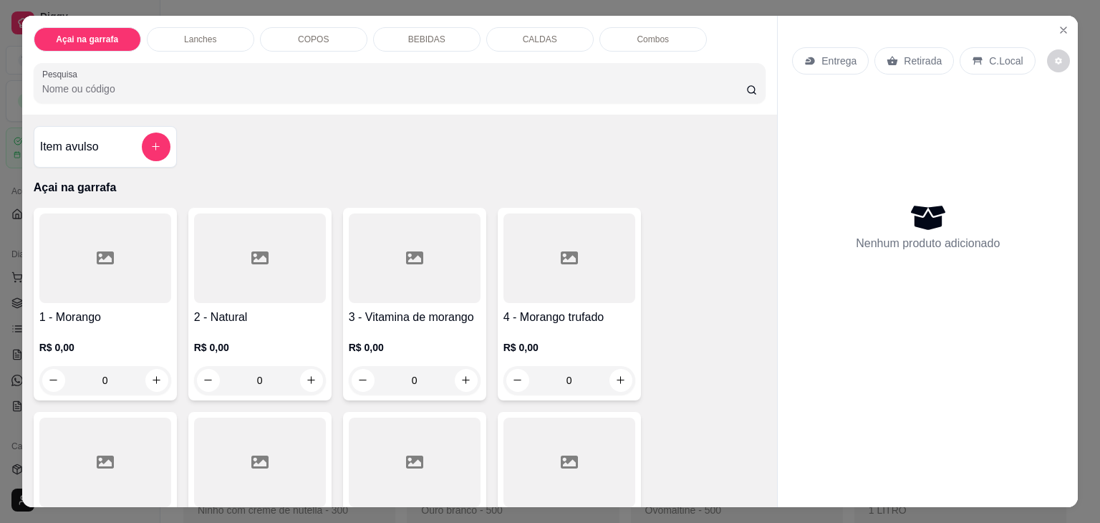
click at [326, 35] on div "COPOS" at bounding box center [313, 39] width 107 height 24
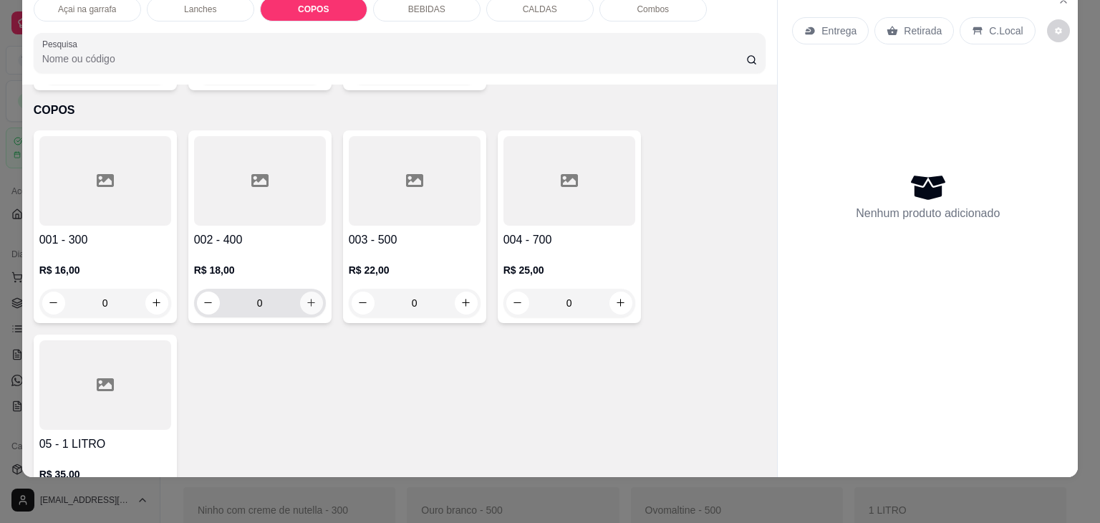
click at [302, 291] on button "increase-product-quantity" at bounding box center [311, 302] width 23 height 23
type input "1"
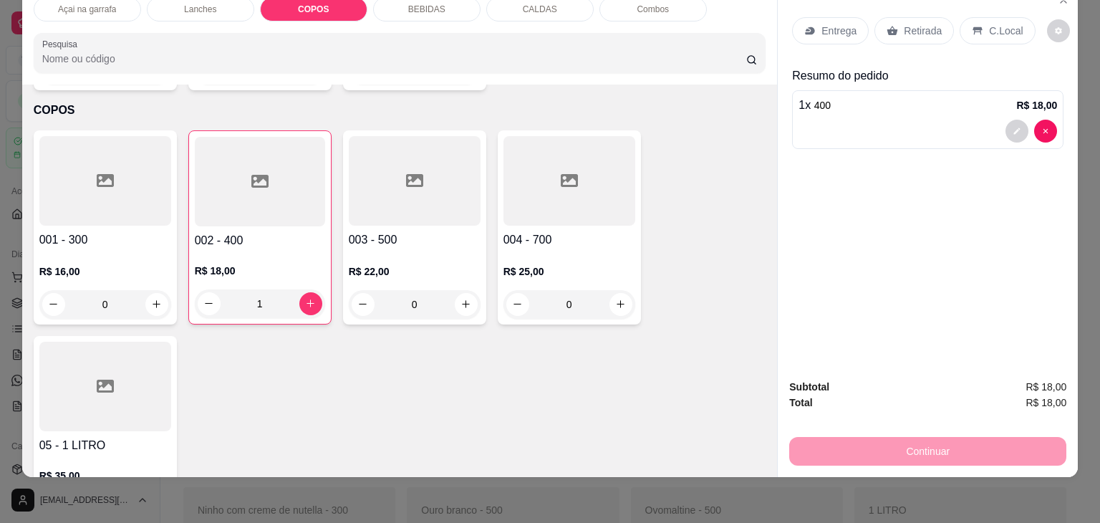
click at [973, 27] on icon at bounding box center [977, 31] width 9 height 8
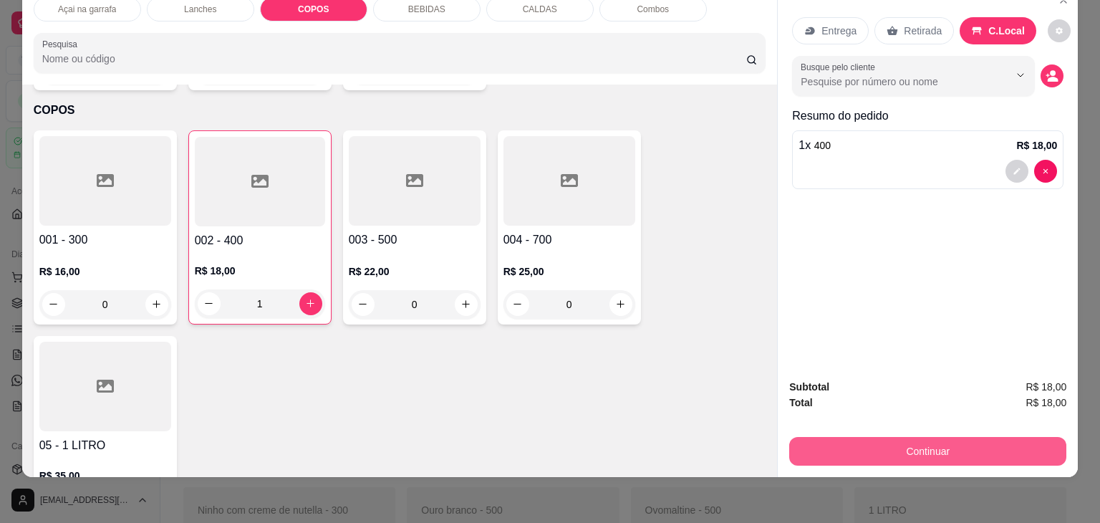
click at [993, 437] on button "Continuar" at bounding box center [927, 451] width 277 height 29
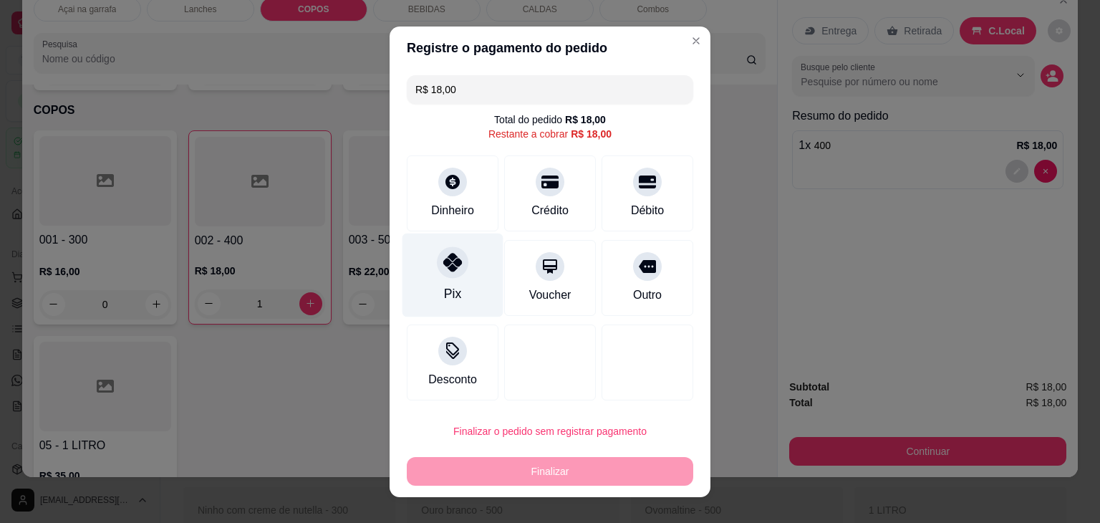
click at [453, 268] on icon at bounding box center [452, 262] width 19 height 19
type input "R$ 0,00"
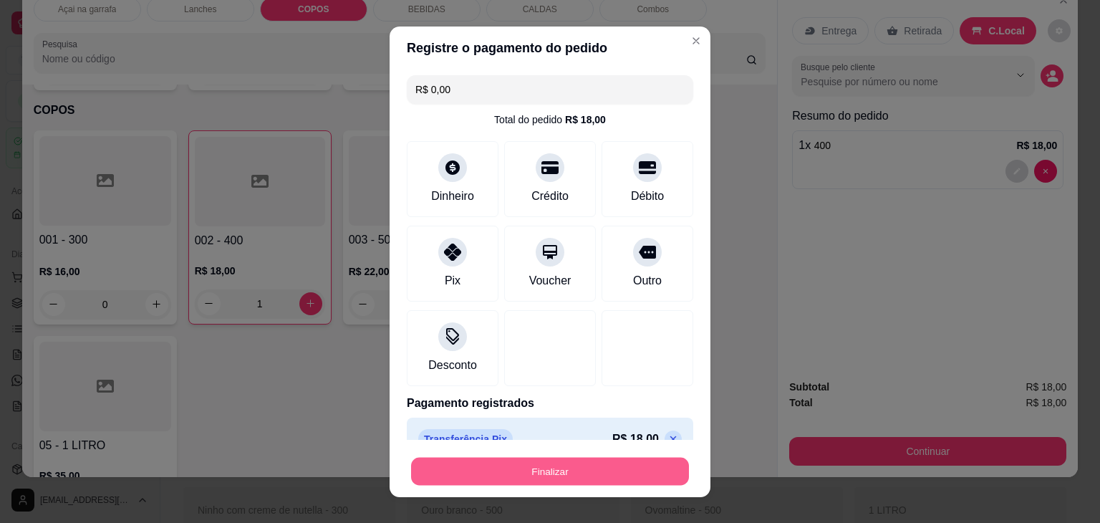
click at [558, 467] on button "Finalizar" at bounding box center [550, 471] width 278 height 28
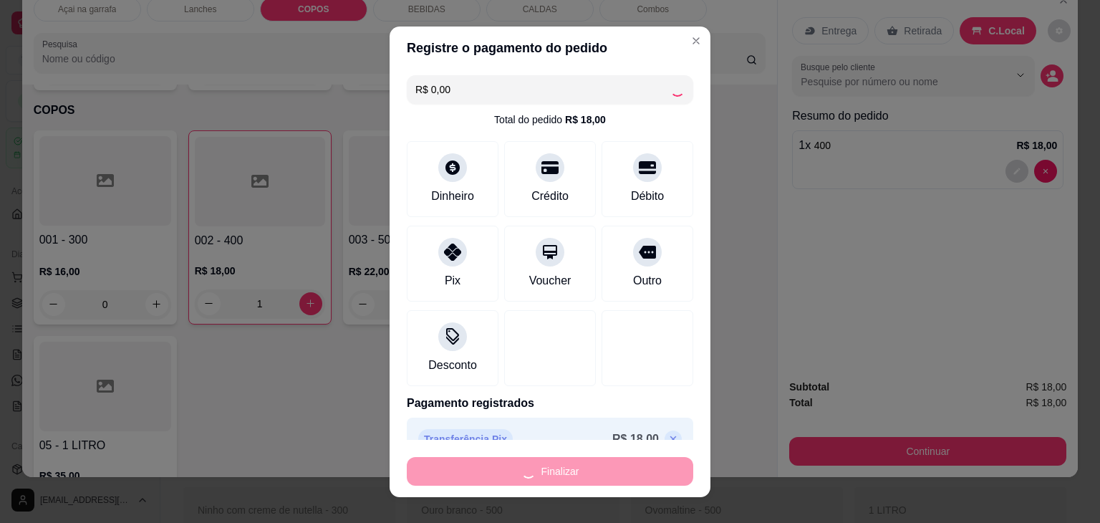
type input "0"
type input "-R$ 18,00"
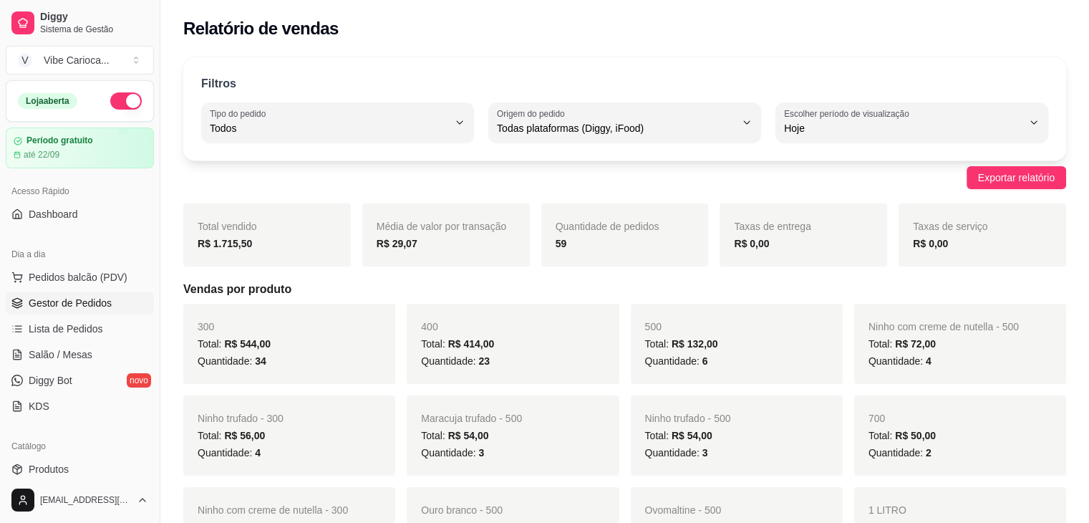
click at [64, 301] on span "Gestor de Pedidos" at bounding box center [70, 303] width 83 height 14
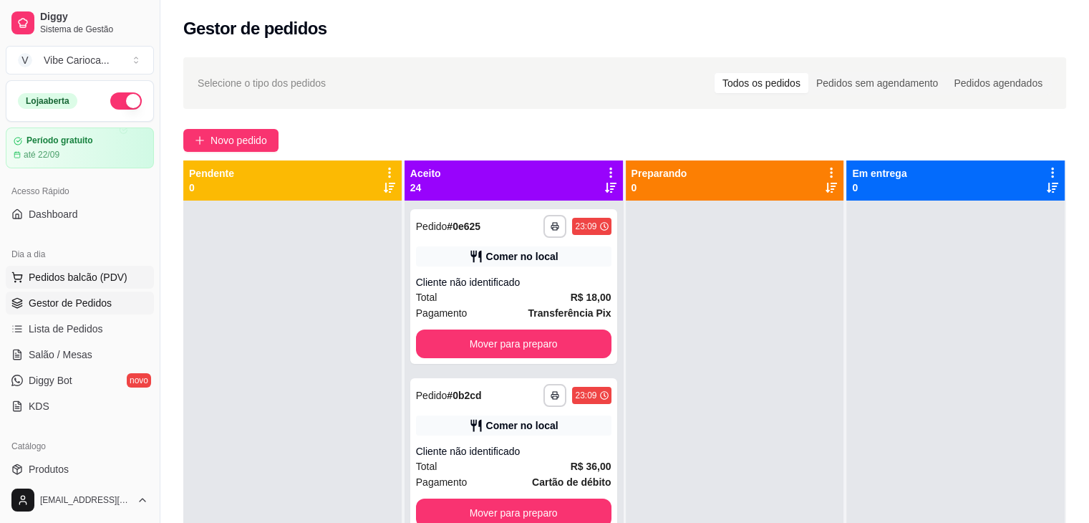
click at [82, 282] on span "Pedidos balcão (PDV)" at bounding box center [78, 277] width 99 height 14
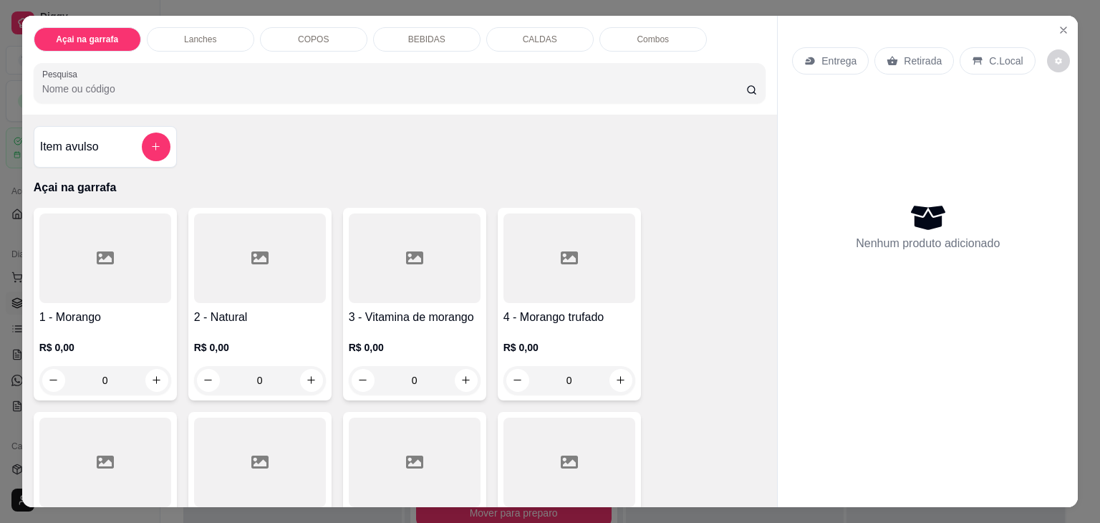
click at [332, 35] on div "COPOS" at bounding box center [313, 39] width 107 height 24
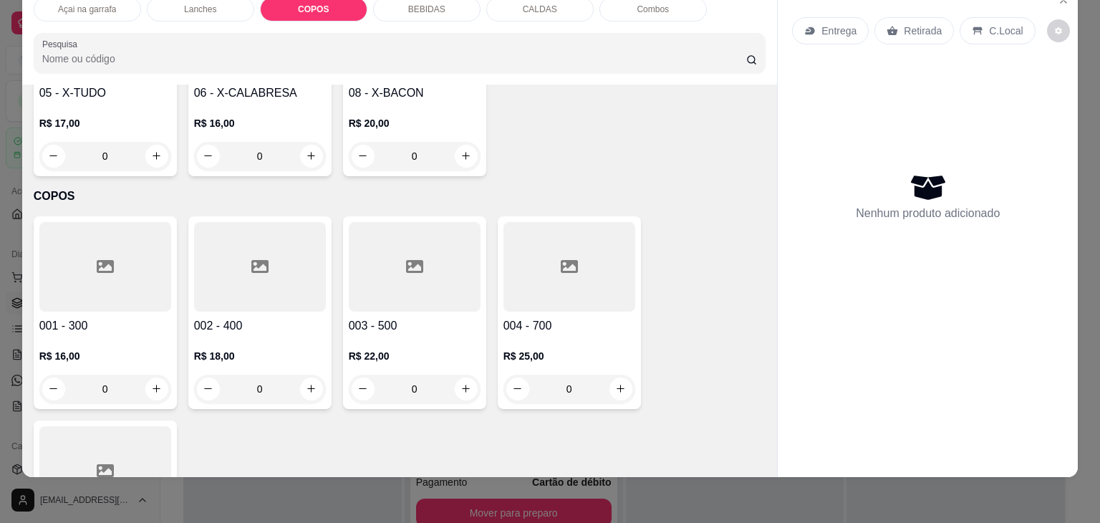
scroll to position [1179, 0]
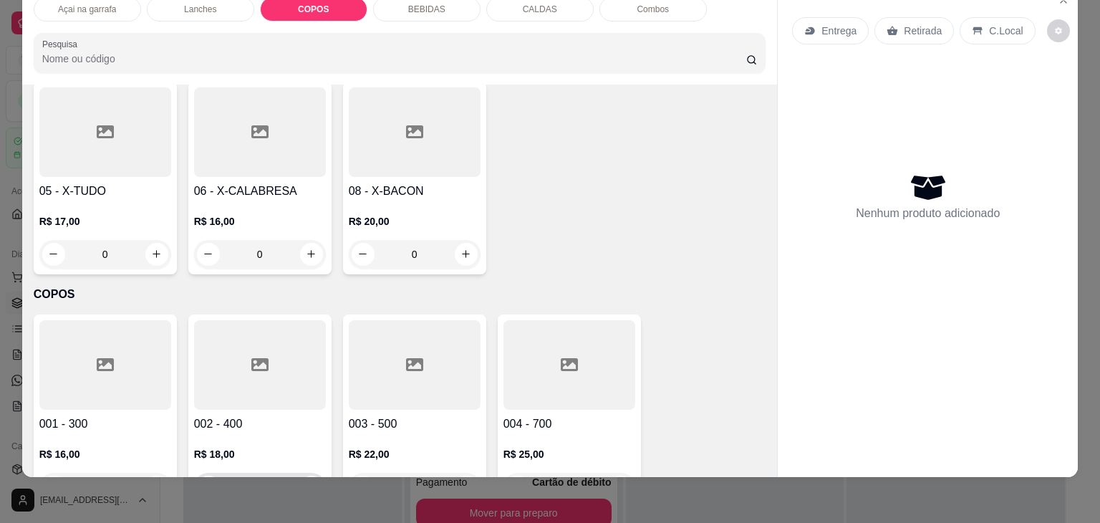
click at [305, 475] on button "increase-product-quantity" at bounding box center [311, 486] width 23 height 23
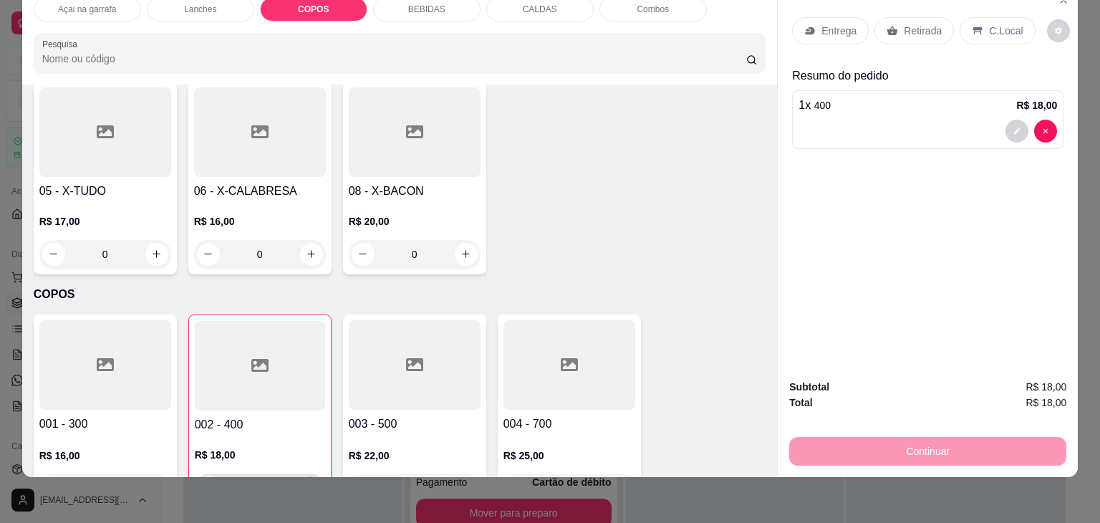
click at [306, 476] on button "increase-product-quantity" at bounding box center [310, 487] width 22 height 22
type input "2"
click at [997, 25] on p "C.Local" at bounding box center [1006, 31] width 34 height 14
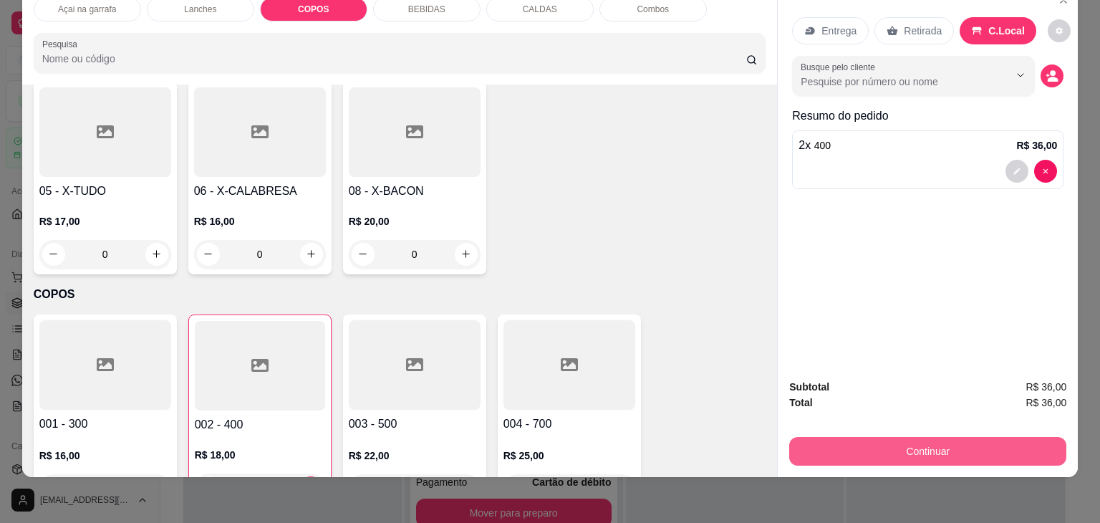
click at [939, 442] on button "Continuar" at bounding box center [927, 451] width 277 height 29
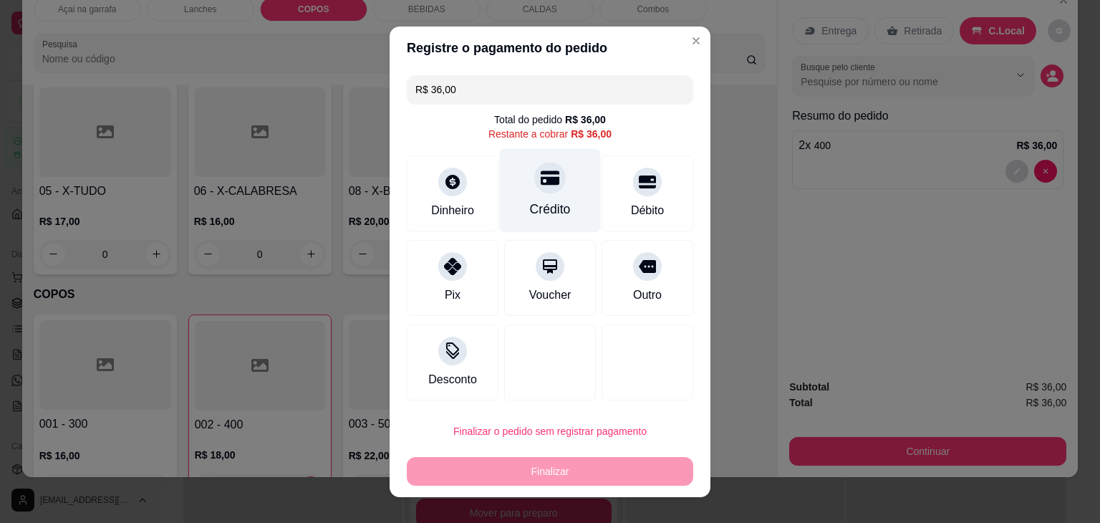
click at [506, 195] on div "Crédito" at bounding box center [550, 190] width 101 height 84
type input "R$ 0,00"
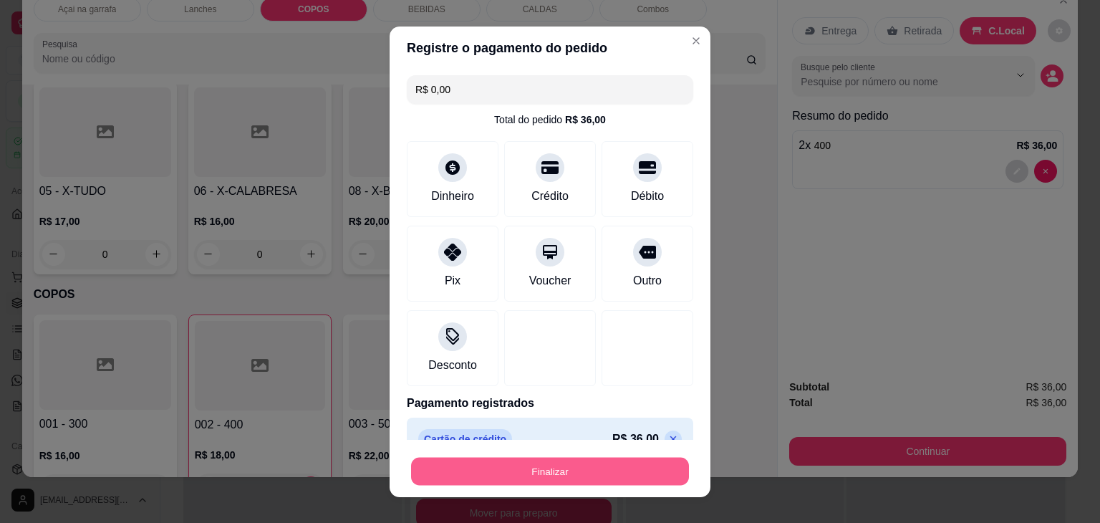
click at [569, 473] on button "Finalizar" at bounding box center [550, 471] width 278 height 28
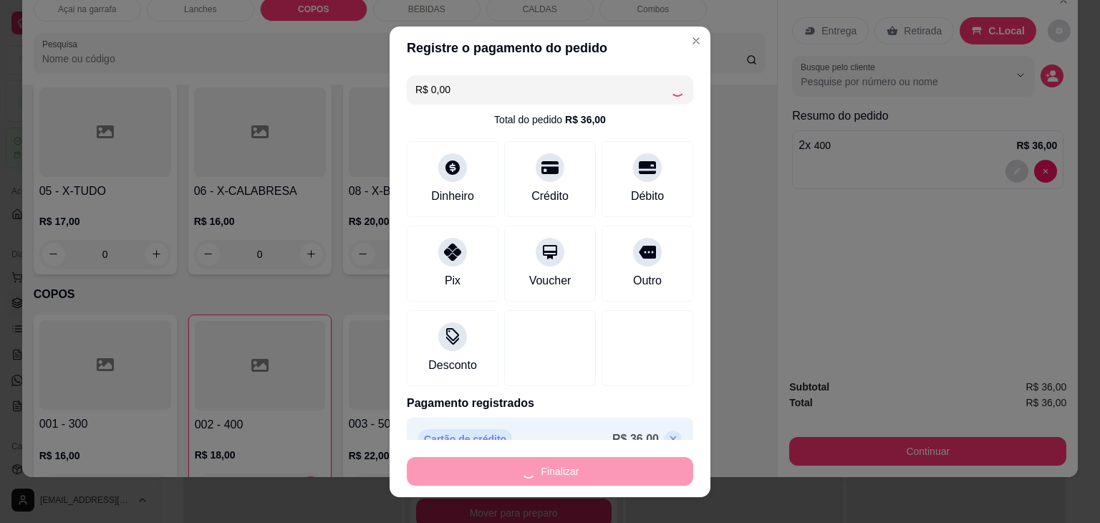
type input "0"
type input "-R$ 36,00"
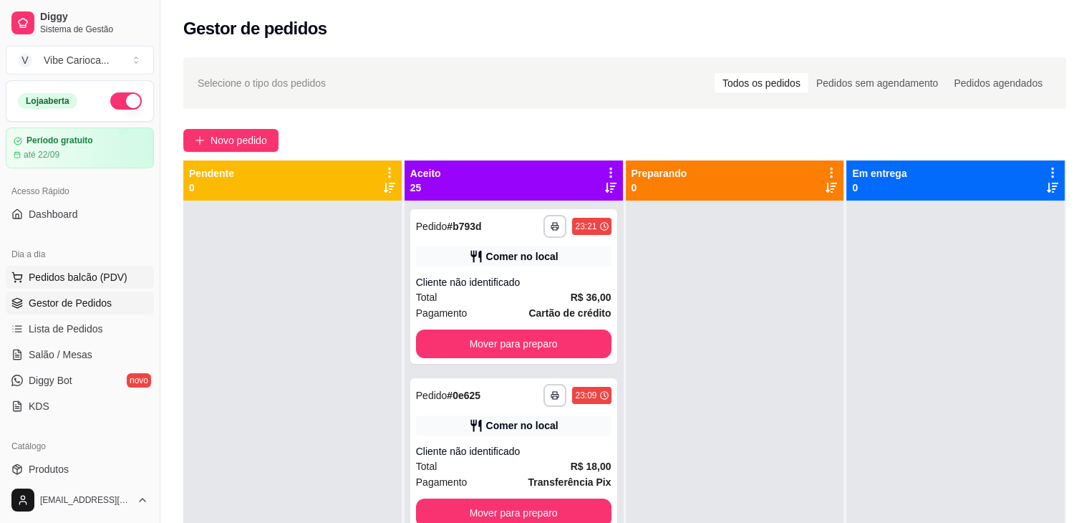
click at [62, 277] on span "Pedidos balcão (PDV)" at bounding box center [78, 277] width 99 height 14
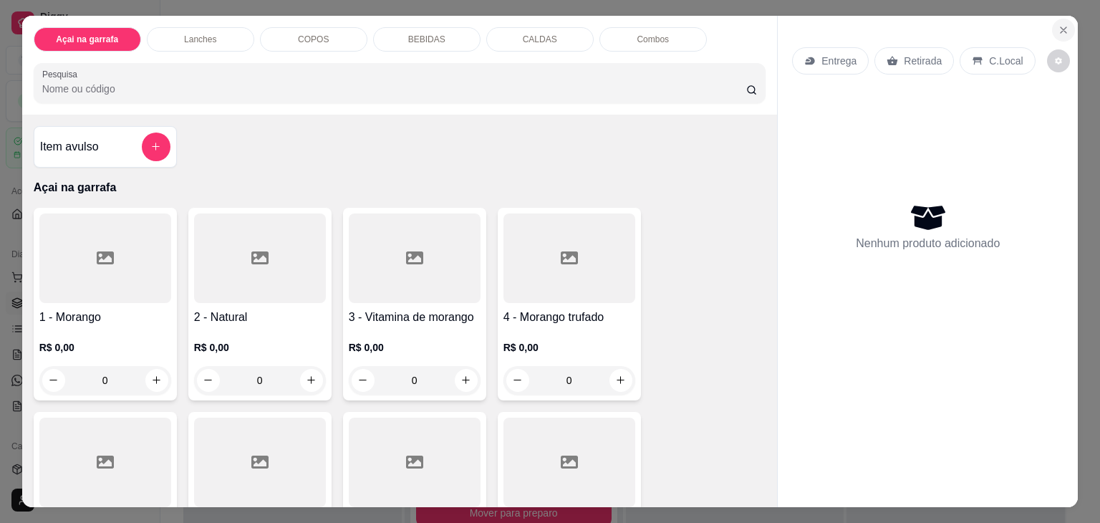
click at [1058, 24] on icon "Close" at bounding box center [1063, 29] width 11 height 11
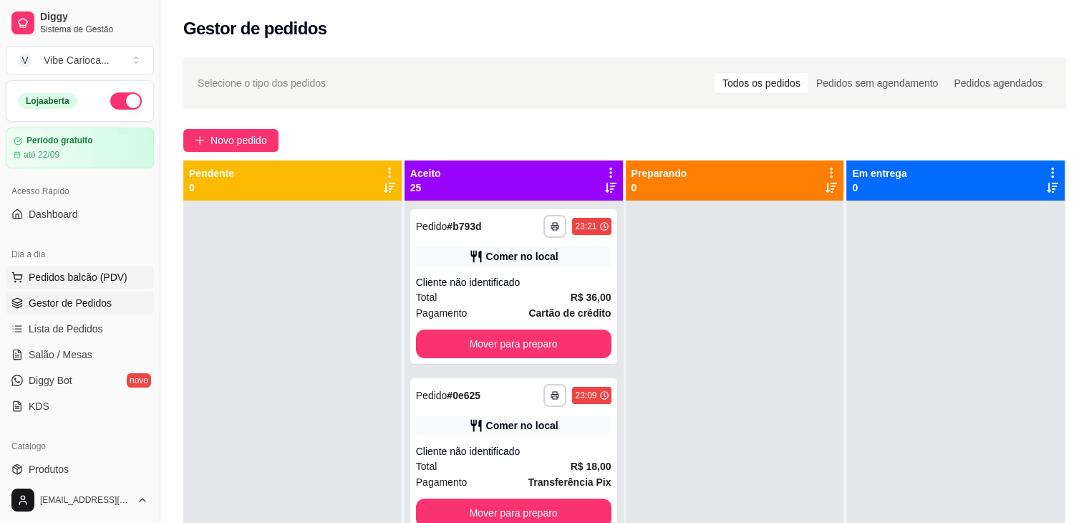
click at [56, 285] on button "Pedidos balcão (PDV)" at bounding box center [80, 277] width 148 height 23
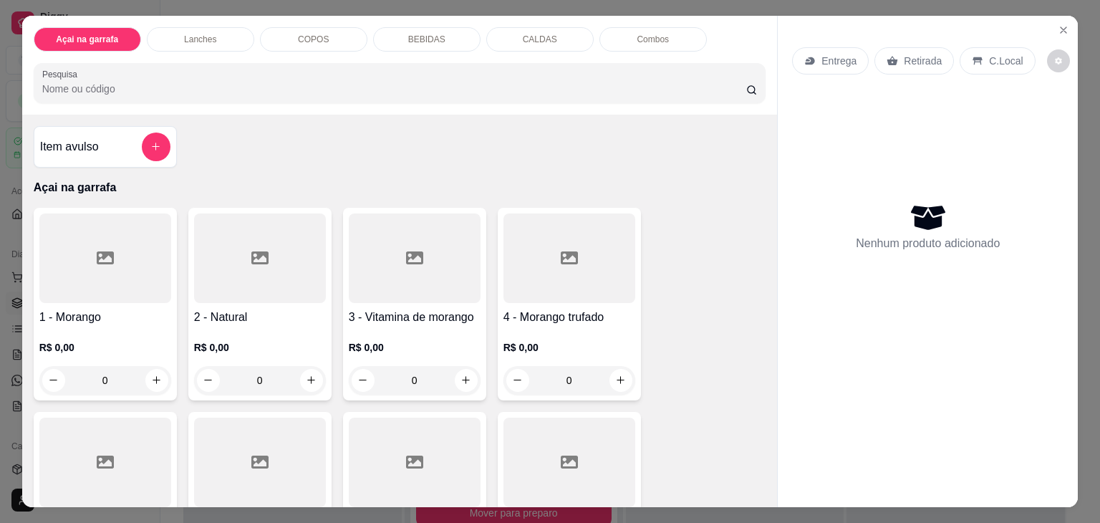
click at [231, 36] on div "Lanches" at bounding box center [200, 39] width 107 height 24
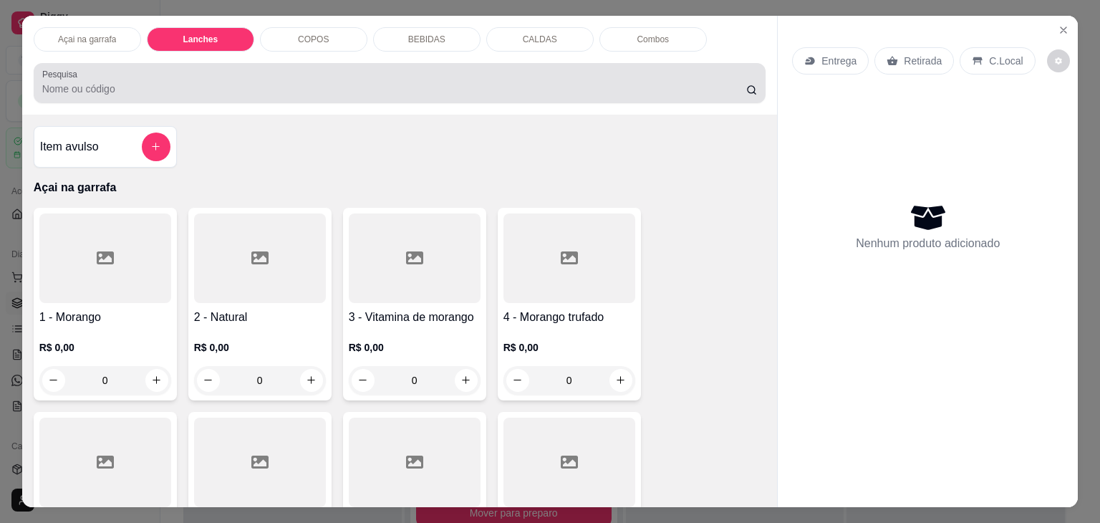
scroll to position [35, 0]
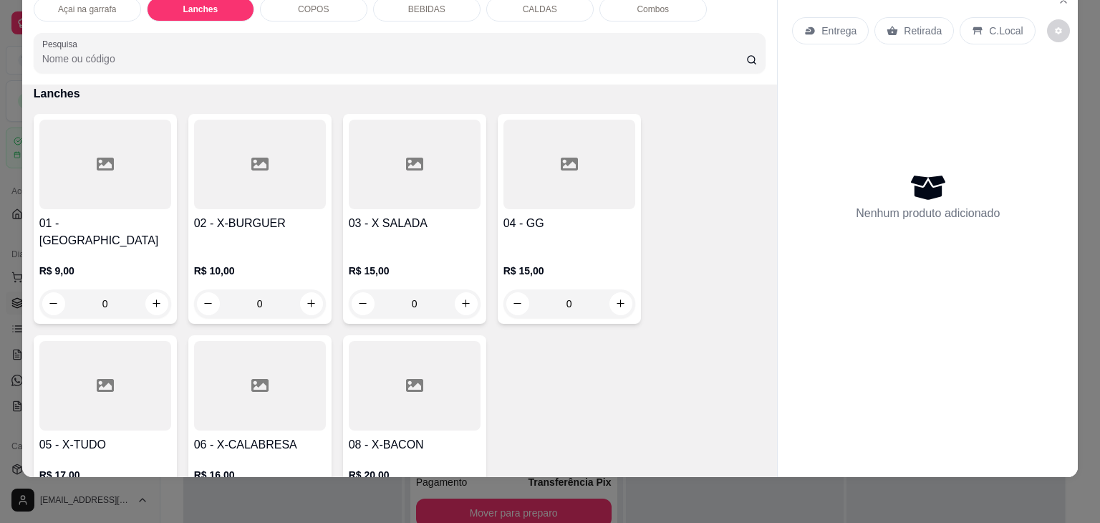
click at [226, 52] on input "Pesquisa" at bounding box center [394, 59] width 704 height 14
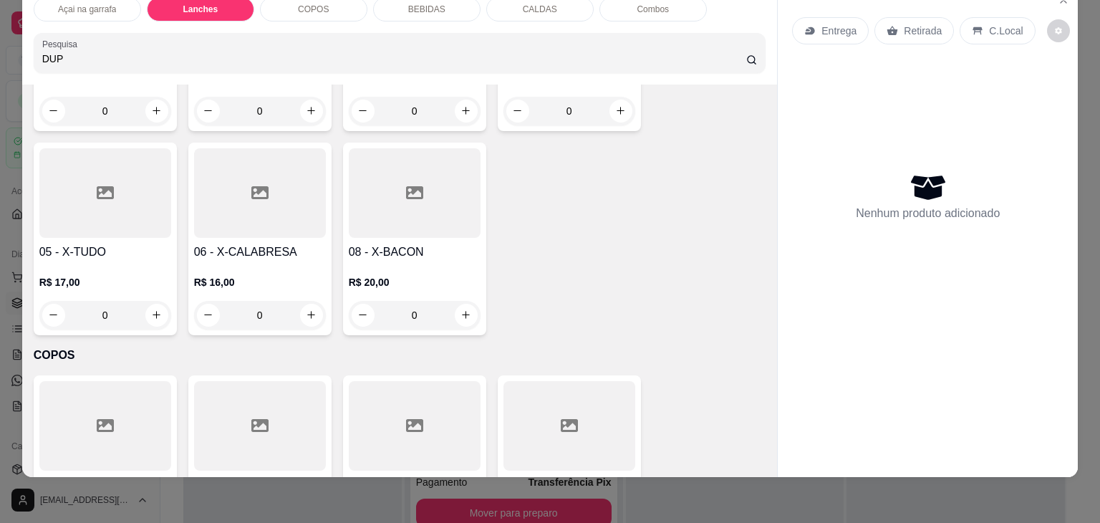
scroll to position [983, 0]
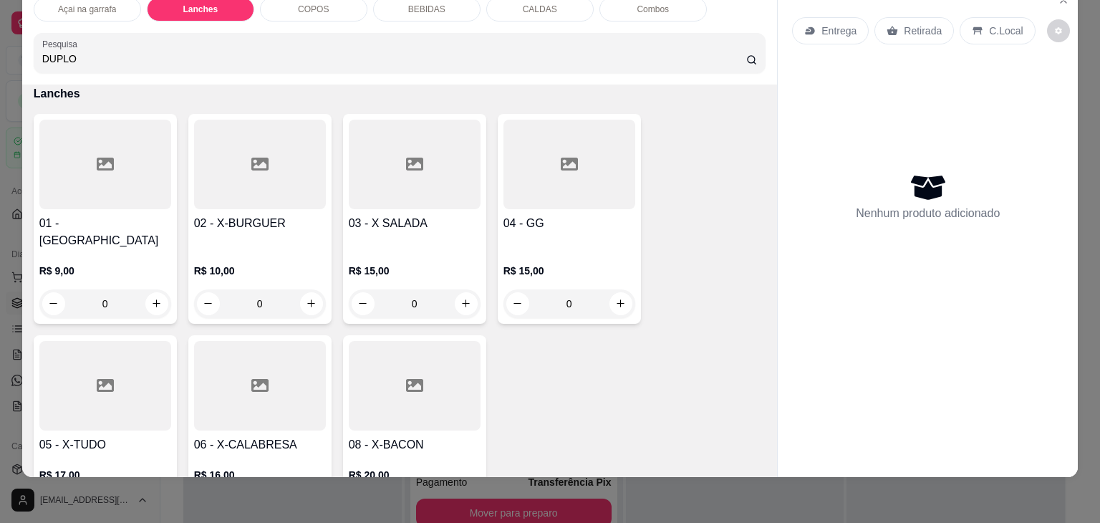
type input "DUPLO"
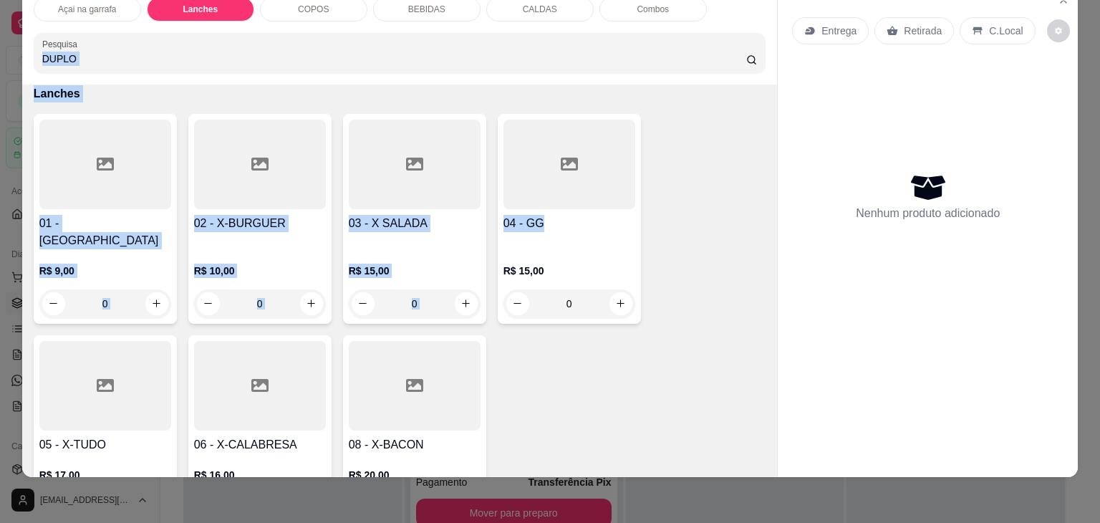
drag, startPoint x: 740, startPoint y: 47, endPoint x: 770, endPoint y: 216, distance: 171.6
click at [770, 216] on div "Açai na garrafa Lanches COPOS BEBIDAS CALDAS Combos Pesquisa DUPLO Item avulso …" at bounding box center [399, 231] width 755 height 491
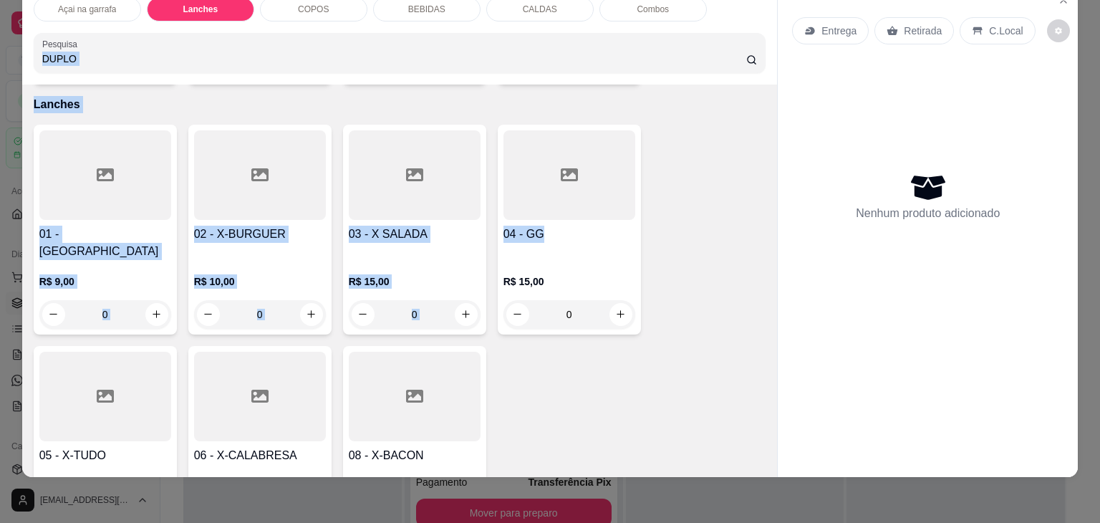
scroll to position [916, 0]
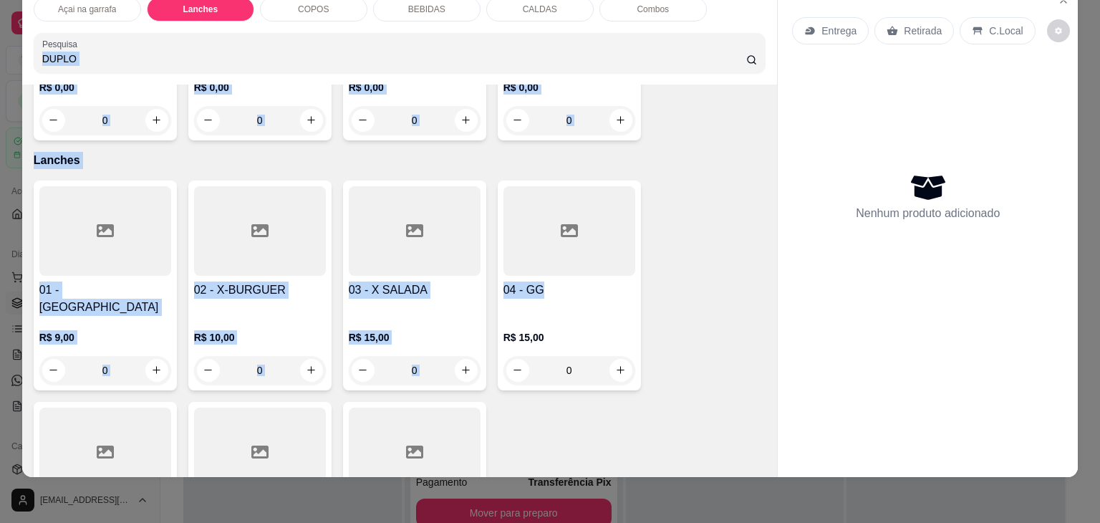
click at [745, 193] on div "01 - HAMBURGUER R$ 9,00 0 02 - X-BURGUER R$ 10,00 0 03 - X SALADA R$ 15,00 0 04…" at bounding box center [400, 387] width 732 height 414
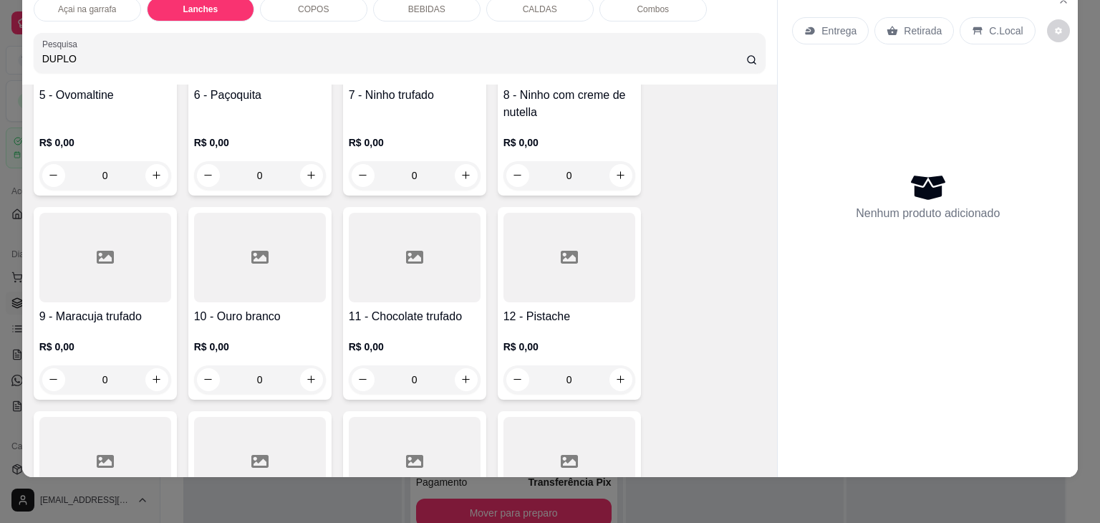
scroll to position [0, 0]
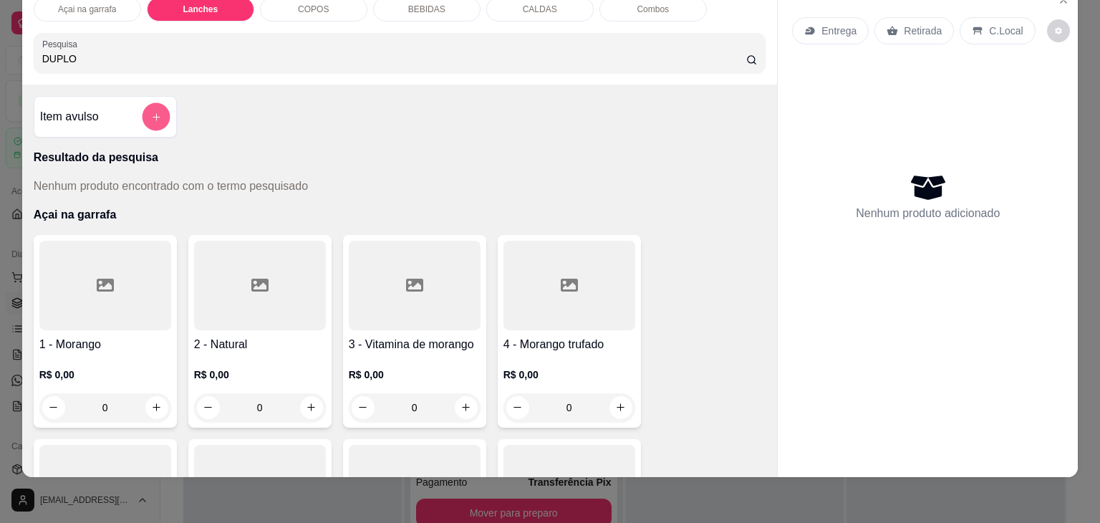
click at [155, 112] on icon "add-separate-item" at bounding box center [155, 117] width 11 height 11
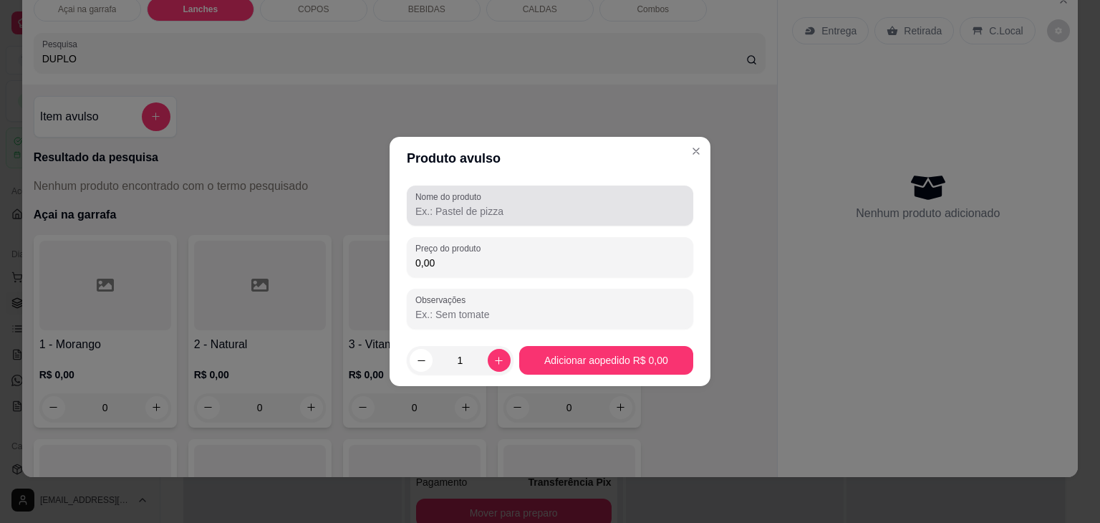
click at [475, 221] on div "Nome do produto" at bounding box center [550, 205] width 286 height 40
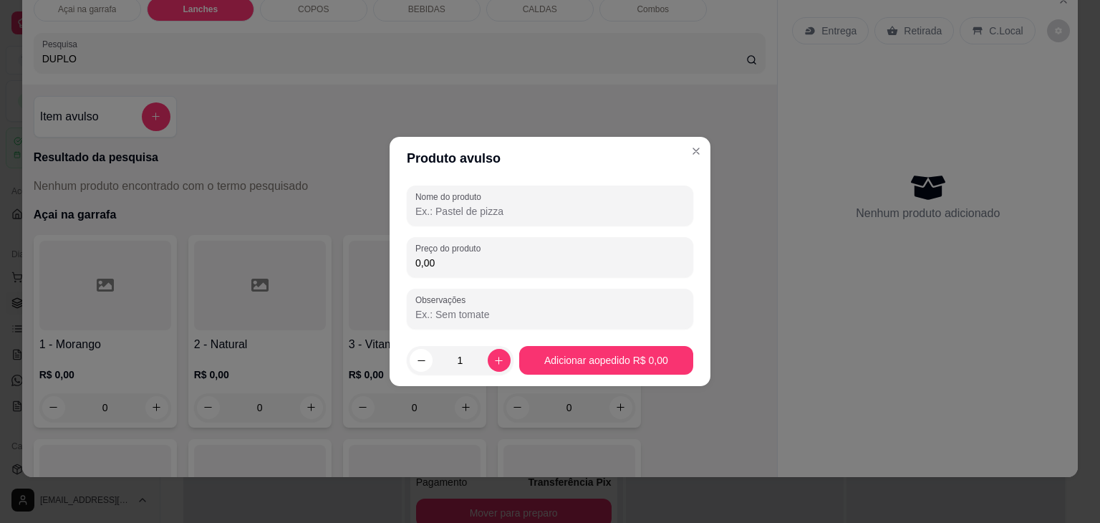
type input "D"
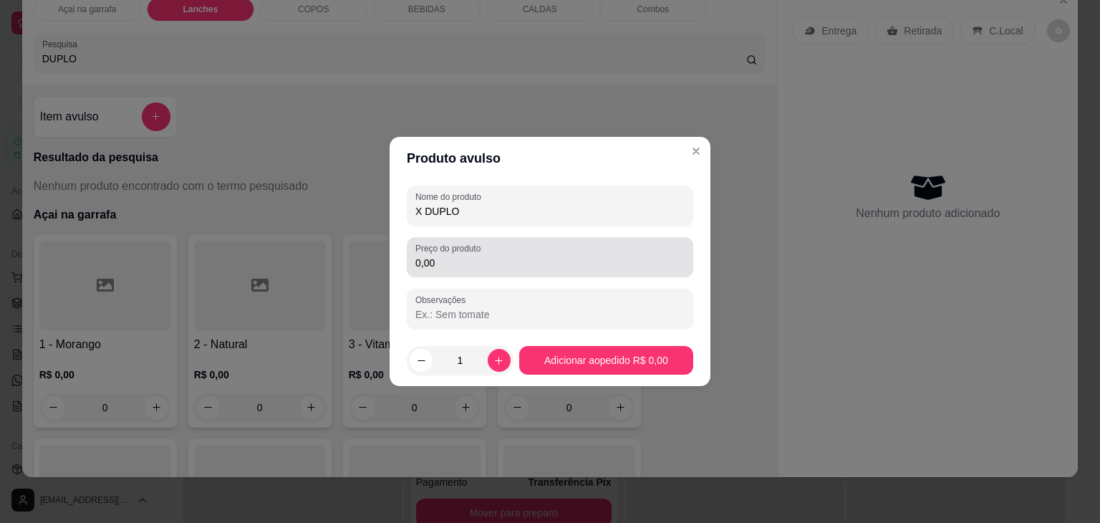
type input "X DUPLO"
click at [475, 251] on label "Preço do produto" at bounding box center [450, 248] width 70 height 12
click at [493, 264] on input "0,00" at bounding box center [549, 263] width 269 height 14
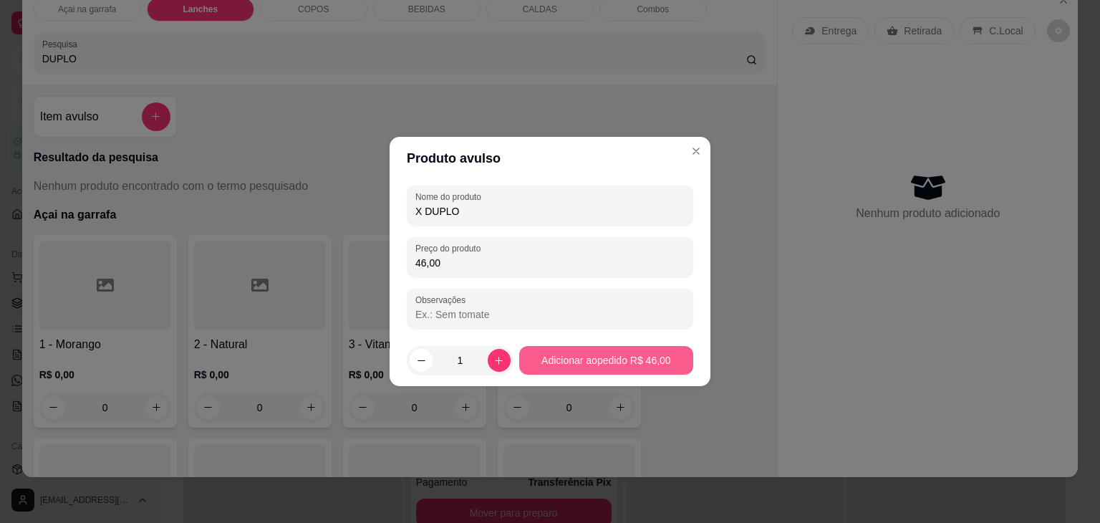
type input "46,00"
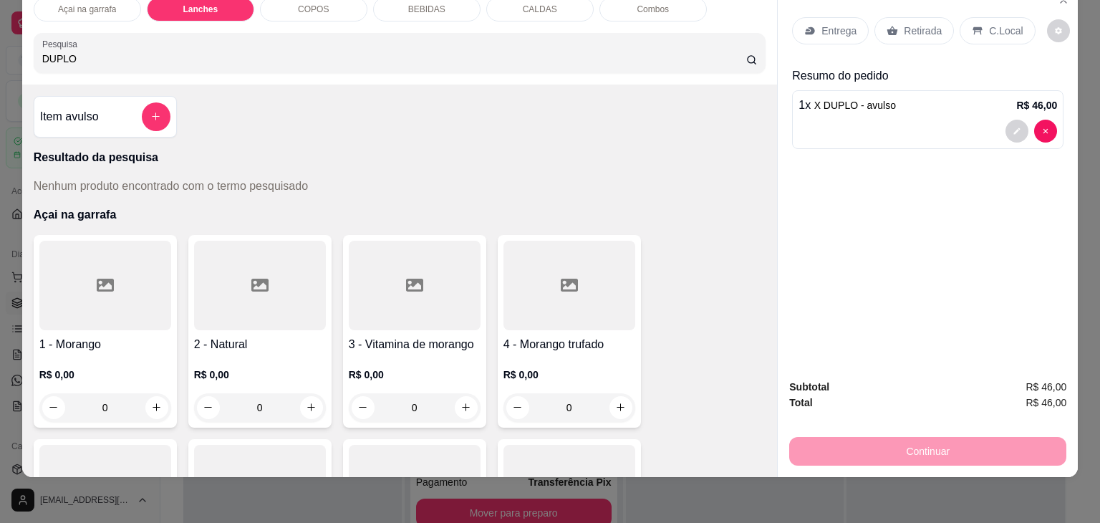
click at [997, 24] on p "C.Local" at bounding box center [1006, 31] width 34 height 14
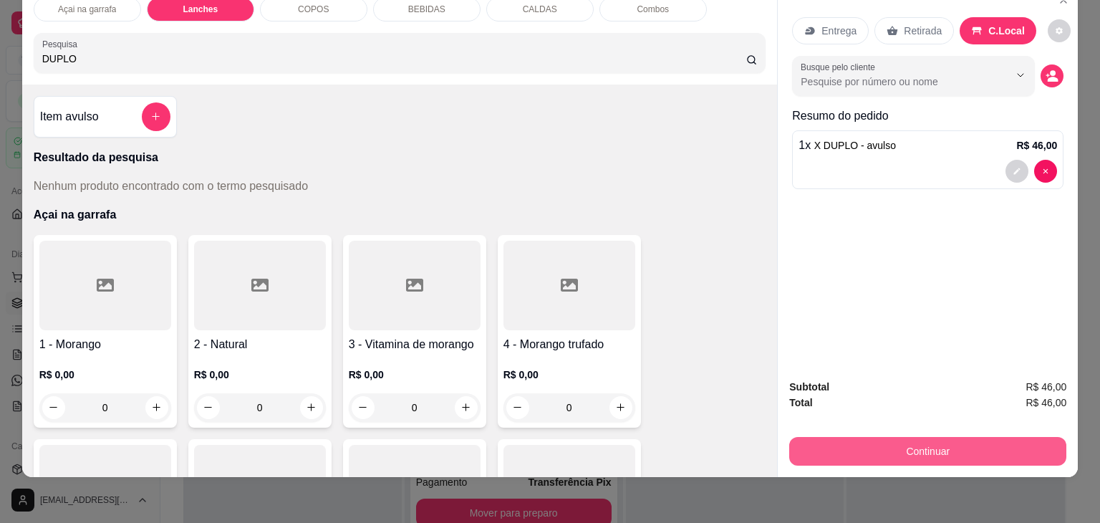
click at [871, 451] on button "Continuar" at bounding box center [927, 451] width 277 height 29
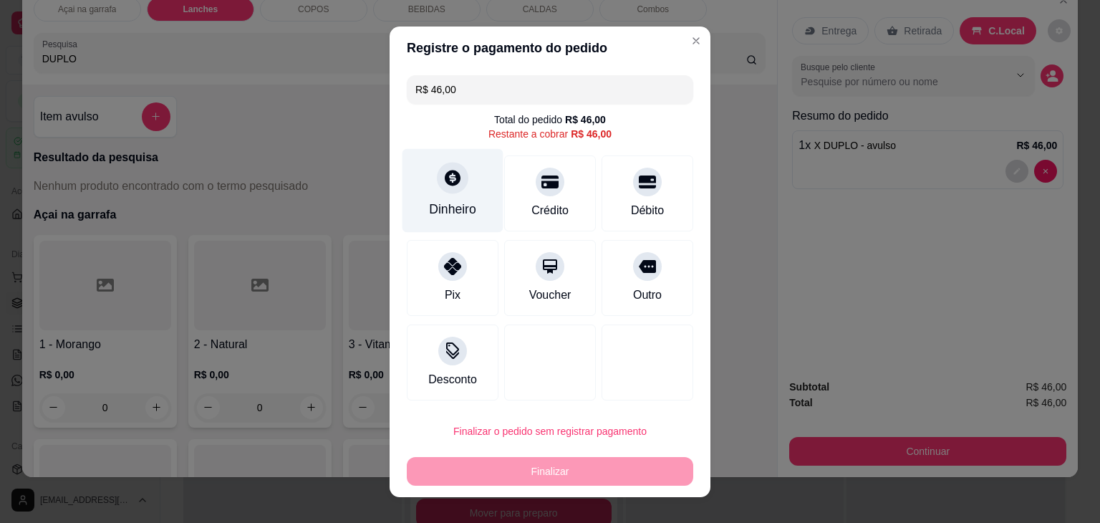
click at [457, 213] on div "Dinheiro" at bounding box center [452, 209] width 47 height 19
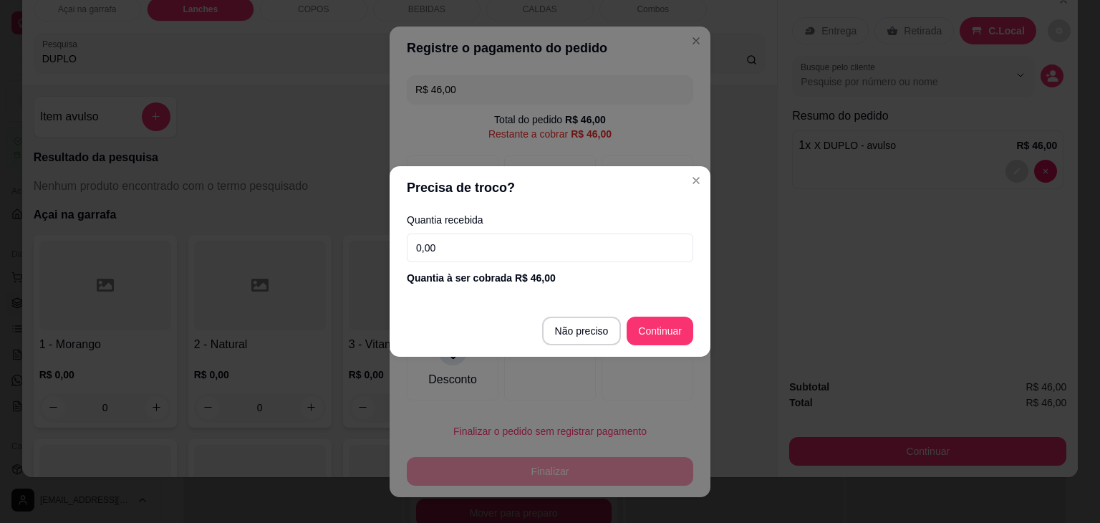
click at [508, 241] on input "0,00" at bounding box center [550, 247] width 286 height 29
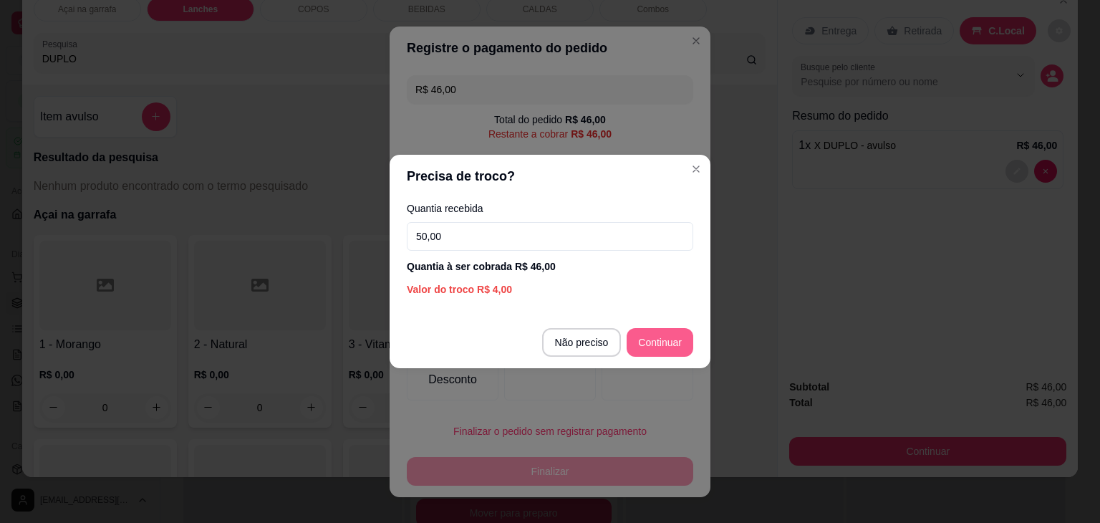
type input "50,00"
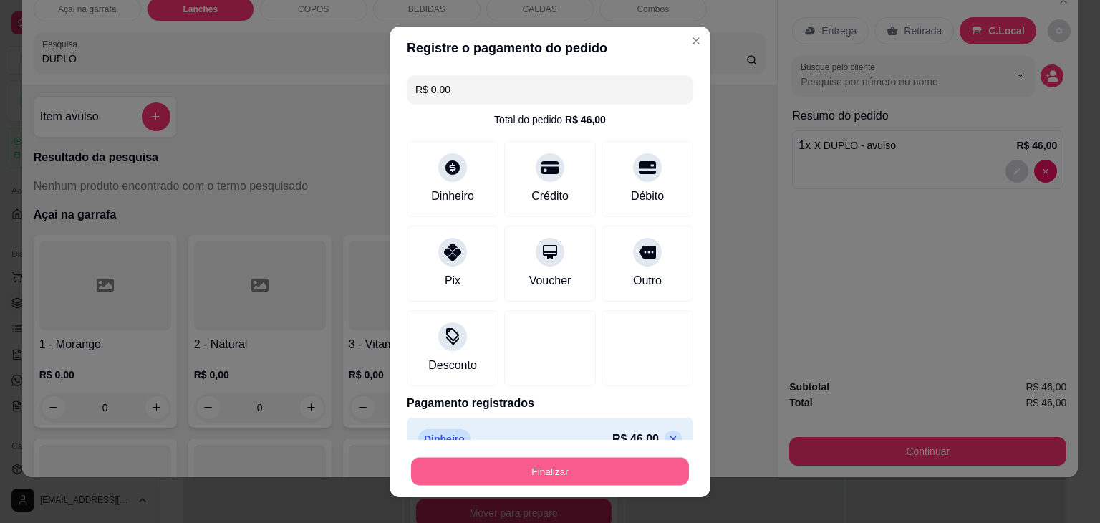
click at [618, 465] on button "Finalizar" at bounding box center [550, 471] width 278 height 28
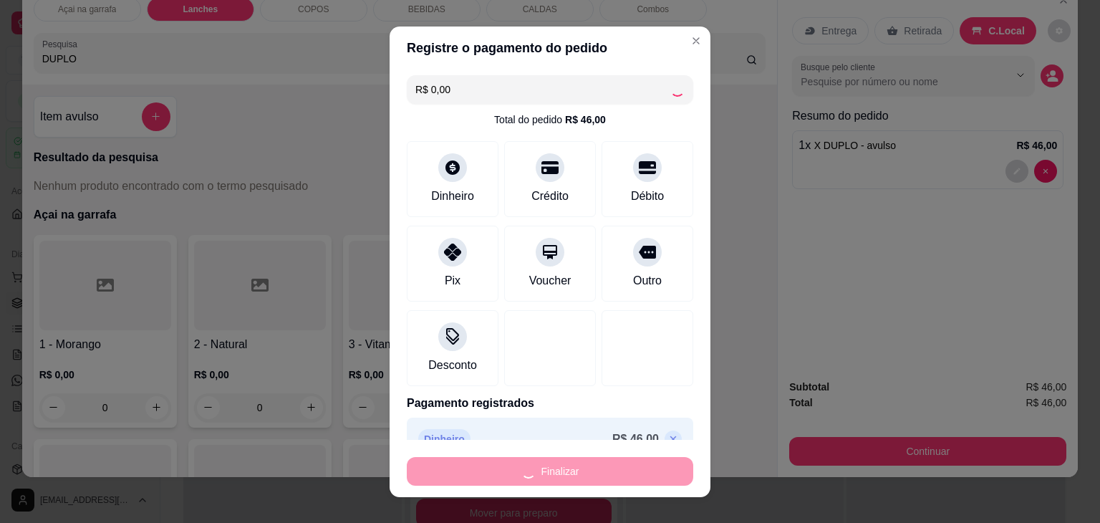
type input "-R$ 46,00"
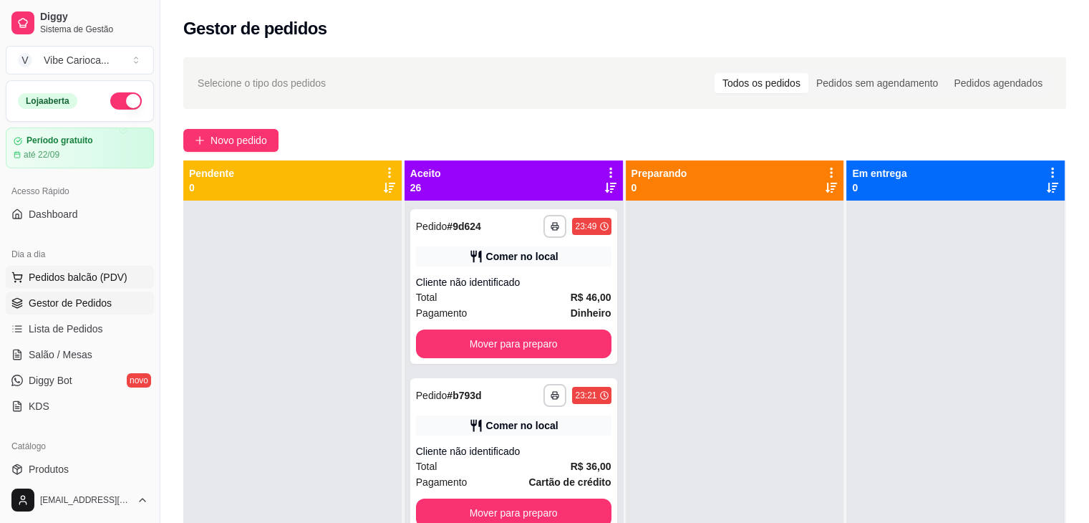
click at [46, 277] on span "Pedidos balcão (PDV)" at bounding box center [78, 277] width 99 height 14
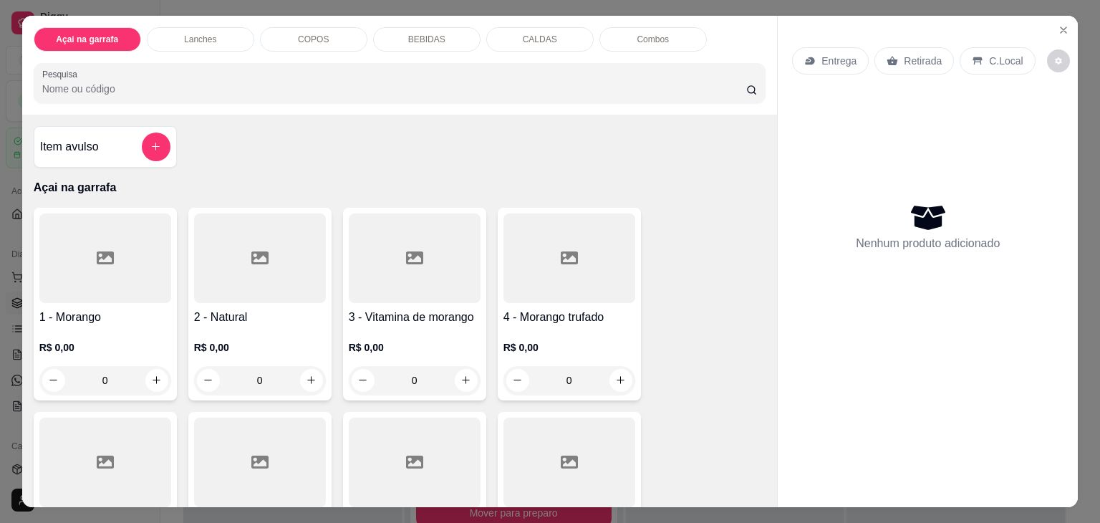
click at [417, 39] on p "BEBIDAS" at bounding box center [426, 39] width 37 height 11
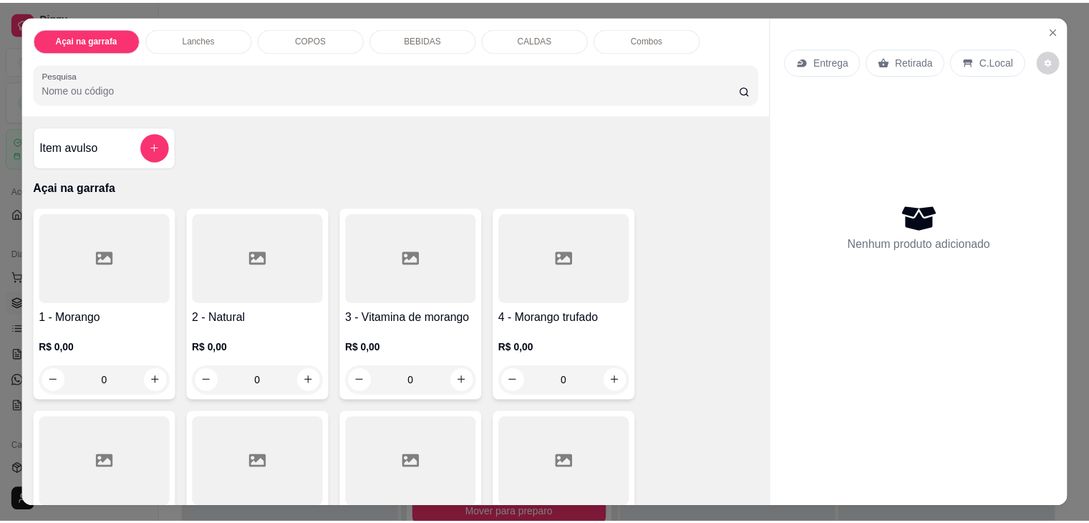
scroll to position [35, 0]
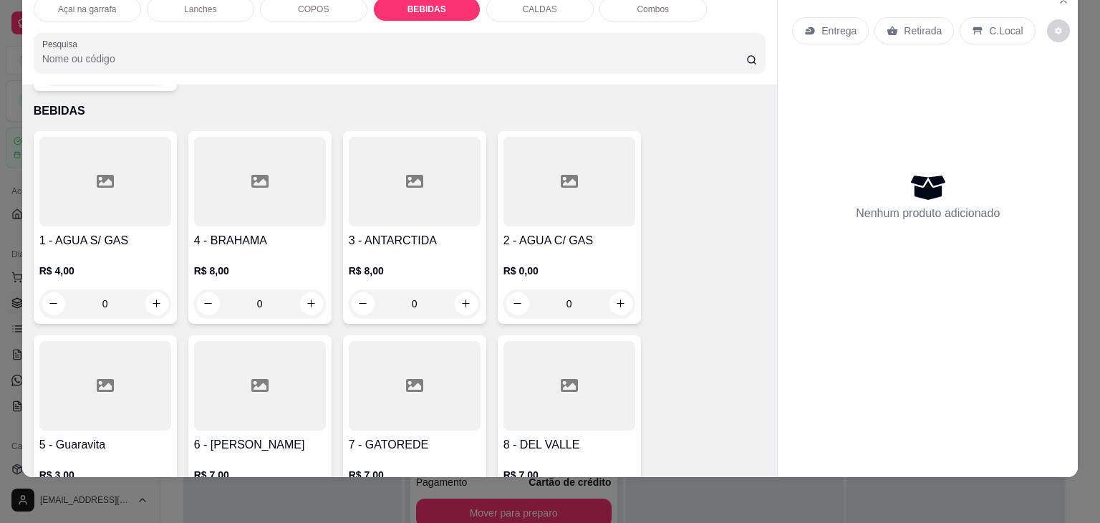
click at [226, 370] on div at bounding box center [260, 386] width 132 height 90
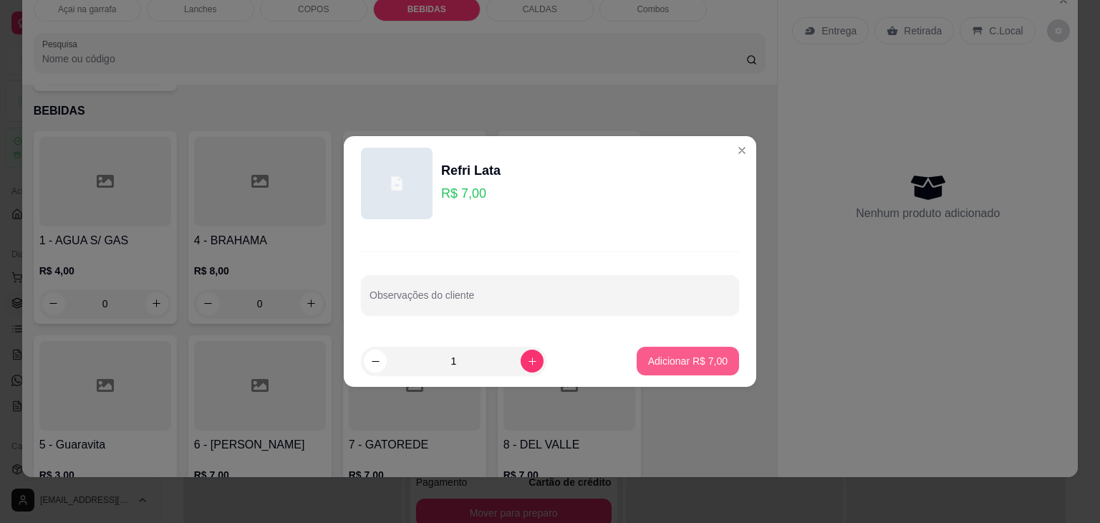
click at [664, 359] on p "Adicionar R$ 7,00" at bounding box center [687, 361] width 79 height 14
type input "1"
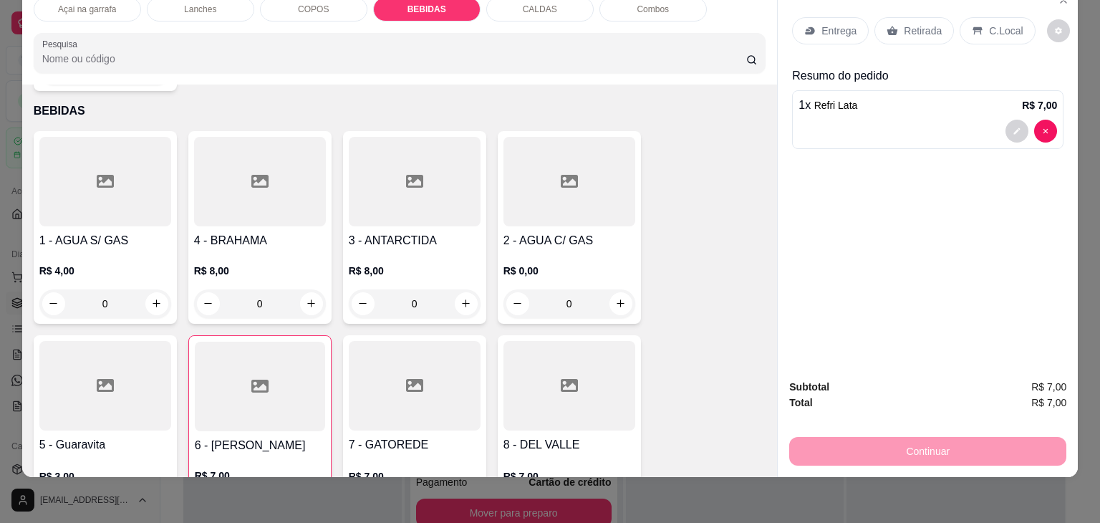
click at [995, 24] on p "C.Local" at bounding box center [1006, 31] width 34 height 14
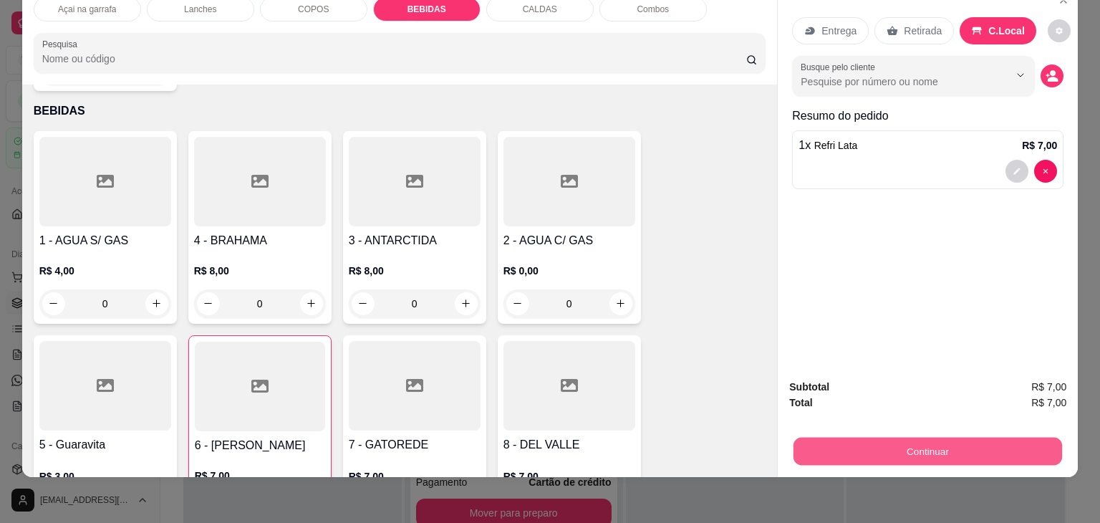
click at [911, 450] on button "Continuar" at bounding box center [927, 451] width 269 height 28
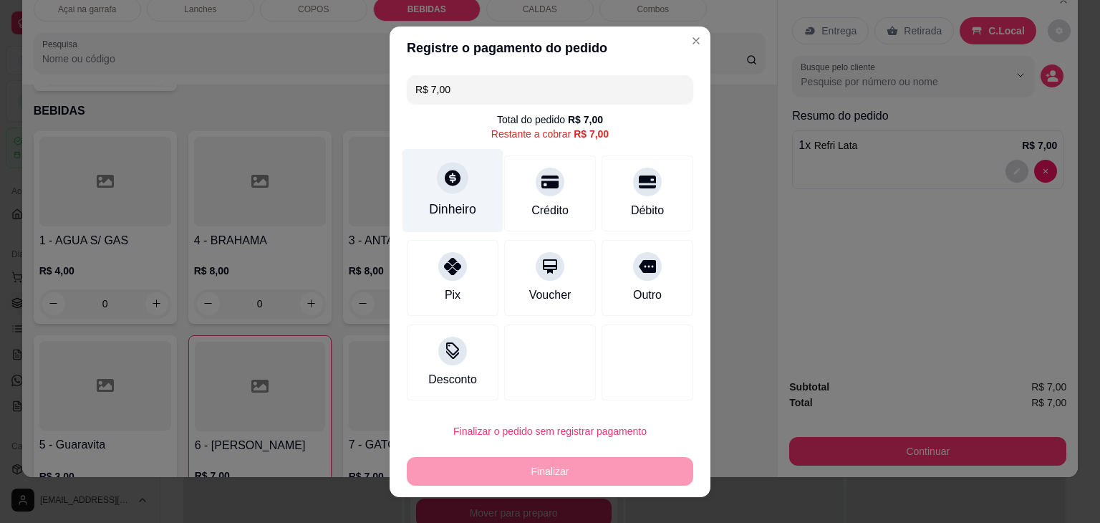
click at [465, 187] on div "Dinheiro" at bounding box center [452, 190] width 101 height 84
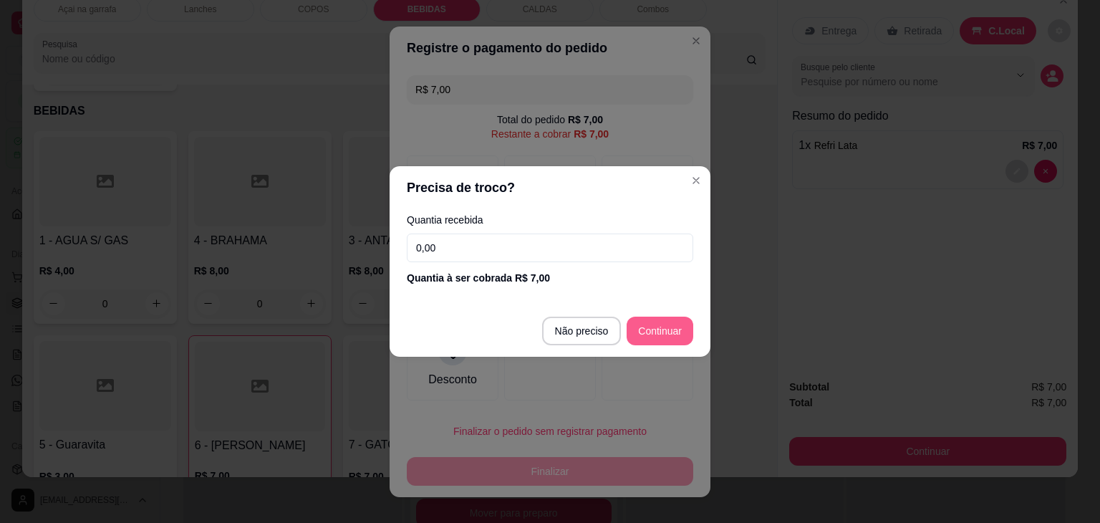
type input "R$ 0,00"
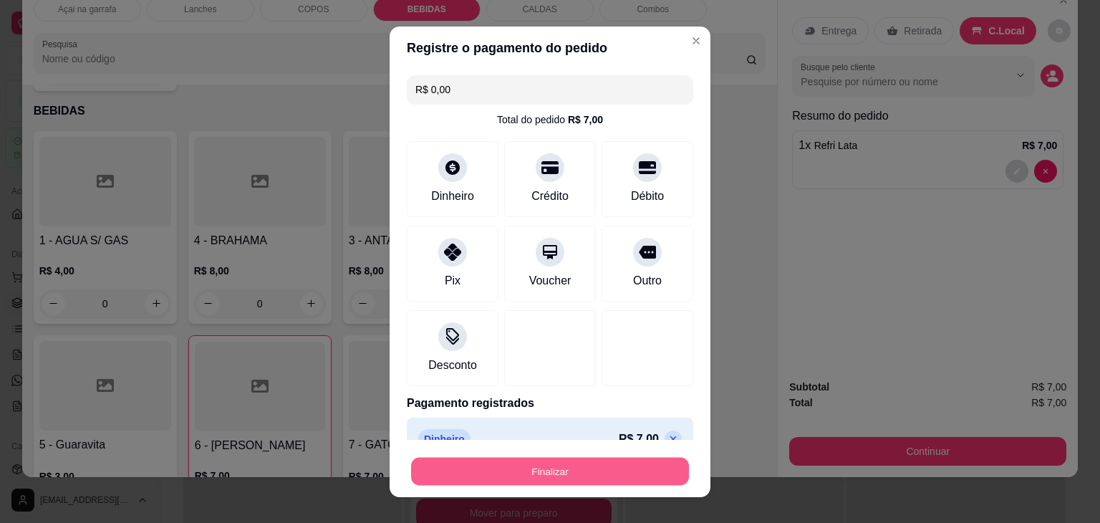
click at [616, 468] on button "Finalizar" at bounding box center [550, 471] width 278 height 28
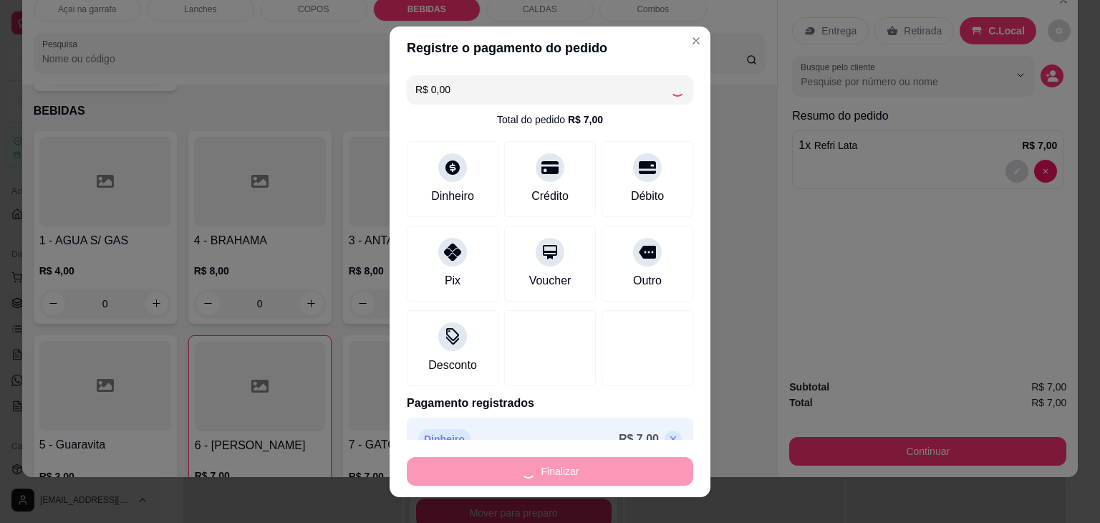
type input "0"
type input "-R$ 7,00"
